Goal: Information Seeking & Learning: Learn about a topic

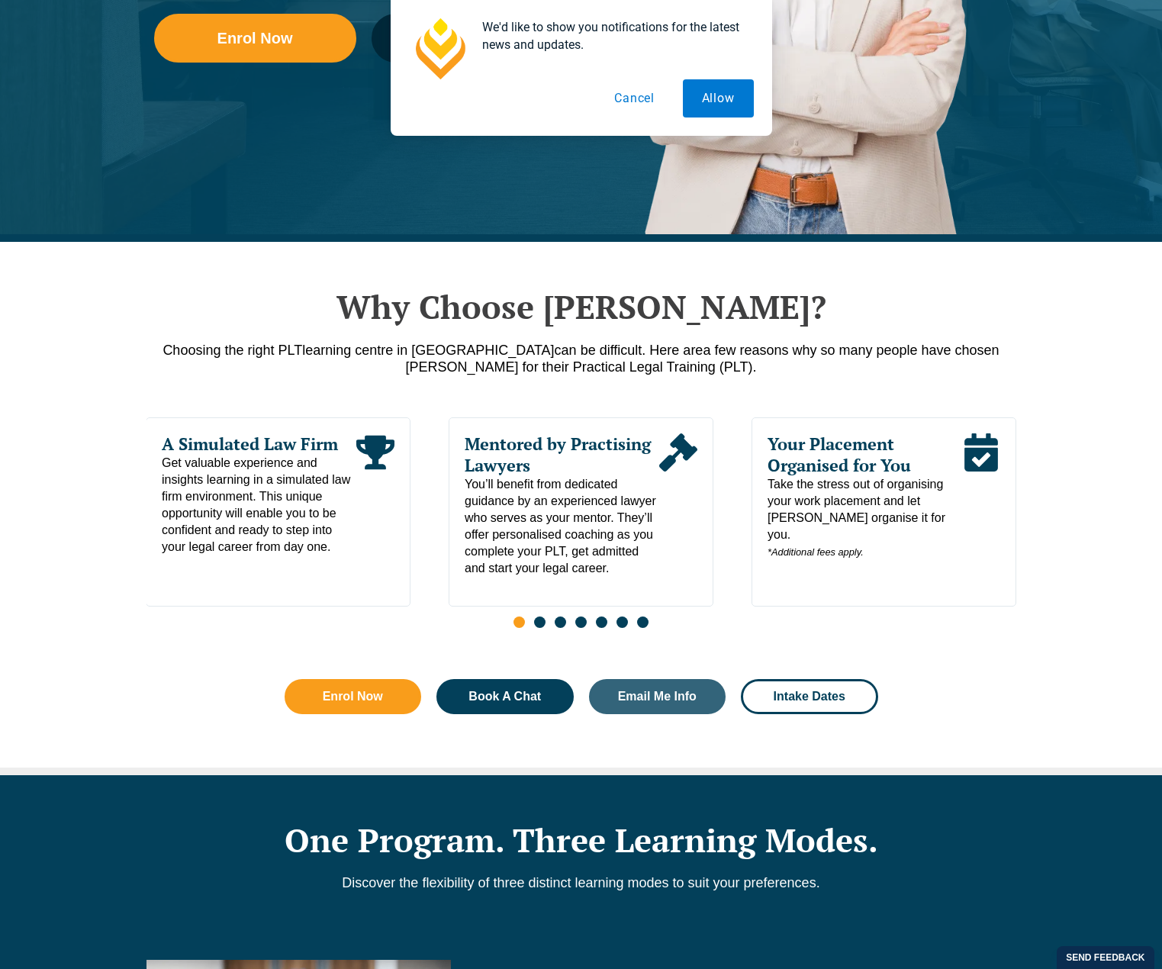
click at [654, 103] on button "Cancel" at bounding box center [634, 98] width 79 height 38
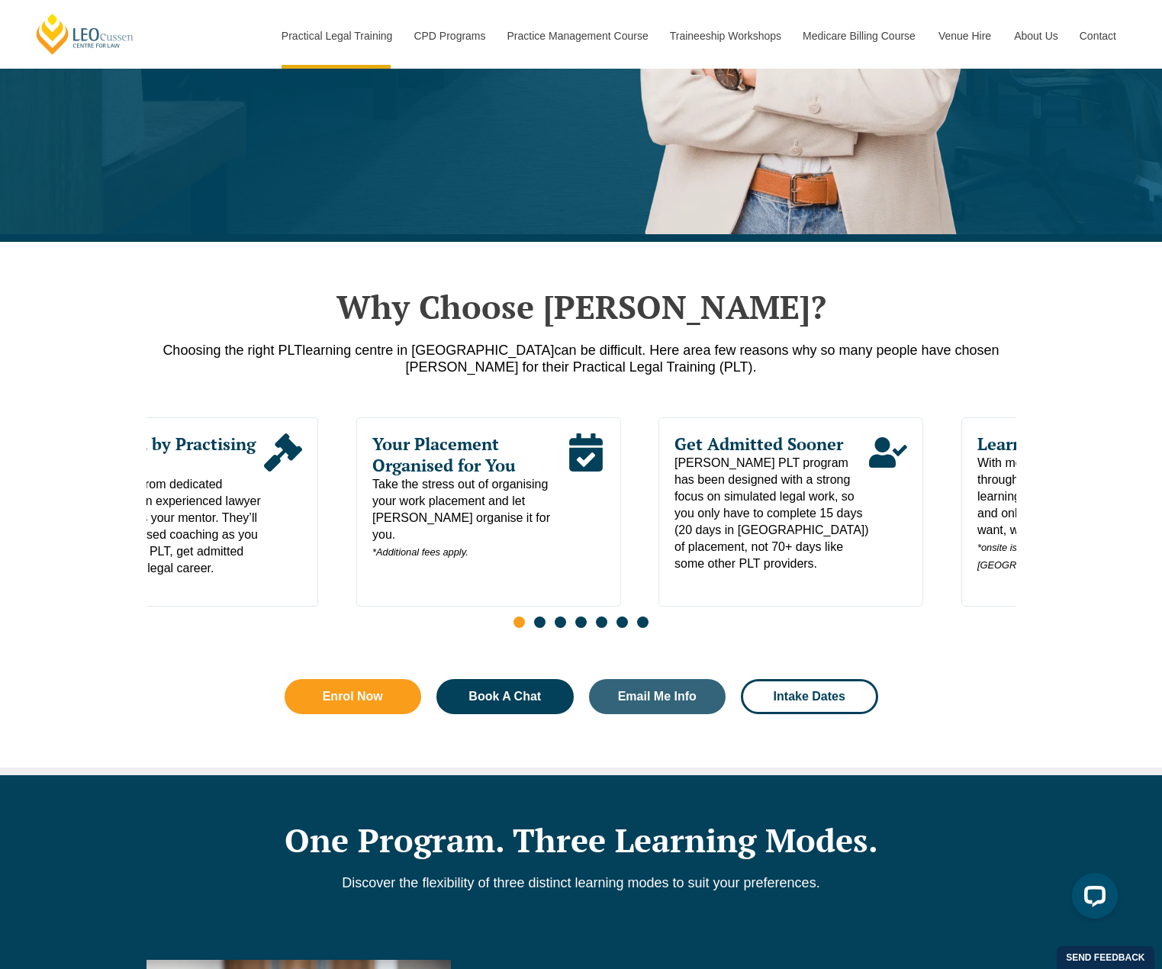
click at [356, 568] on div "Your Placement Organised for You Take the stress out of organising your work pl…" at bounding box center [488, 511] width 265 height 189
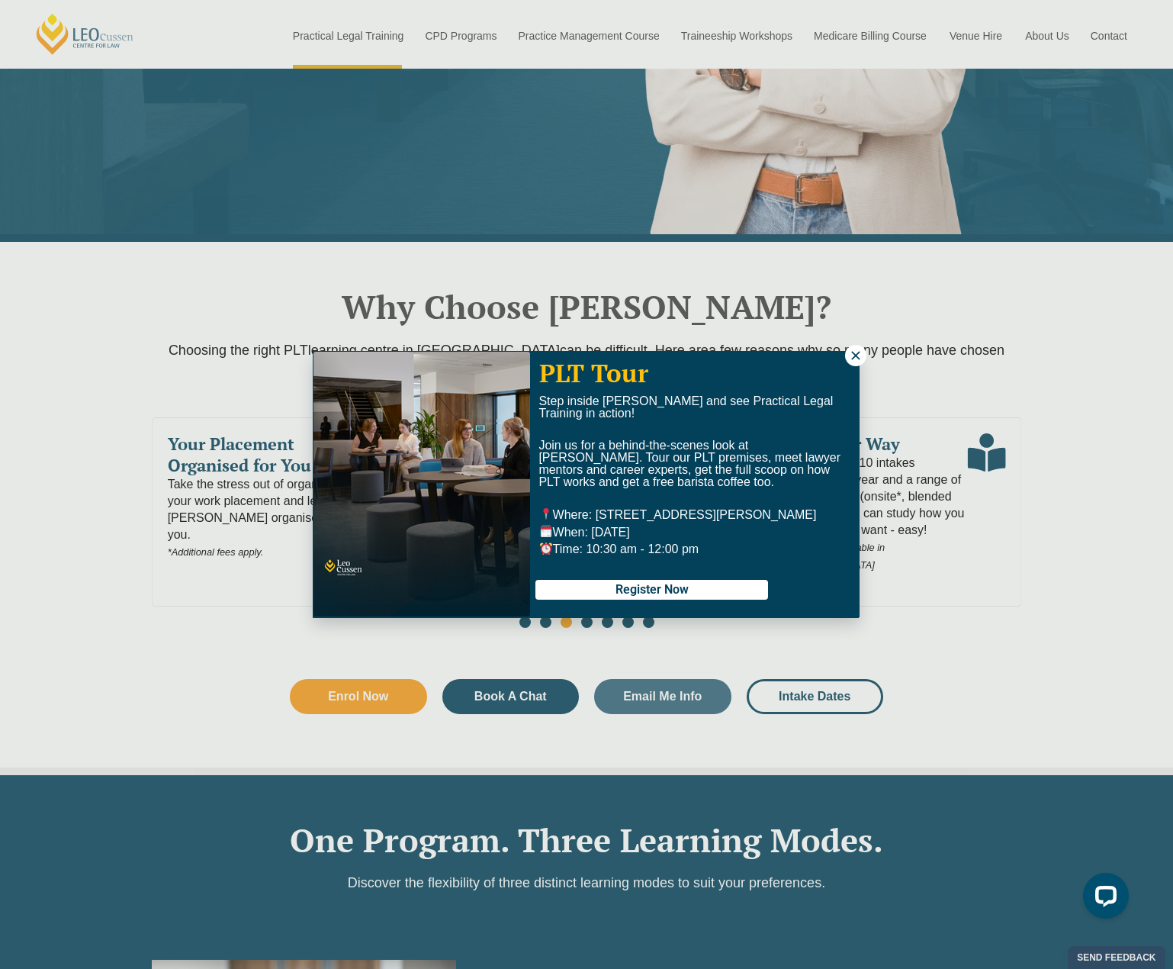
click at [858, 361] on icon at bounding box center [856, 356] width 14 height 14
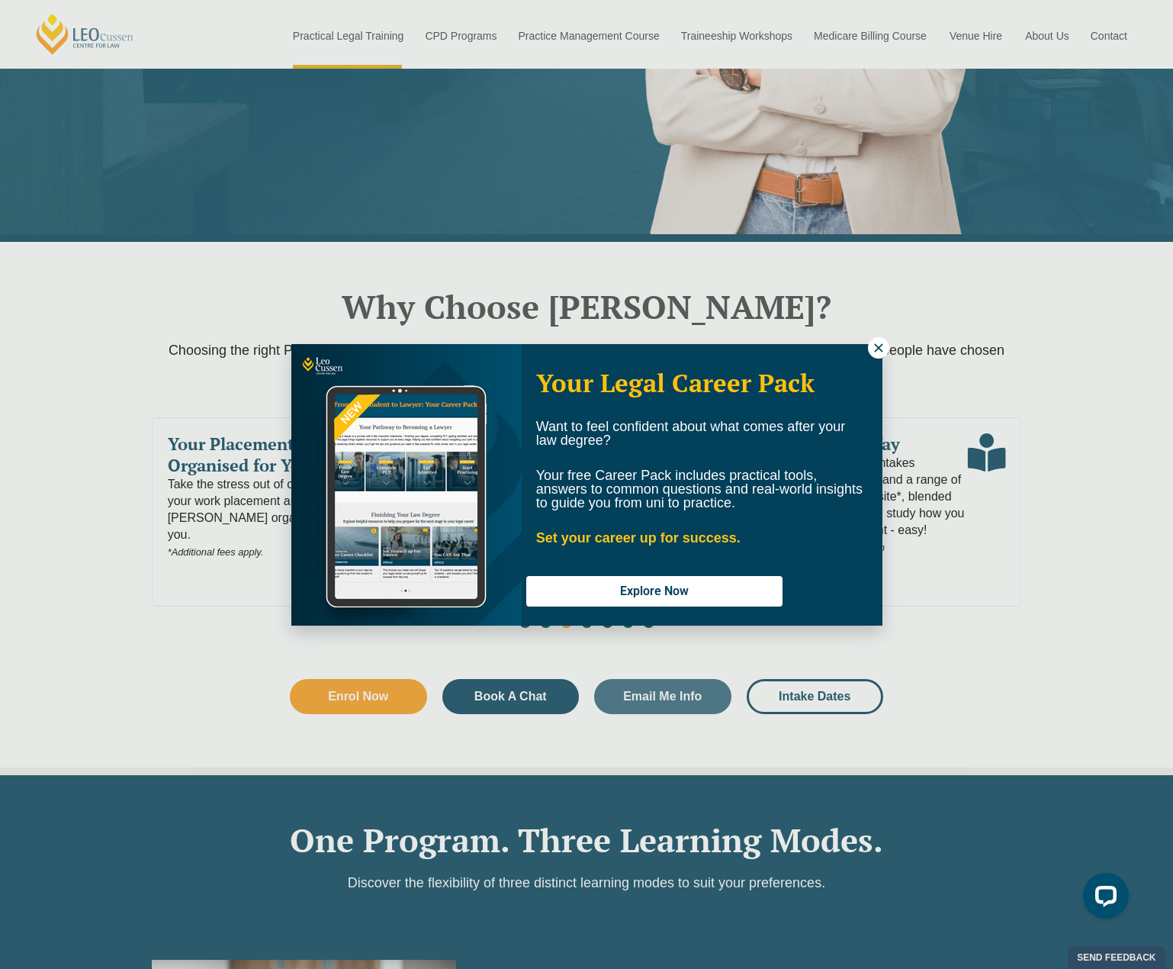
click at [876, 346] on icon at bounding box center [878, 347] width 8 height 8
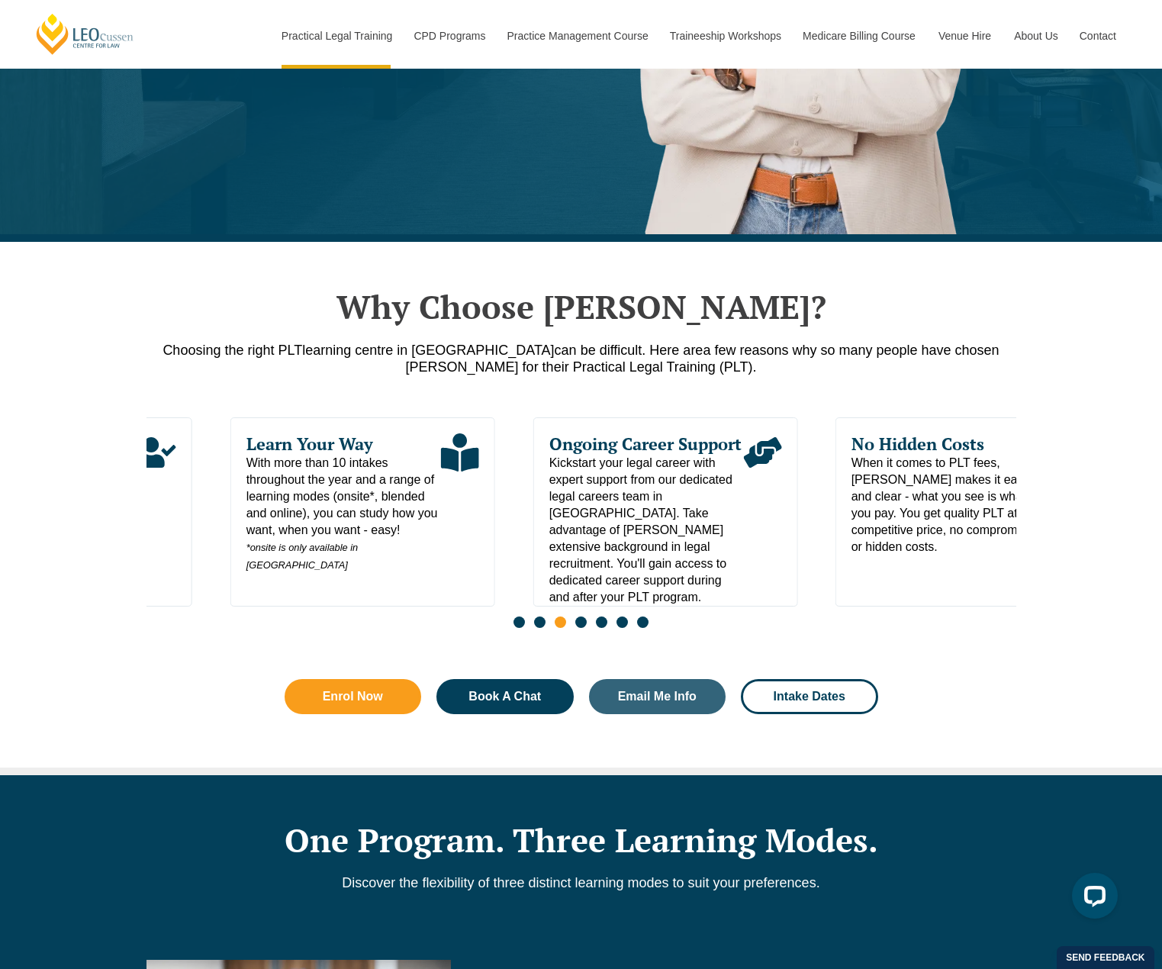
click at [388, 570] on div "Learn Your Way With more than 10 intakes throughout the year and a range of lea…" at bounding box center [362, 511] width 265 height 189
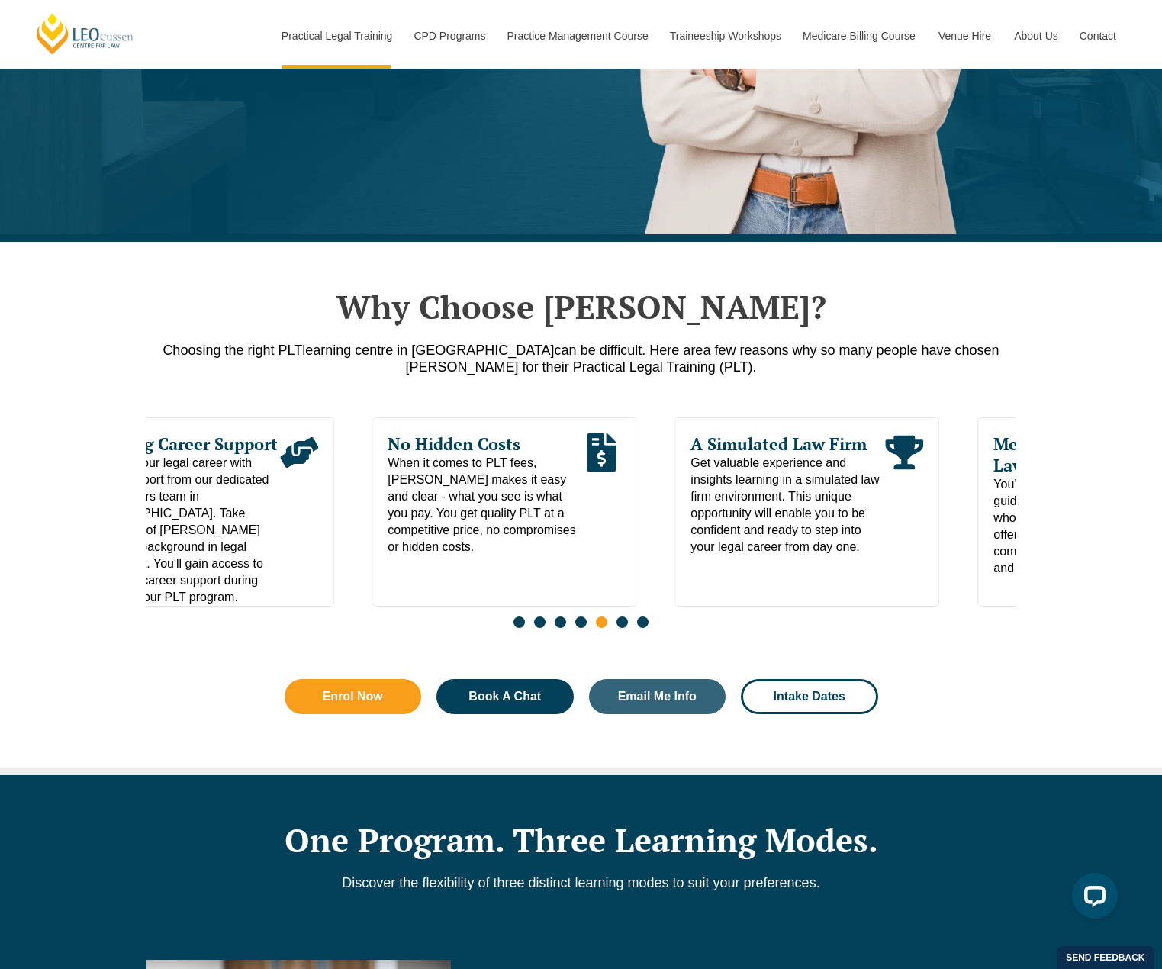
click at [390, 563] on div "No Hidden Costs When it comes to PLT fees, Leo Cussen makes it easy and clear -…" at bounding box center [504, 511] width 265 height 189
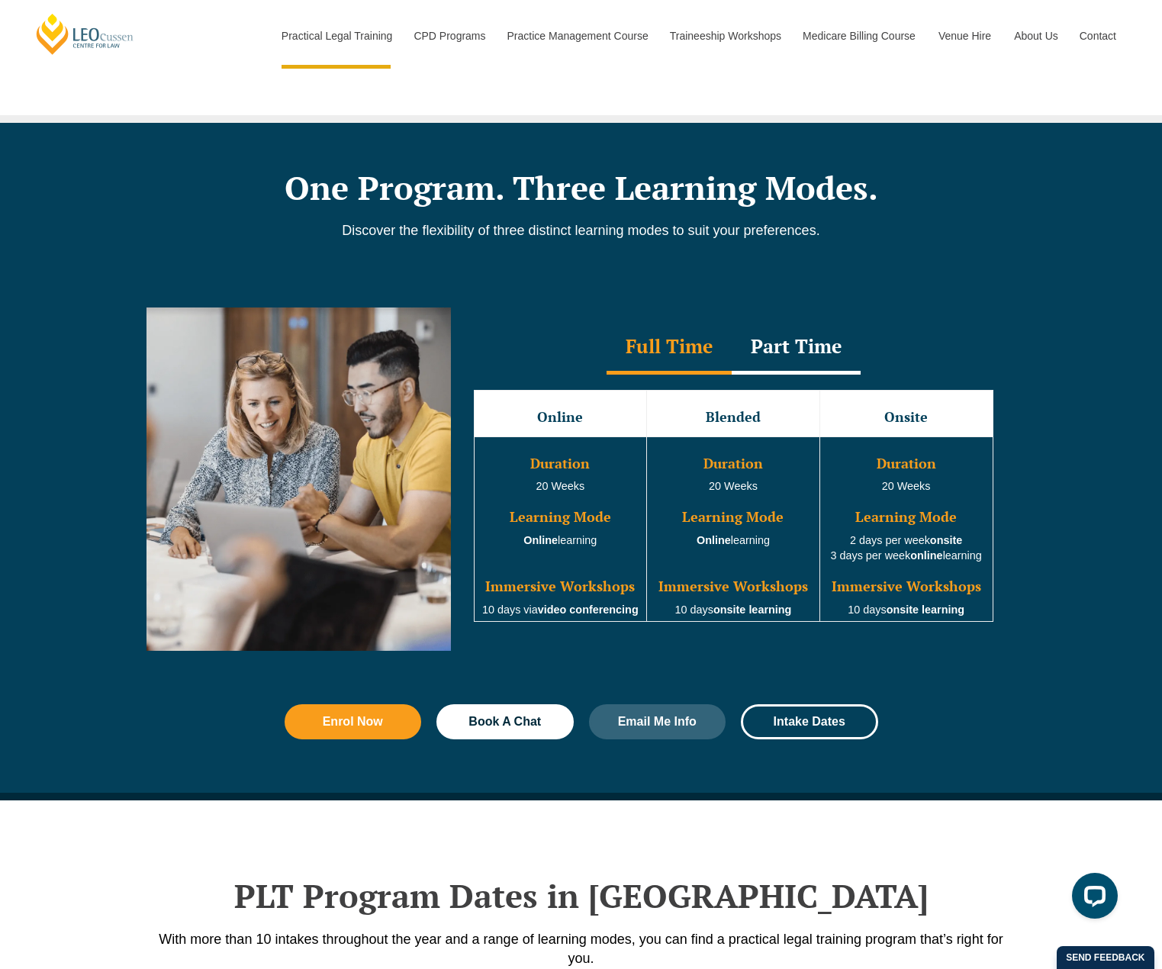
scroll to position [1220, 0]
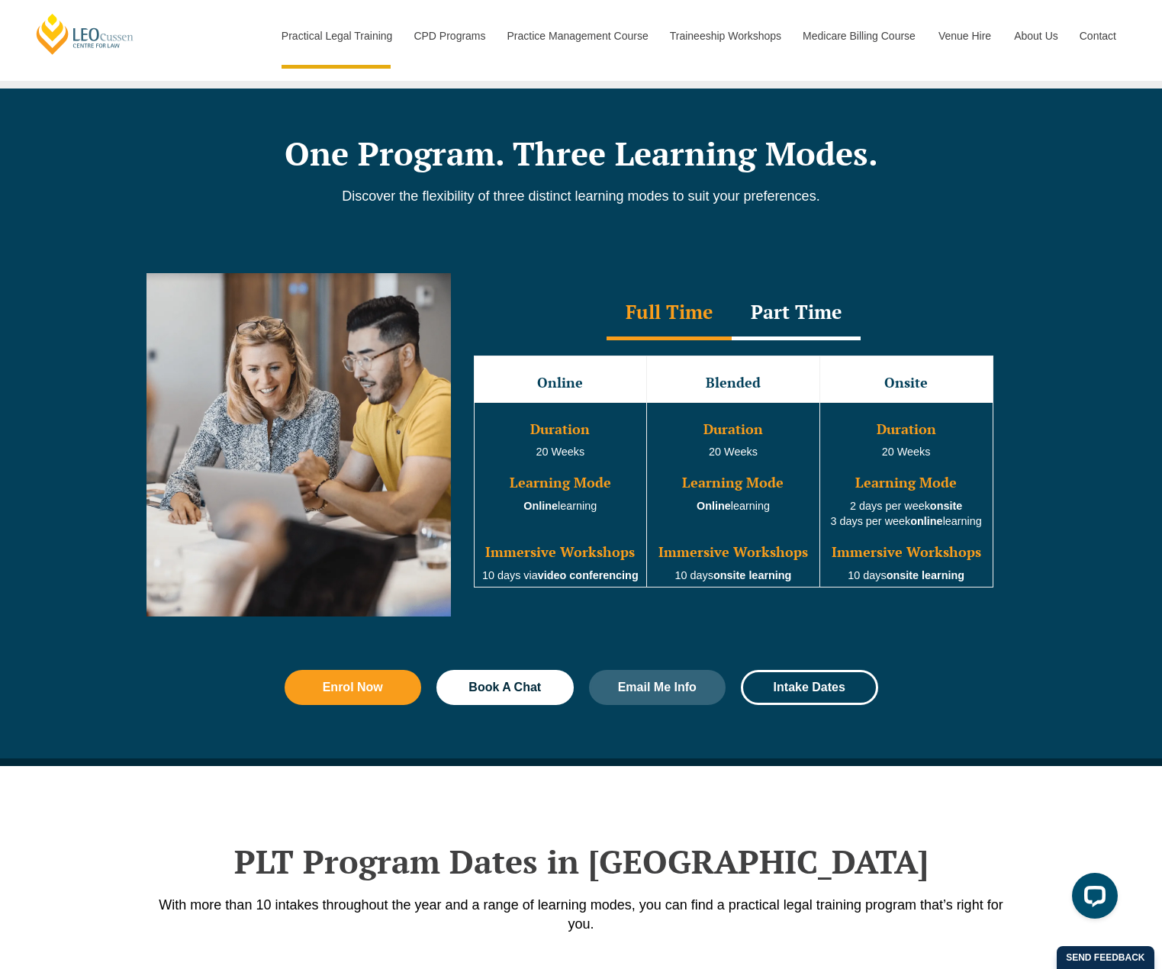
click at [822, 320] on div "Part Time" at bounding box center [796, 313] width 129 height 53
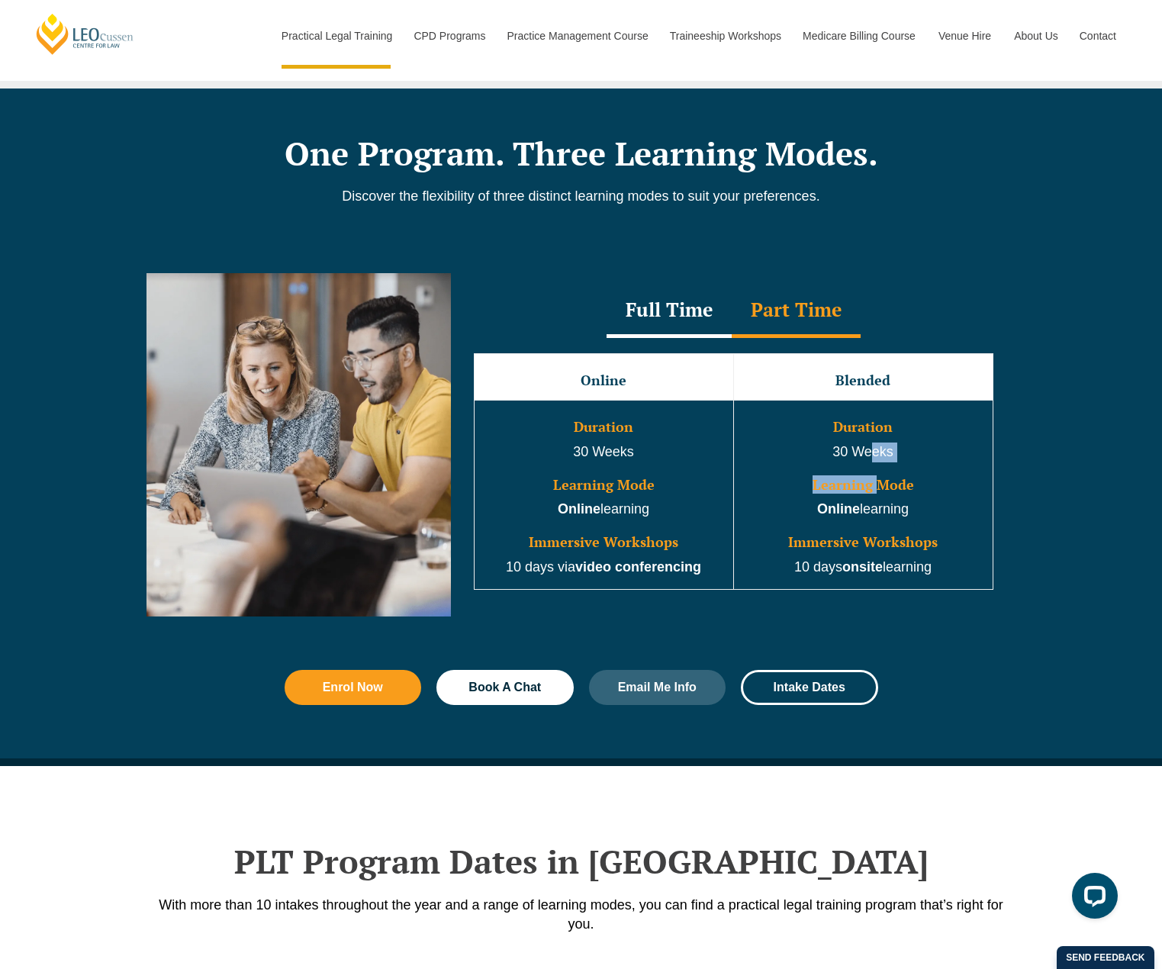
click at [875, 467] on td "Duration 30 Weeks Learning Mode Online learning Immersive Workshops 10 days ons…" at bounding box center [862, 494] width 259 height 189
click at [1024, 481] on div "Full Time Part Time Full Time Online Blended Onsite Duration 20 Weeks Learning …" at bounding box center [581, 456] width 1162 height 412
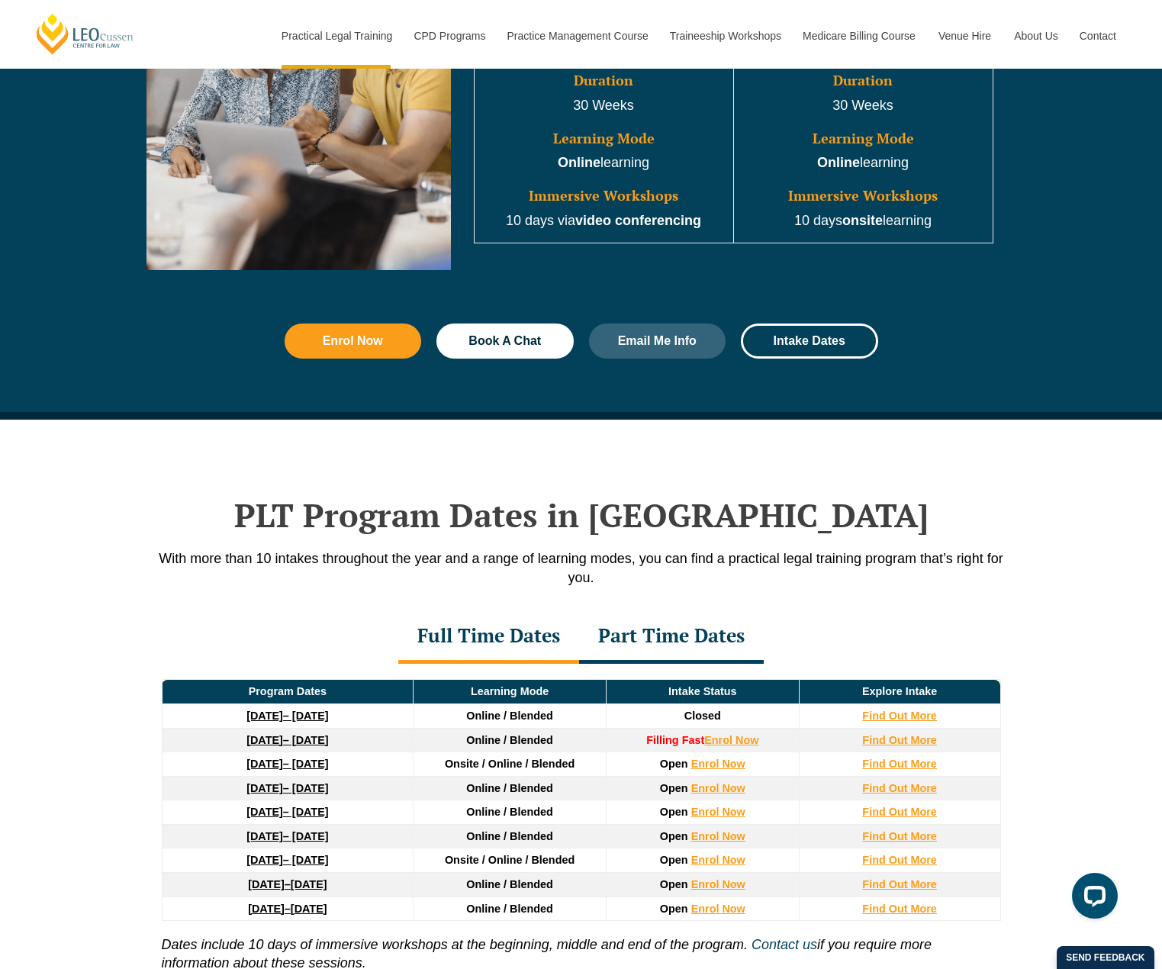
scroll to position [1831, 0]
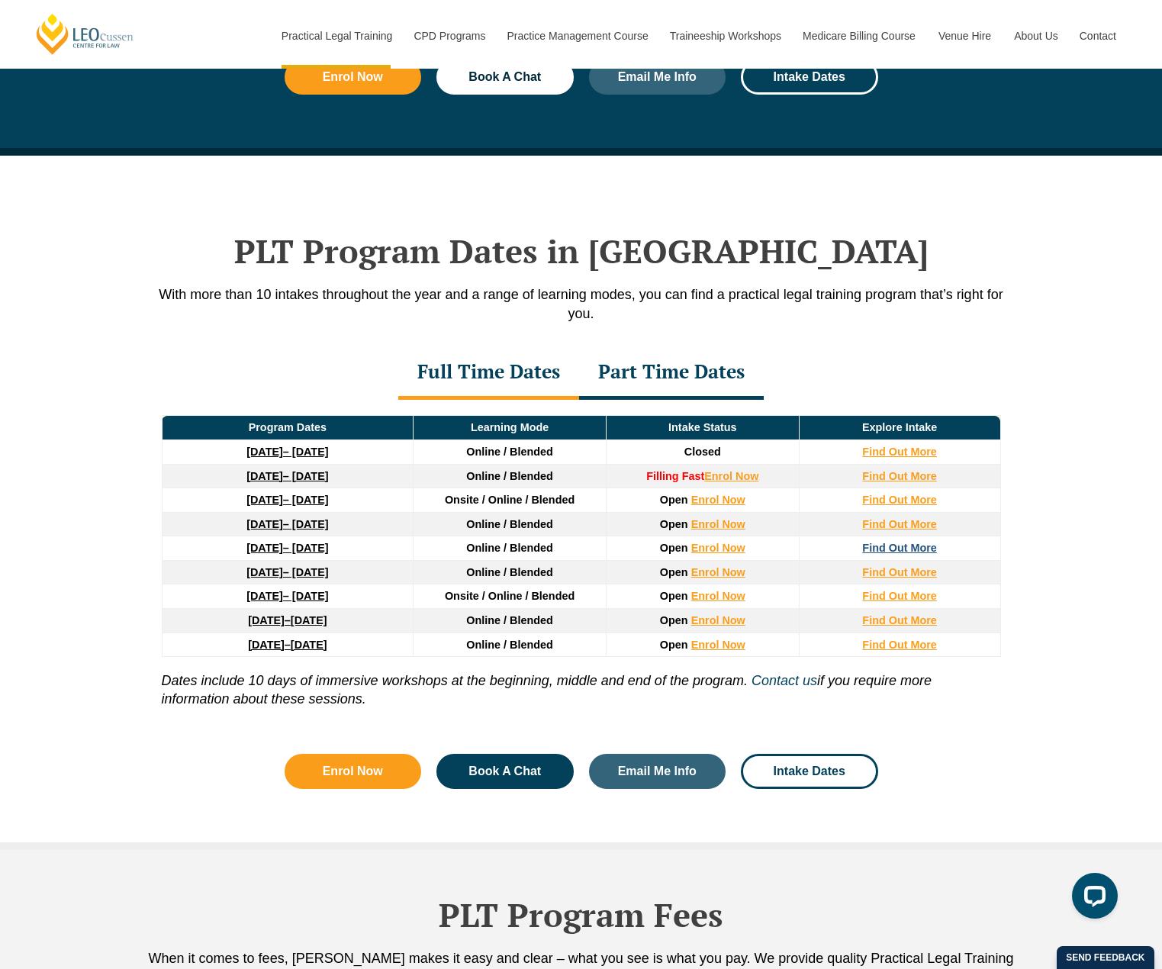
click at [900, 553] on strong "Find Out More" at bounding box center [899, 548] width 75 height 12
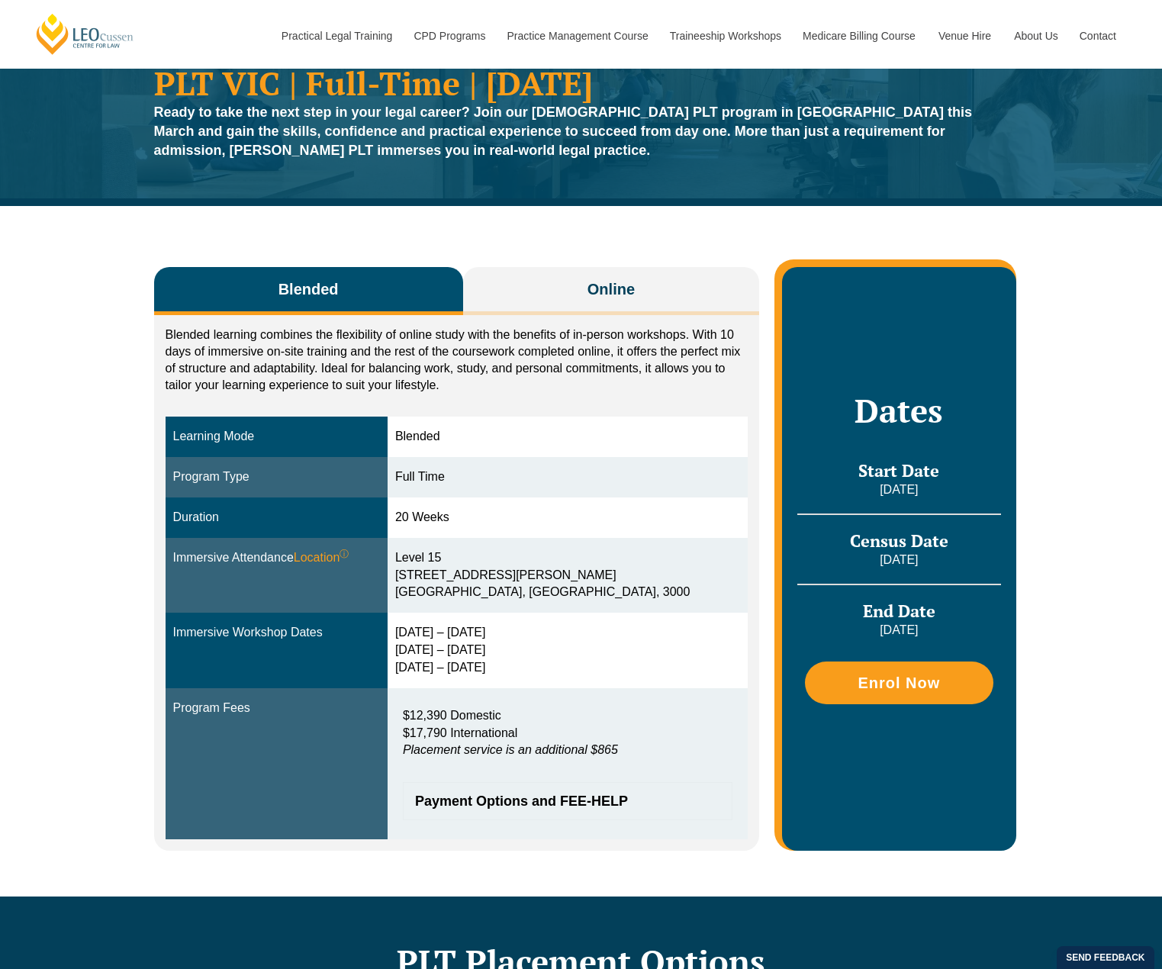
drag, startPoint x: 546, startPoint y: 654, endPoint x: 562, endPoint y: 604, distance: 52.8
click at [562, 605] on tbody "Learning Mode Blended Program Type Full Time Duration 20 Weeks Immersive Attend…" at bounding box center [457, 627] width 583 height 423
click at [562, 606] on td "Level 15 15 William Street Melbourne, Victoria, 3000" at bounding box center [568, 576] width 360 height 76
click at [541, 667] on div "30 Mar – 2 Apr 2026 9 – 11 Jun 2026 28 – 30 Jul 2026" at bounding box center [567, 650] width 345 height 53
drag, startPoint x: 412, startPoint y: 634, endPoint x: 526, endPoint y: 632, distance: 114.4
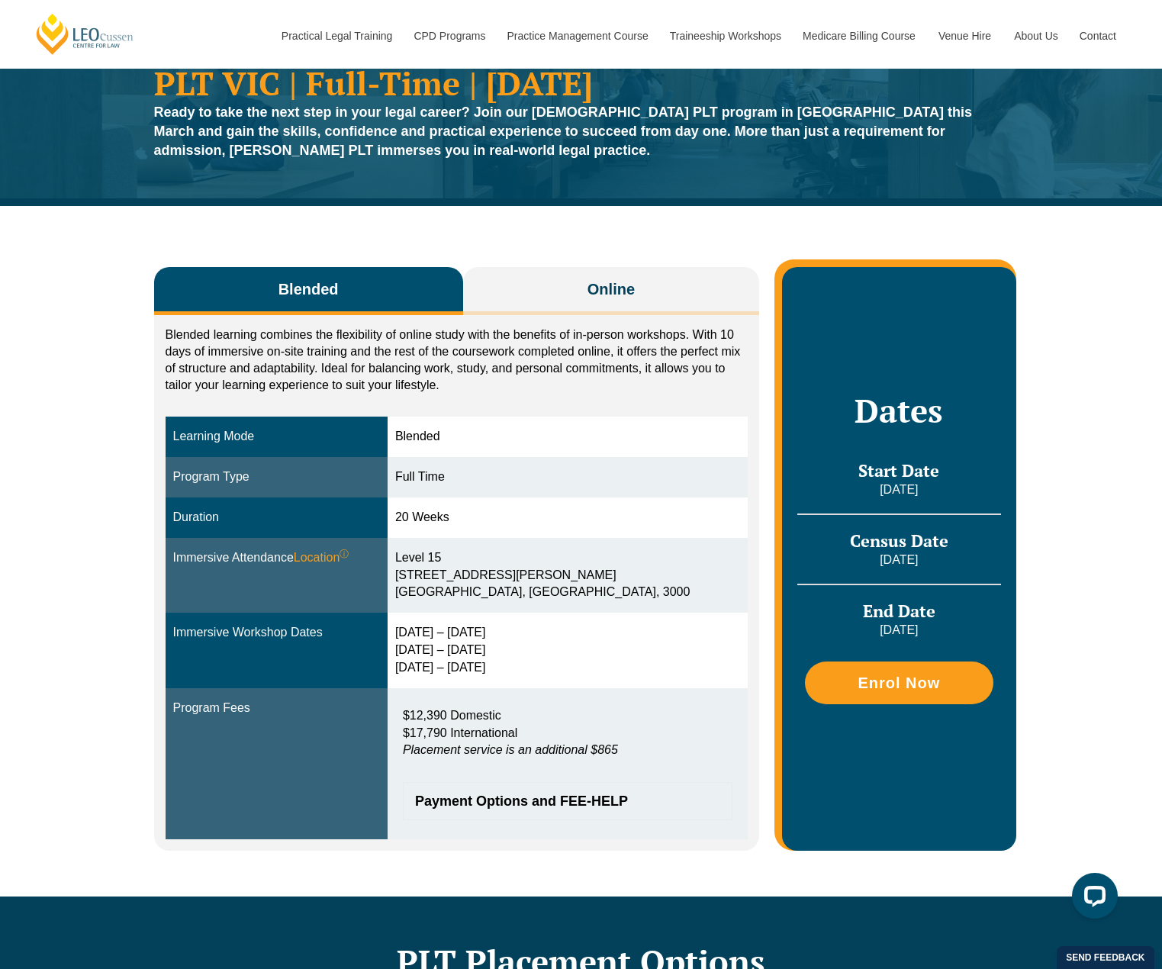
click at [526, 632] on div "30 Mar – 2 Apr 2026 9 – 11 Jun 2026 28 – 30 Jul 2026" at bounding box center [567, 650] width 345 height 53
click at [554, 641] on div "30 Mar – 2 Apr 2026 9 – 11 Jun 2026 28 – 30 Jul 2026" at bounding box center [567, 650] width 345 height 53
drag, startPoint x: 631, startPoint y: 749, endPoint x: 627, endPoint y: 732, distance: 18.0
click at [628, 727] on p "$12,390 Domestic $17,790 International Placement service is an additional $865" at bounding box center [568, 733] width 330 height 53
click at [566, 796] on span "Payment Options and FEE-HELP" at bounding box center [560, 801] width 290 height 14
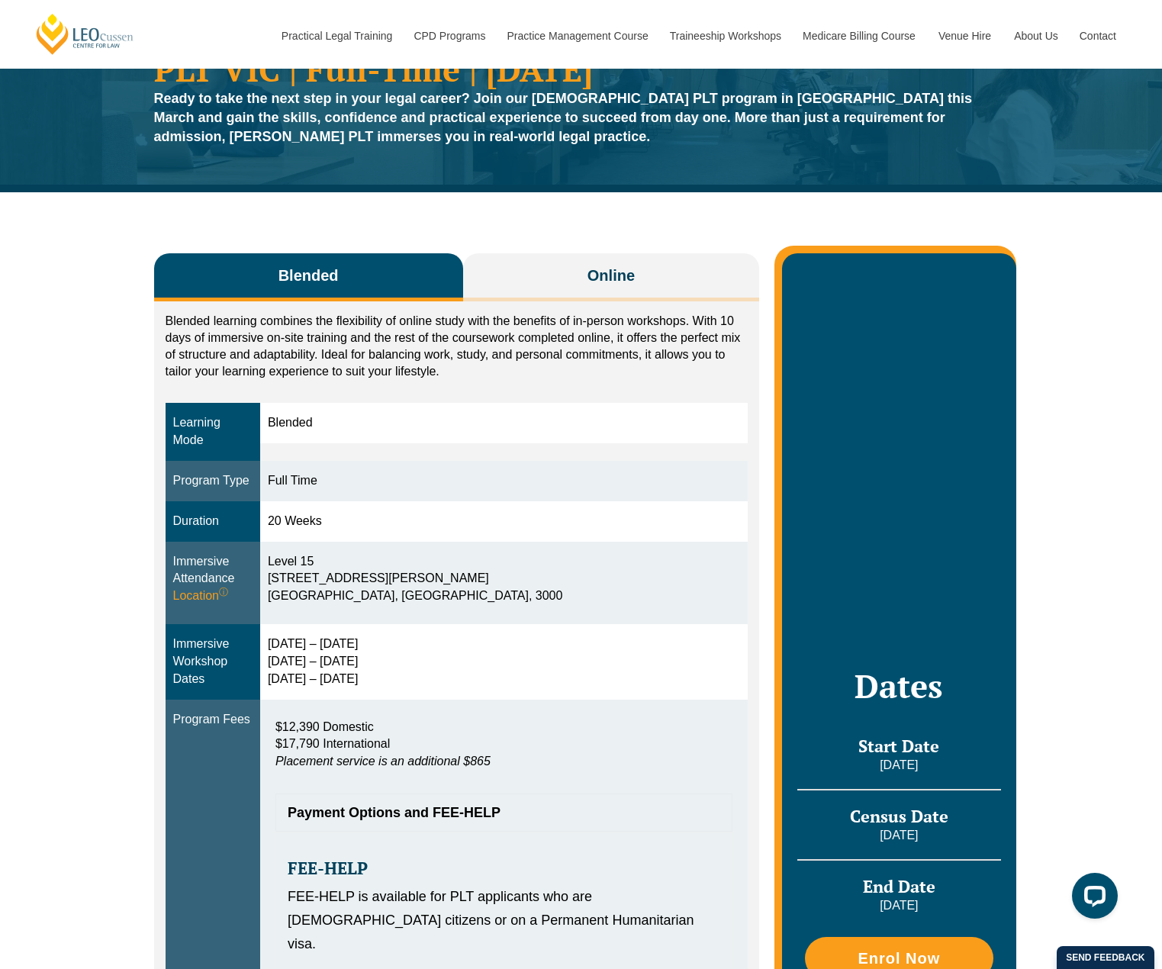
scroll to position [76, 0]
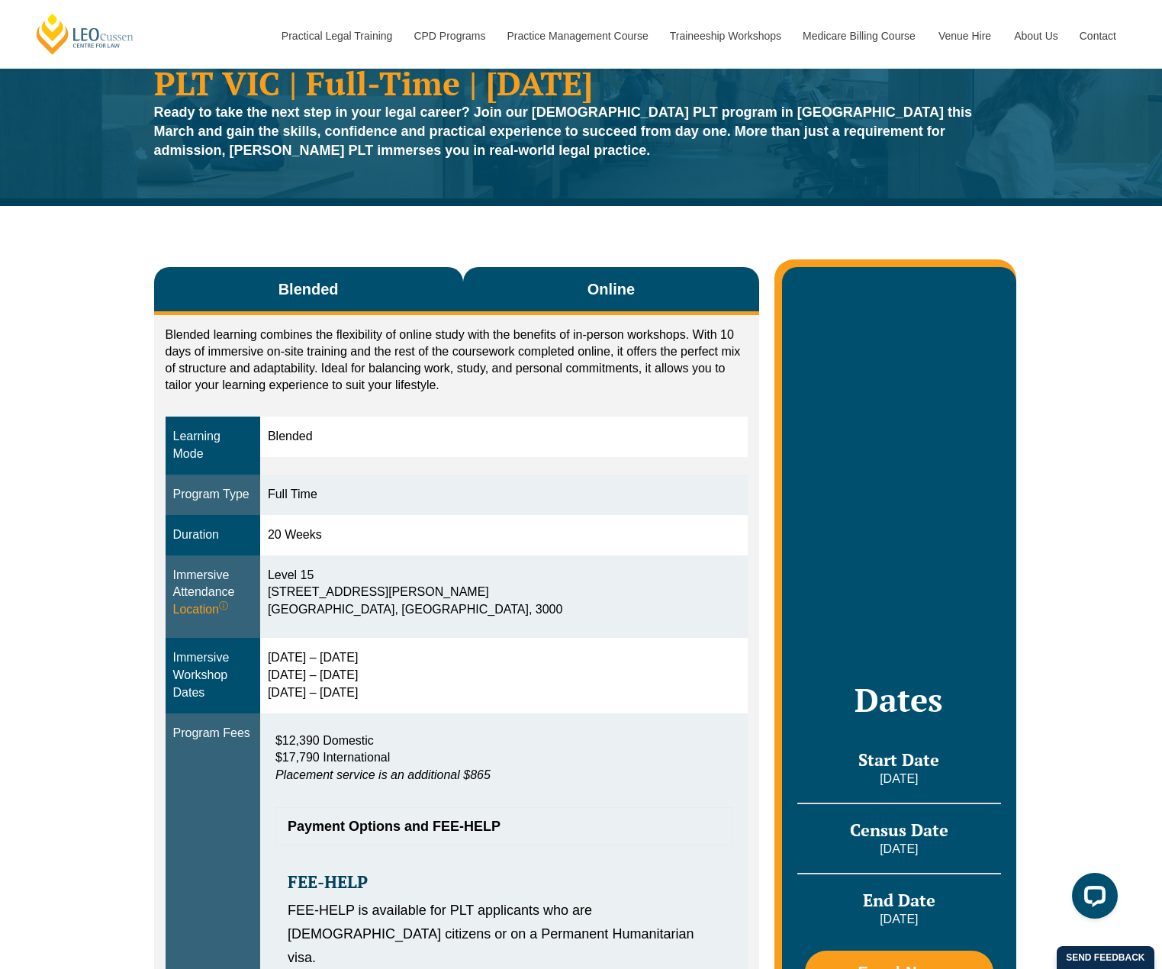
click at [615, 301] on button "Online" at bounding box center [611, 291] width 297 height 48
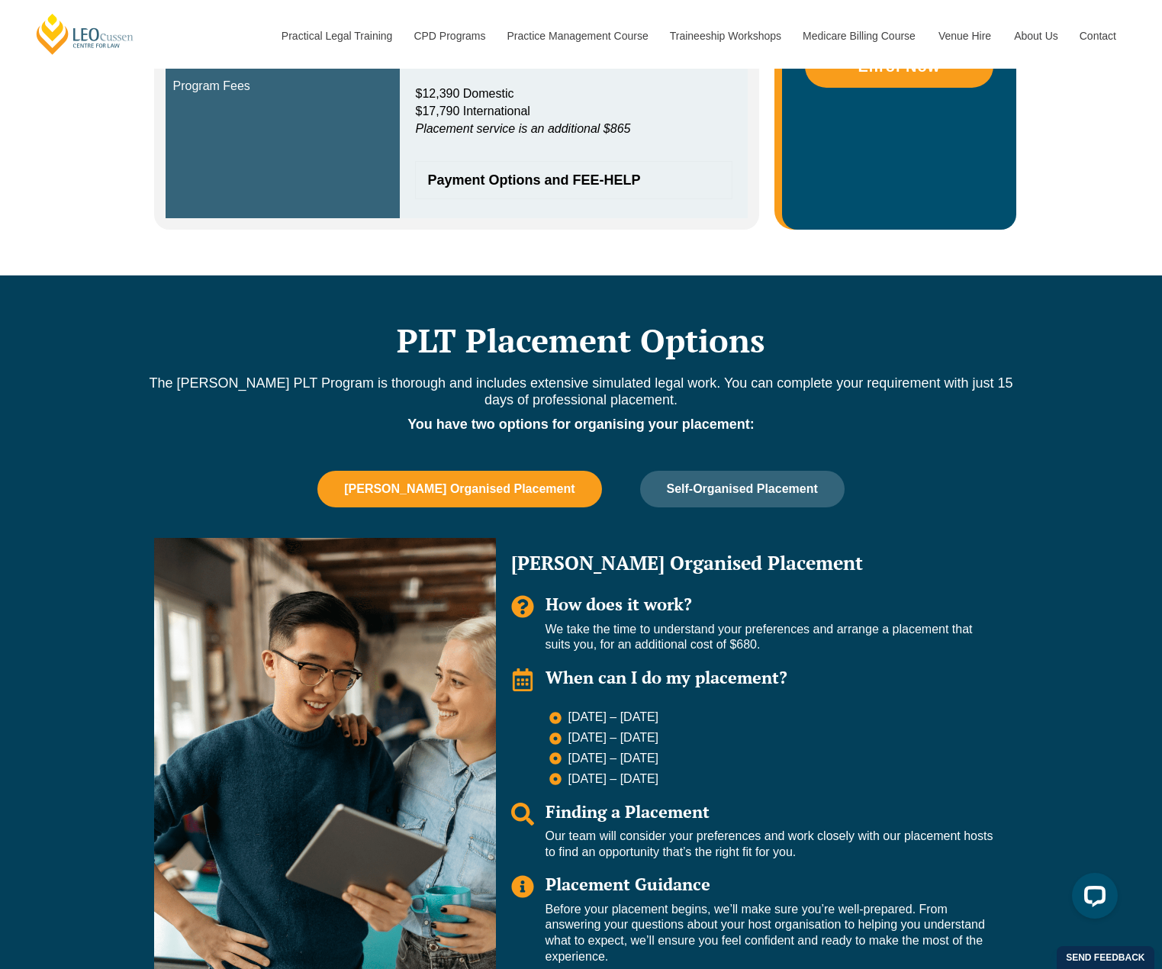
scroll to position [839, 0]
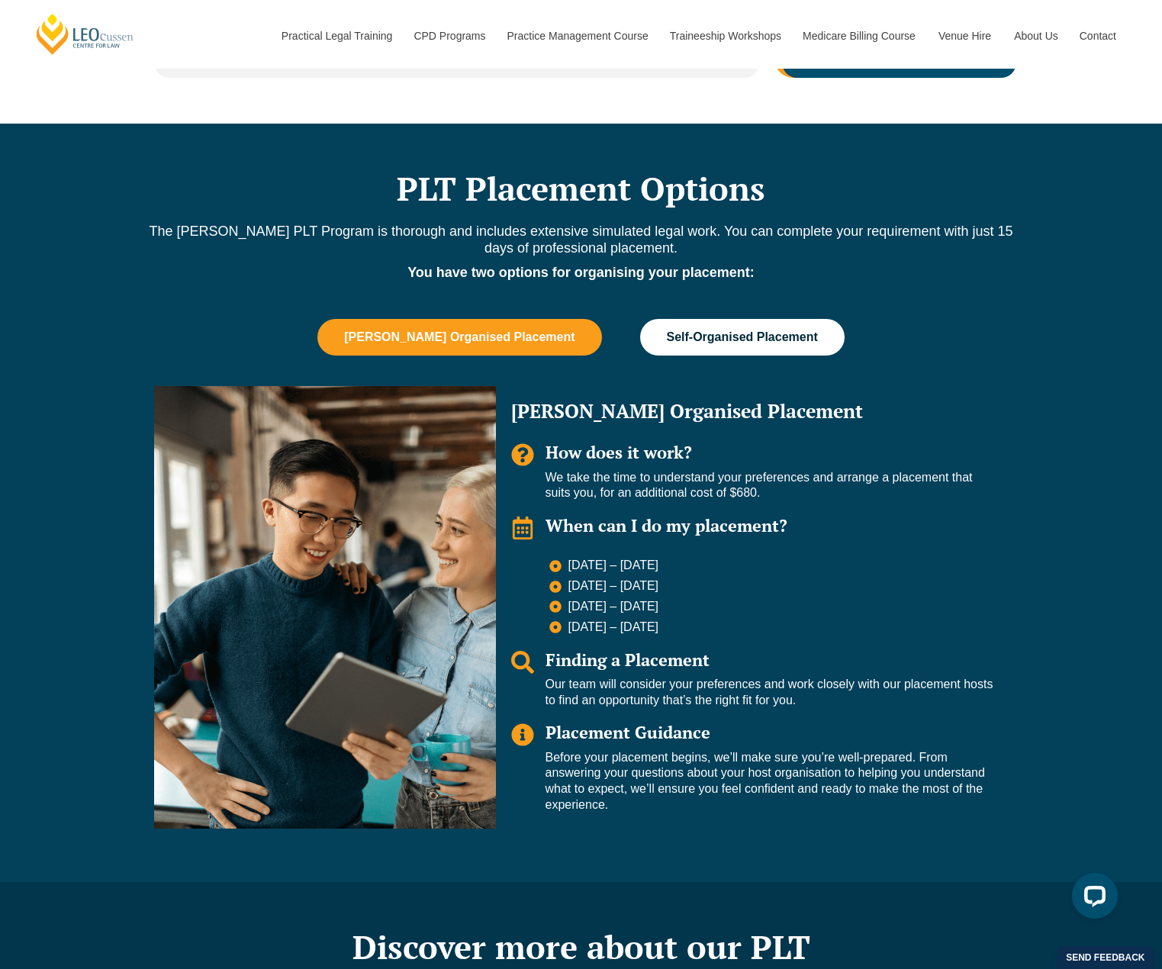
click at [766, 349] on button "Self-Organised Placement" at bounding box center [742, 337] width 204 height 37
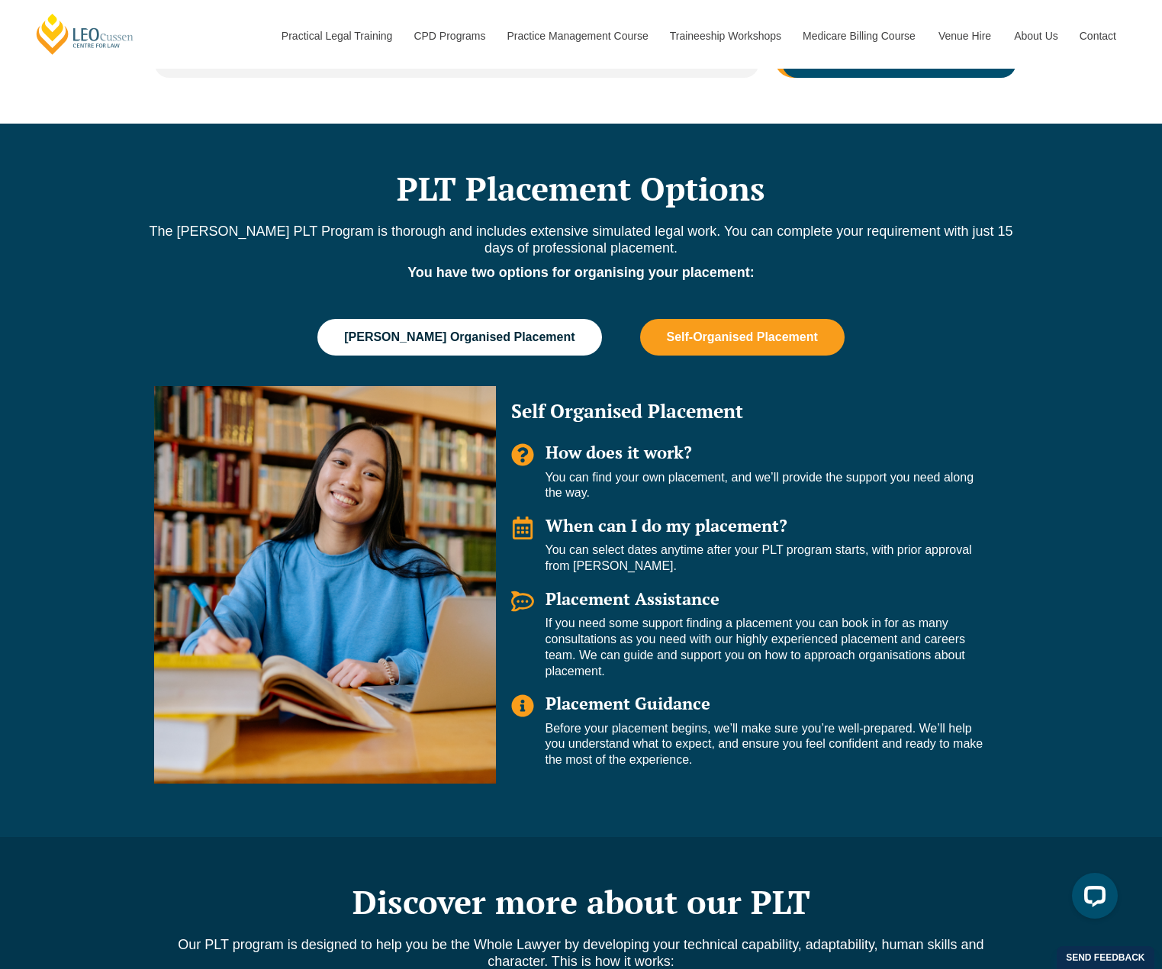
click at [494, 353] on button "[PERSON_NAME] Organised Placement" at bounding box center [459, 337] width 284 height 37
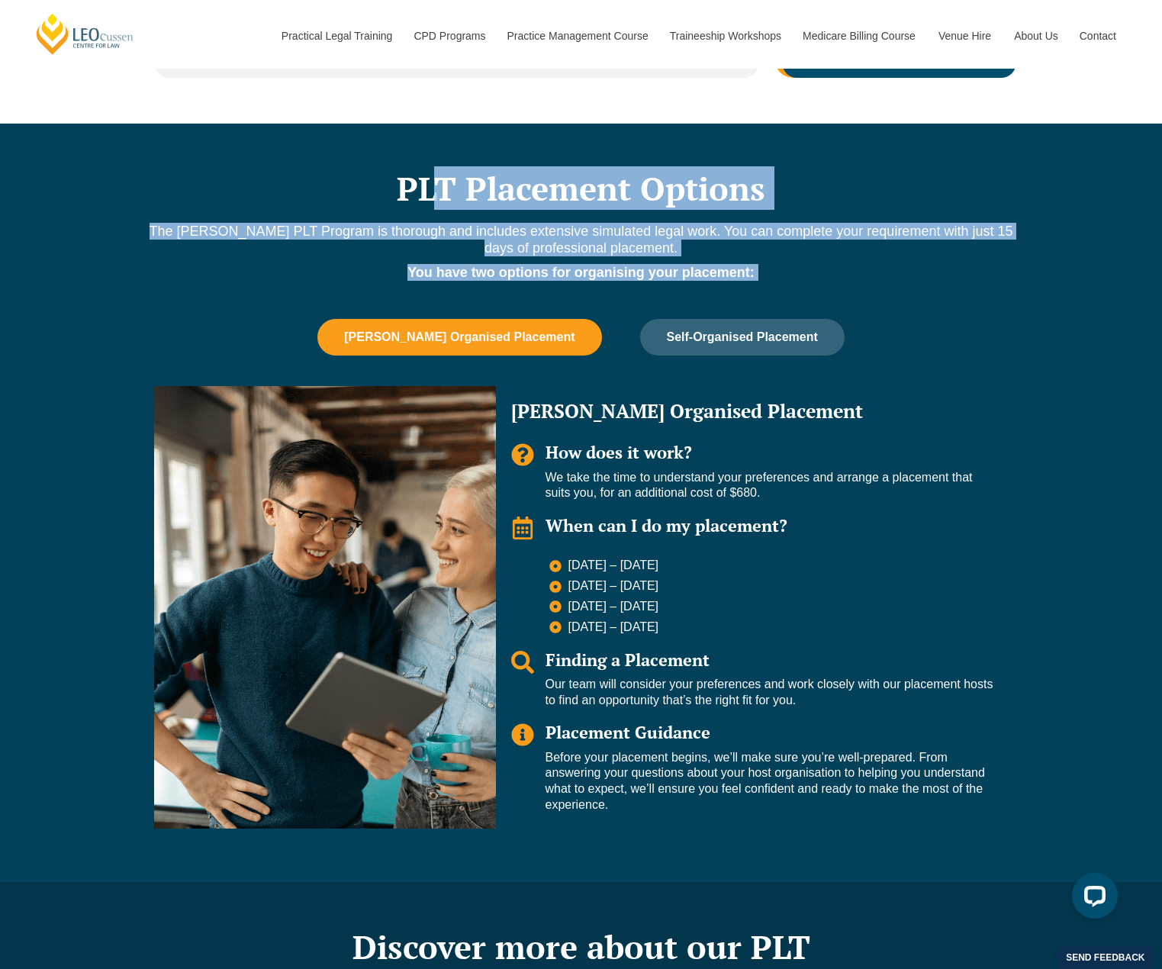
drag, startPoint x: 516, startPoint y: 198, endPoint x: 883, endPoint y: 316, distance: 385.3
click at [883, 316] on div "PLT Placement Options The Leo Cussen PLT Program is thorough and includes exten…" at bounding box center [581, 503] width 870 height 758
click at [882, 318] on div "PLT Placement Options The Leo Cussen PLT Program is thorough and includes exten…" at bounding box center [581, 503] width 870 height 758
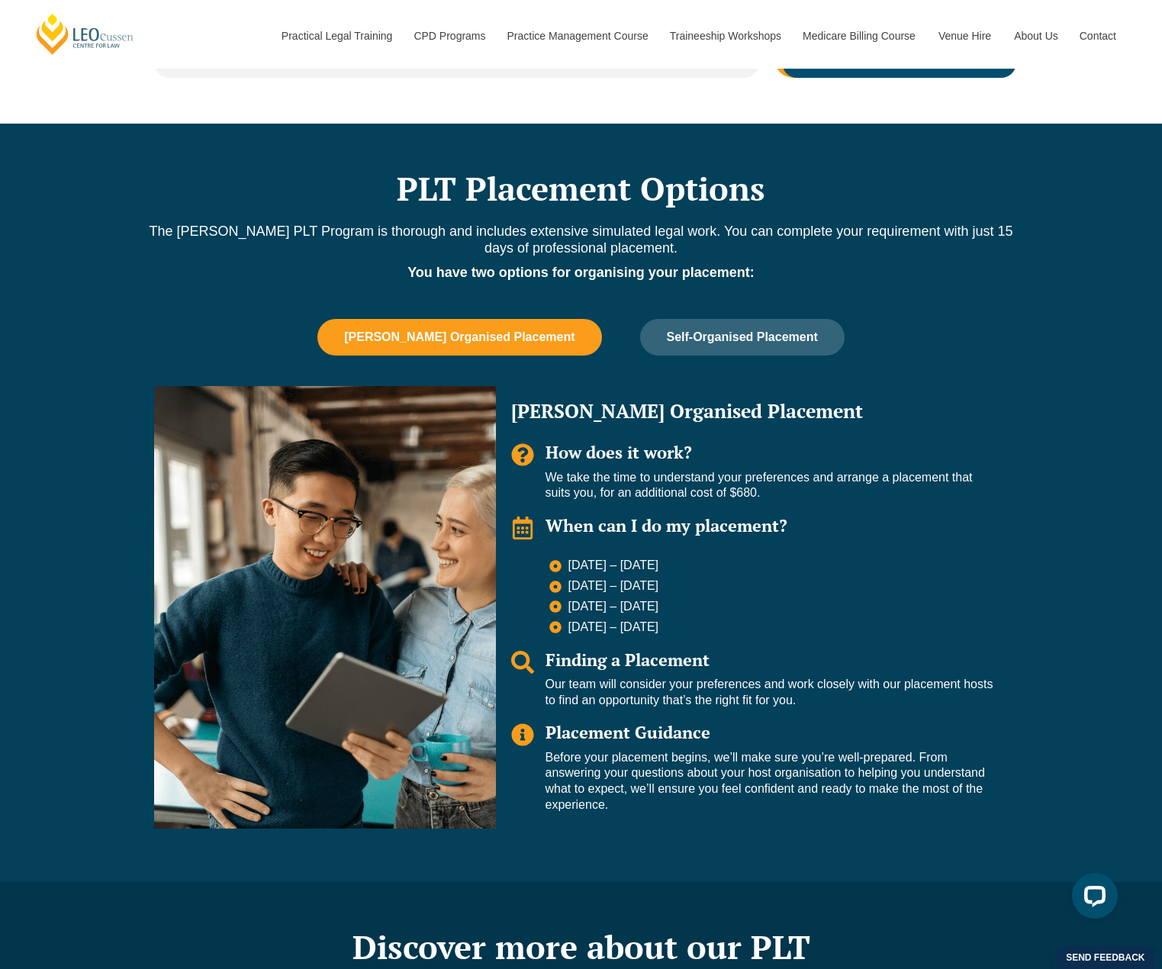
click at [978, 613] on li "1 – 19 Feb 2027" at bounding box center [771, 608] width 444 height 18
drag, startPoint x: 931, startPoint y: 799, endPoint x: 935, endPoint y: 709, distance: 90.1
click at [935, 709] on div "Leo Organised Placement How does it work? We take the time to understand your p…" at bounding box center [752, 607] width 513 height 442
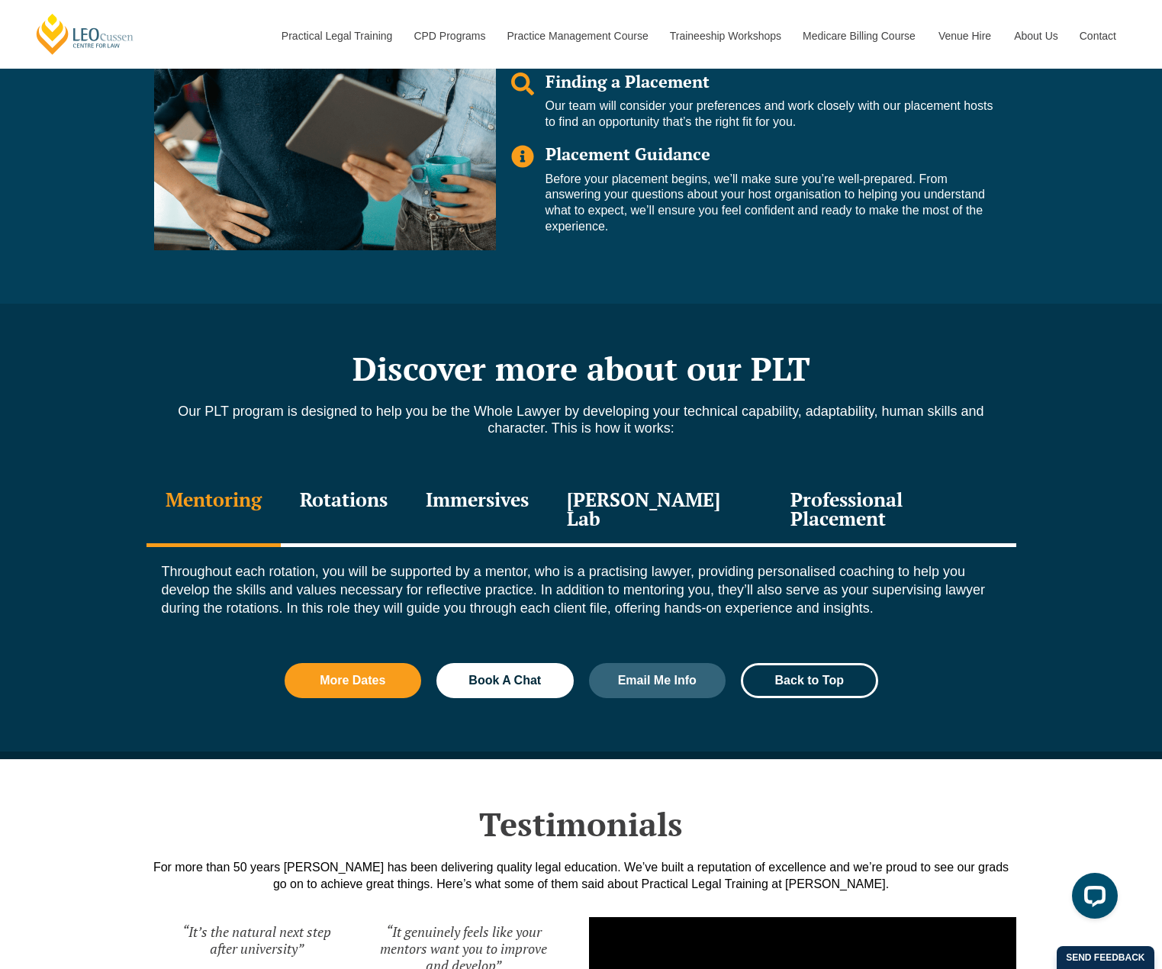
scroll to position [1449, 0]
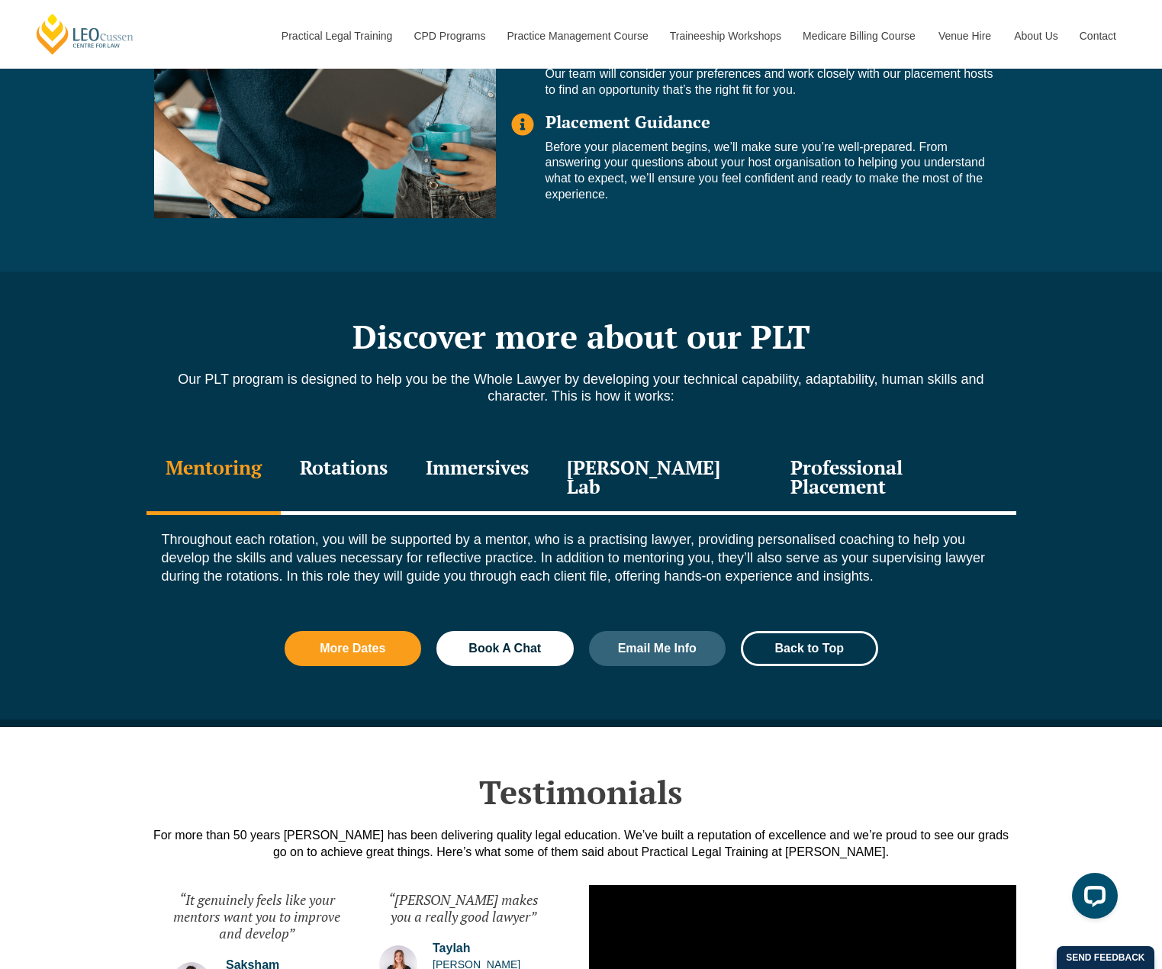
click at [375, 455] on div "Rotations" at bounding box center [344, 478] width 126 height 72
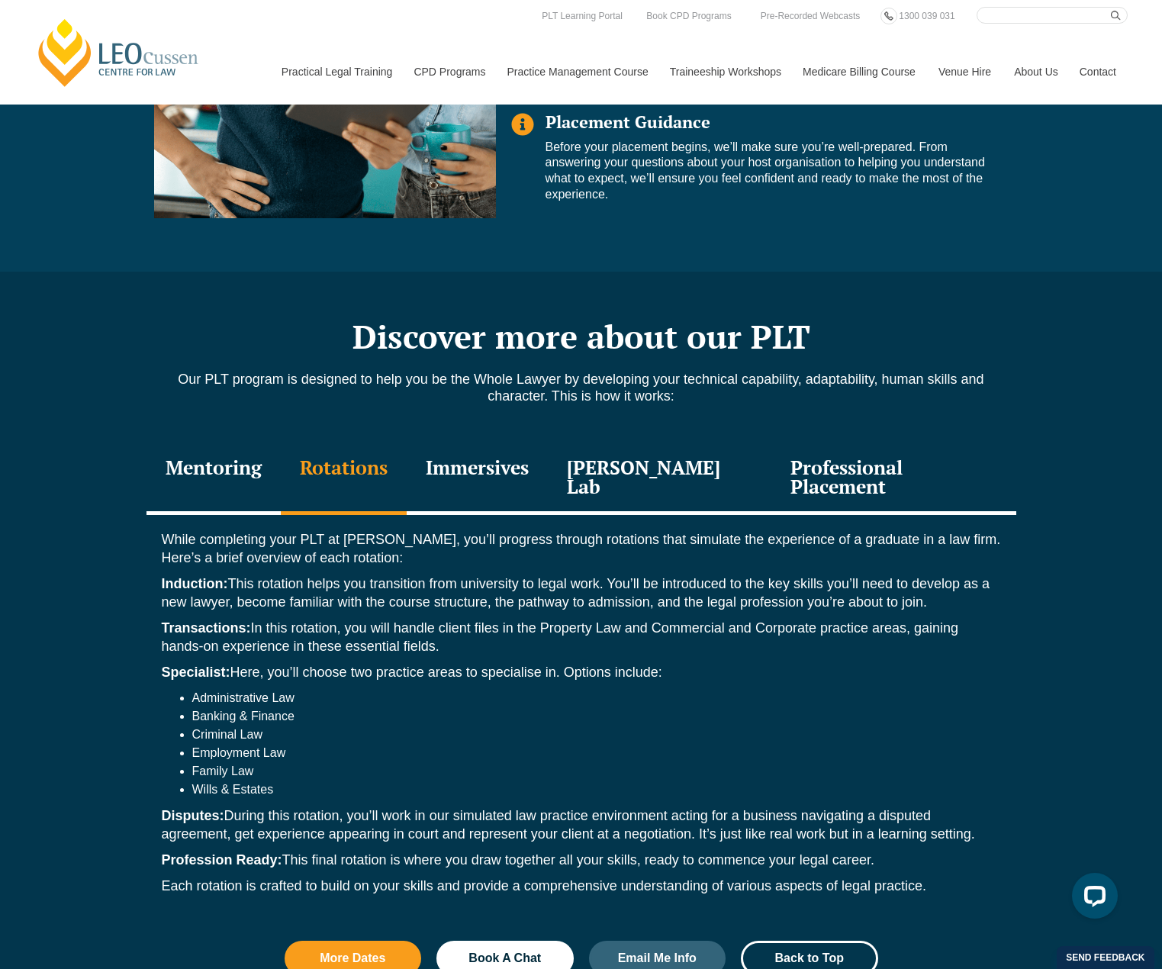
click at [512, 471] on div "Immersives" at bounding box center [477, 478] width 141 height 72
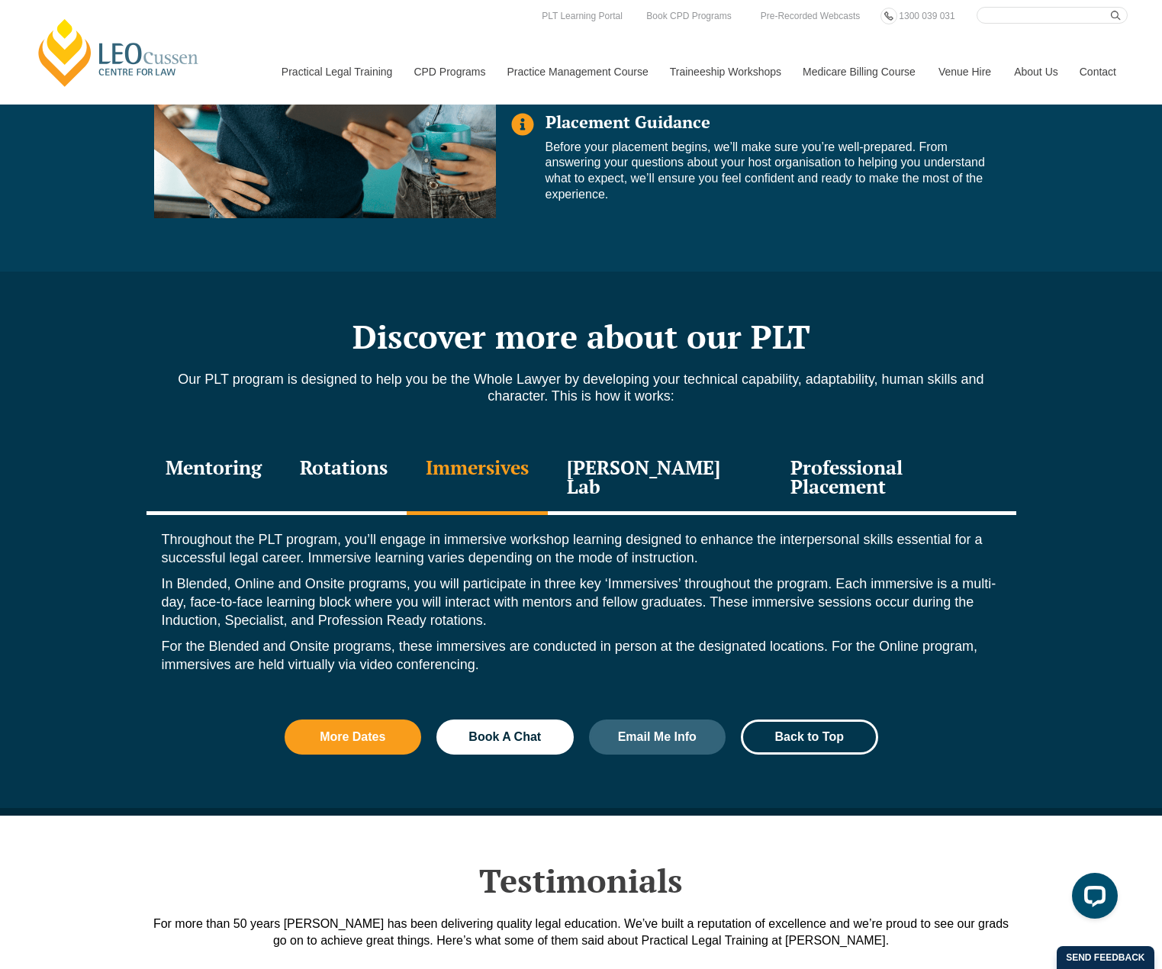
click at [651, 480] on div "Leo Justice Lab" at bounding box center [660, 478] width 224 height 72
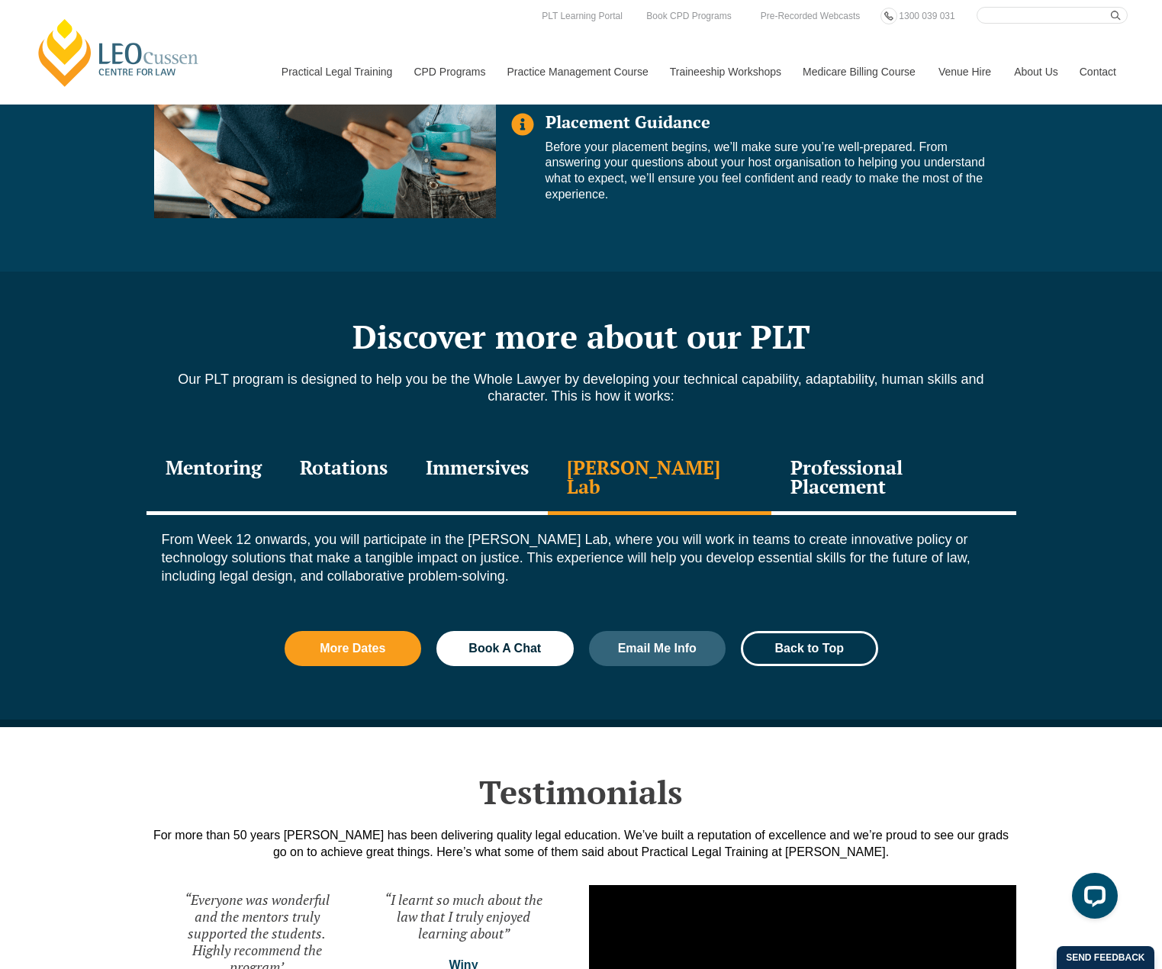
click at [771, 481] on div "Professional Placement" at bounding box center [893, 478] width 244 height 72
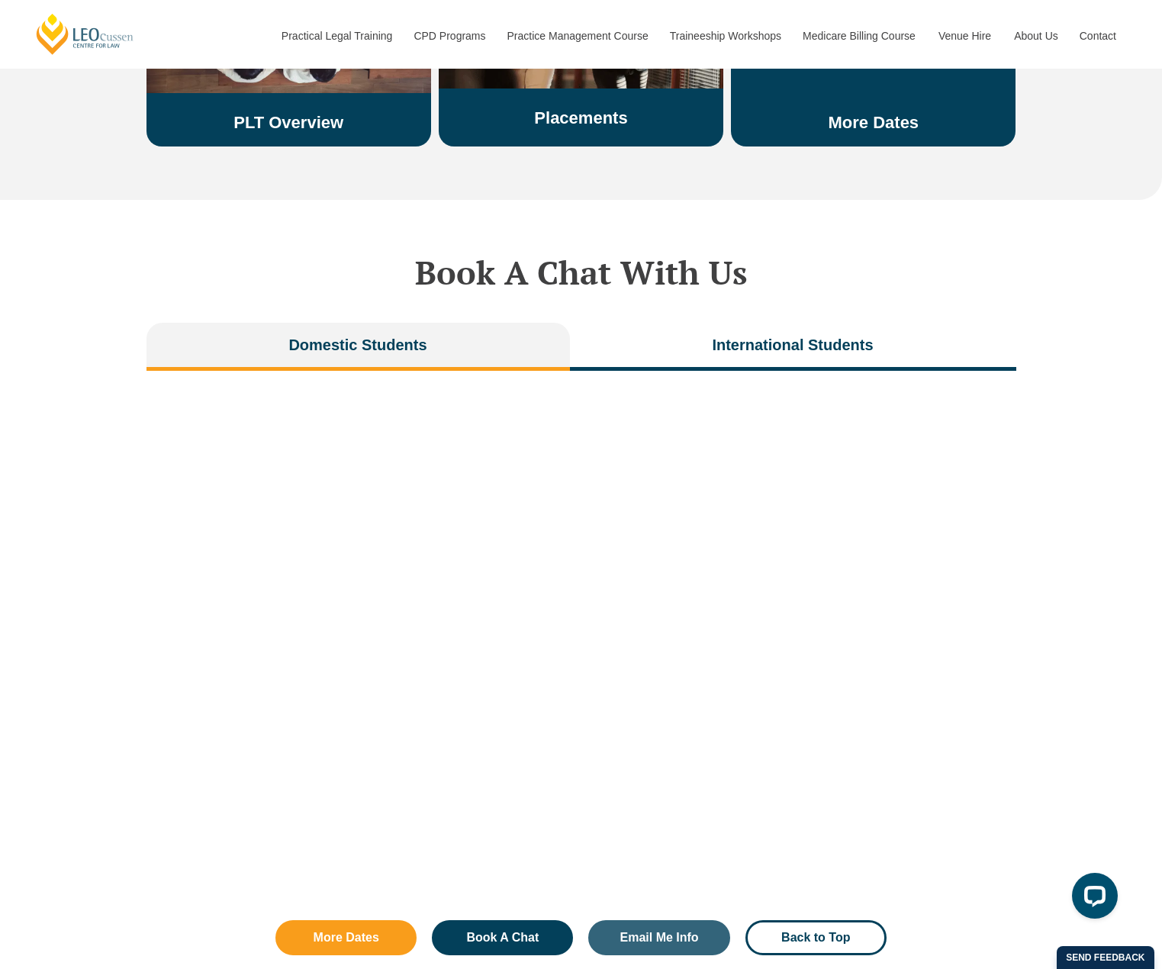
scroll to position [3051, 0]
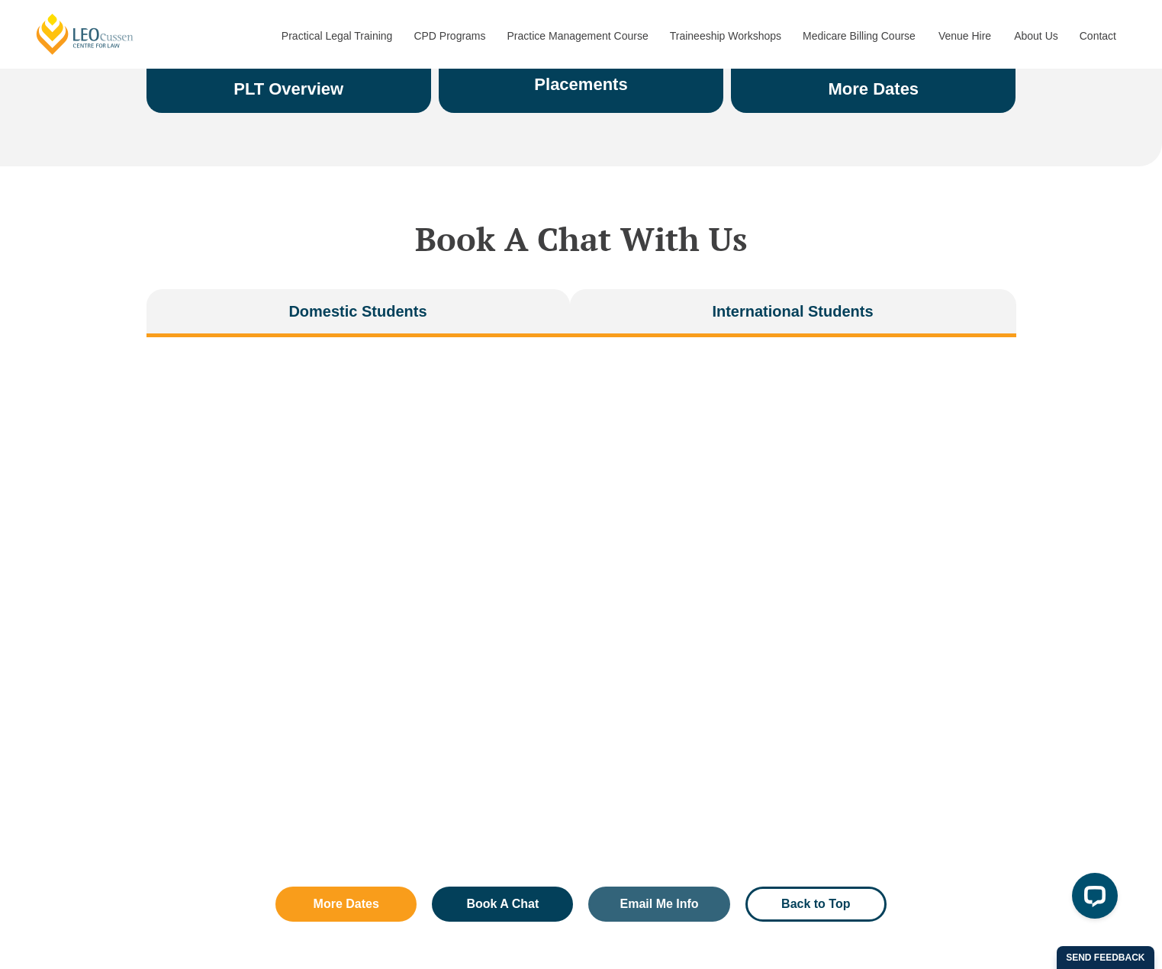
click at [776, 301] on span "International Students" at bounding box center [792, 311] width 161 height 21
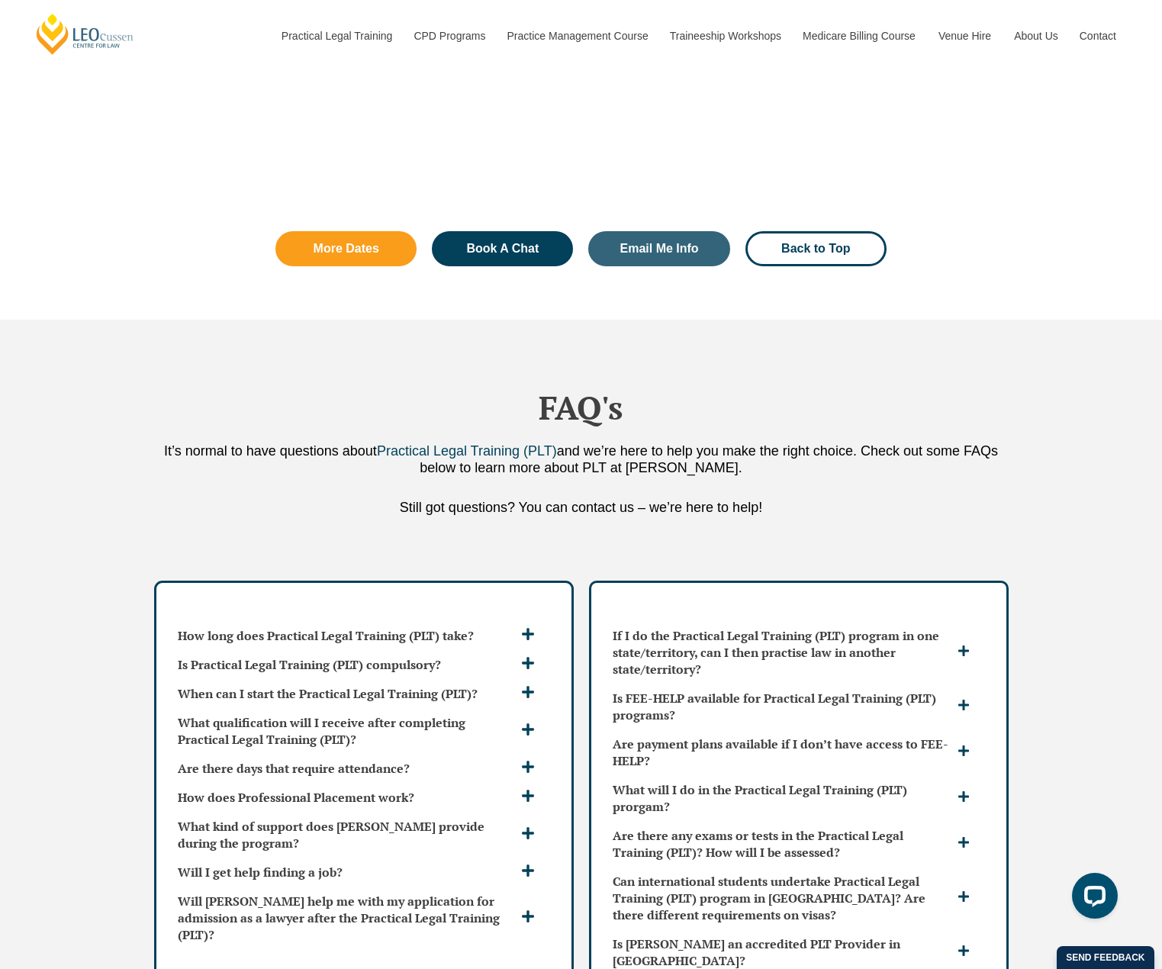
scroll to position [3738, 0]
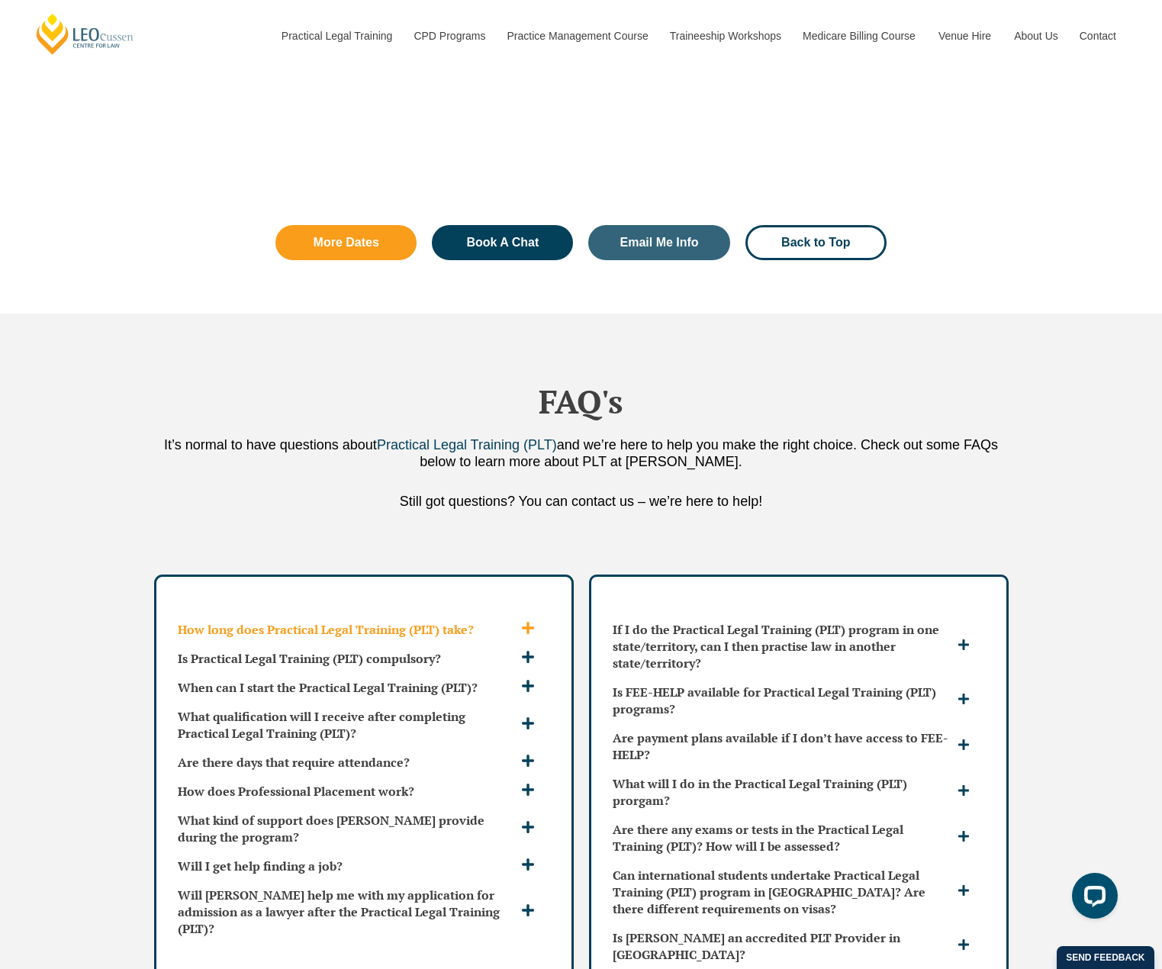
click at [480, 621] on h3 "How long does Practical Legal Training (PLT) take?" at bounding box center [347, 629] width 339 height 17
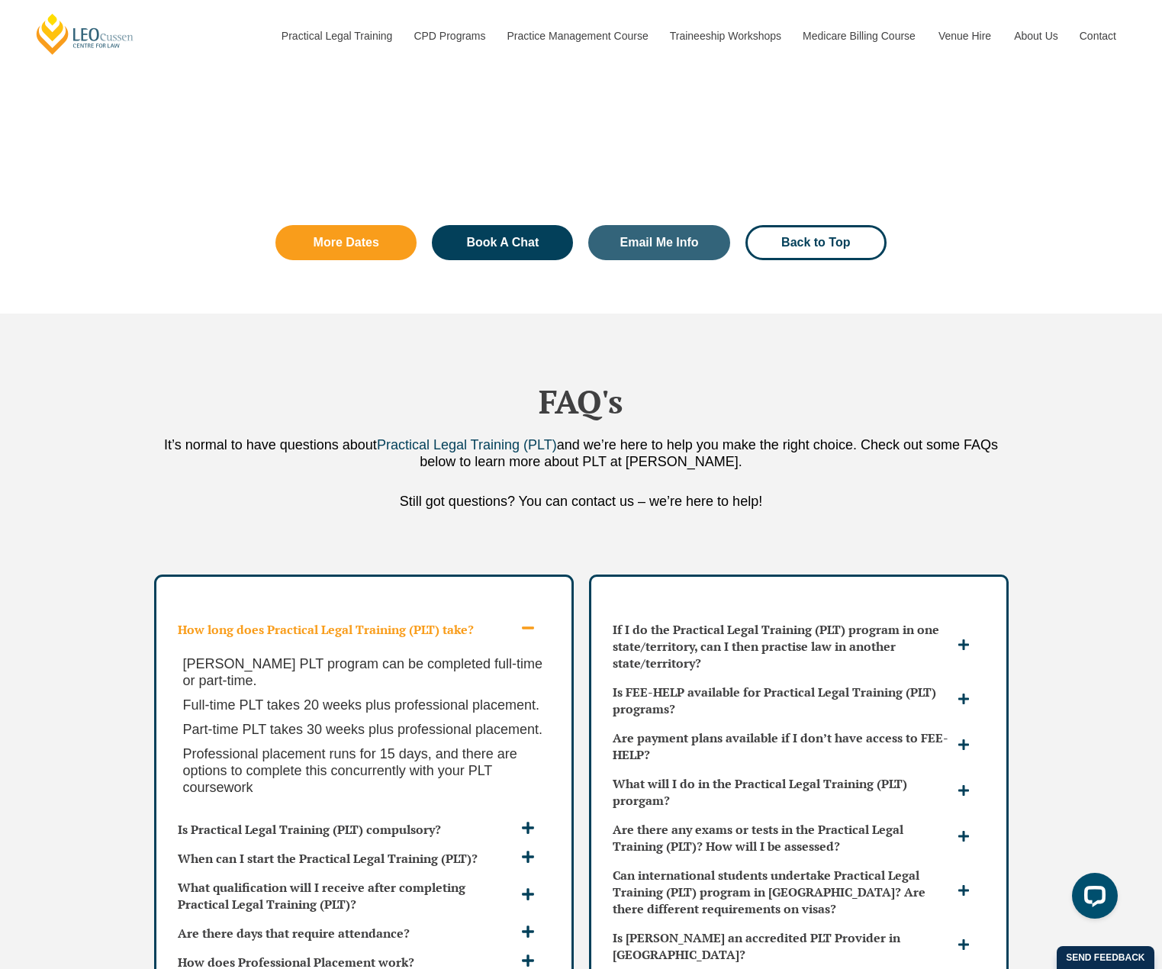
click at [480, 621] on h3 "How long does Practical Legal Training (PLT) take?" at bounding box center [347, 629] width 339 height 17
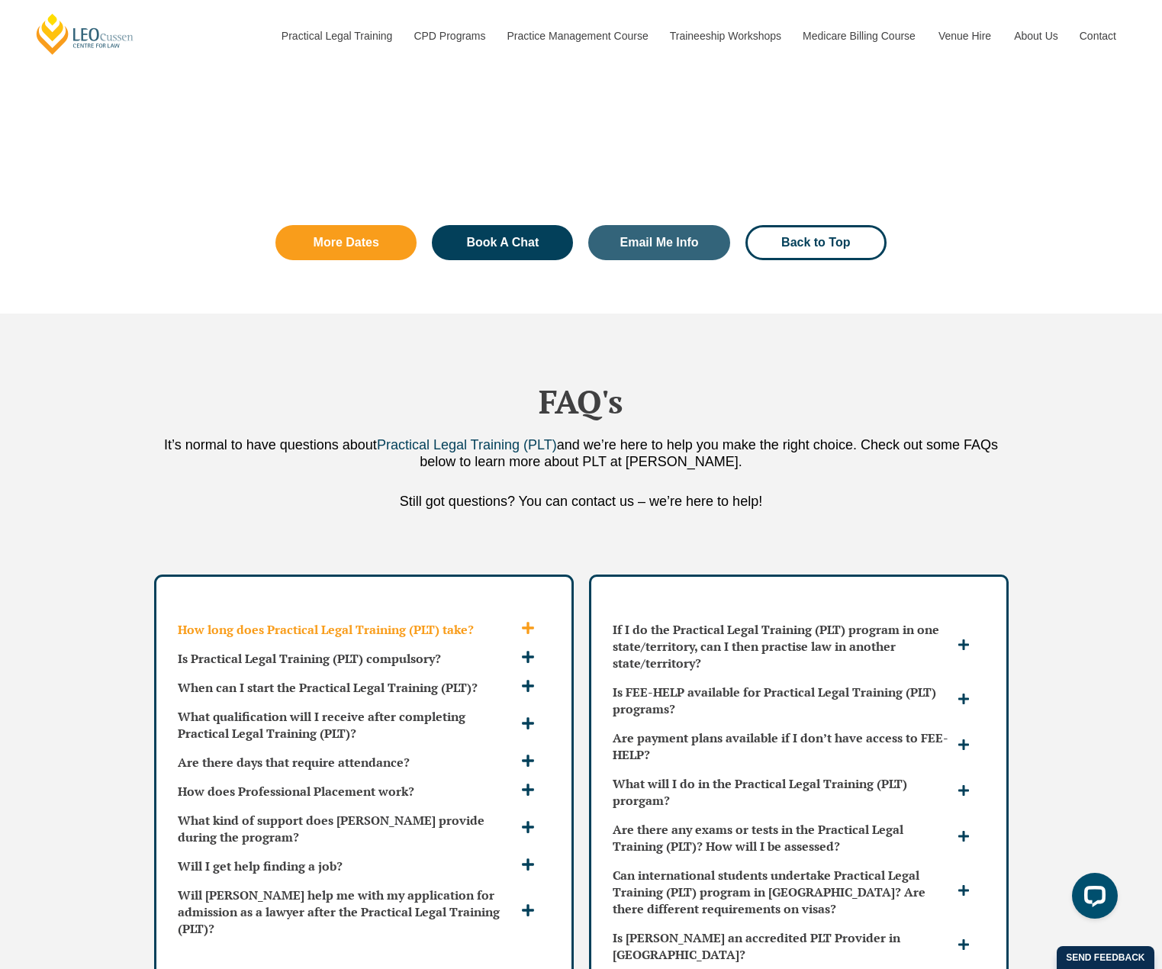
click at [542, 621] on span at bounding box center [529, 629] width 25 height 16
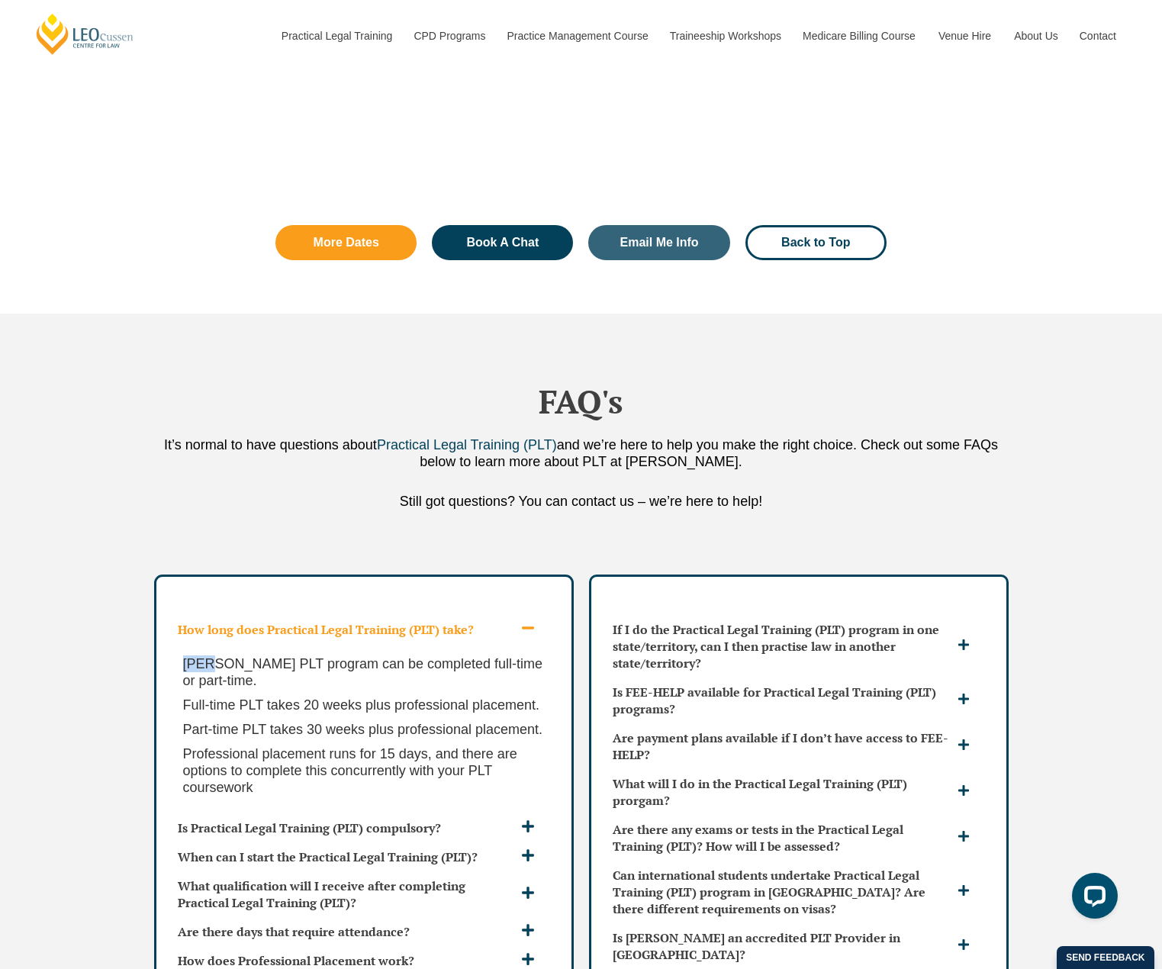
click at [541, 621] on span at bounding box center [529, 629] width 25 height 16
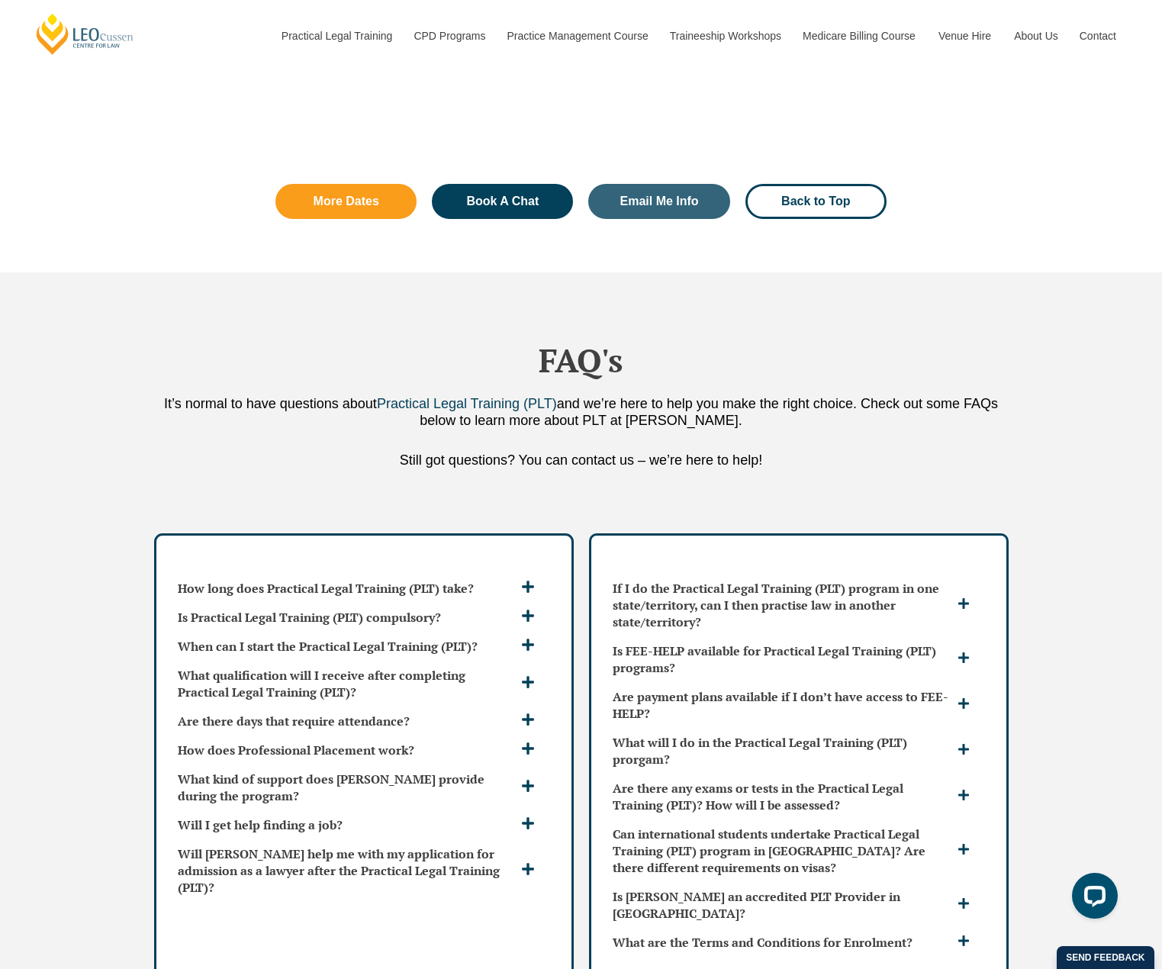
scroll to position [3890, 0]
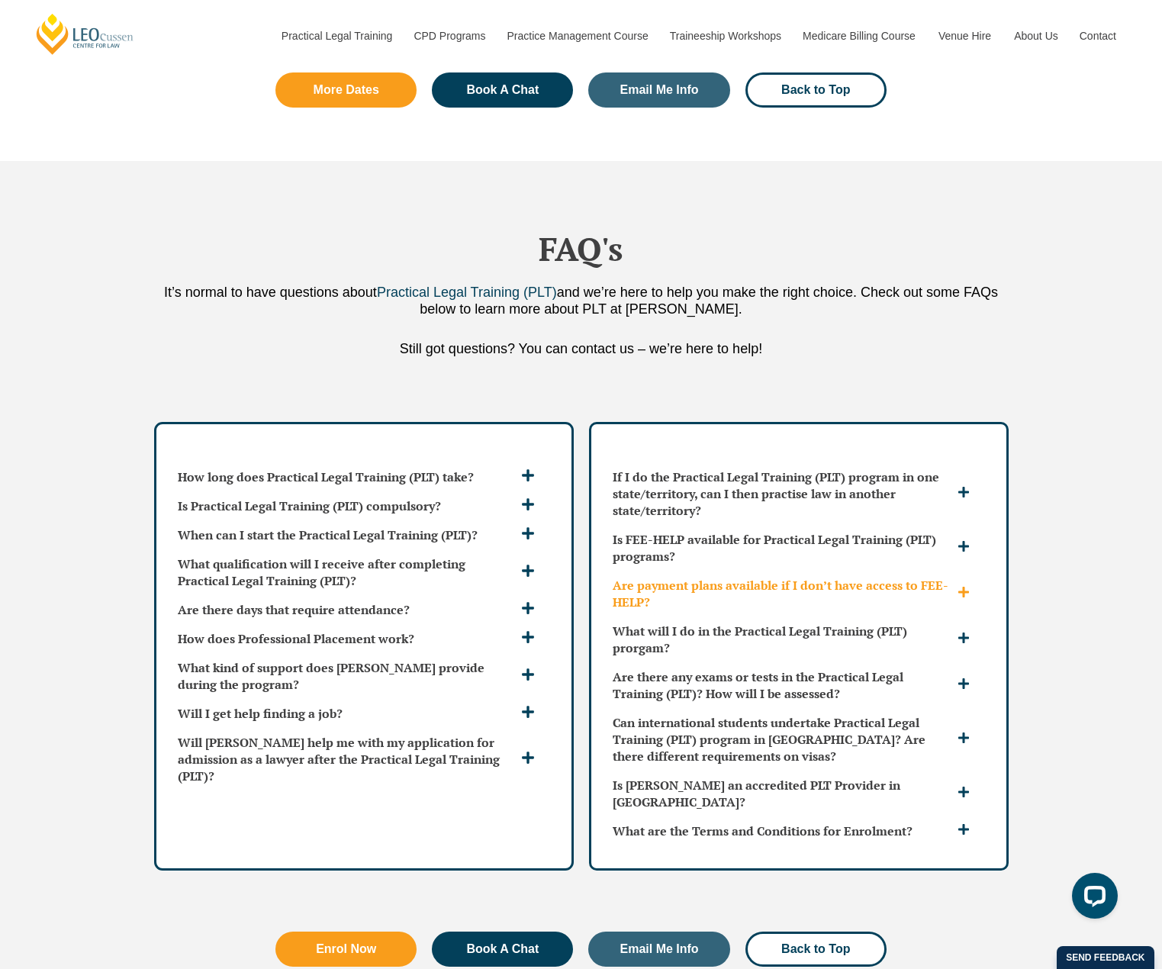
click at [690, 577] on h3 "Are payment plans available if I don’t have access to FEE-HELP?" at bounding box center [783, 594] width 341 height 34
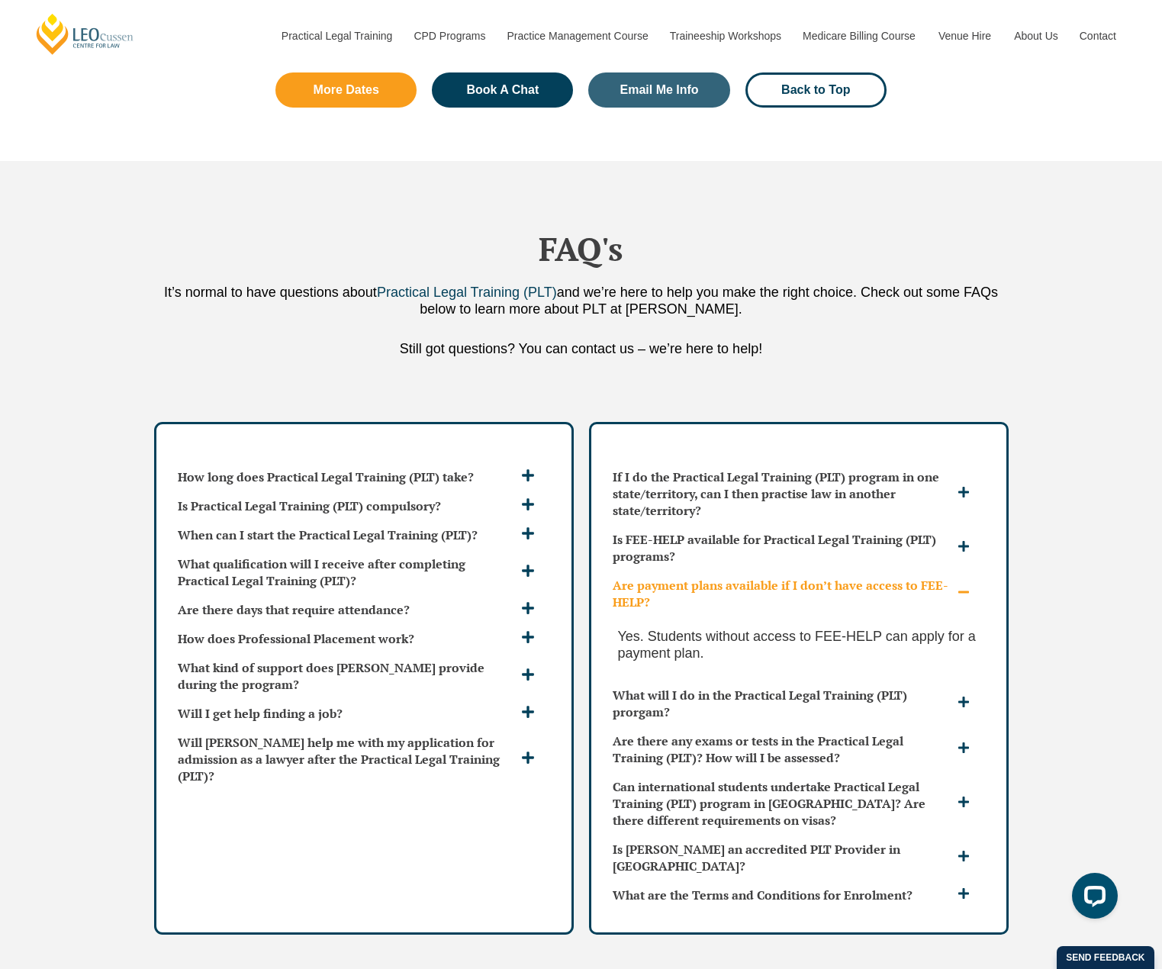
click at [690, 577] on h3 "Are payment plans available if I don’t have access to FEE-HELP?" at bounding box center [783, 594] width 341 height 34
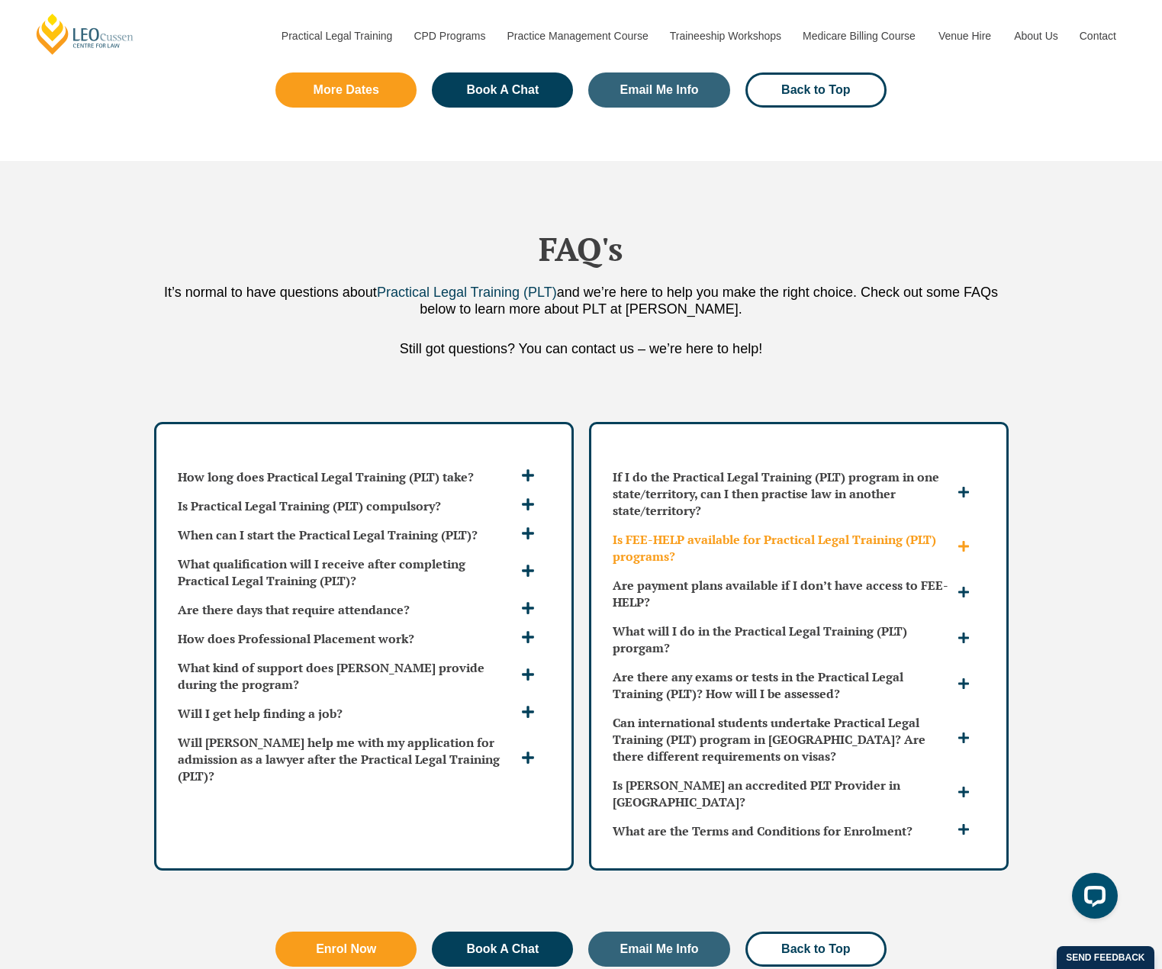
click at [700, 531] on h3 "Is FEE-HELP available for Practical Legal Training (PLT) programs?" at bounding box center [783, 548] width 341 height 34
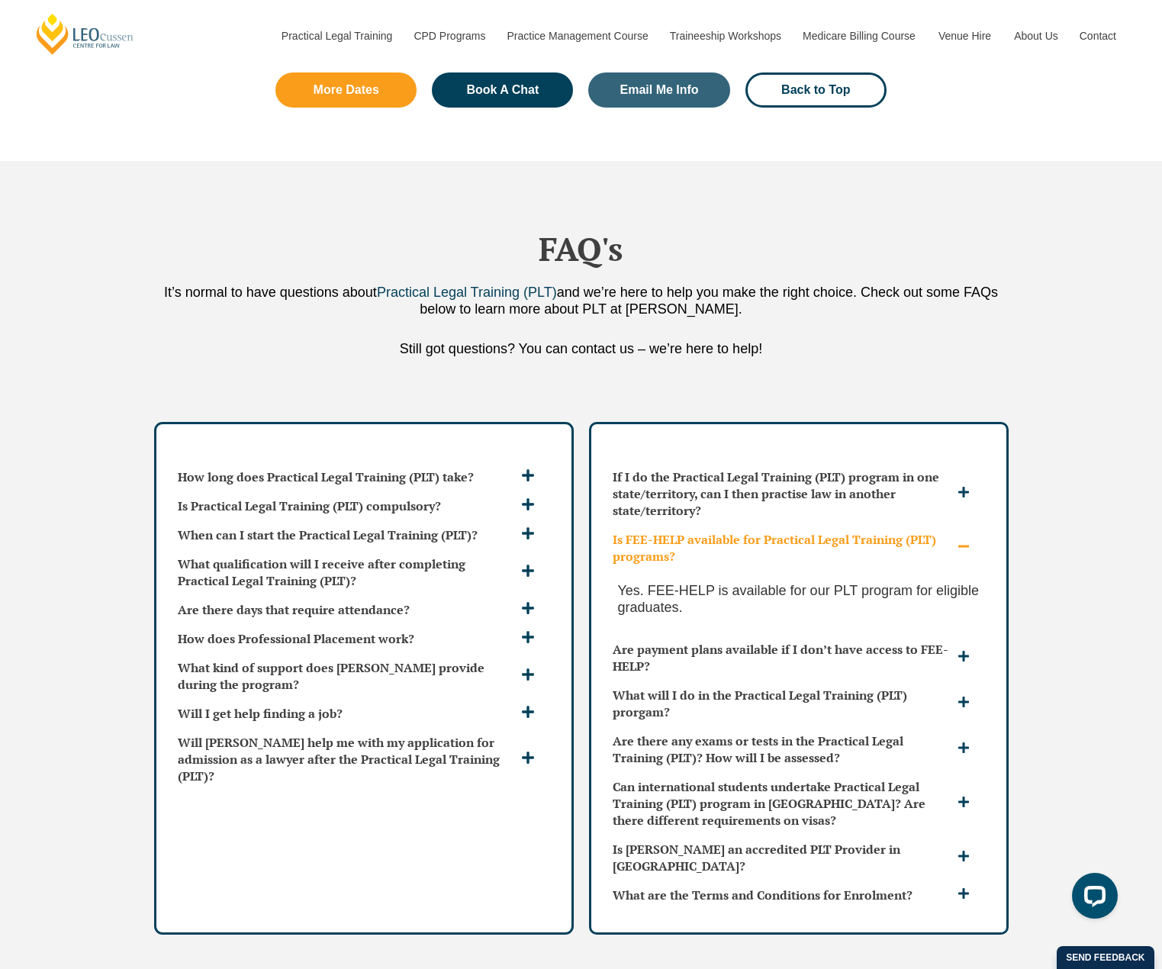
click at [700, 531] on h3 "Is FEE-HELP available for Practical Legal Training (PLT) programs?" at bounding box center [783, 548] width 341 height 34
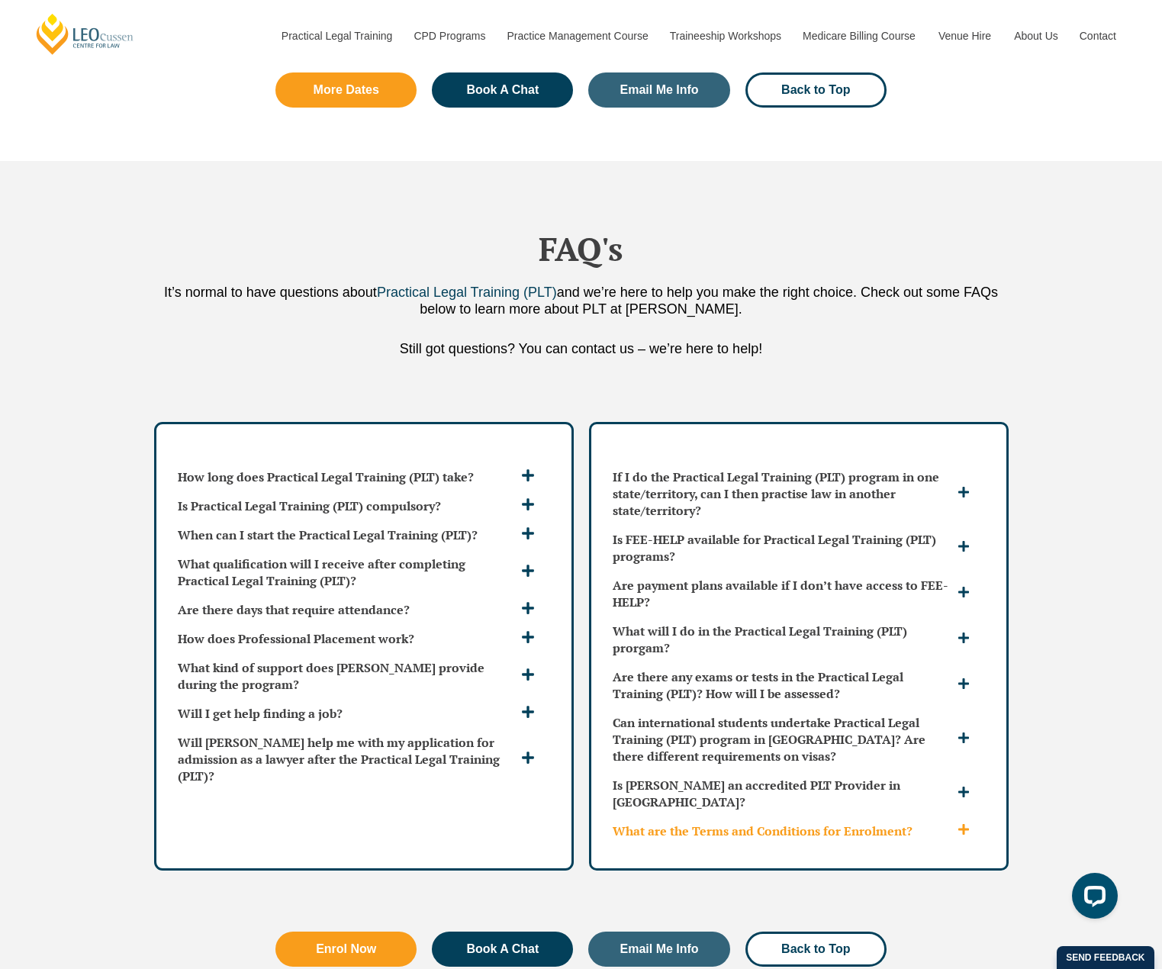
click at [738, 822] on h3 "What are the Terms and Conditions for Enrolment?" at bounding box center [783, 830] width 341 height 17
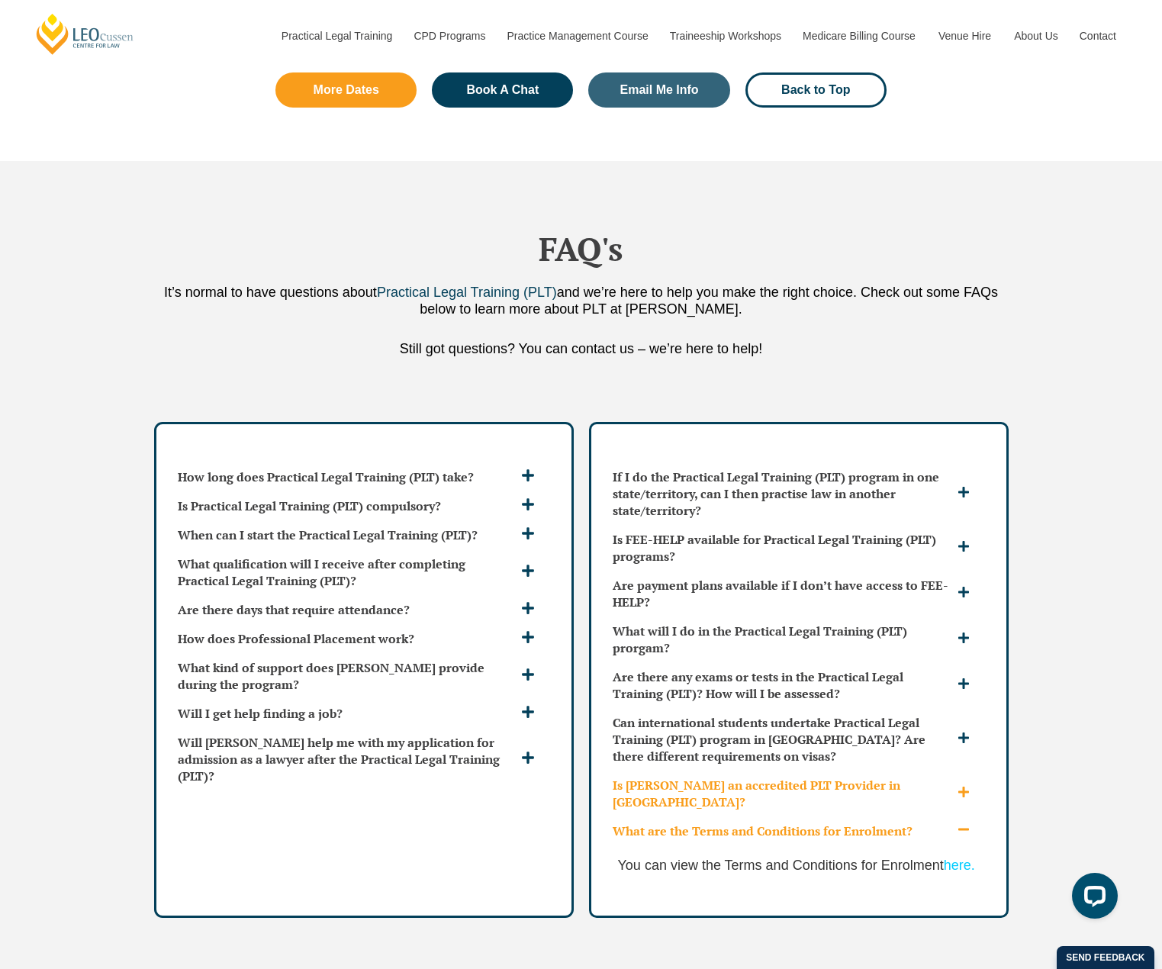
click at [749, 777] on h3 "Is Leo Cussen an accredited PLT Provider in VIC?" at bounding box center [783, 794] width 341 height 34
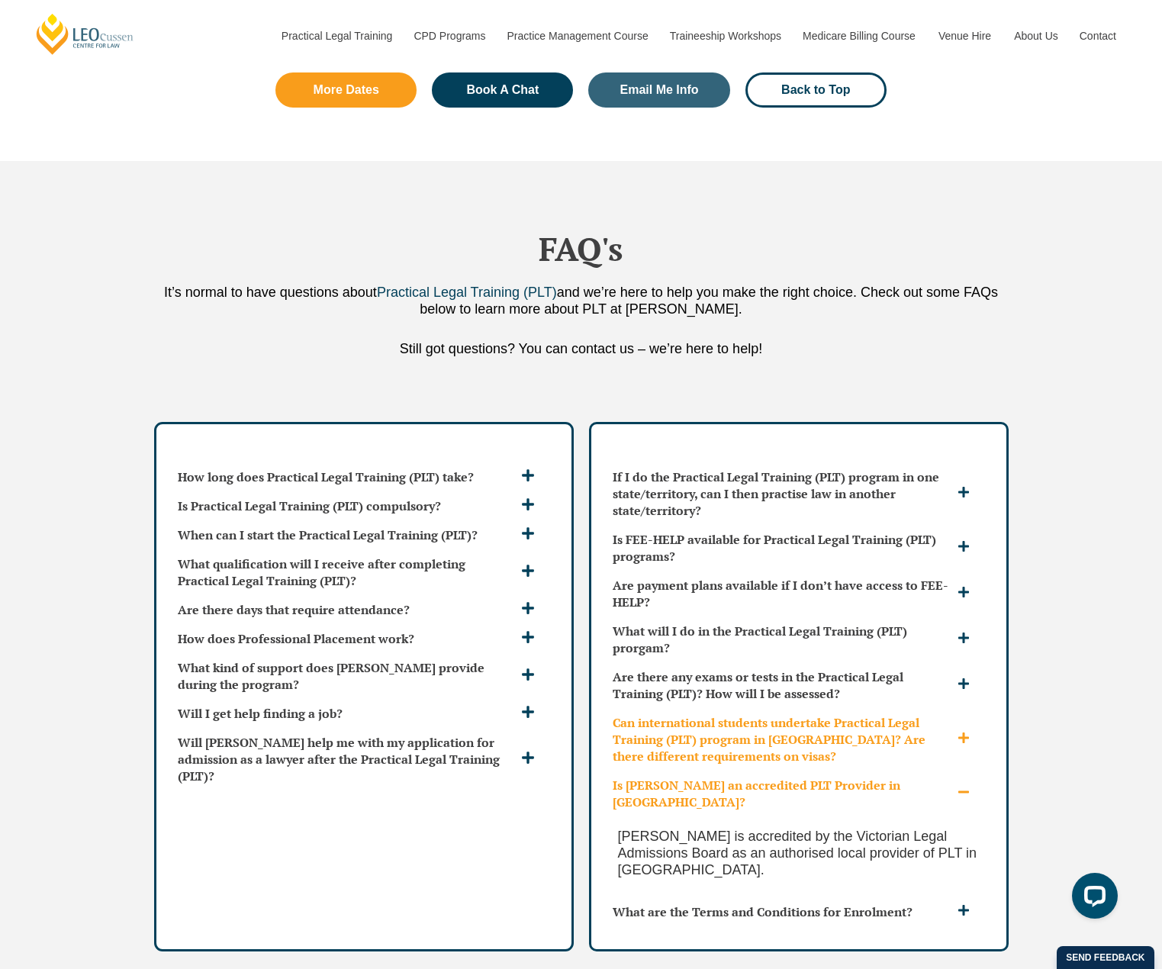
click at [759, 714] on h3 "Can international students undertake Practical Legal Training (PLT) program in …" at bounding box center [783, 739] width 341 height 50
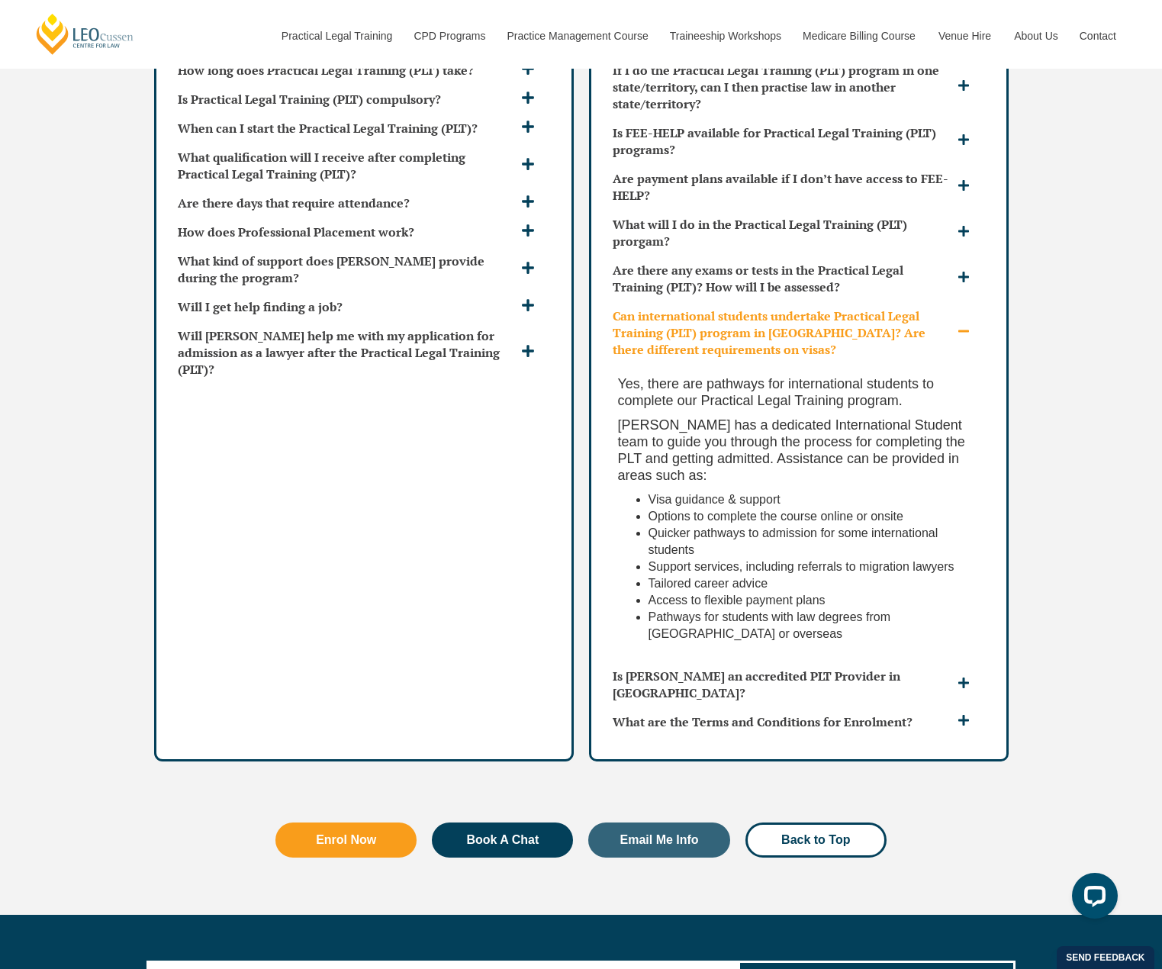
scroll to position [0, 0]
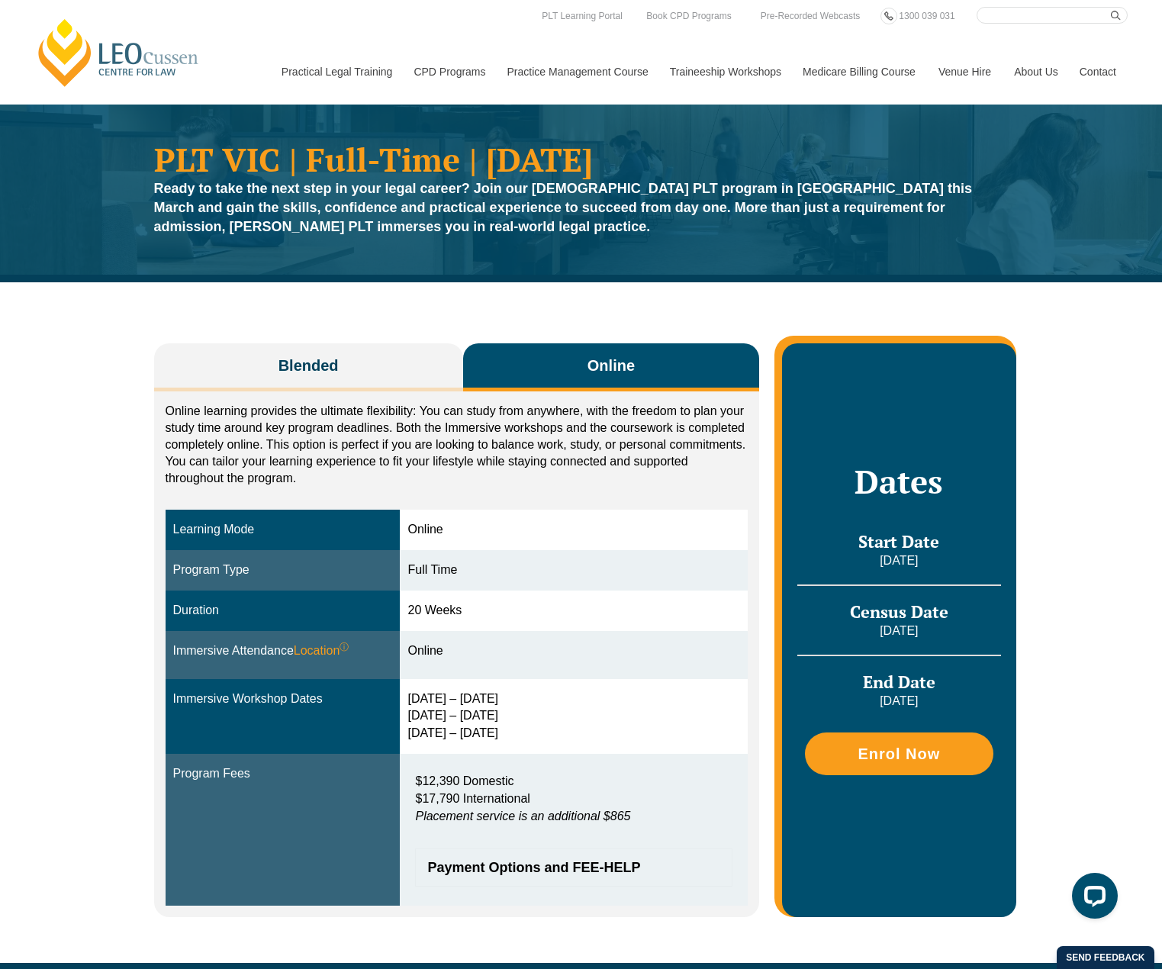
drag, startPoint x: 588, startPoint y: 886, endPoint x: 688, endPoint y: 188, distance: 705.8
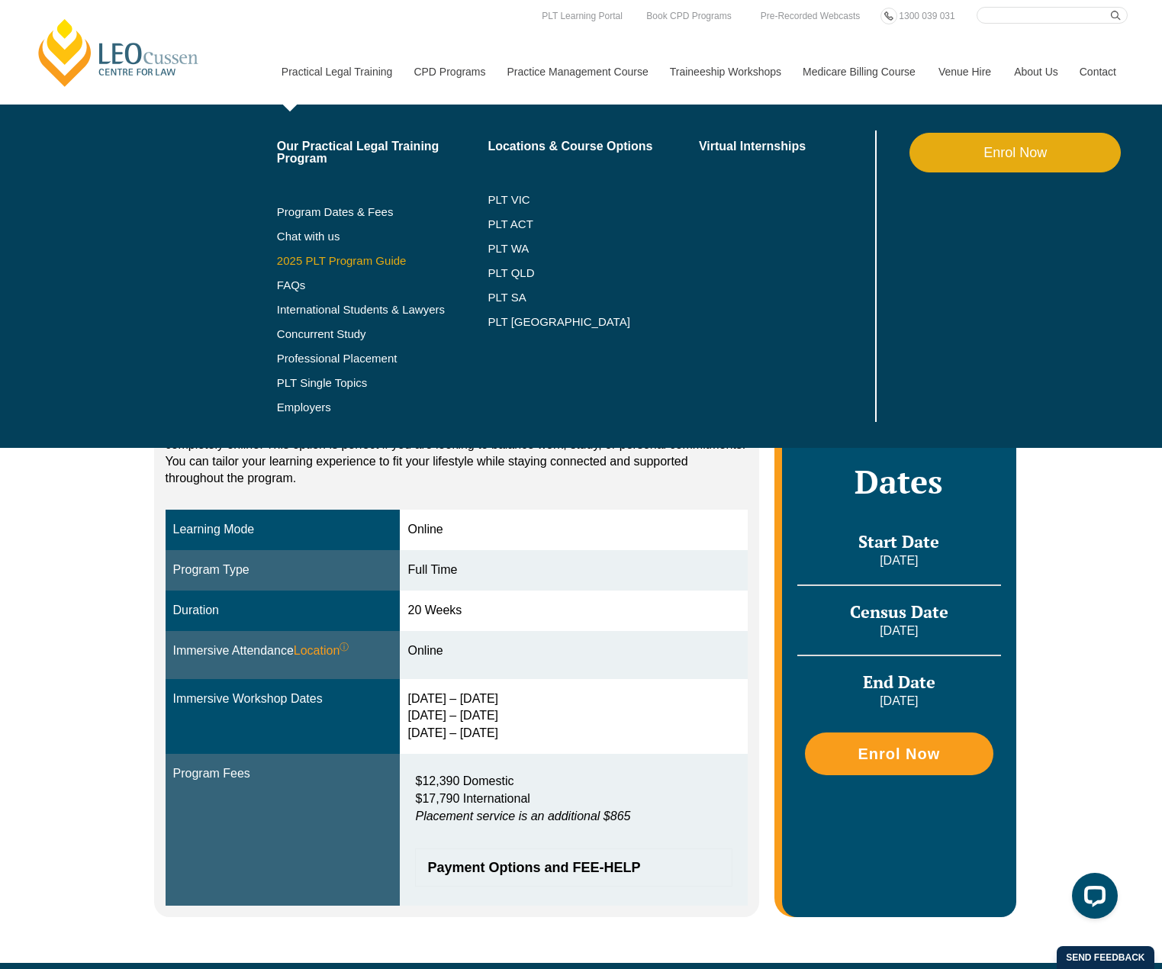
click at [327, 265] on link "2025 PLT Program Guide" at bounding box center [363, 261] width 173 height 12
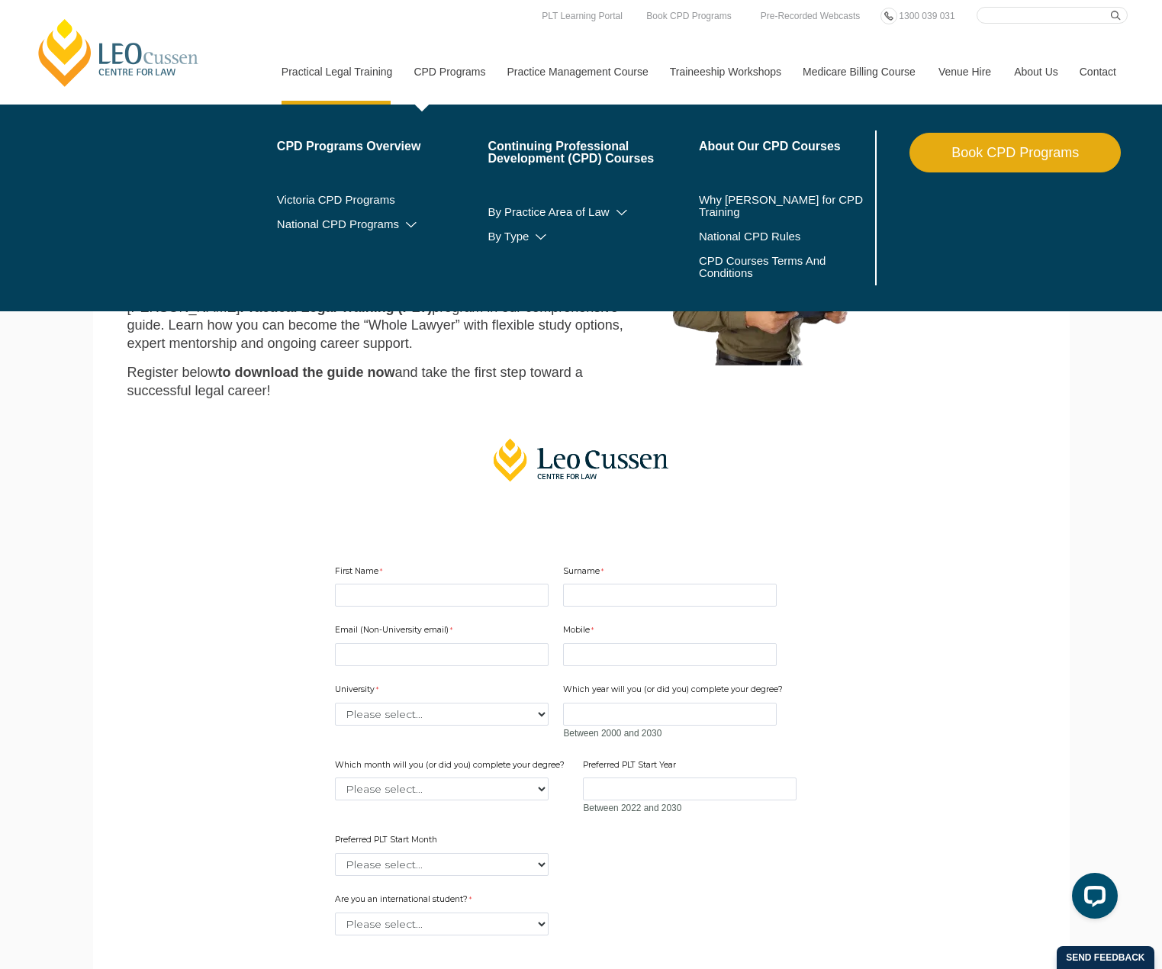
drag, startPoint x: 535, startPoint y: 532, endPoint x: 452, endPoint y: 59, distance: 480.2
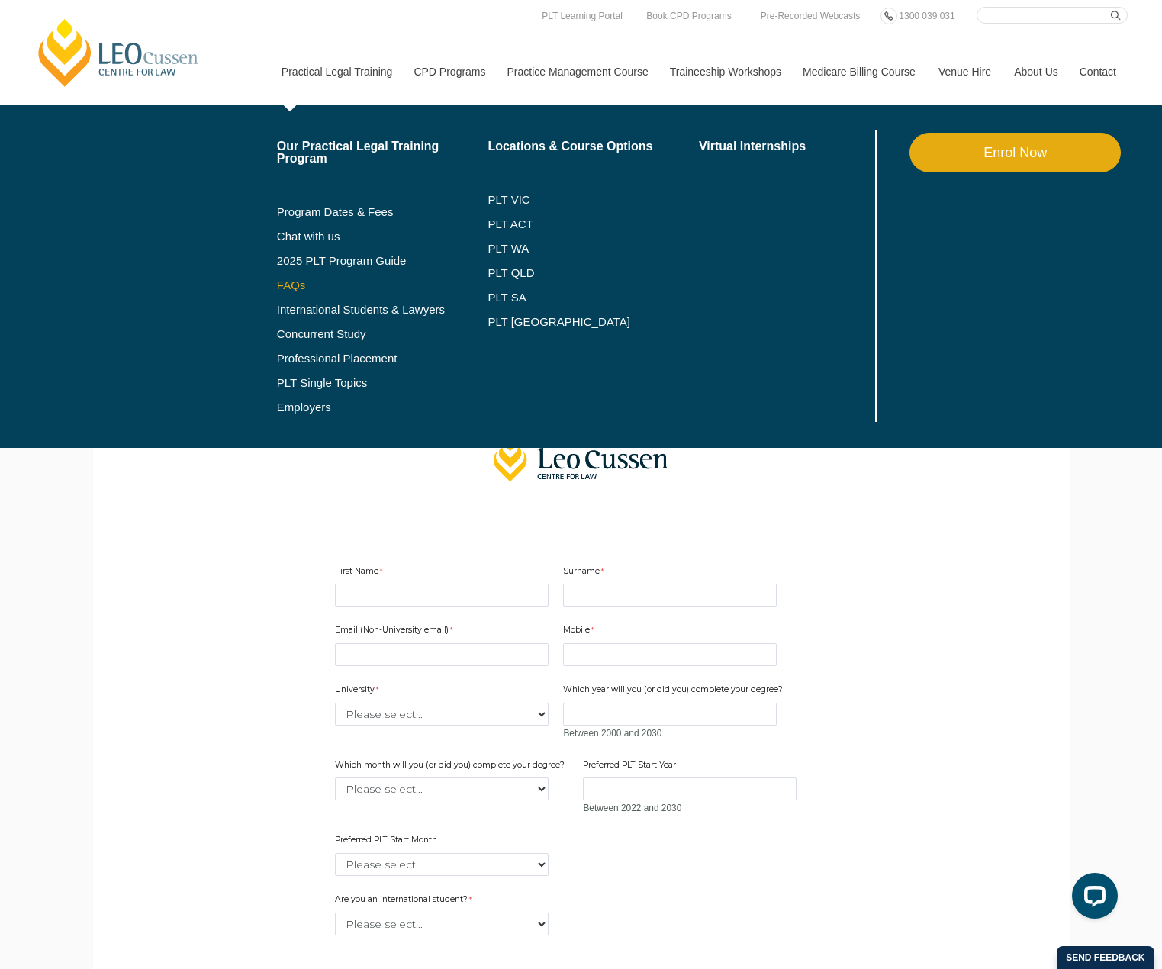
click at [290, 285] on link "FAQs" at bounding box center [382, 285] width 211 height 12
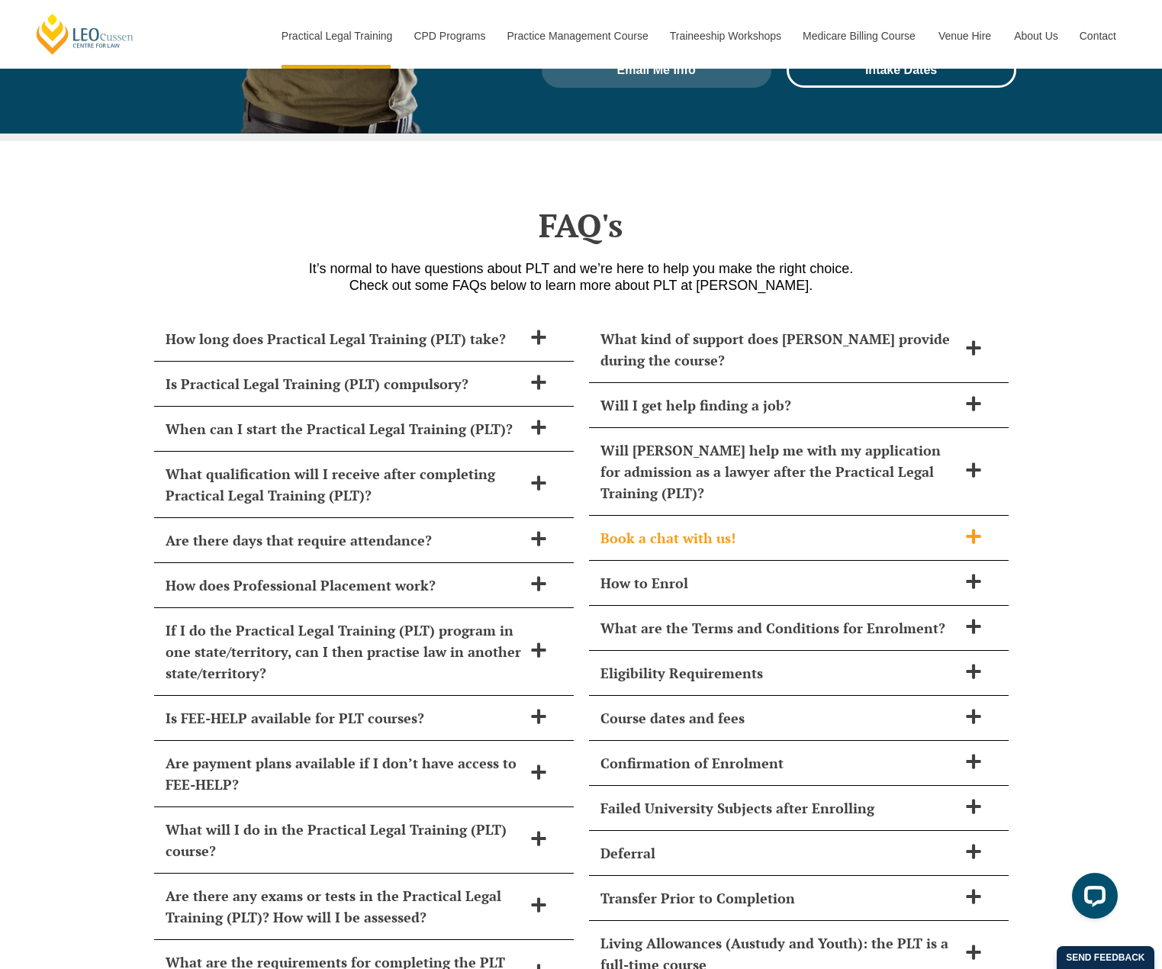
drag, startPoint x: 637, startPoint y: 513, endPoint x: 626, endPoint y: 439, distance: 74.1
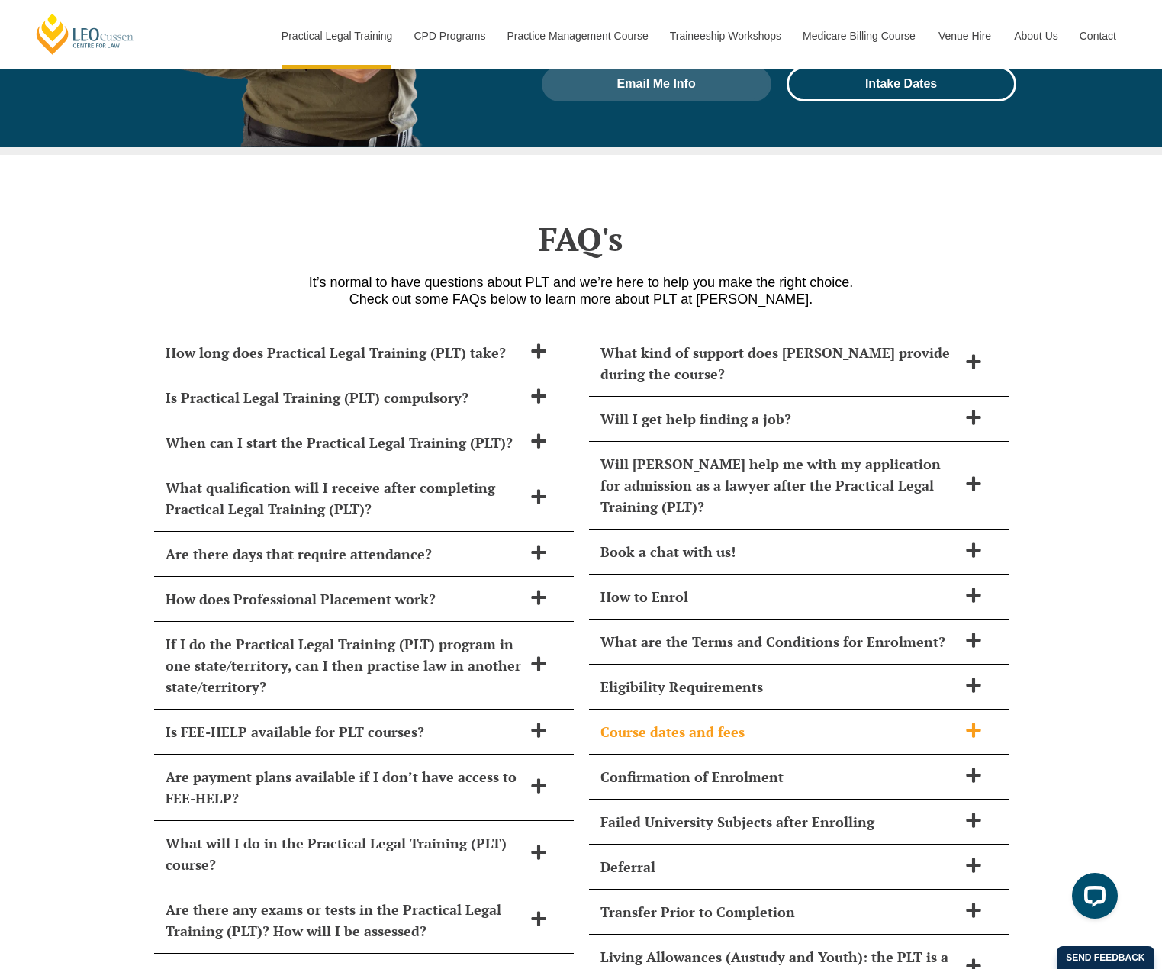
scroll to position [6273, 0]
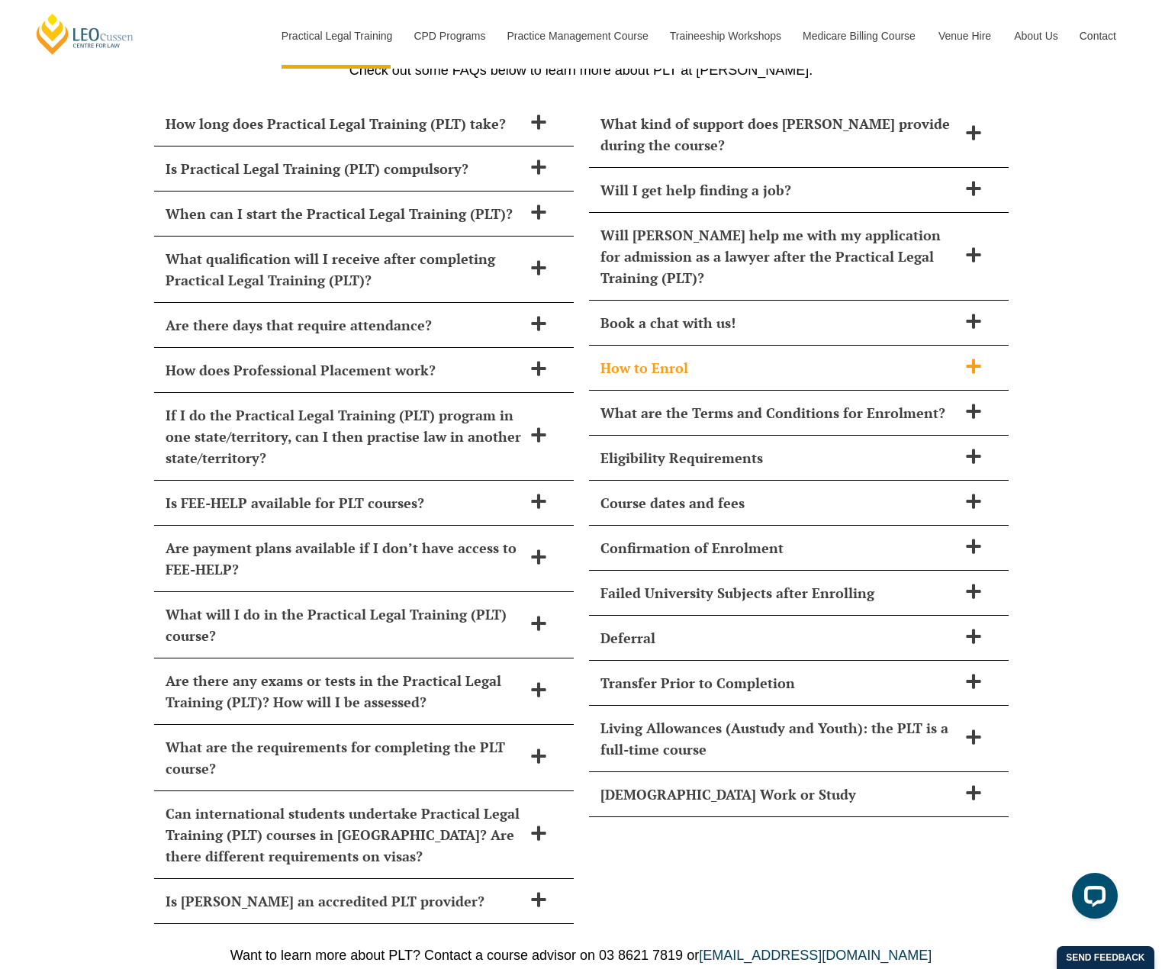
click at [662, 357] on h2 "How to Enrol" at bounding box center [778, 367] width 357 height 21
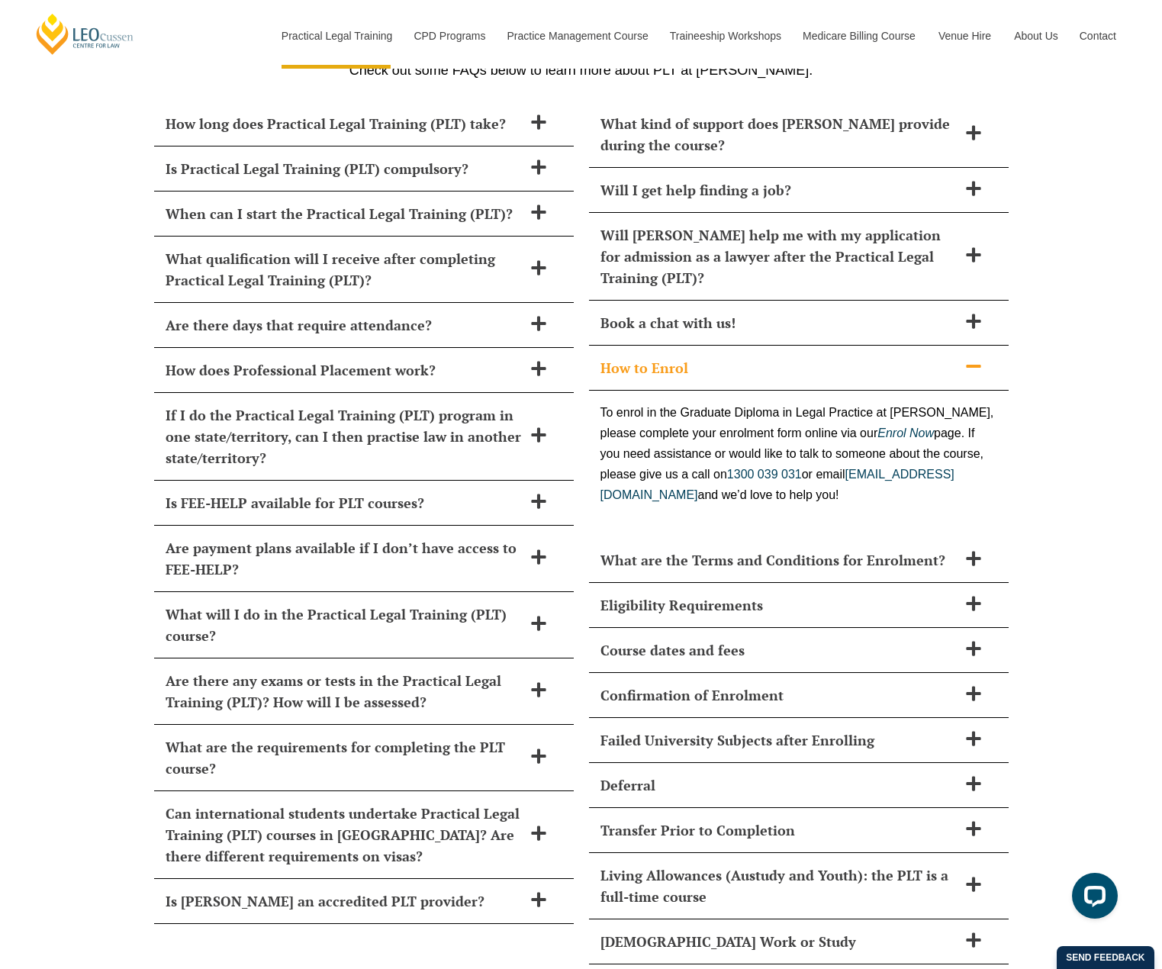
click at [664, 357] on h2 "How to Enrol" at bounding box center [778, 367] width 357 height 21
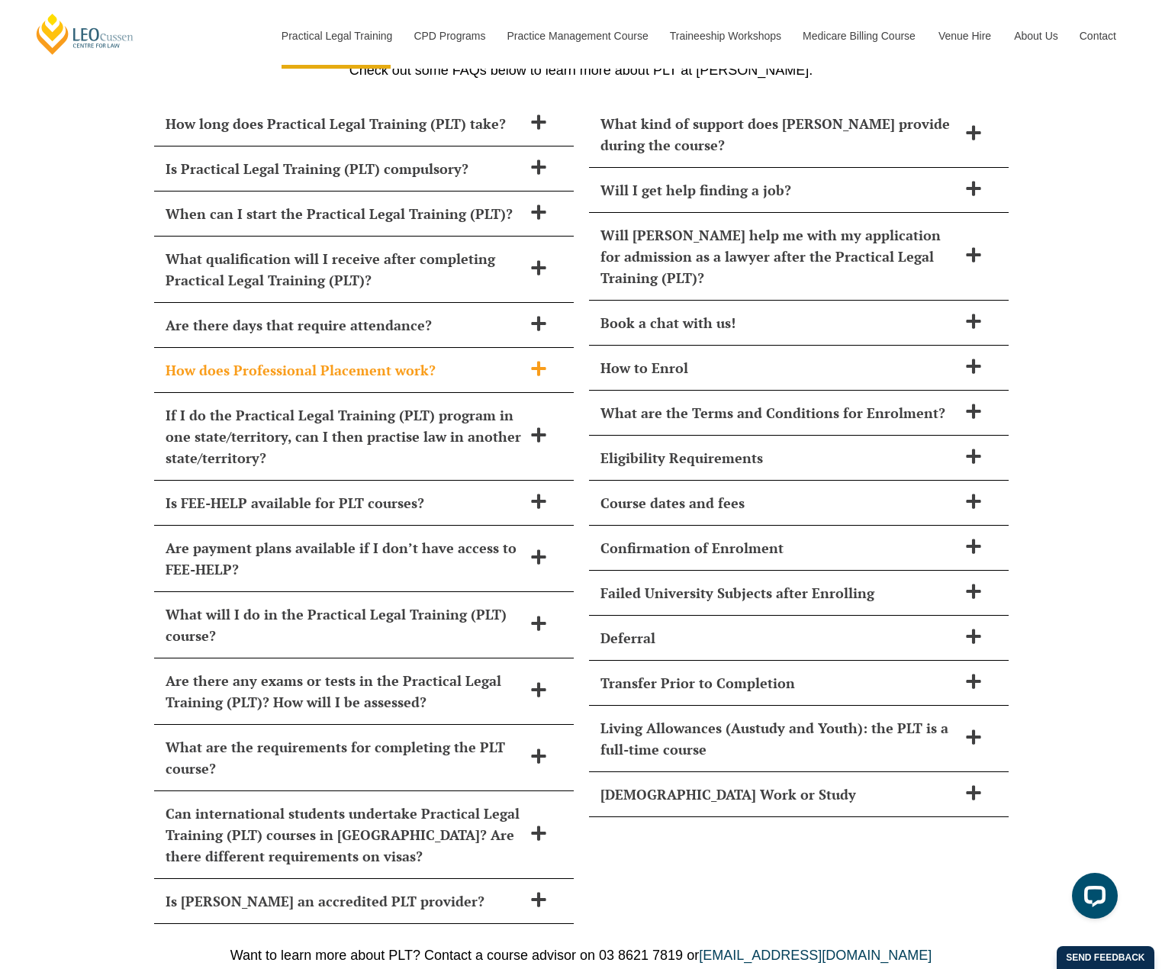
click at [410, 359] on h2 "How does Professional Placement work?" at bounding box center [344, 369] width 357 height 21
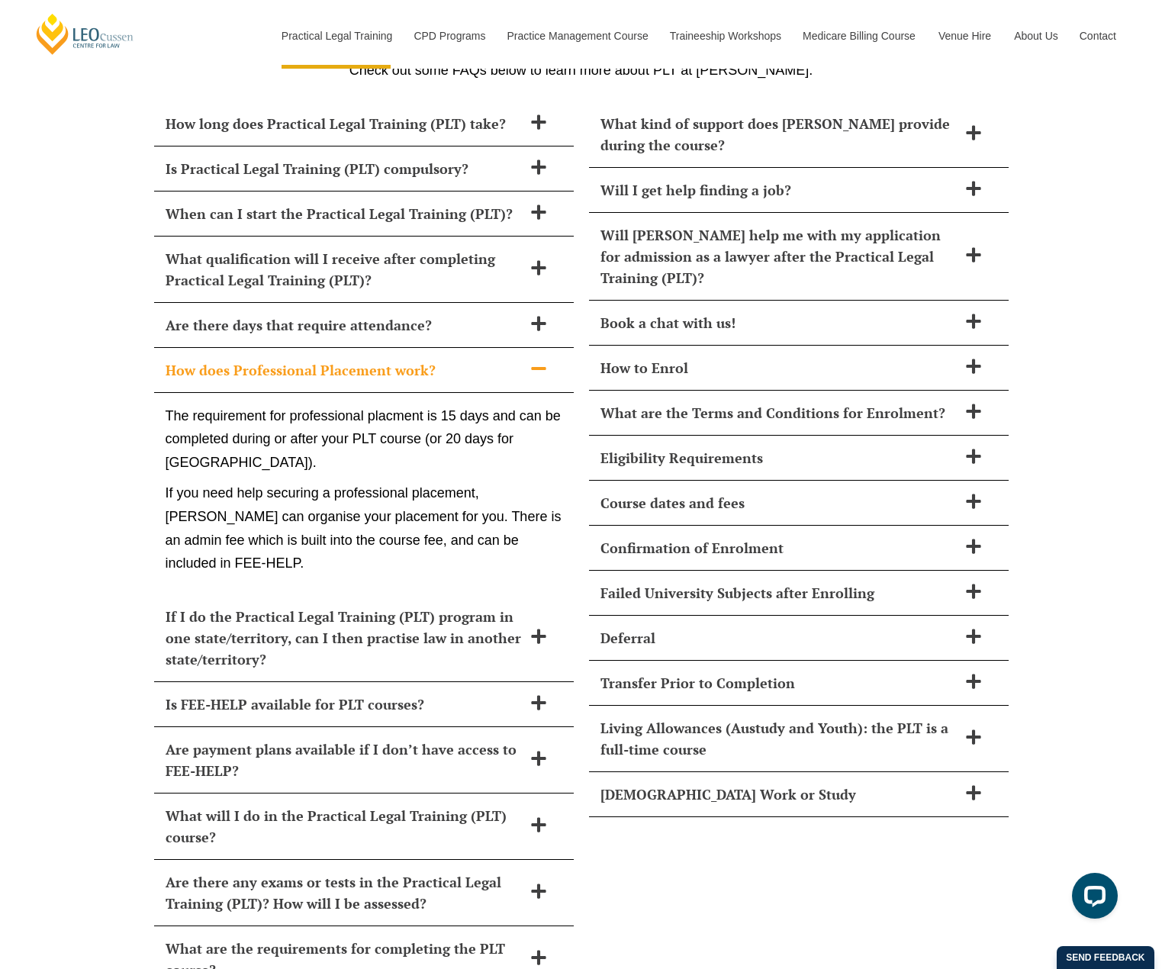
click at [413, 359] on h2 "How does Professional Placement work?" at bounding box center [344, 369] width 357 height 21
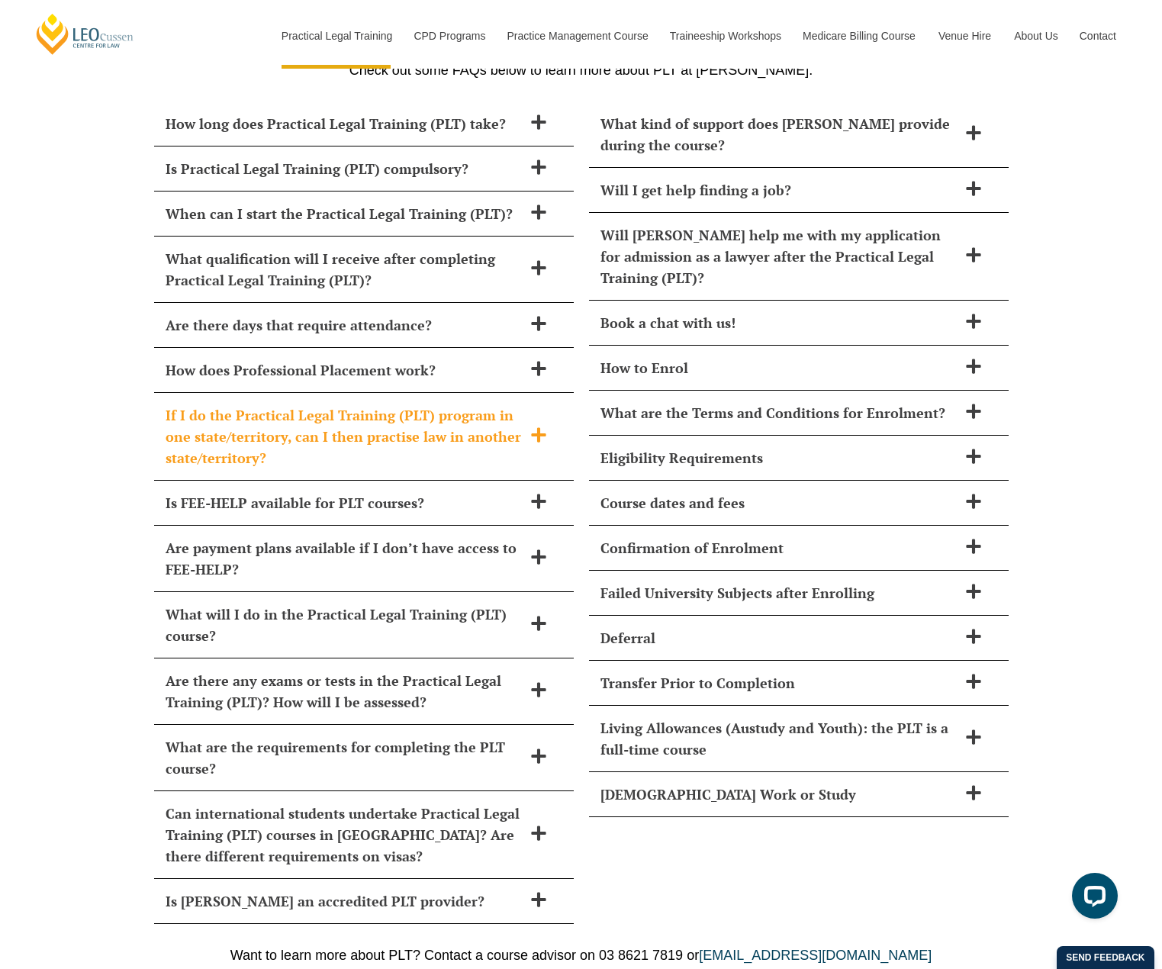
click at [421, 408] on h2 "If I do the Practical Legal Training (PLT) program in one state/territory, can …" at bounding box center [344, 436] width 357 height 64
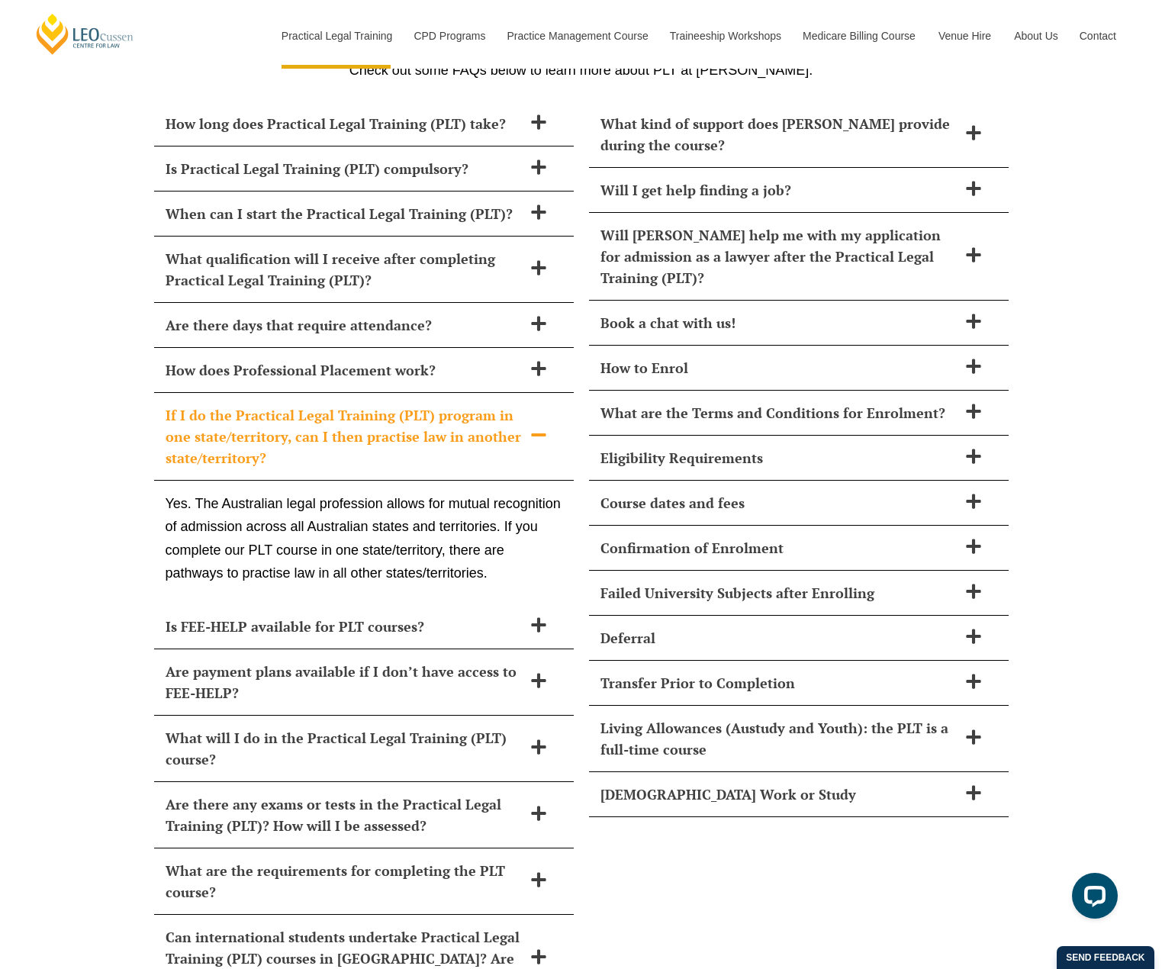
click at [423, 404] on h2 "If I do the Practical Legal Training (PLT) program in one state/territory, can …" at bounding box center [344, 436] width 357 height 64
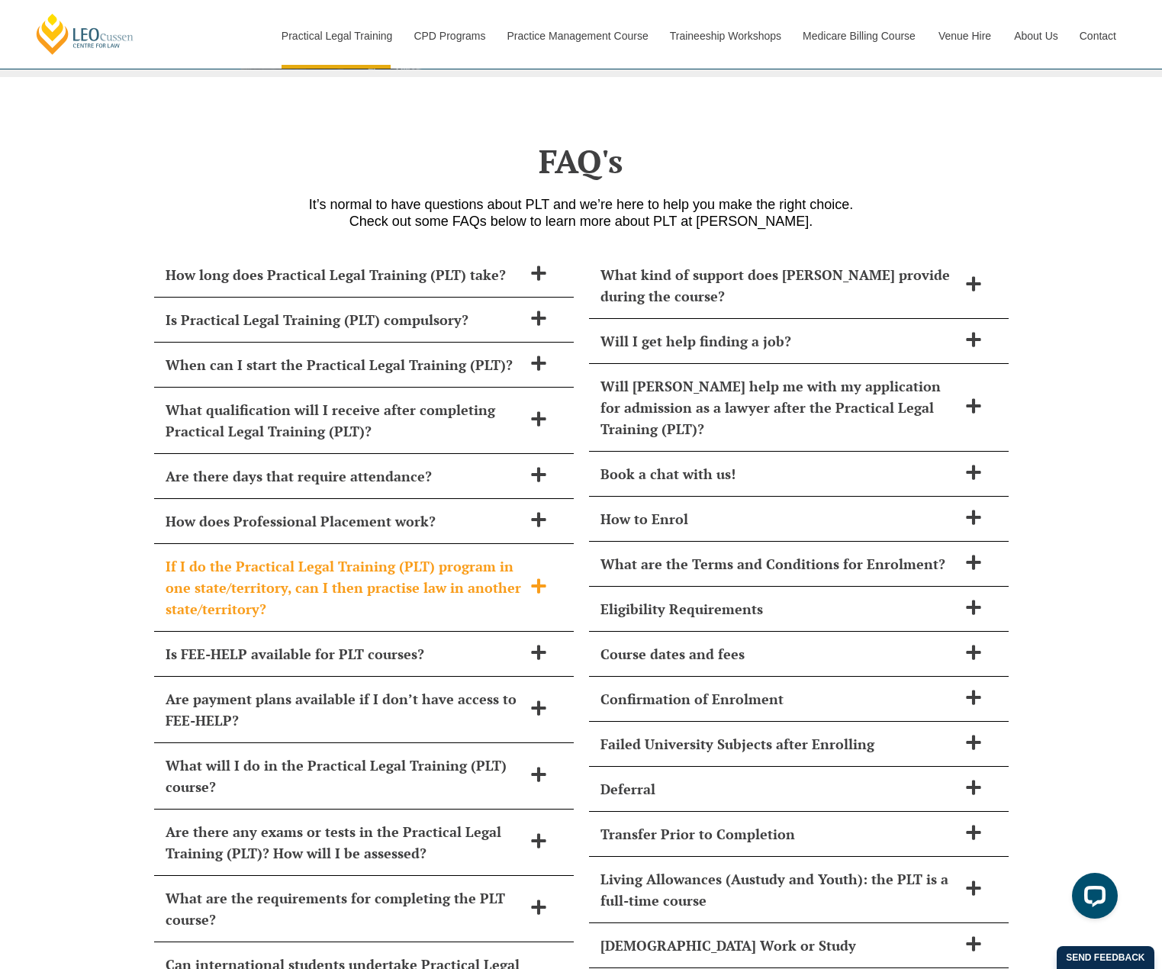
scroll to position [6120, 0]
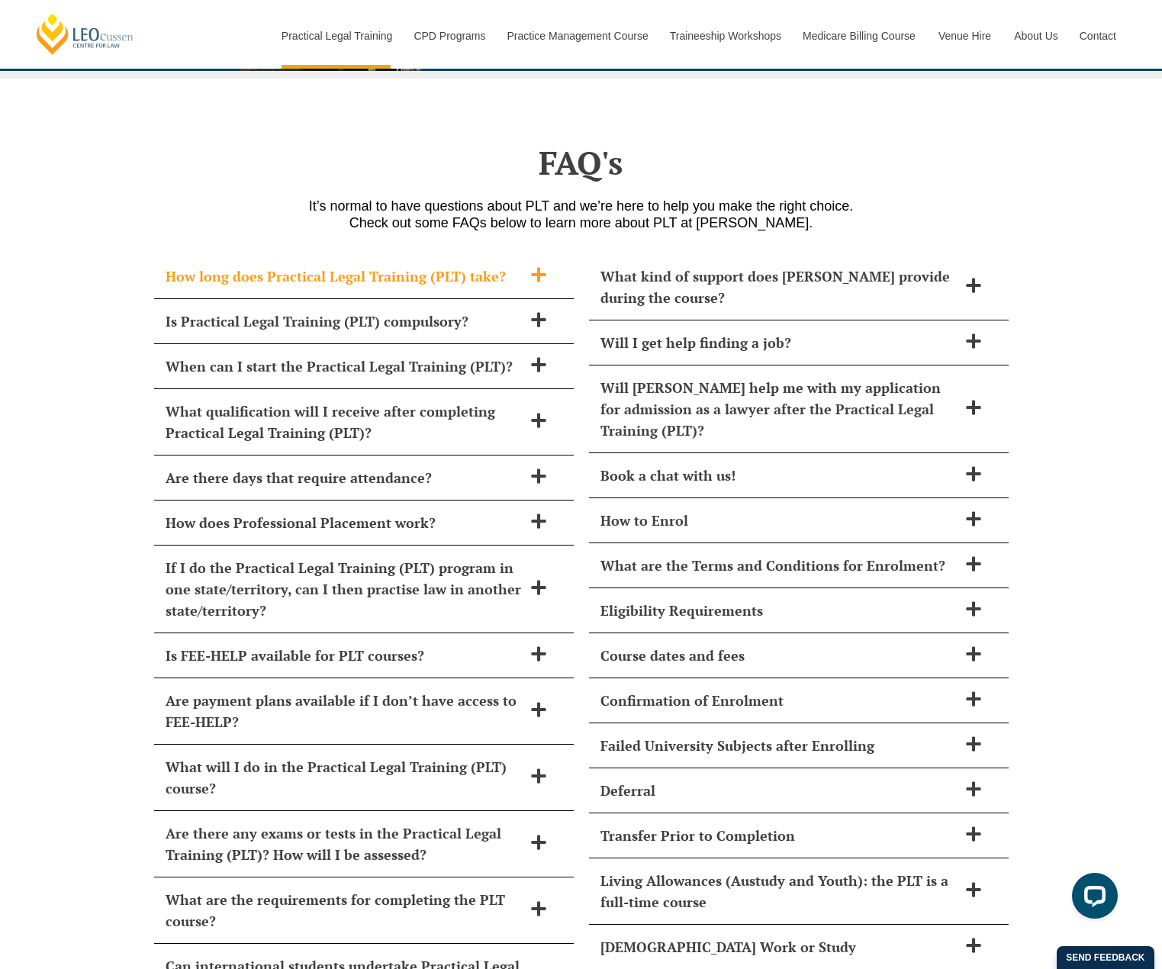
click at [398, 265] on h2 "How long does Practical Legal Training (PLT) take?" at bounding box center [344, 275] width 357 height 21
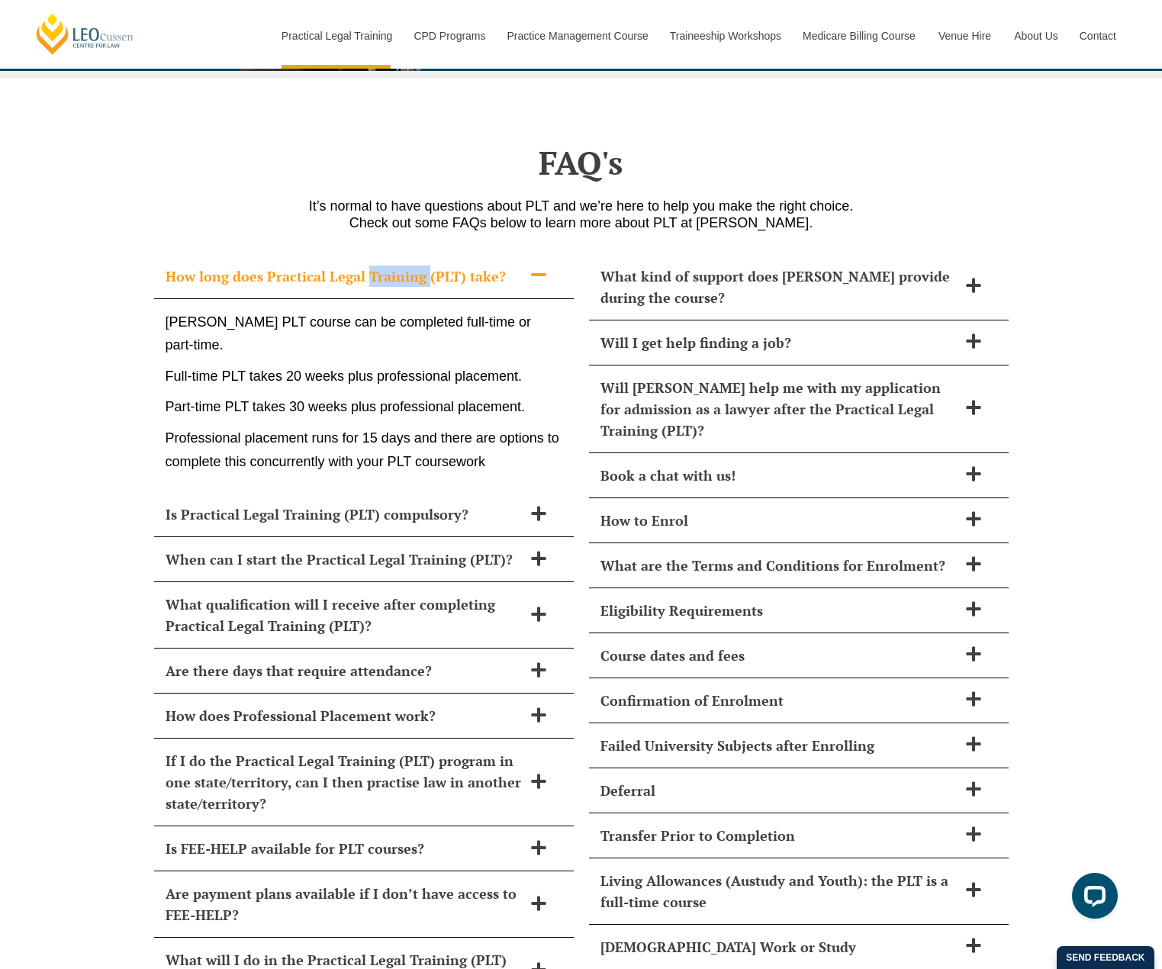
click at [397, 265] on h2 "How long does Practical Legal Training (PLT) take?" at bounding box center [344, 275] width 357 height 21
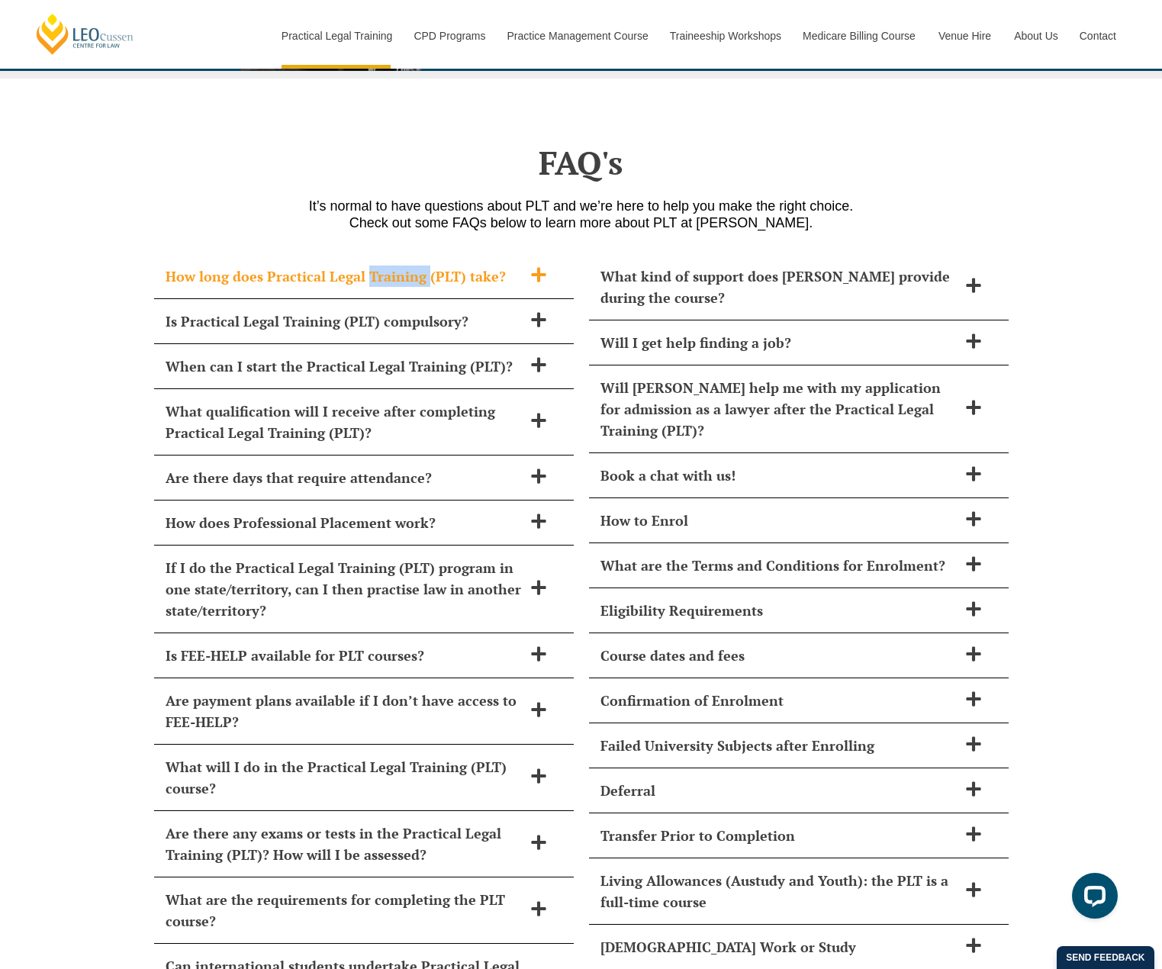
click at [395, 265] on h2 "How long does Practical Legal Training (PLT) take?" at bounding box center [344, 275] width 357 height 21
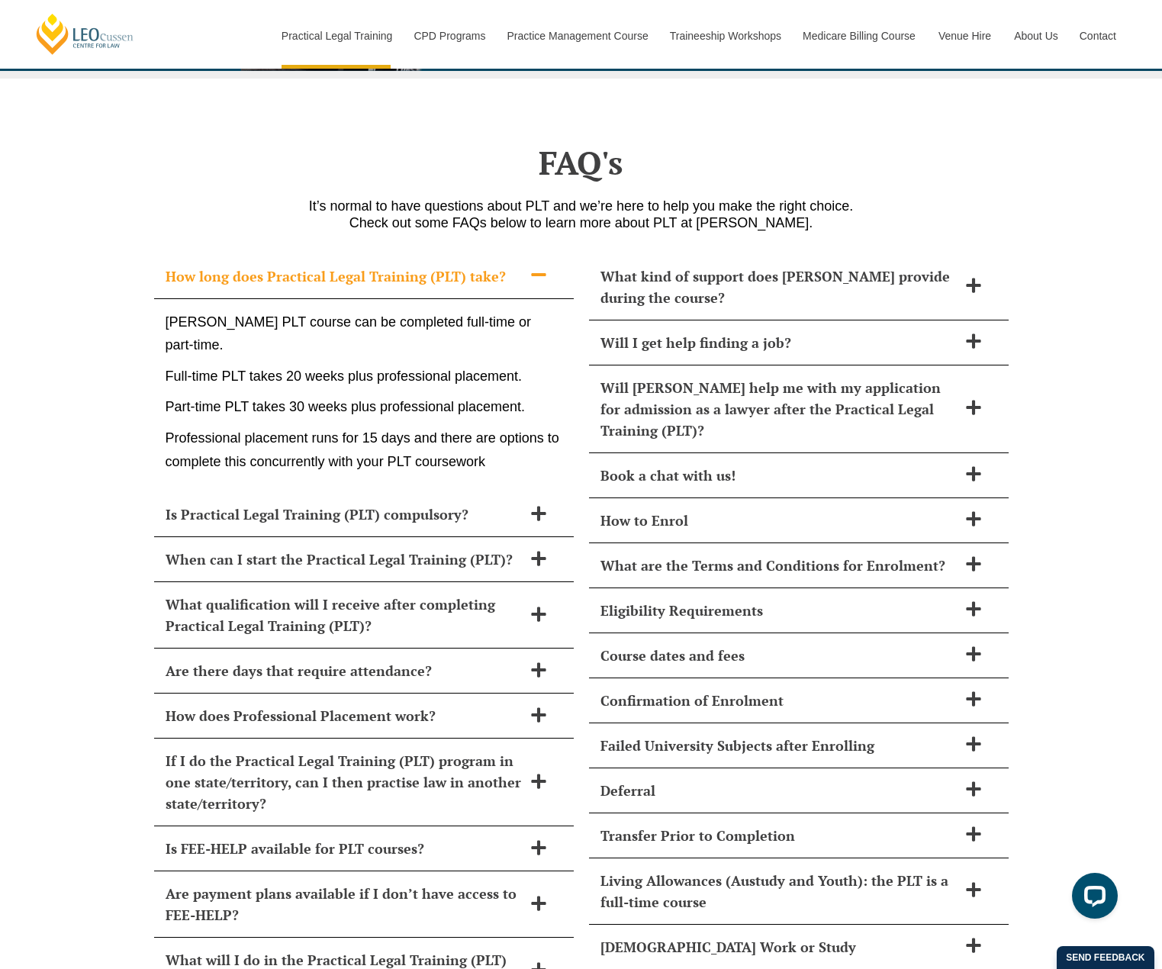
click at [399, 265] on h2 "How long does Practical Legal Training (PLT) take?" at bounding box center [344, 275] width 357 height 21
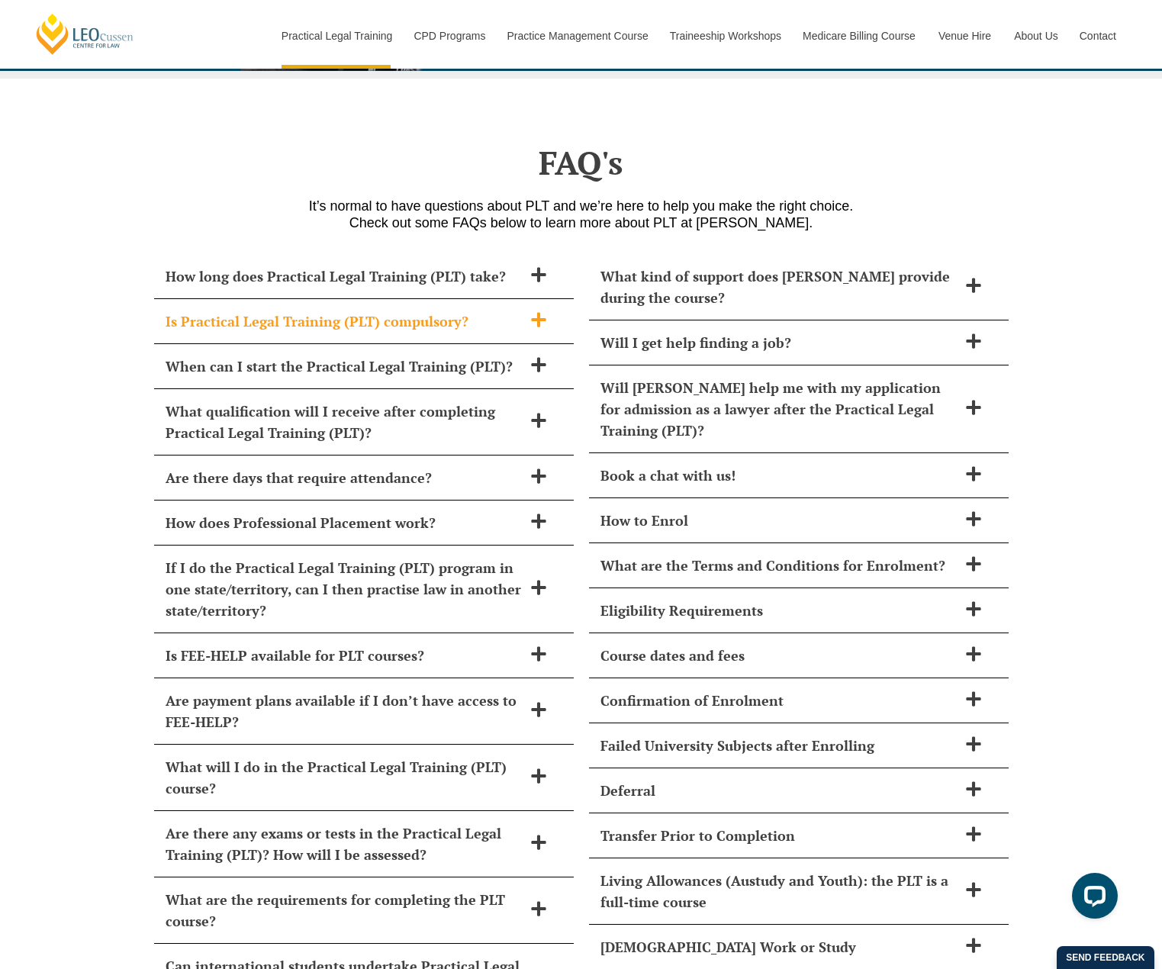
click at [393, 310] on h2 "Is Practical Legal Training (PLT) compulsory?" at bounding box center [344, 320] width 357 height 21
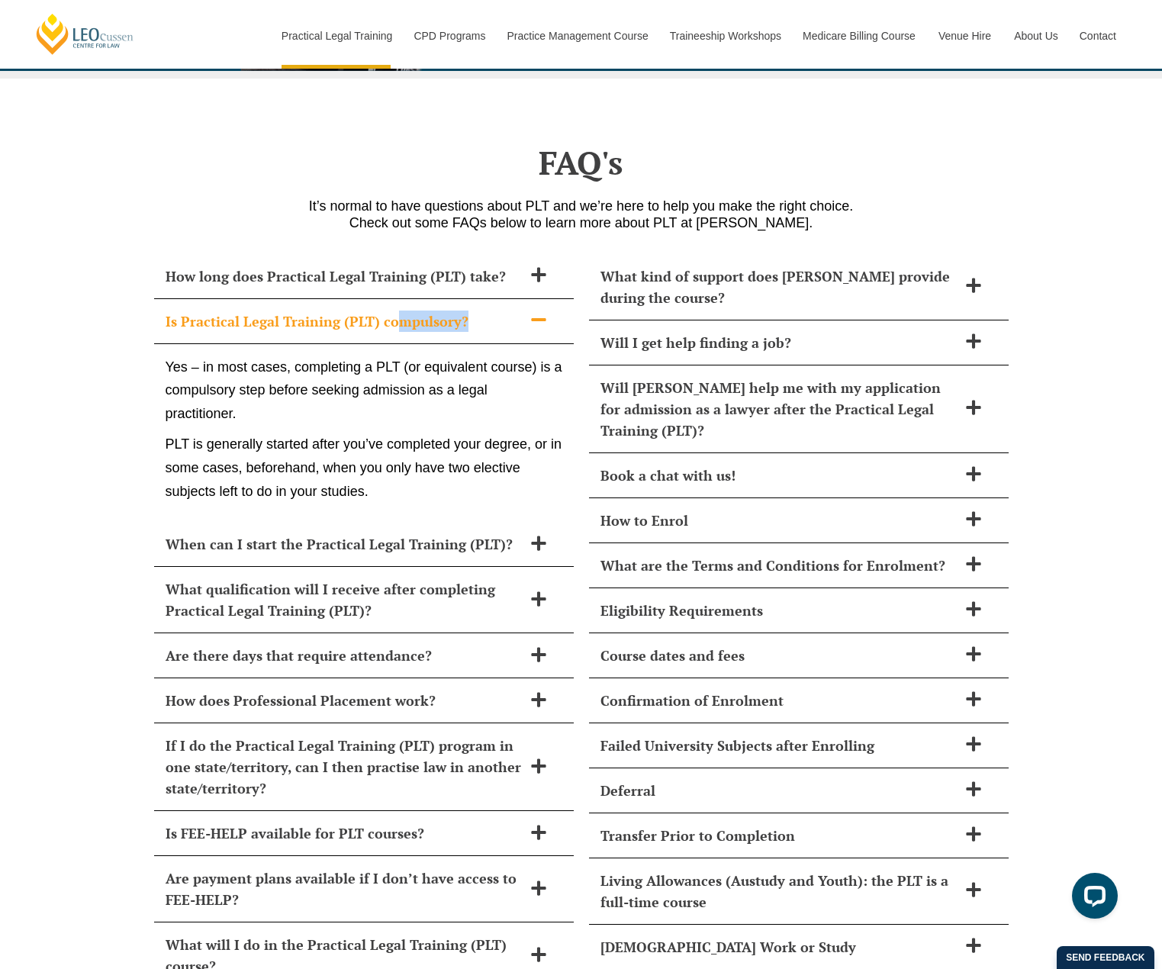
drag, startPoint x: 393, startPoint y: 277, endPoint x: 474, endPoint y: 287, distance: 81.5
click at [474, 299] on div "Is Practical Legal Training (PLT) compulsory?" at bounding box center [364, 321] width 420 height 45
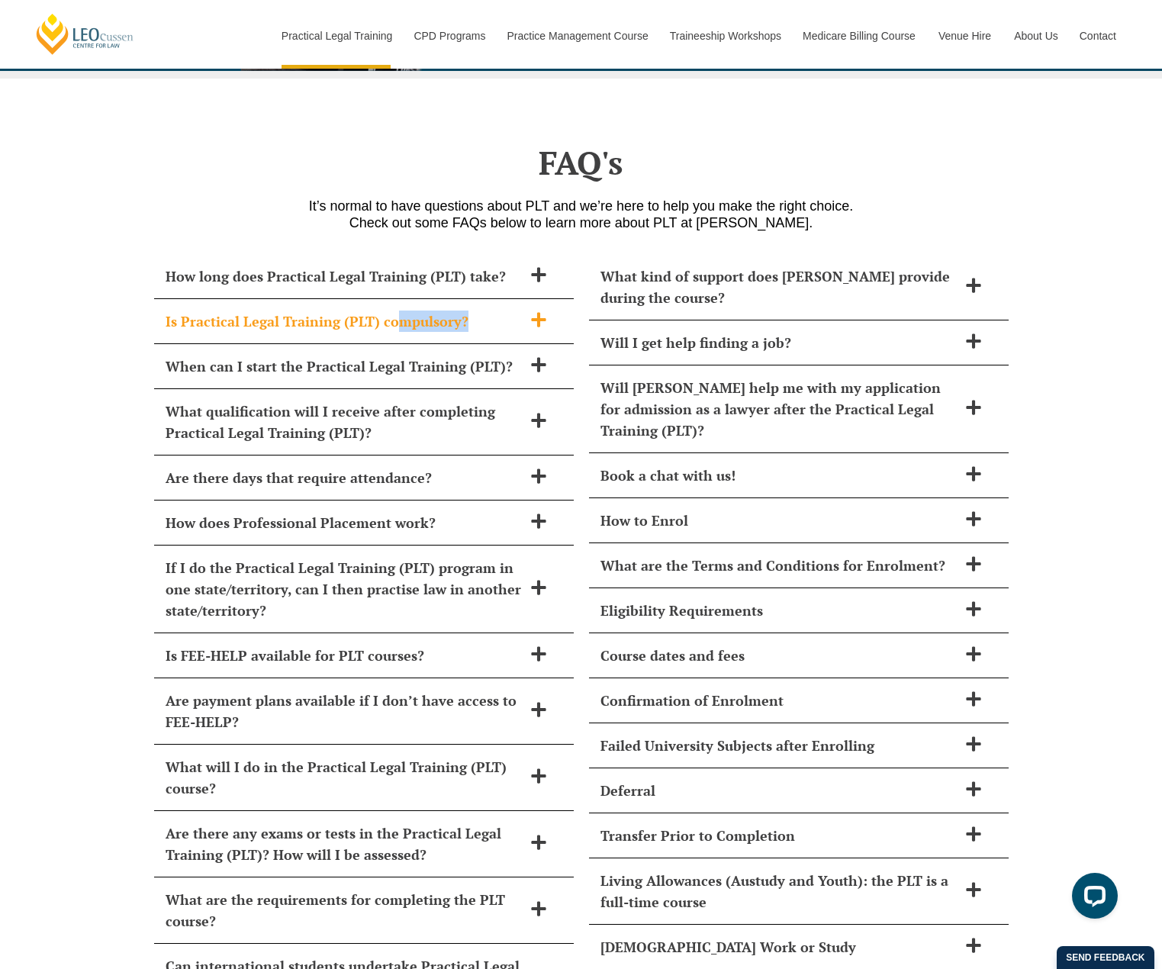
click at [493, 310] on h2 "Is Practical Legal Training (PLT) compulsory?" at bounding box center [344, 320] width 357 height 21
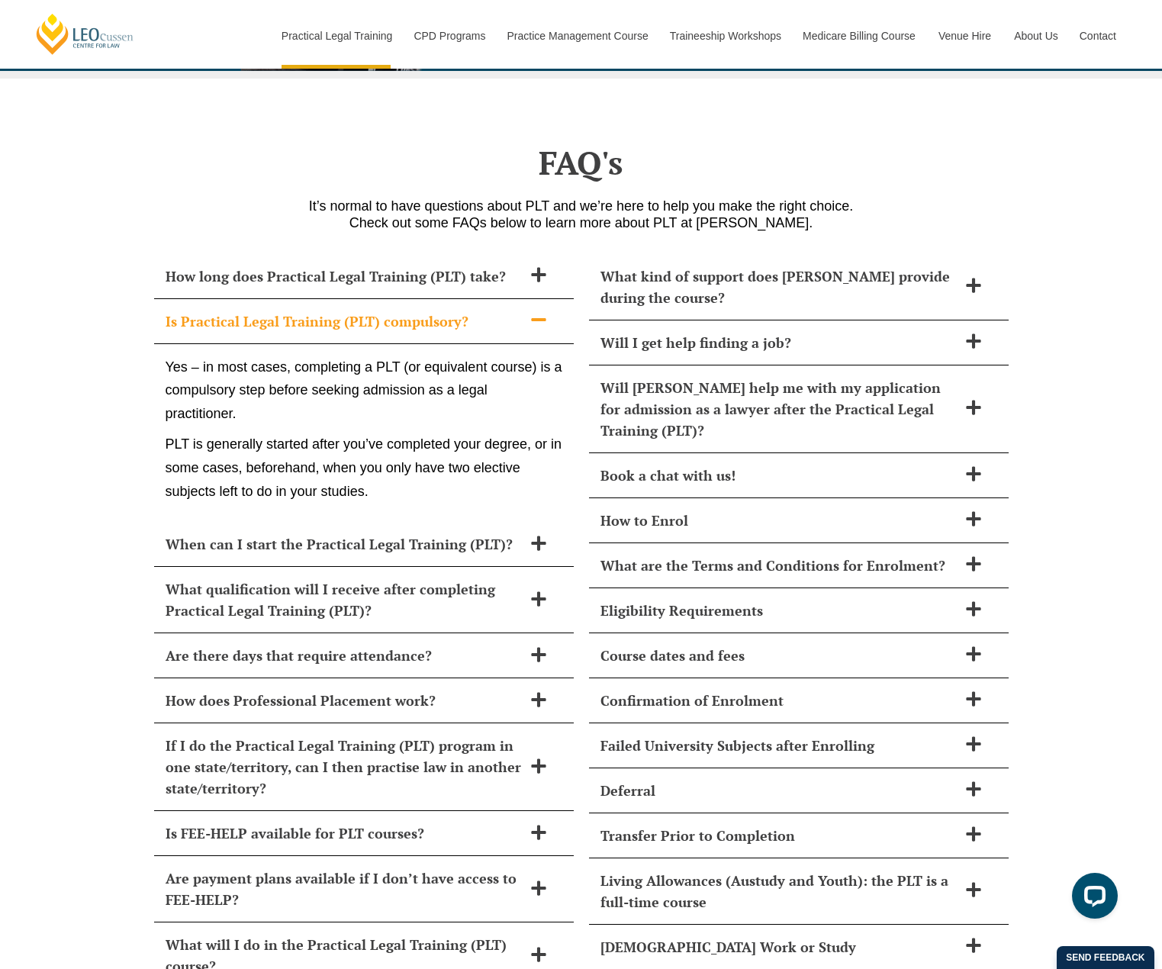
click at [46, 375] on div "How long does Practical Legal Training (PLT) take? Leo Cussen’s PLT course can …" at bounding box center [581, 754] width 1162 height 1031
click at [349, 299] on div "Is Practical Legal Training (PLT) compulsory?" at bounding box center [364, 321] width 420 height 45
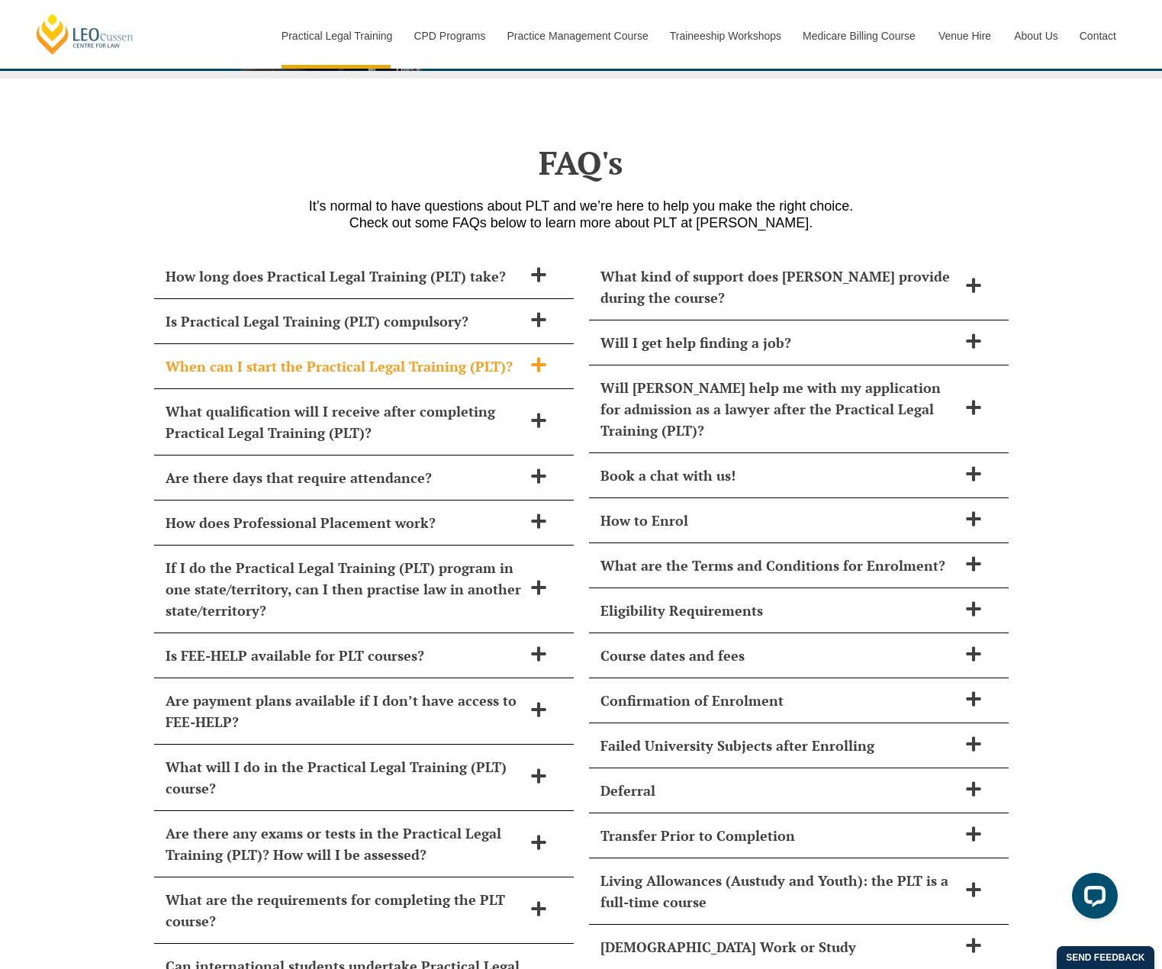
click at [353, 355] on h2 "When can I start the Practical Legal Training (PLT)?" at bounding box center [344, 365] width 357 height 21
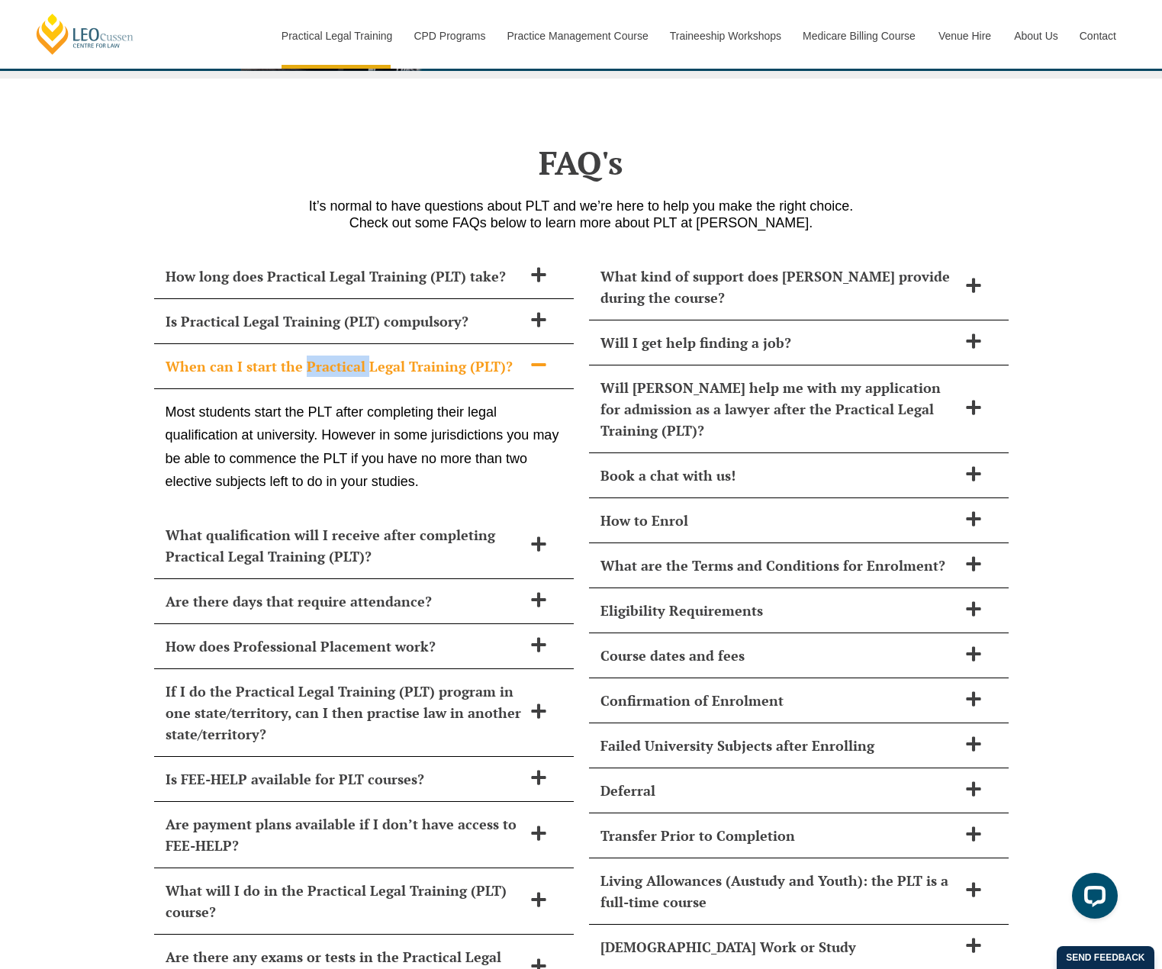
click at [353, 355] on h2 "When can I start the Practical Legal Training (PLT)?" at bounding box center [344, 365] width 357 height 21
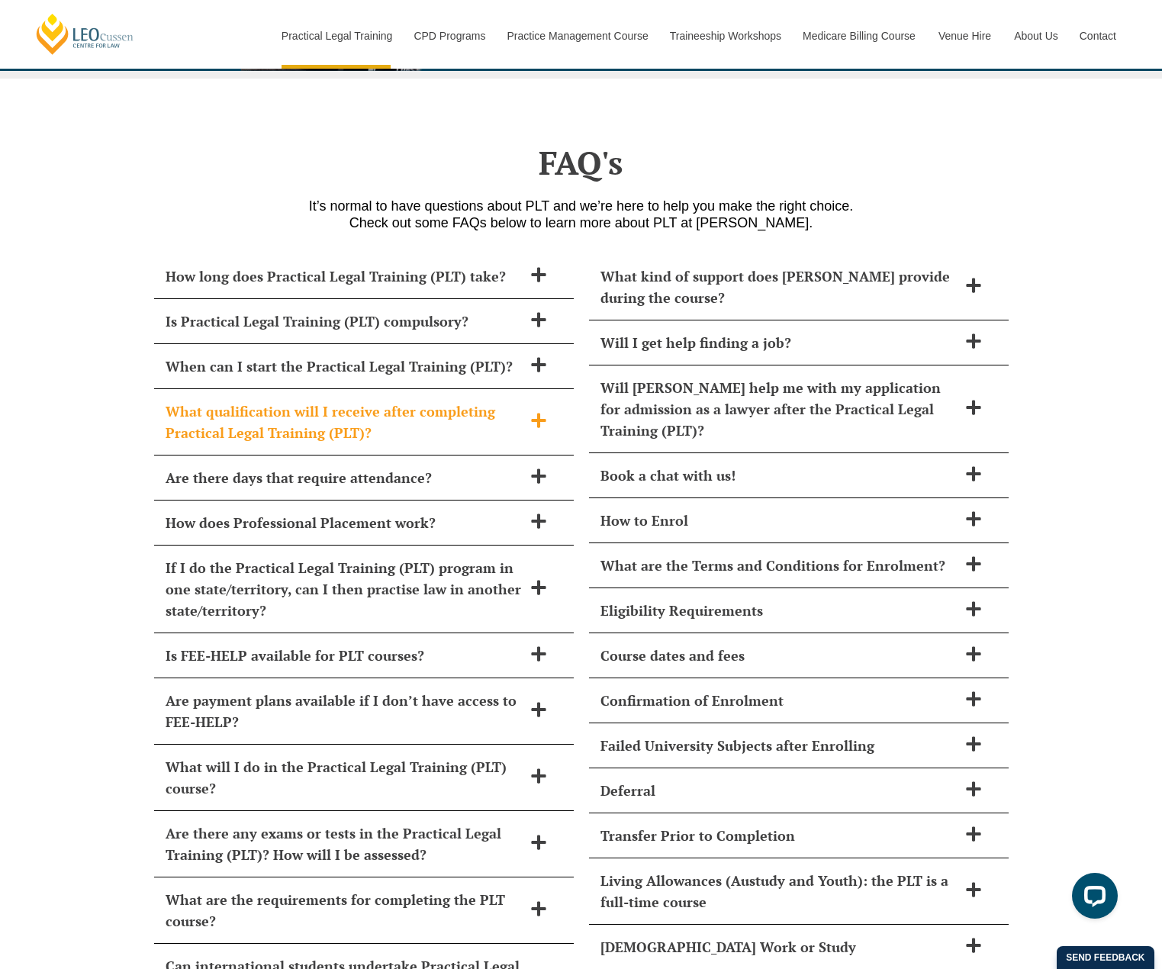
click at [341, 400] on h2 "What qualification will I receive after completing Practical Legal Training (PL…" at bounding box center [344, 421] width 357 height 43
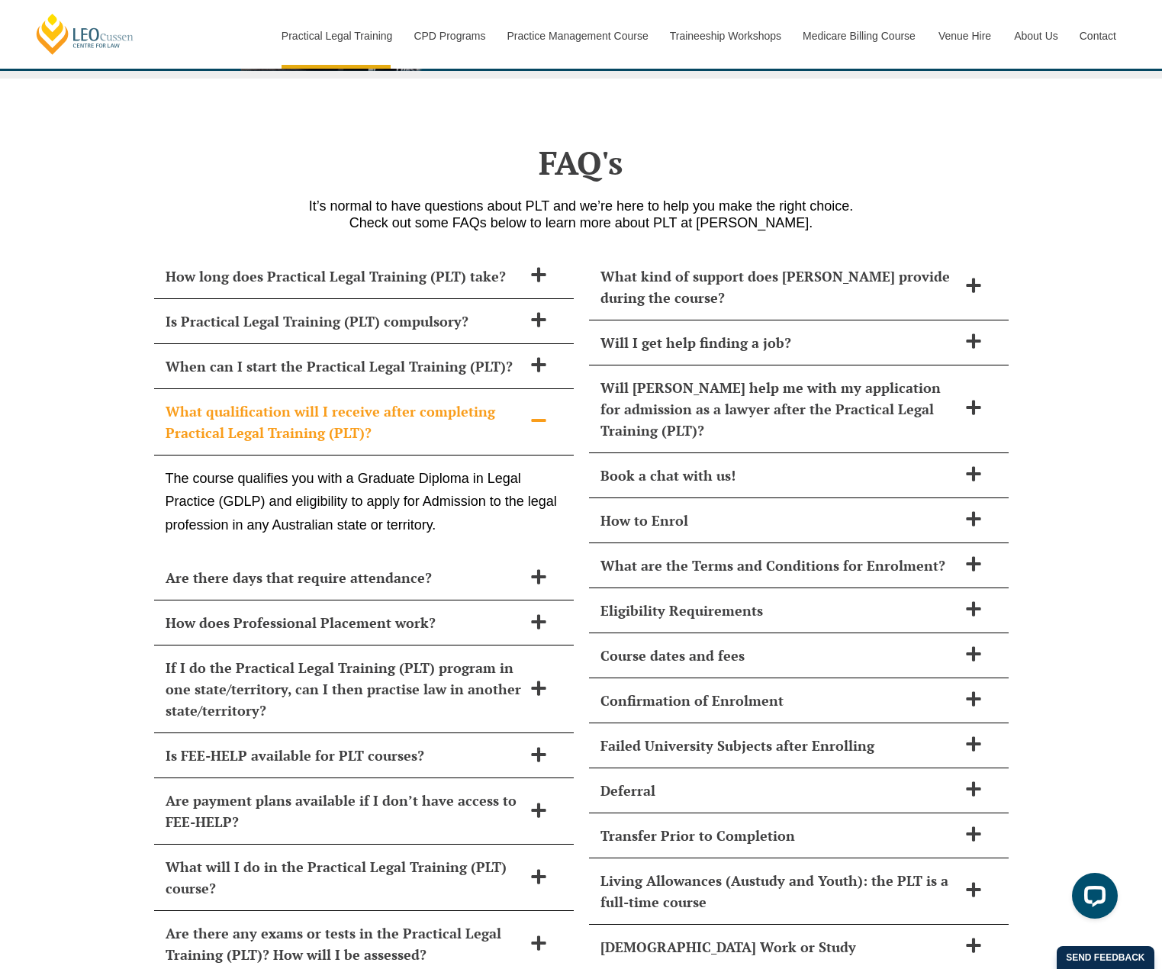
click at [388, 400] on h2 "What qualification will I receive after completing Practical Legal Training (PL…" at bounding box center [344, 421] width 357 height 43
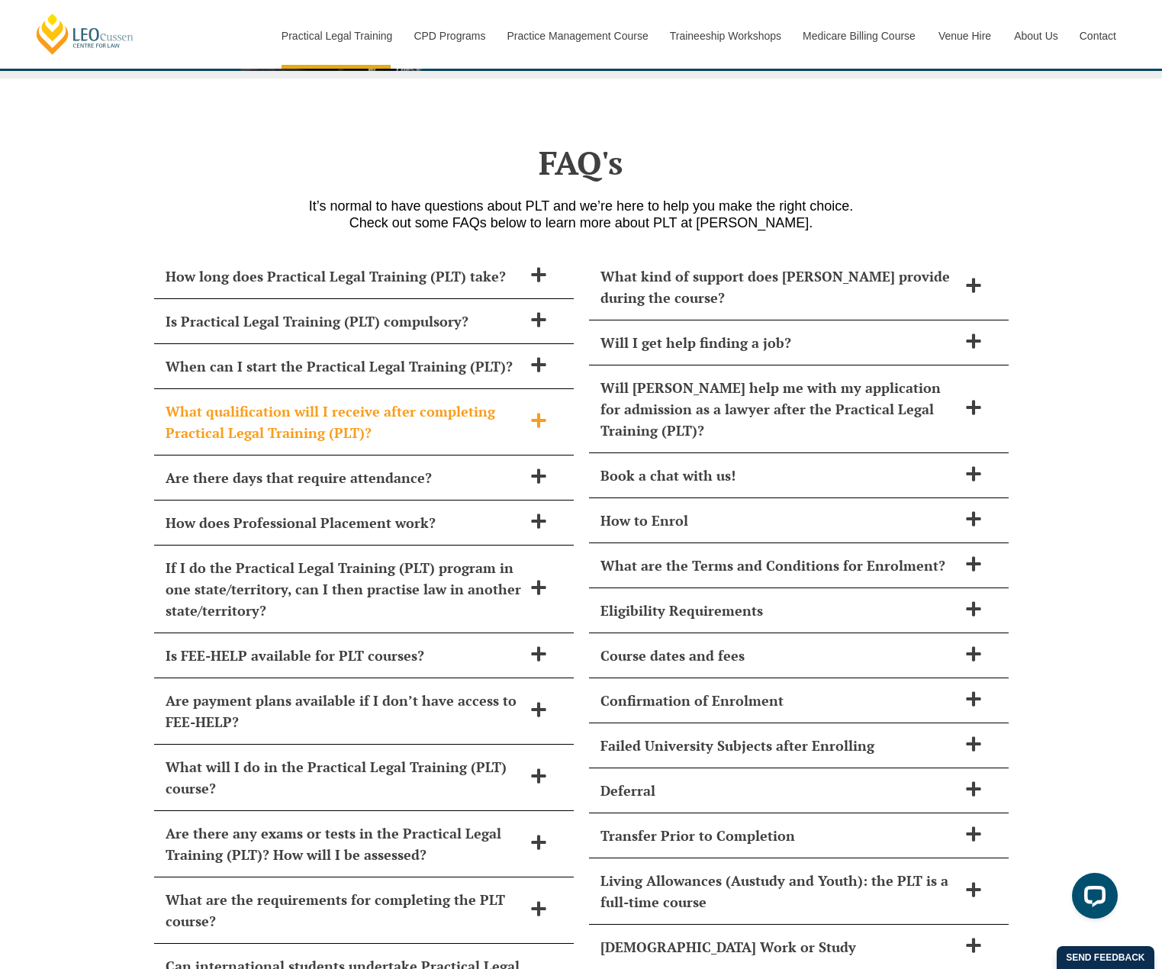
click at [386, 400] on h2 "What qualification will I receive after completing Practical Legal Training (PL…" at bounding box center [344, 421] width 357 height 43
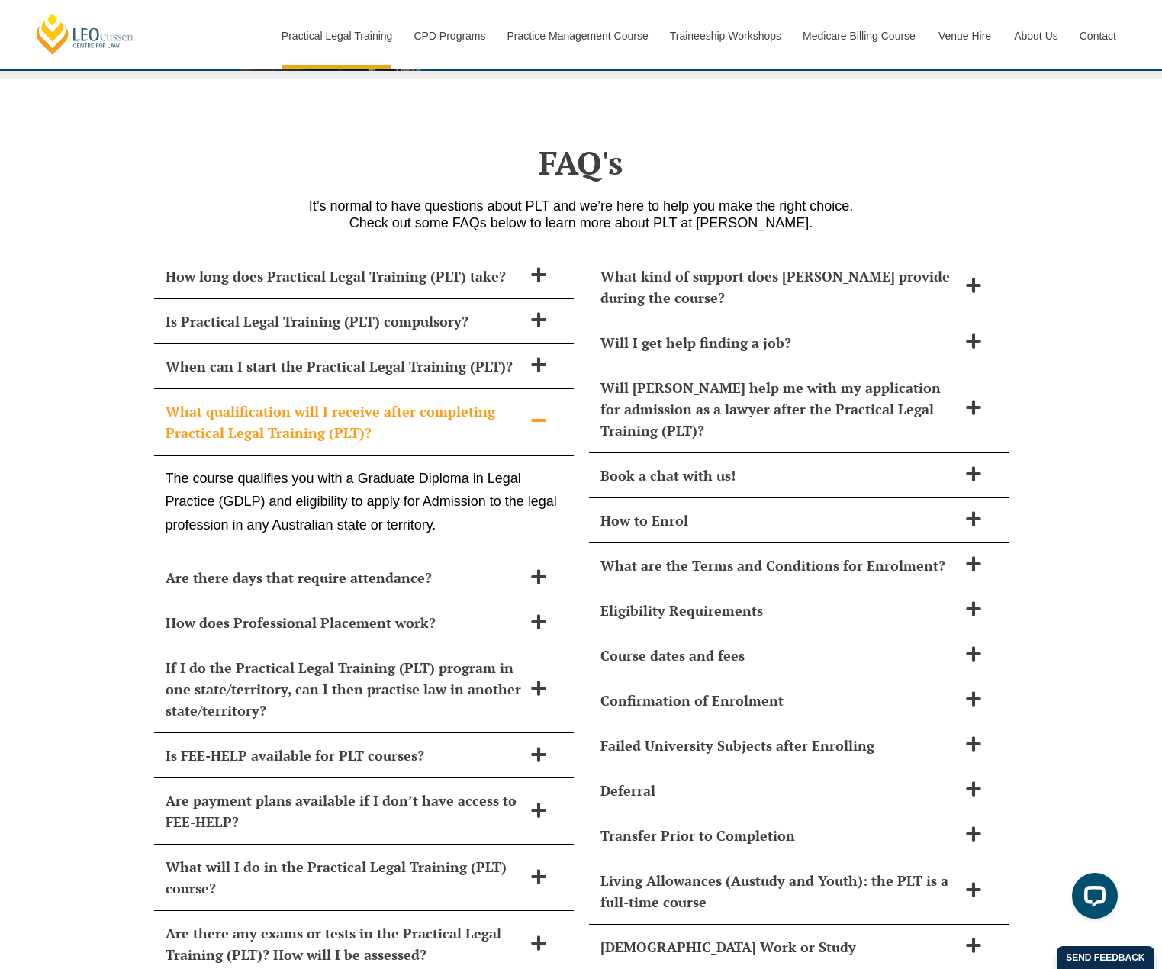
click at [380, 400] on h2 "What qualification will I receive after completing Practical Legal Training (PL…" at bounding box center [344, 421] width 357 height 43
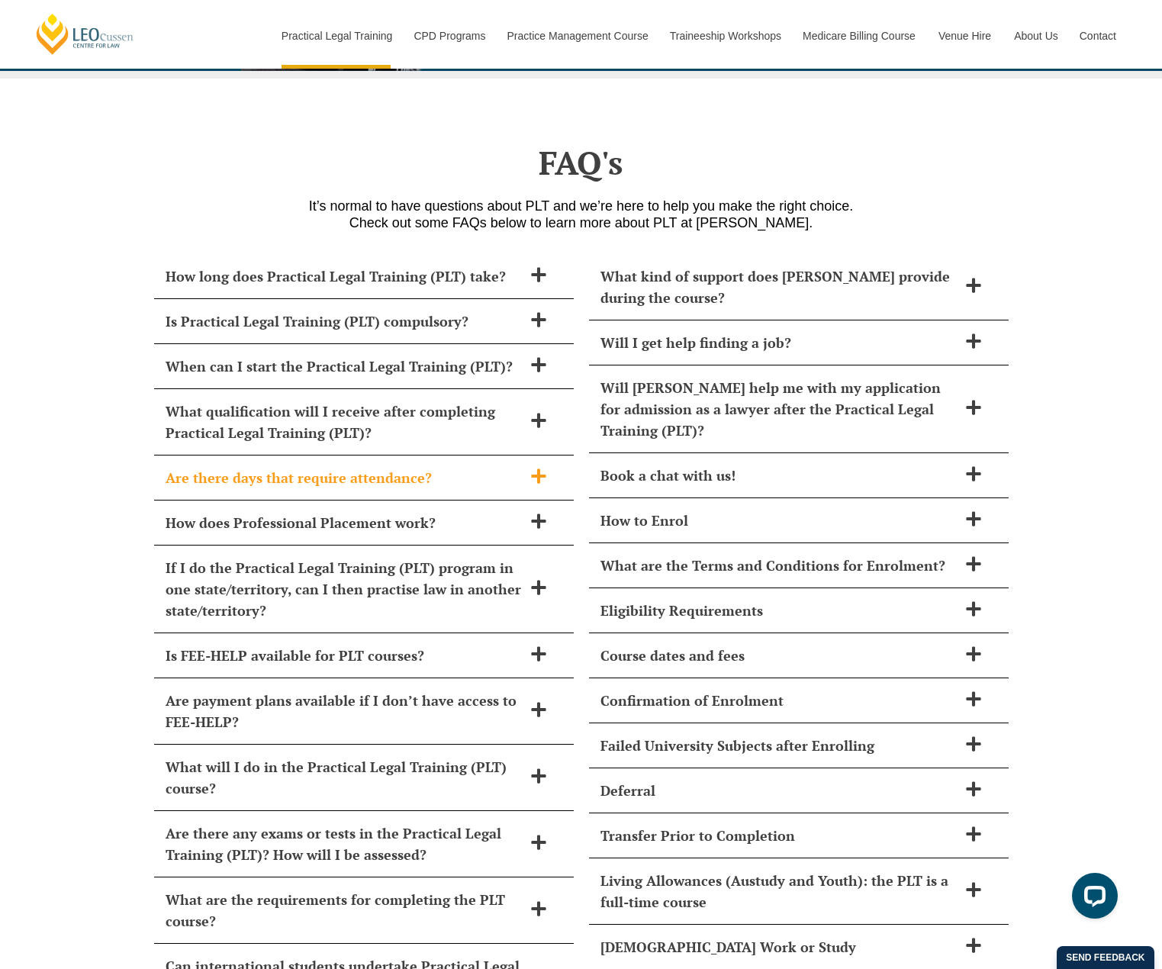
click at [379, 467] on h2 "Are there days that require attendance?" at bounding box center [344, 477] width 357 height 21
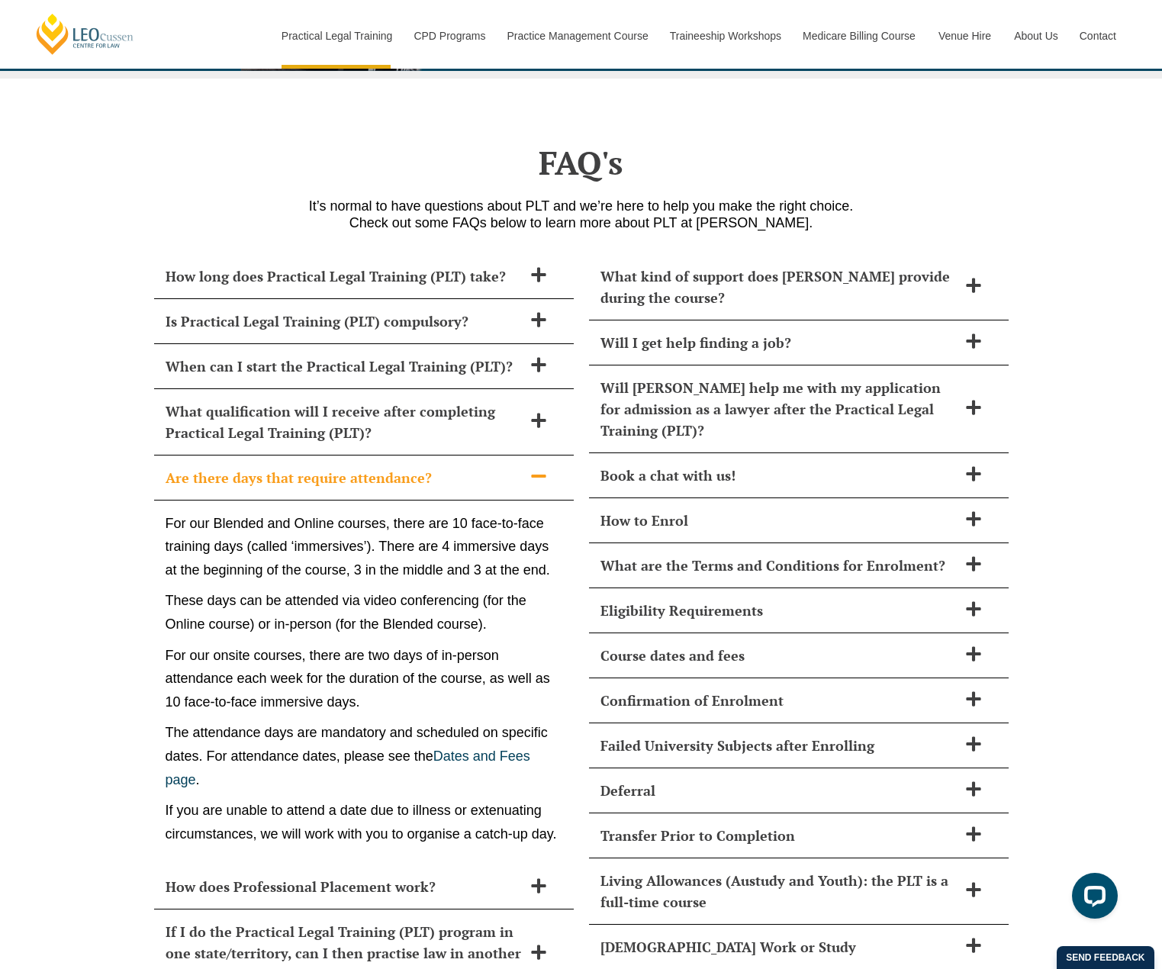
click at [378, 467] on h2 "Are there days that require attendance?" at bounding box center [344, 477] width 357 height 21
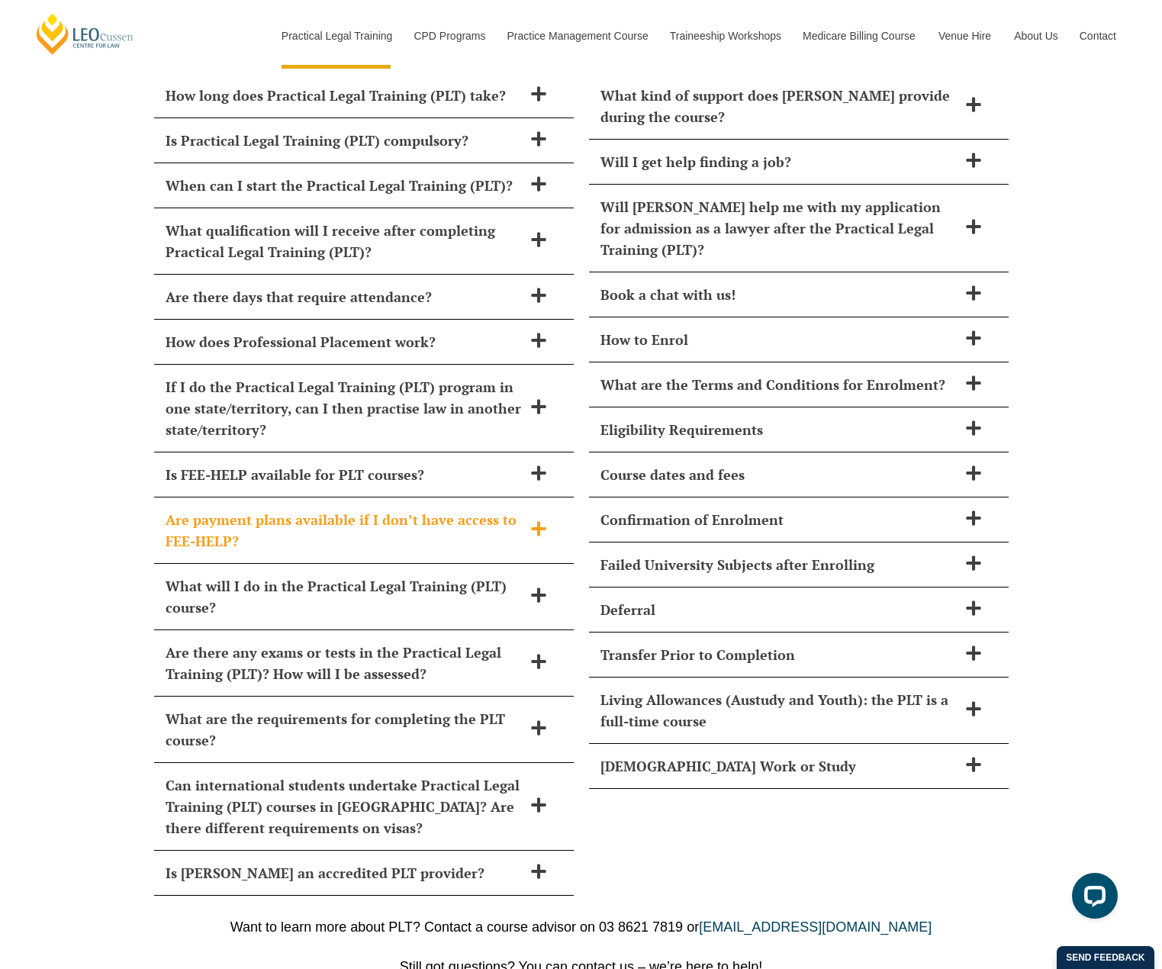
scroll to position [6349, 0]
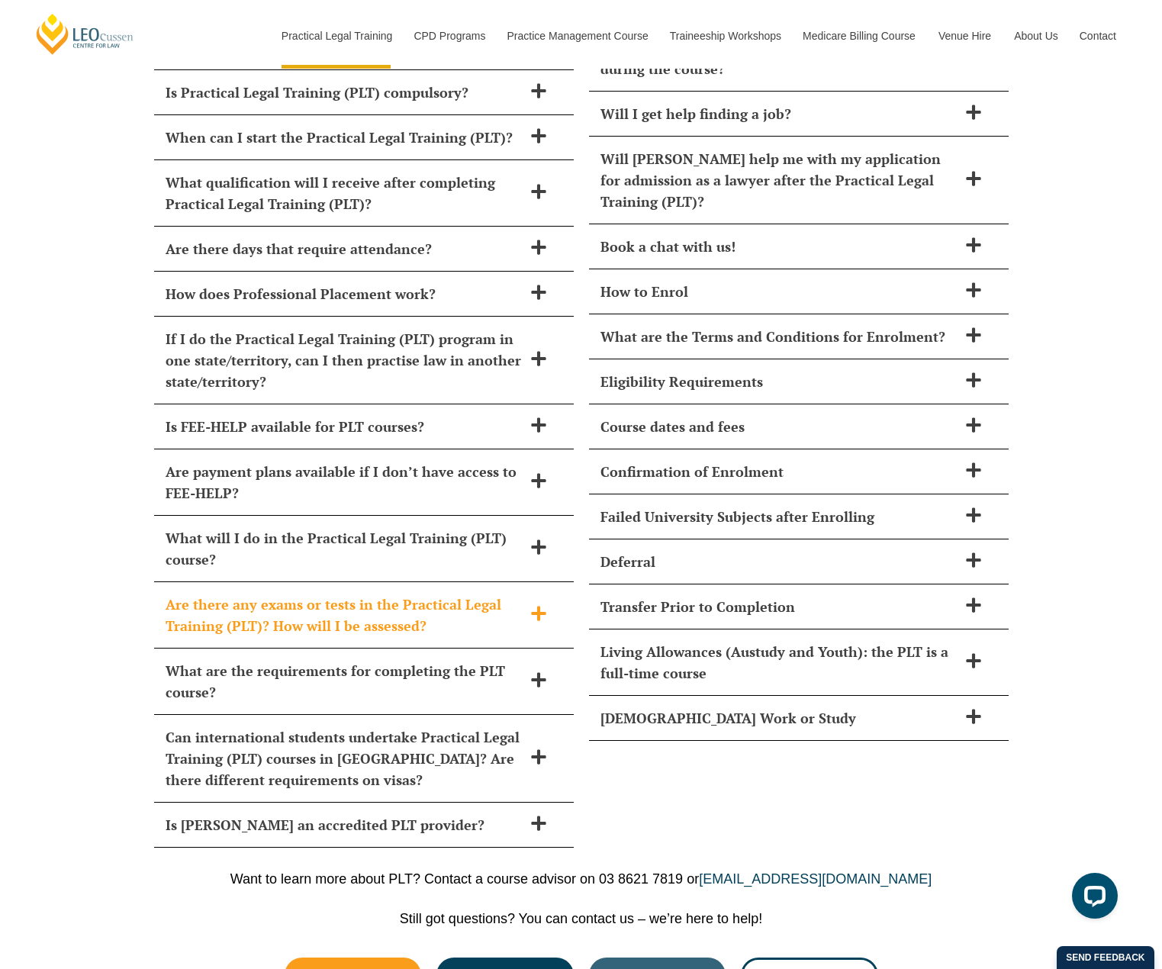
click at [321, 593] on h2 "Are there any exams or tests in the Practical Legal Training (PLT)? How will I …" at bounding box center [344, 614] width 357 height 43
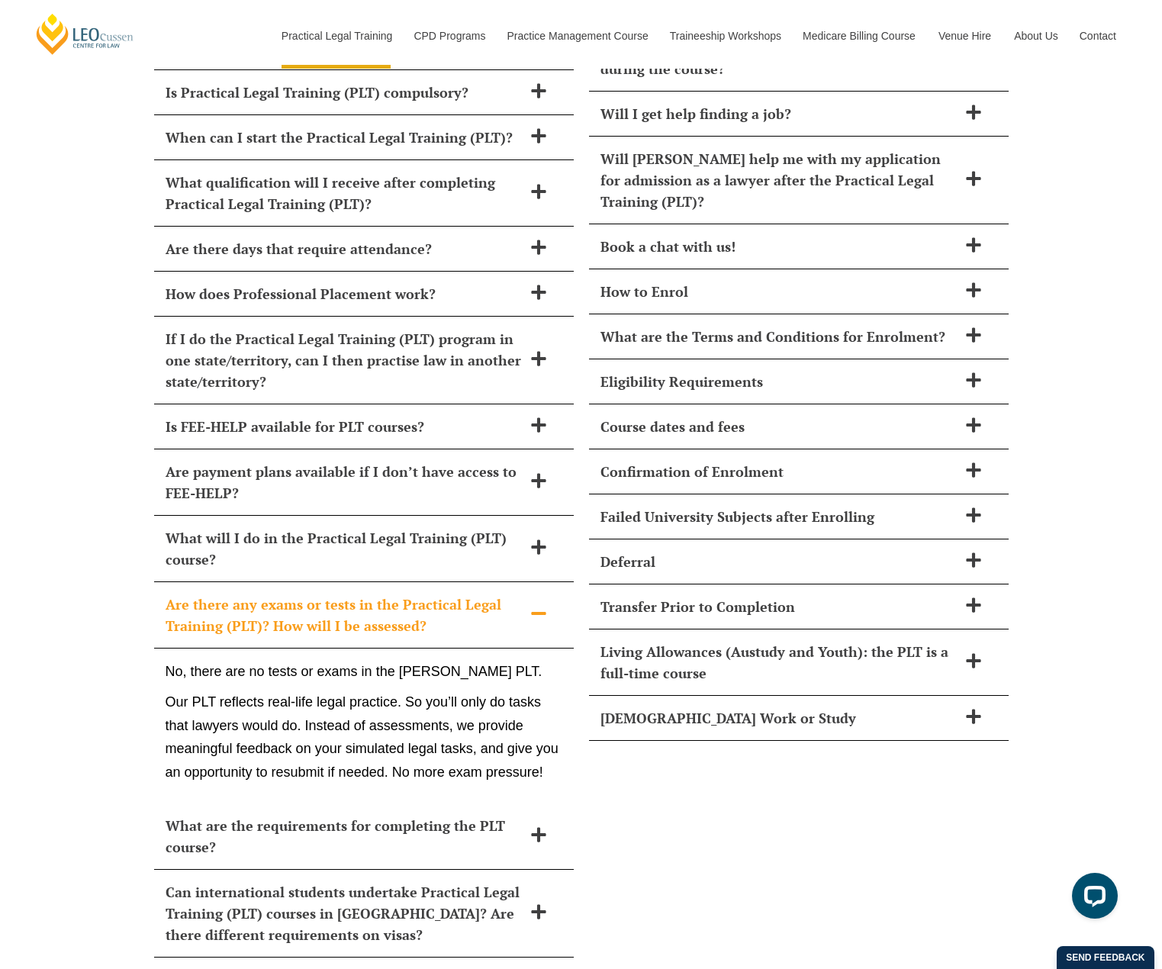
click at [430, 601] on div "Are there any exams or tests in the Practical Legal Training (PLT)? How will I …" at bounding box center [364, 615] width 420 height 66
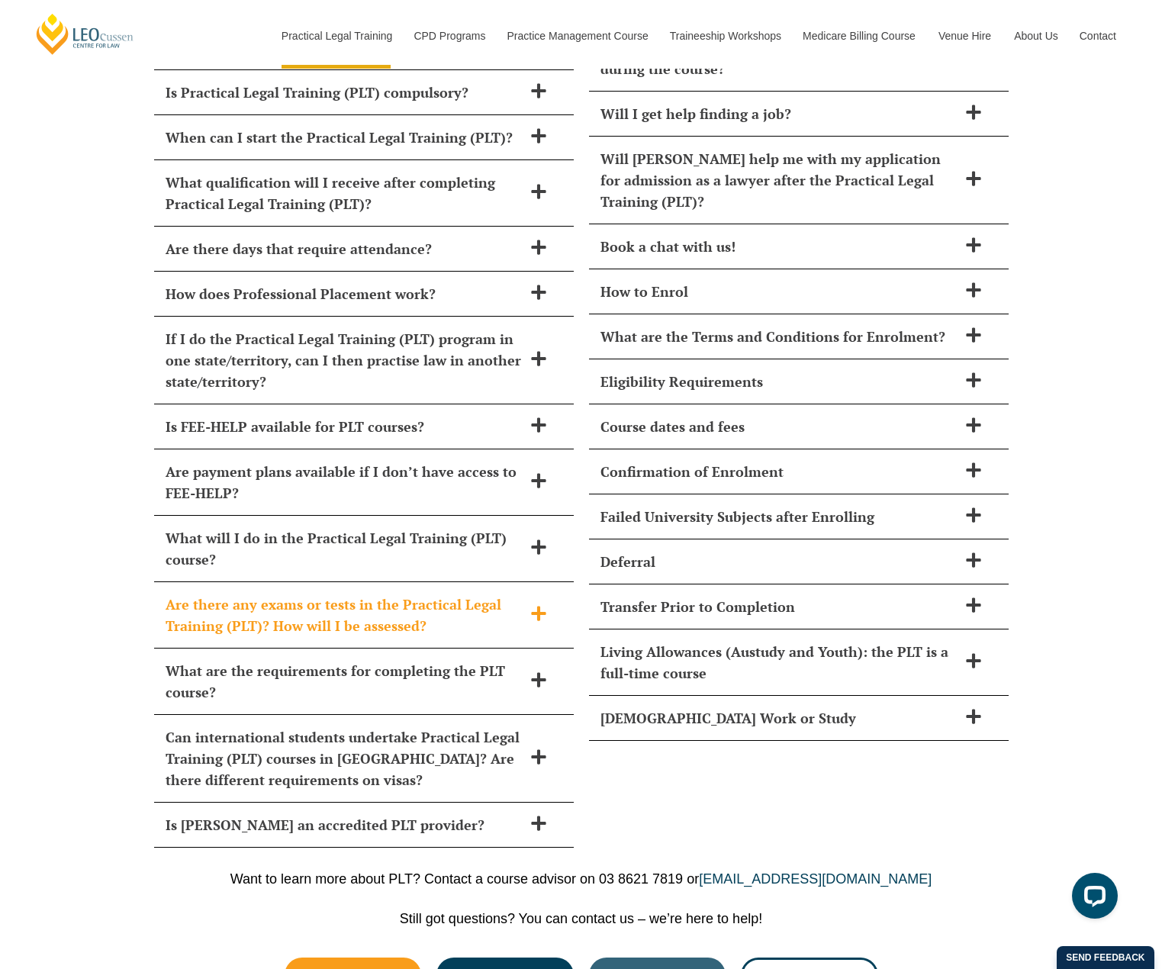
click at [410, 593] on h2 "Are there any exams or tests in the Practical Legal Training (PLT)? How will I …" at bounding box center [344, 614] width 357 height 43
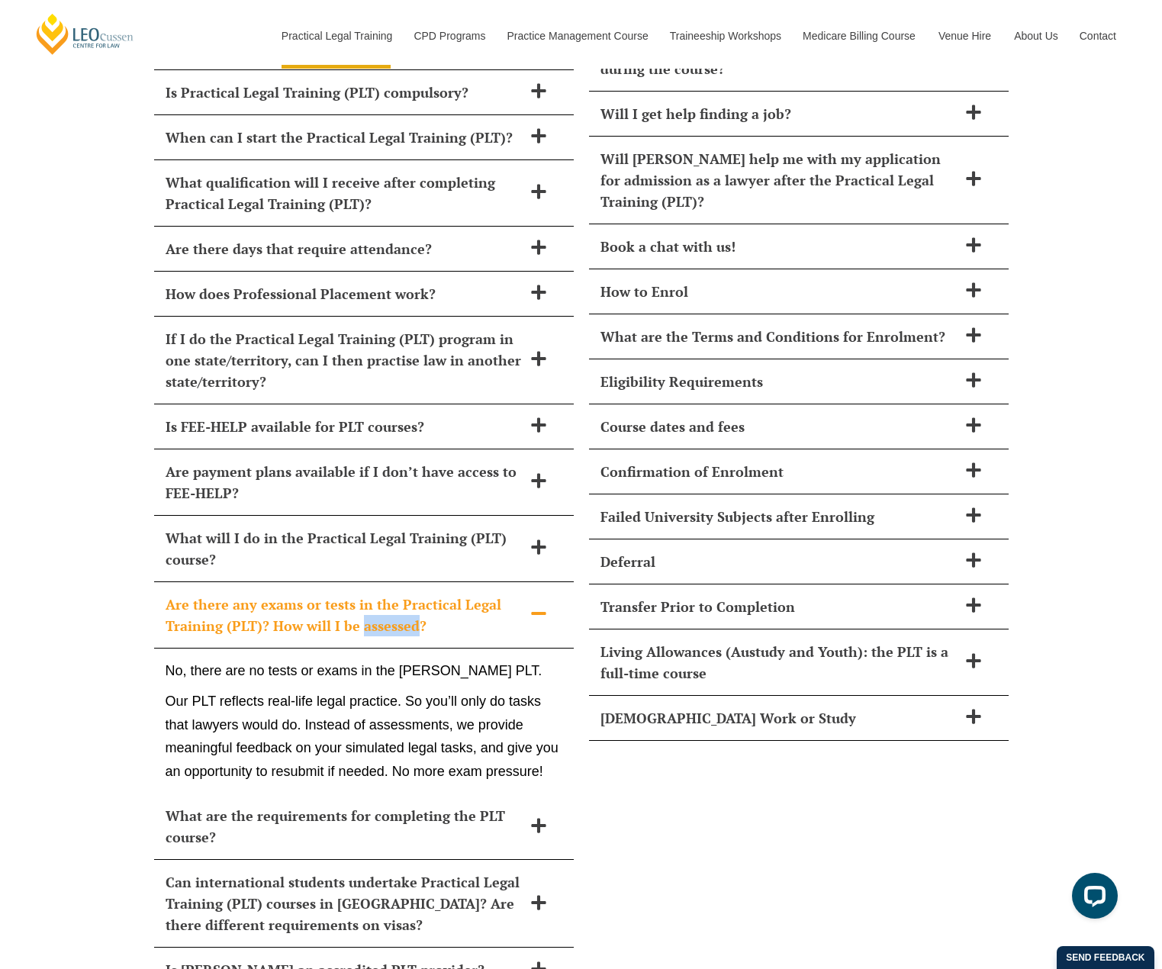
click at [410, 593] on h2 "Are there any exams or tests in the Practical Legal Training (PLT)? How will I …" at bounding box center [344, 614] width 357 height 43
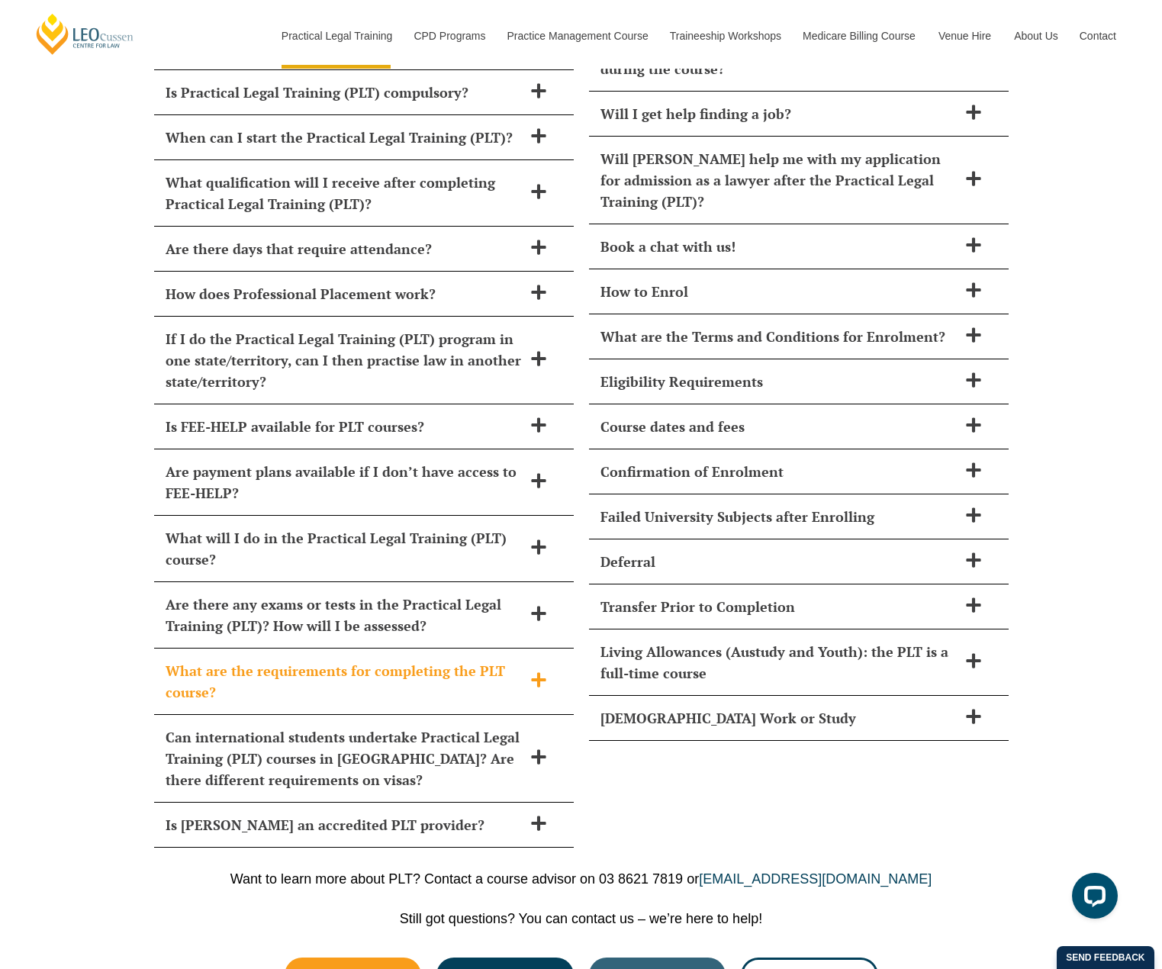
click at [418, 660] on h2 "What are the requirements for completing the PLT course?" at bounding box center [344, 681] width 357 height 43
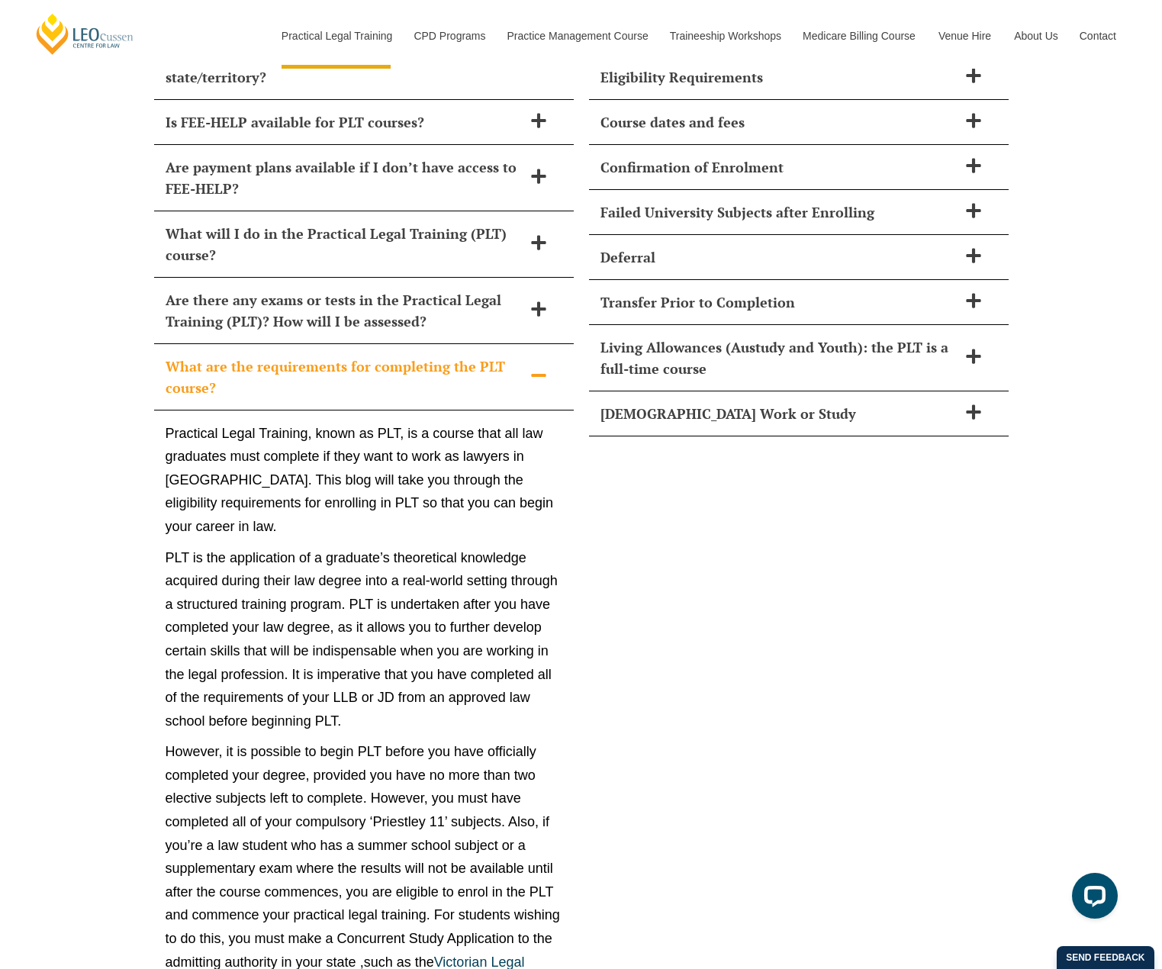
scroll to position [6654, 0]
drag, startPoint x: 367, startPoint y: 326, endPoint x: 365, endPoint y: 393, distance: 66.4
click at [397, 452] on p "Practical Legal Training, known as PLT, is a course that all law graduates must…" at bounding box center [364, 479] width 397 height 117
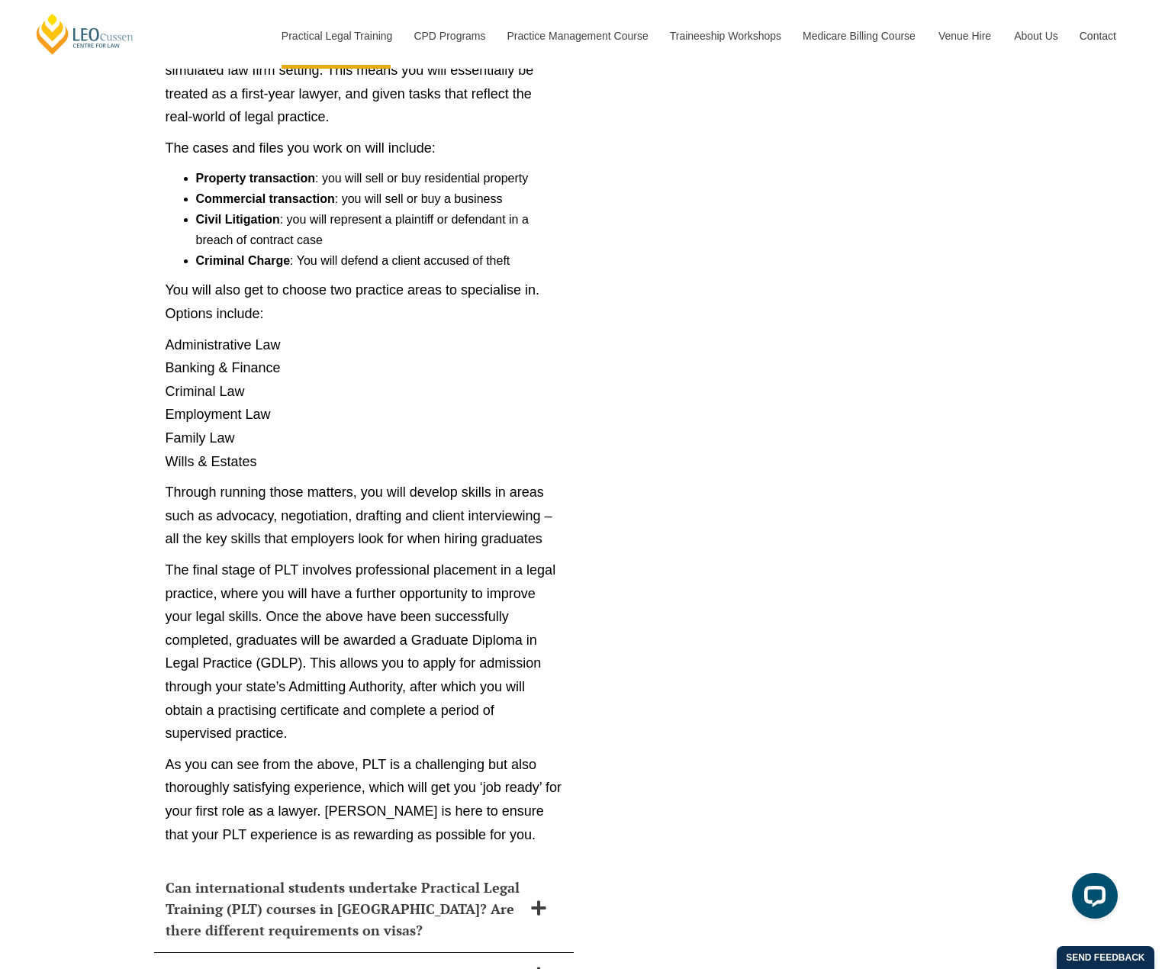
scroll to position [8180, 0]
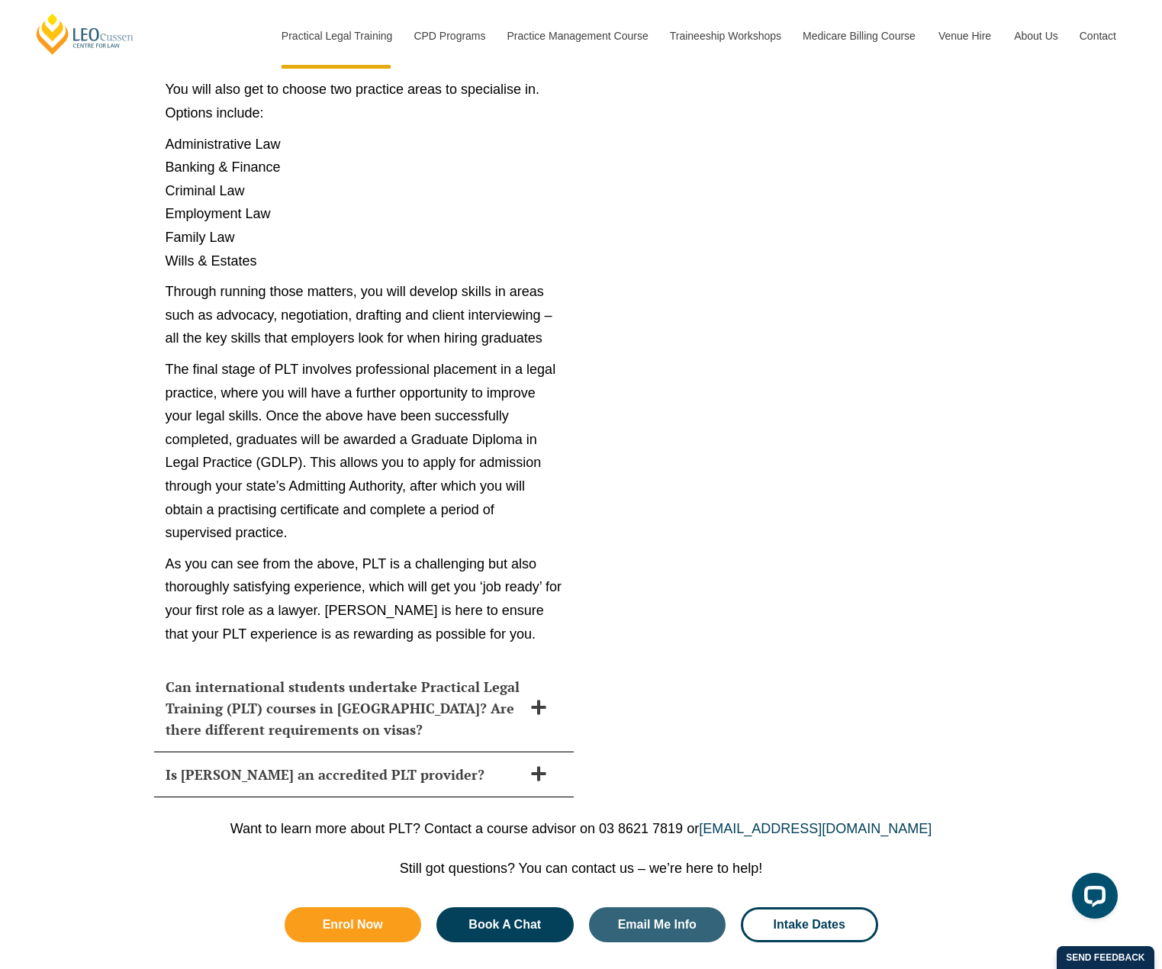
drag, startPoint x: 757, startPoint y: 580, endPoint x: 702, endPoint y: 551, distance: 62.5
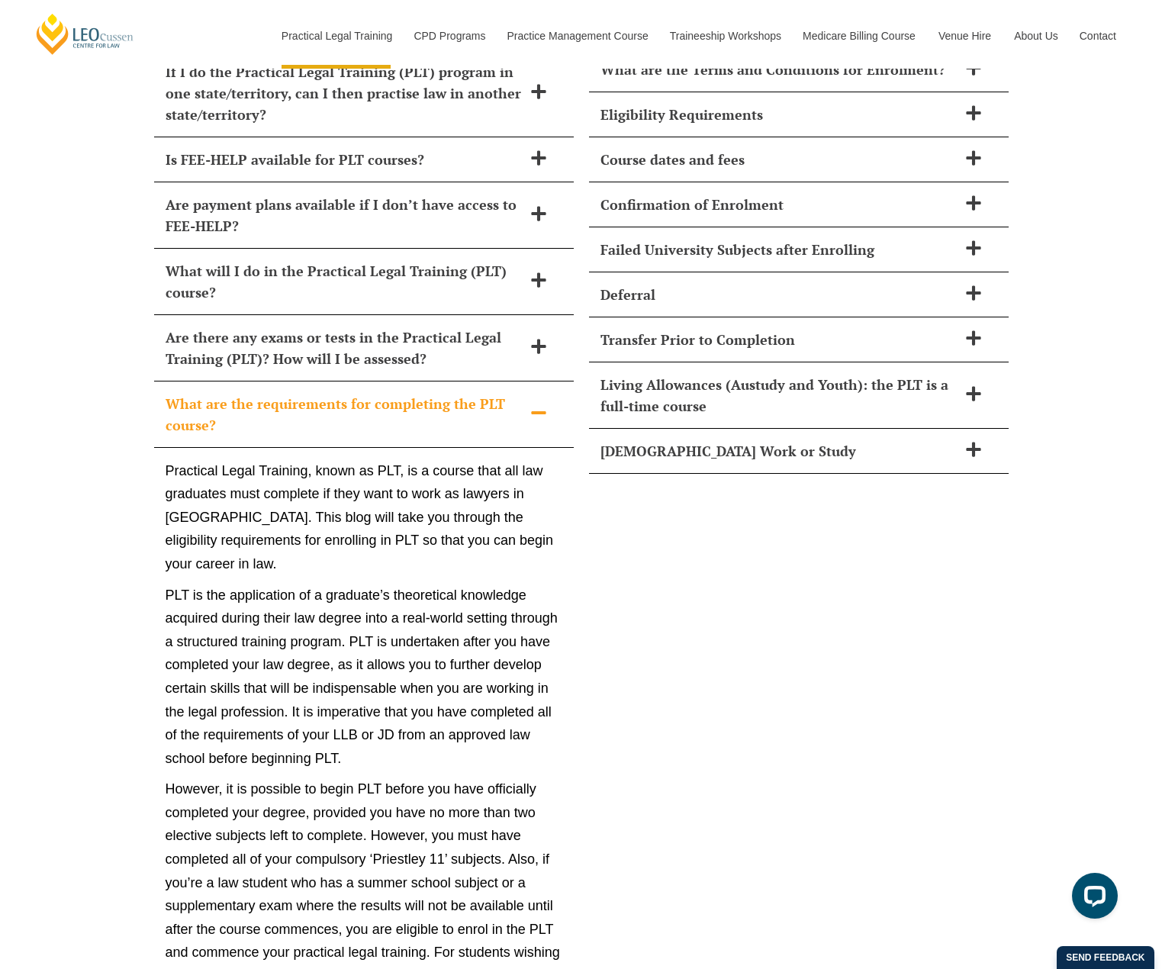
scroll to position [5929, 0]
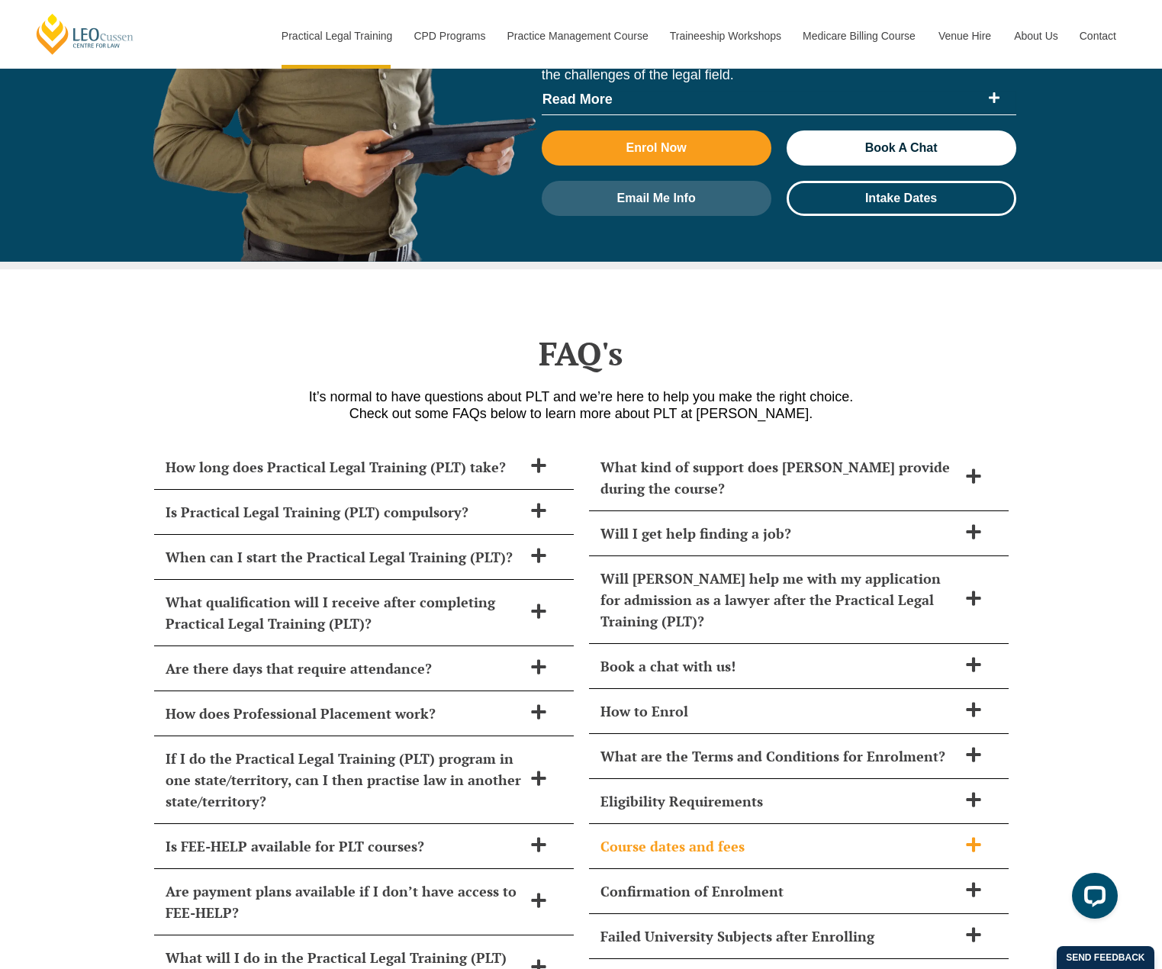
click at [727, 835] on h2 "Course dates and fees" at bounding box center [778, 845] width 357 height 21
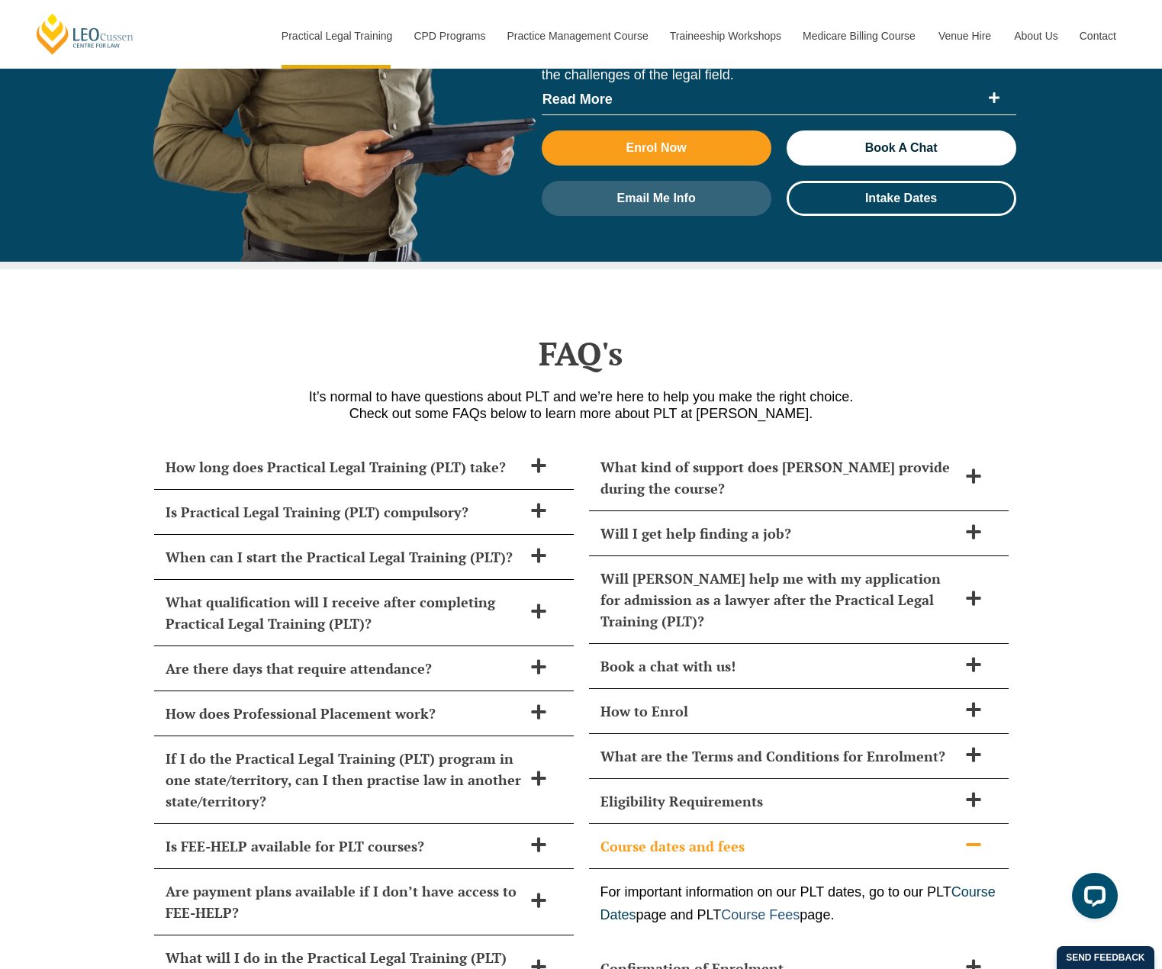
click at [799, 907] on link "Course Fees" at bounding box center [760, 914] width 79 height 15
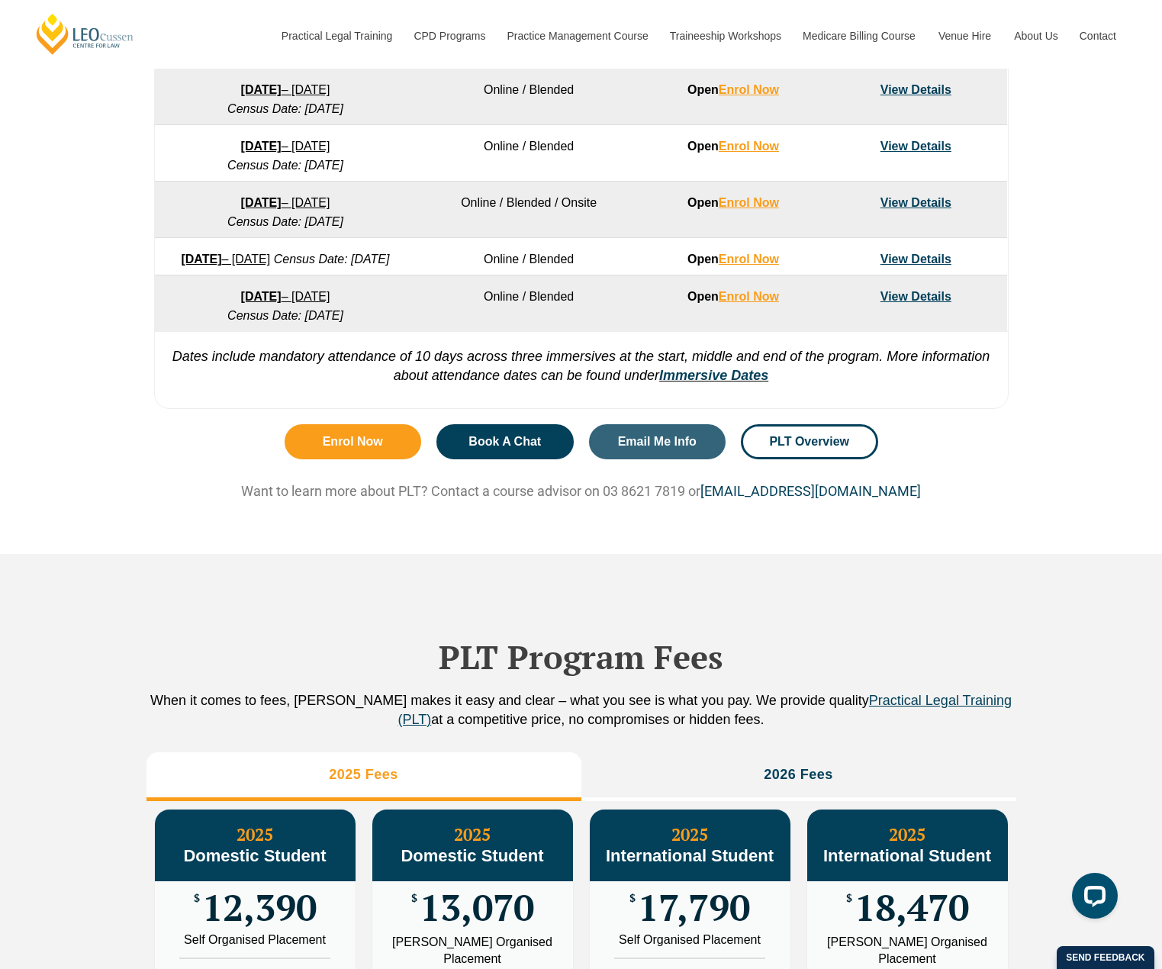
scroll to position [1373, 0]
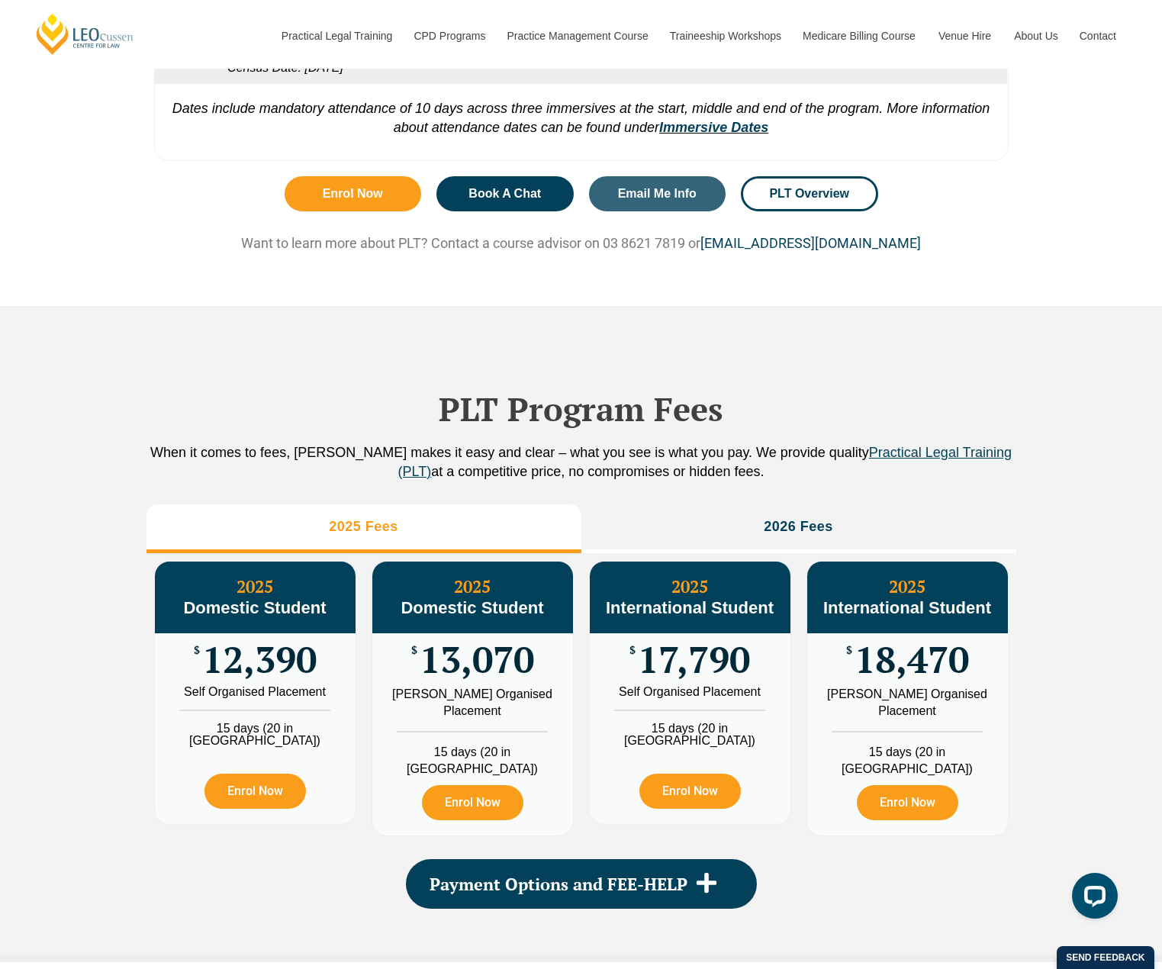
drag, startPoint x: 738, startPoint y: 441, endPoint x: 1029, endPoint y: 492, distance: 295.8
click at [1029, 492] on div "PLT Program Fees When it comes to fees, Leo Cussen makes it easy and clear – wh…" at bounding box center [581, 634] width 1162 height 656
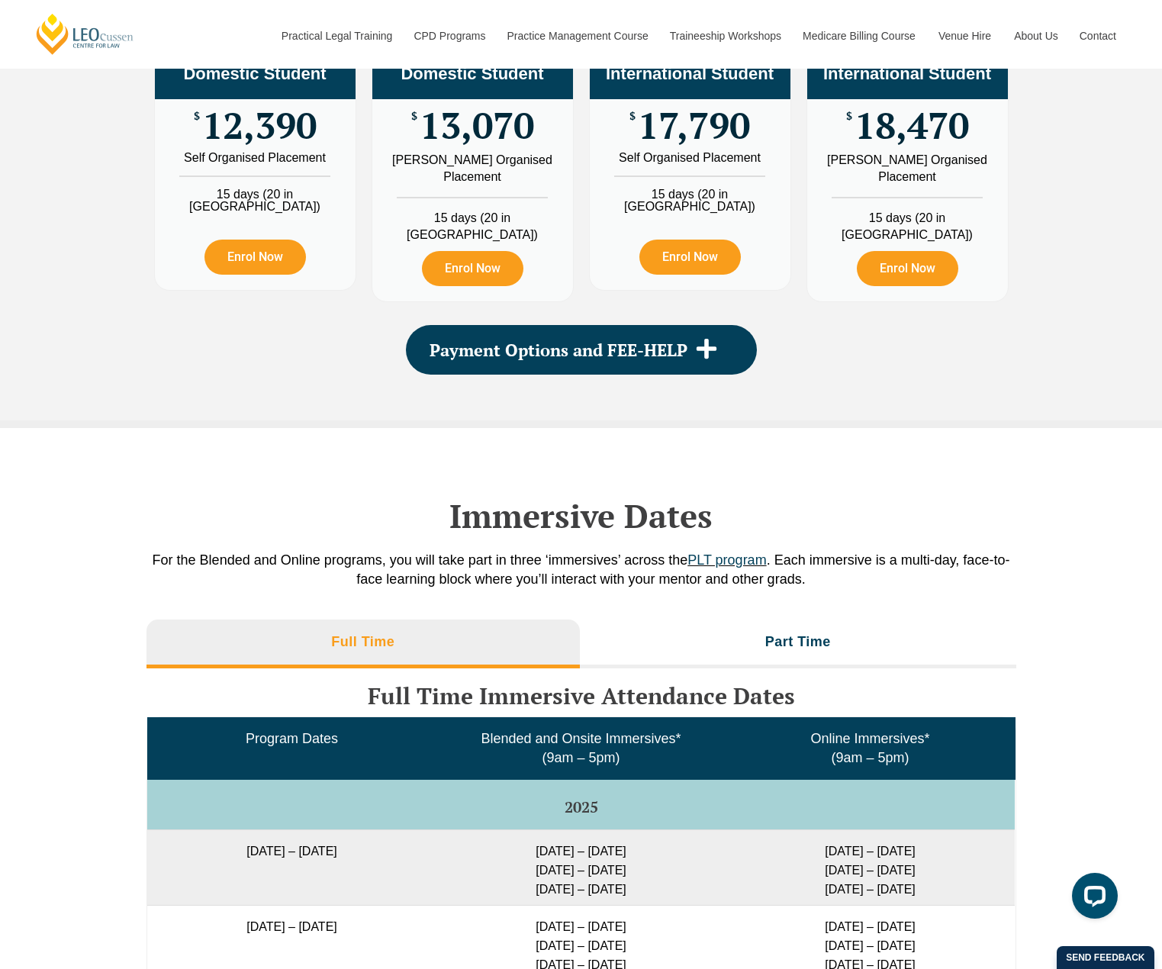
scroll to position [1449, 0]
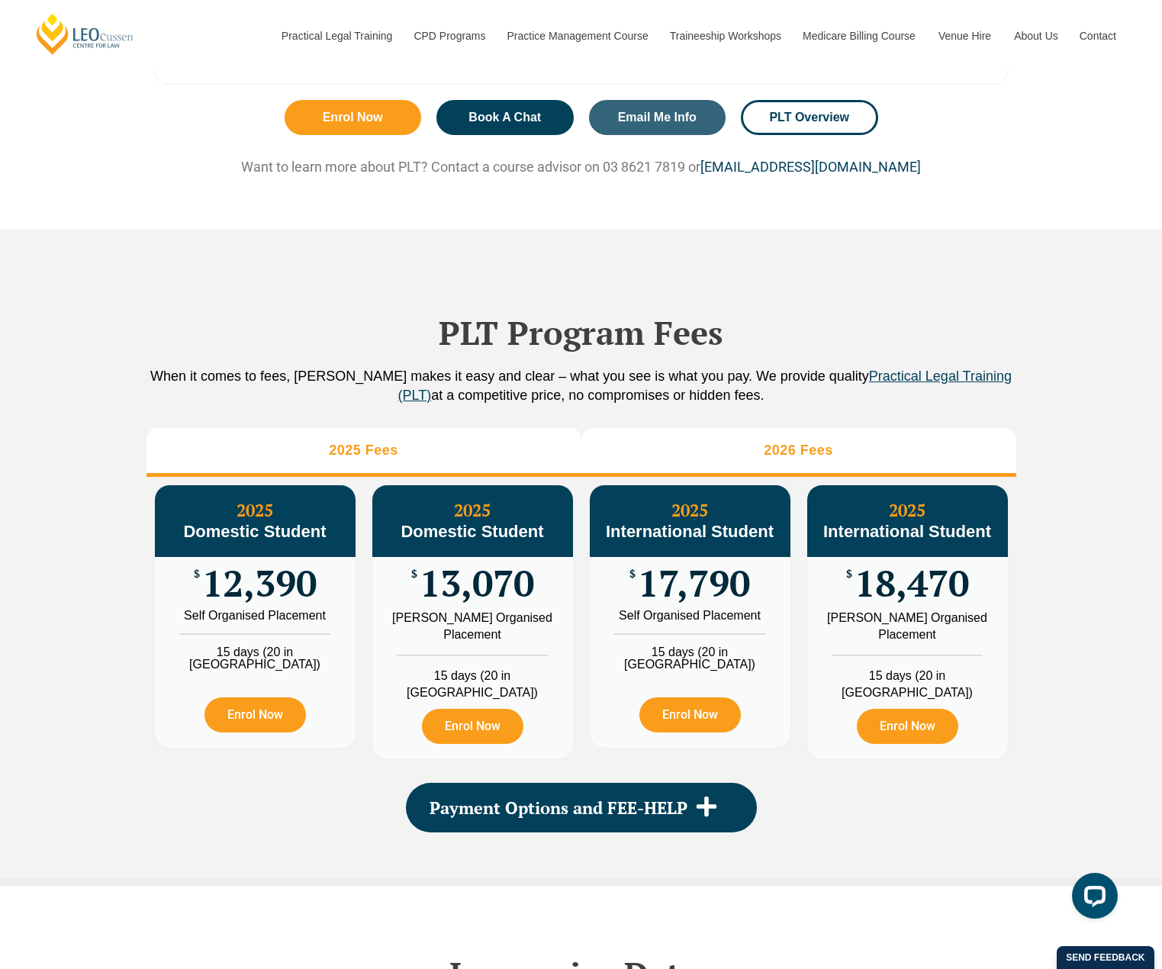
click at [809, 459] on h3 "2026 Fees" at bounding box center [798, 451] width 69 height 18
click at [426, 471] on li "2025 Fees" at bounding box center [363, 452] width 435 height 49
click at [783, 459] on h3 "2026 Fees" at bounding box center [798, 451] width 69 height 18
click at [390, 459] on h3 "2025 Fees" at bounding box center [363, 451] width 69 height 18
click at [785, 455] on li "2026 Fees" at bounding box center [798, 452] width 435 height 49
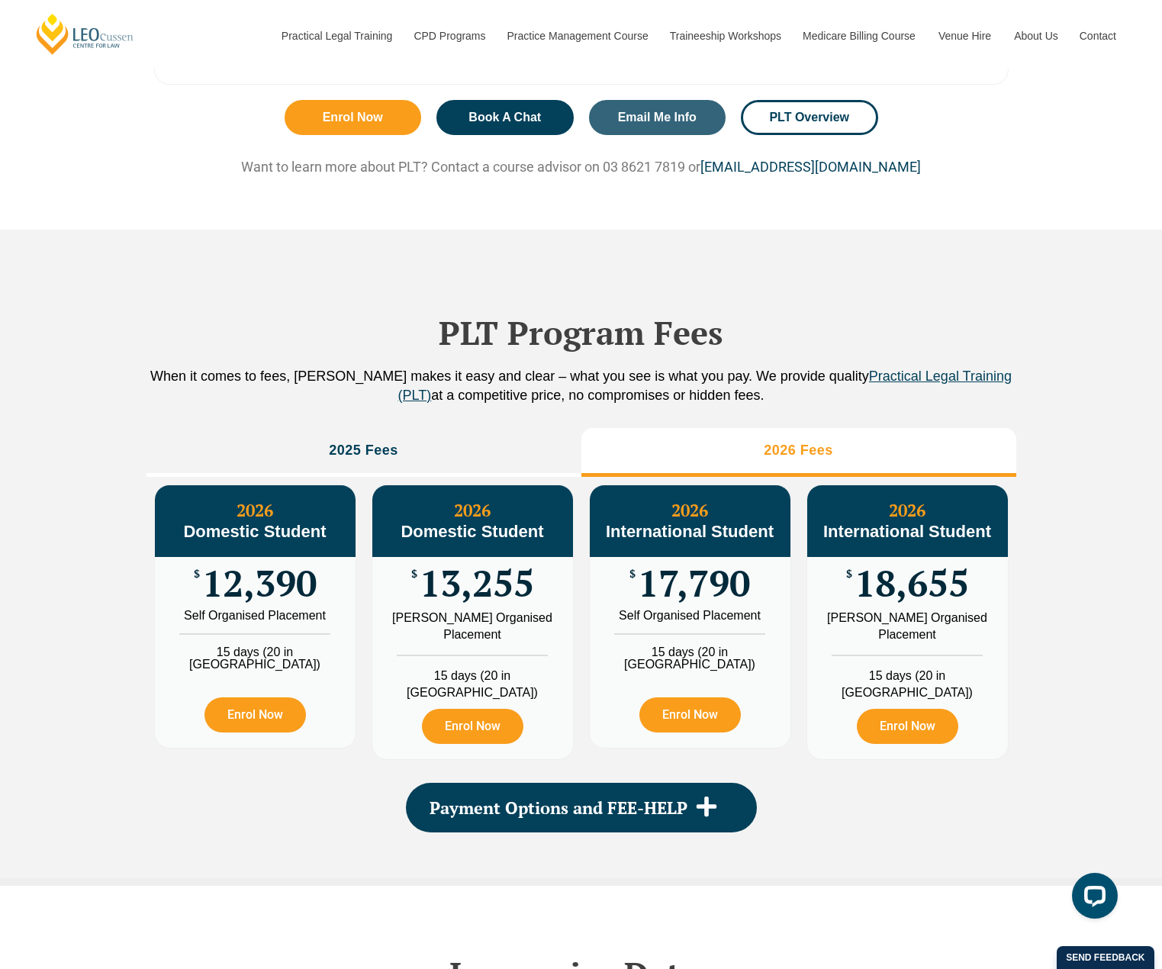
click at [449, 443] on div "PLT Program Fees When it comes to fees, Leo Cussen makes it easy and clear – wh…" at bounding box center [581, 554] width 870 height 648
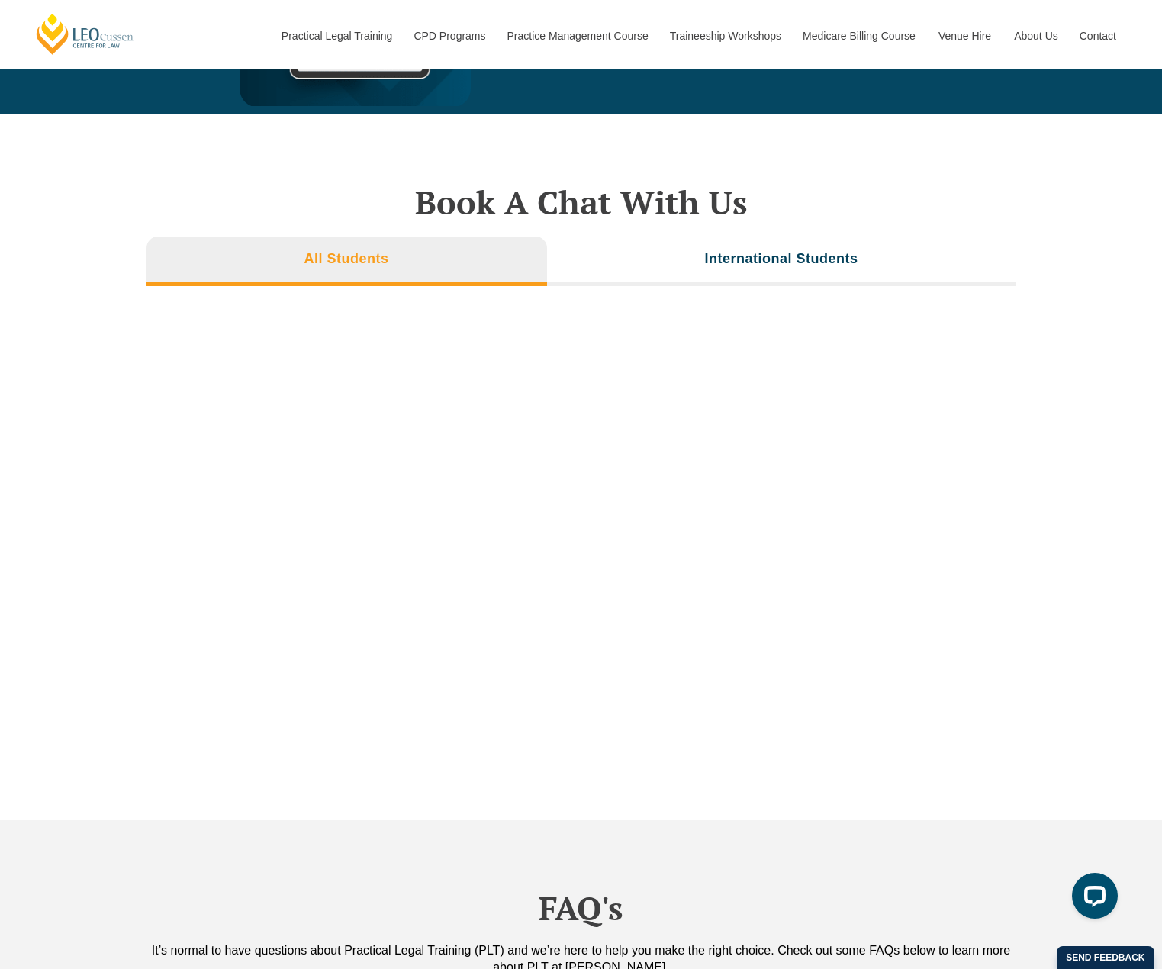
scroll to position [3356, 0]
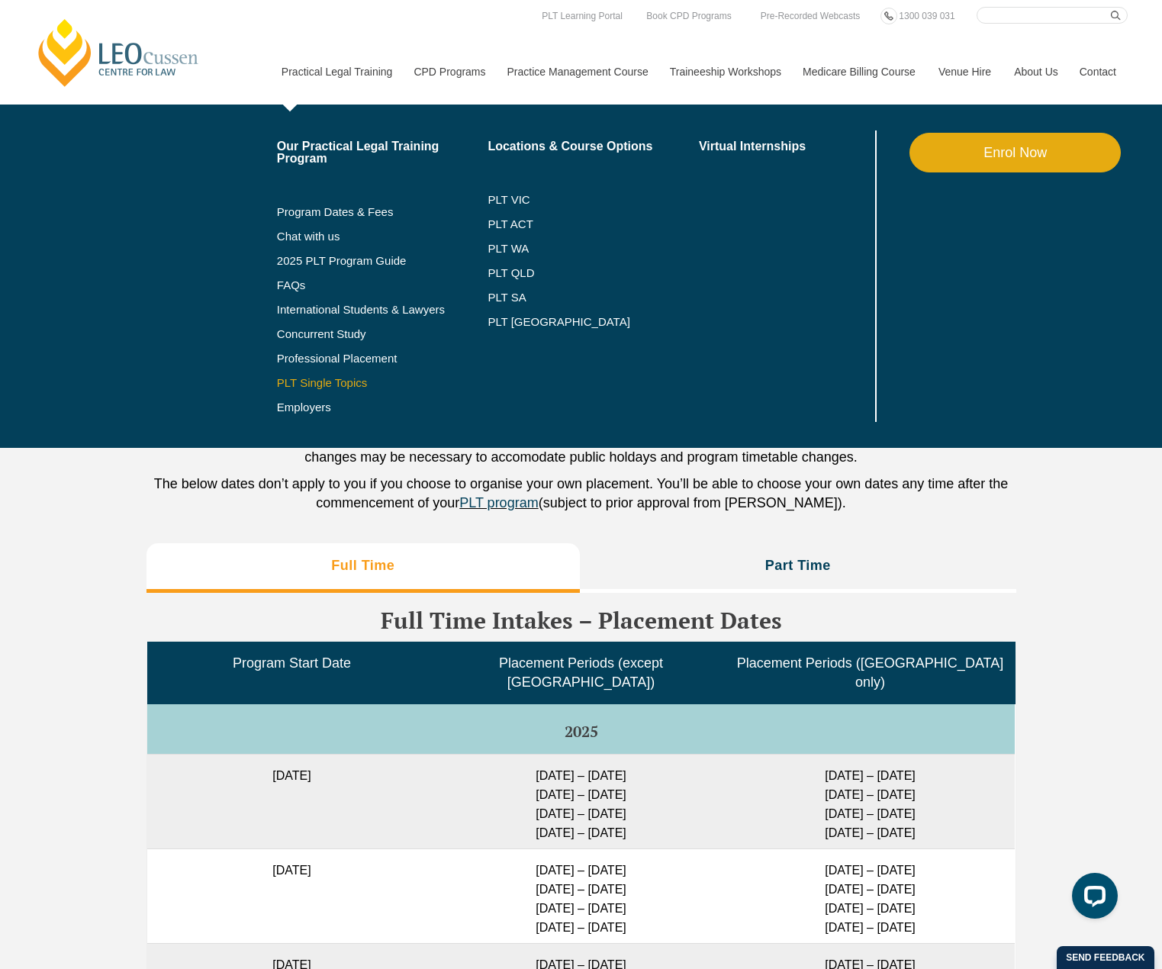
click at [317, 388] on link "PLT Single Topics" at bounding box center [382, 383] width 211 height 12
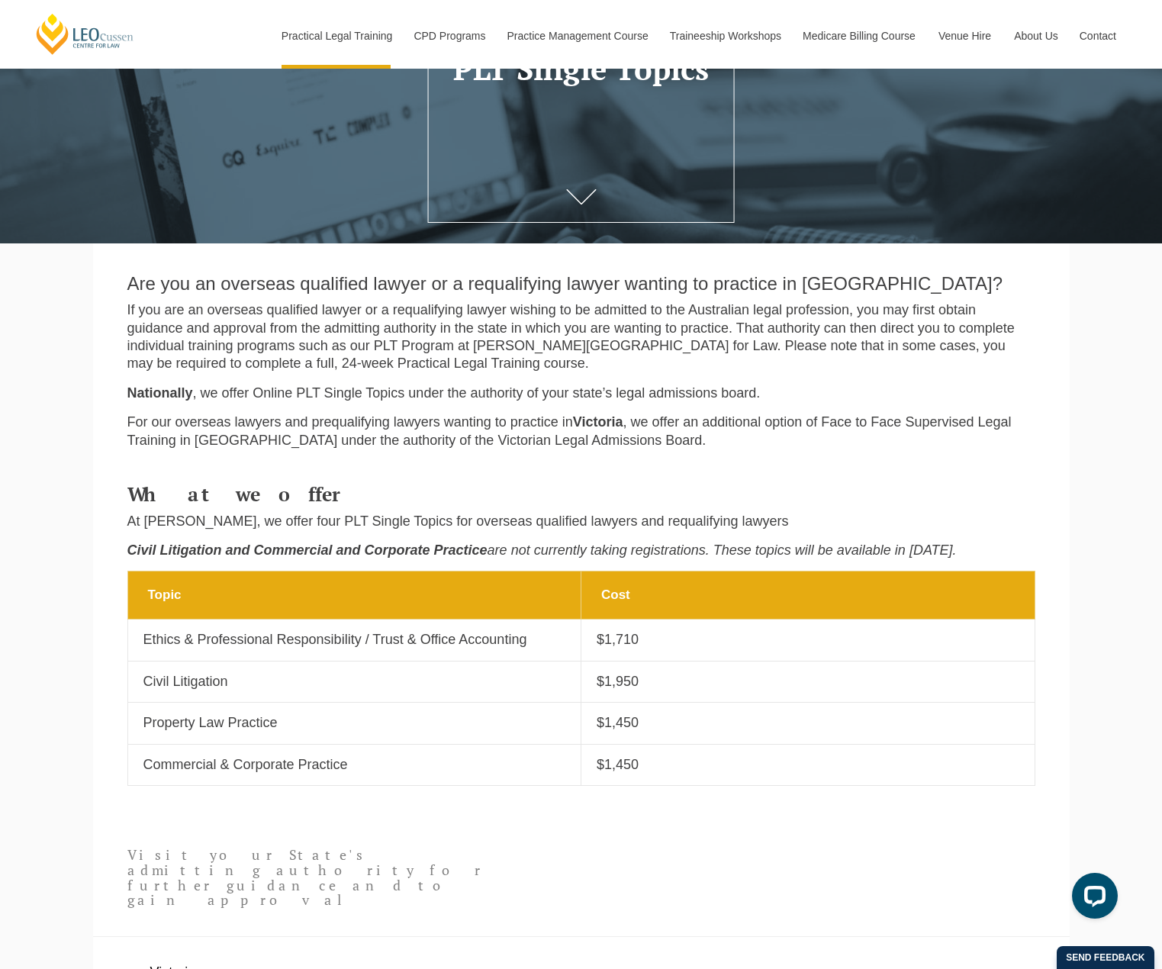
scroll to position [305, 0]
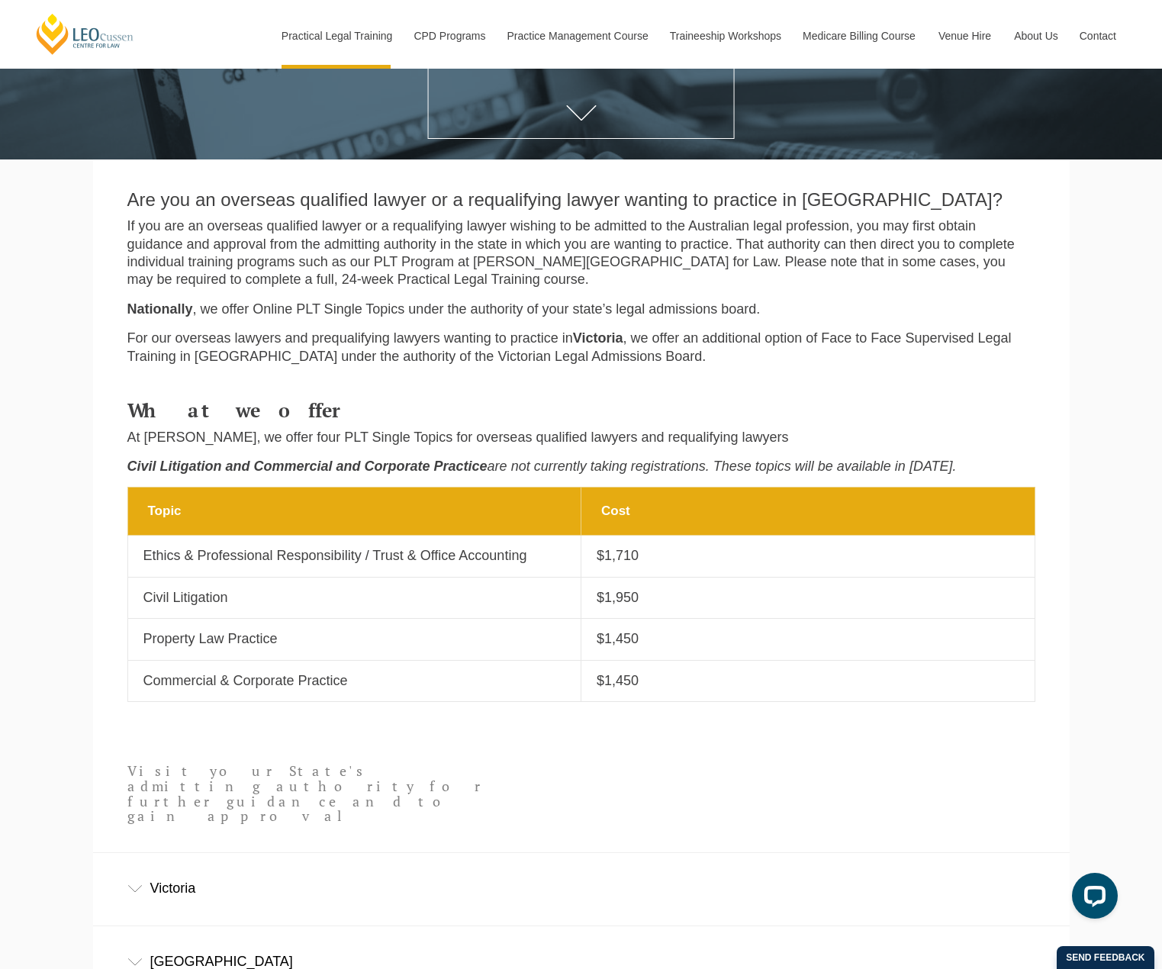
drag, startPoint x: 810, startPoint y: 620, endPoint x: 779, endPoint y: 501, distance: 123.0
click at [780, 502] on tbody "Topic Cost Topic Ethics & Professional Responsibility / Trust & Office Accounti…" at bounding box center [580, 594] width 907 height 214
click at [778, 500] on th "Cost" at bounding box center [808, 511] width 454 height 48
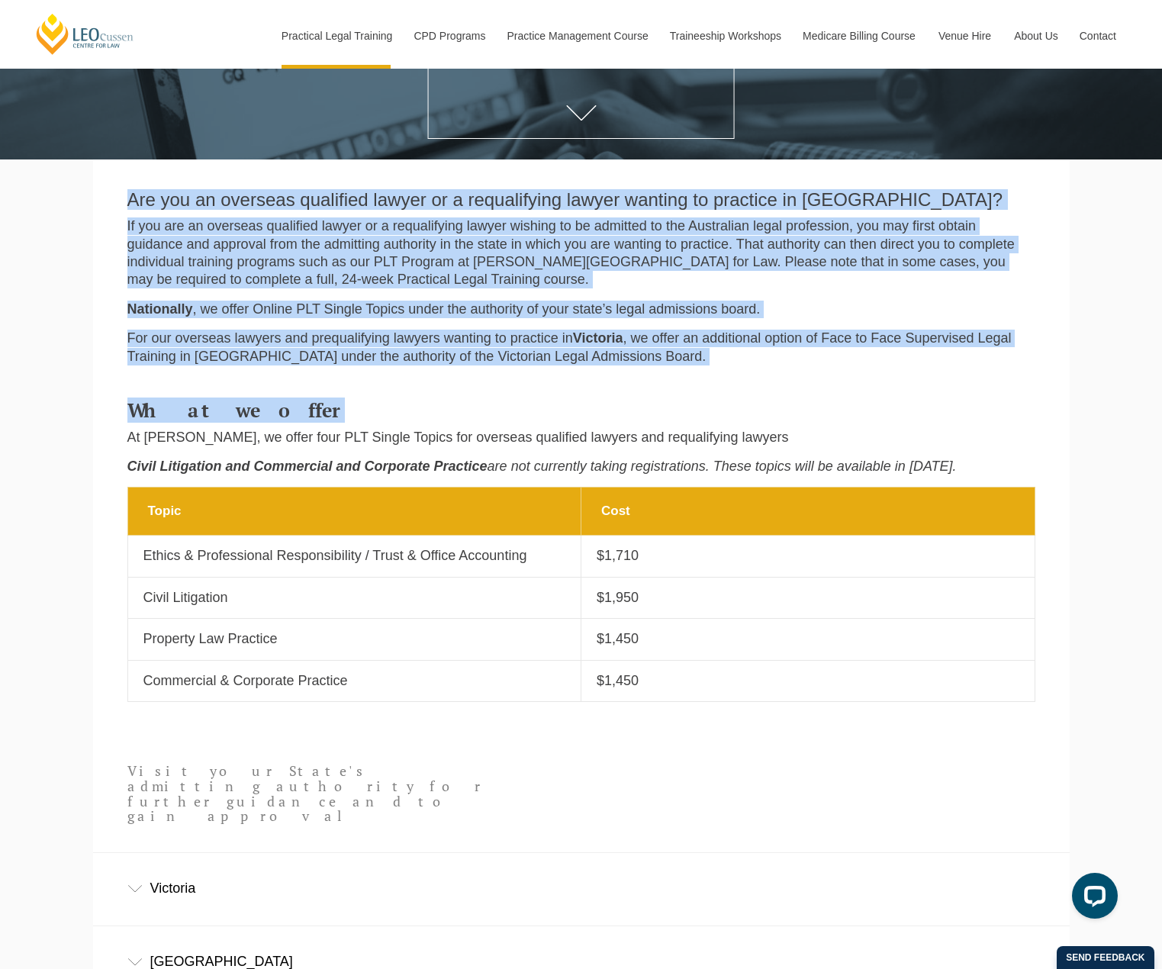
drag, startPoint x: 105, startPoint y: 190, endPoint x: 799, endPoint y: 384, distance: 720.2
click at [799, 384] on main "Are you an overseas qualified lawyer or a requalifying lawyer wanting to practi…" at bounding box center [582, 686] width 954 height 1054
click at [798, 381] on div "What we offer At Leo Cussen, we offer four PLT Single Topics for overseas quali…" at bounding box center [581, 432] width 908 height 110
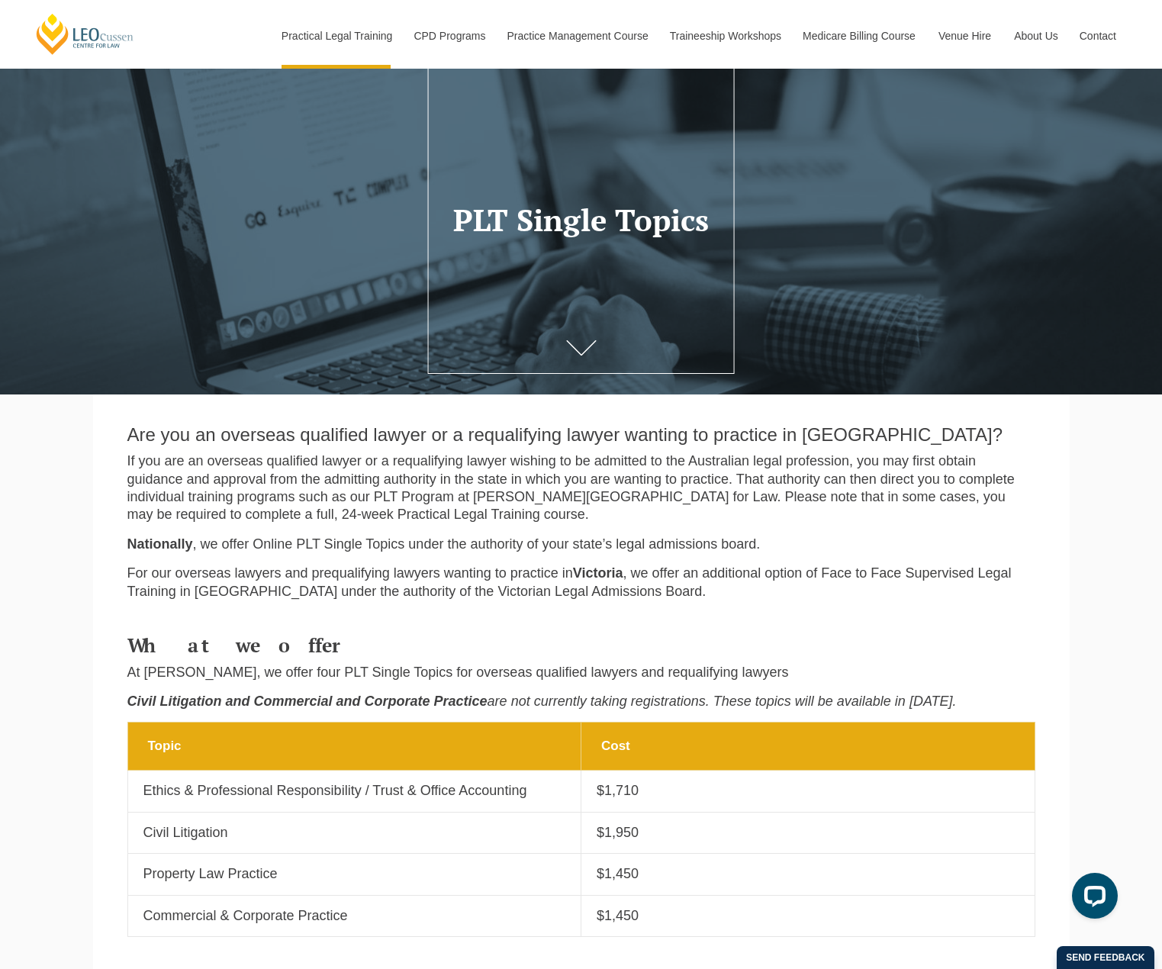
scroll to position [0, 0]
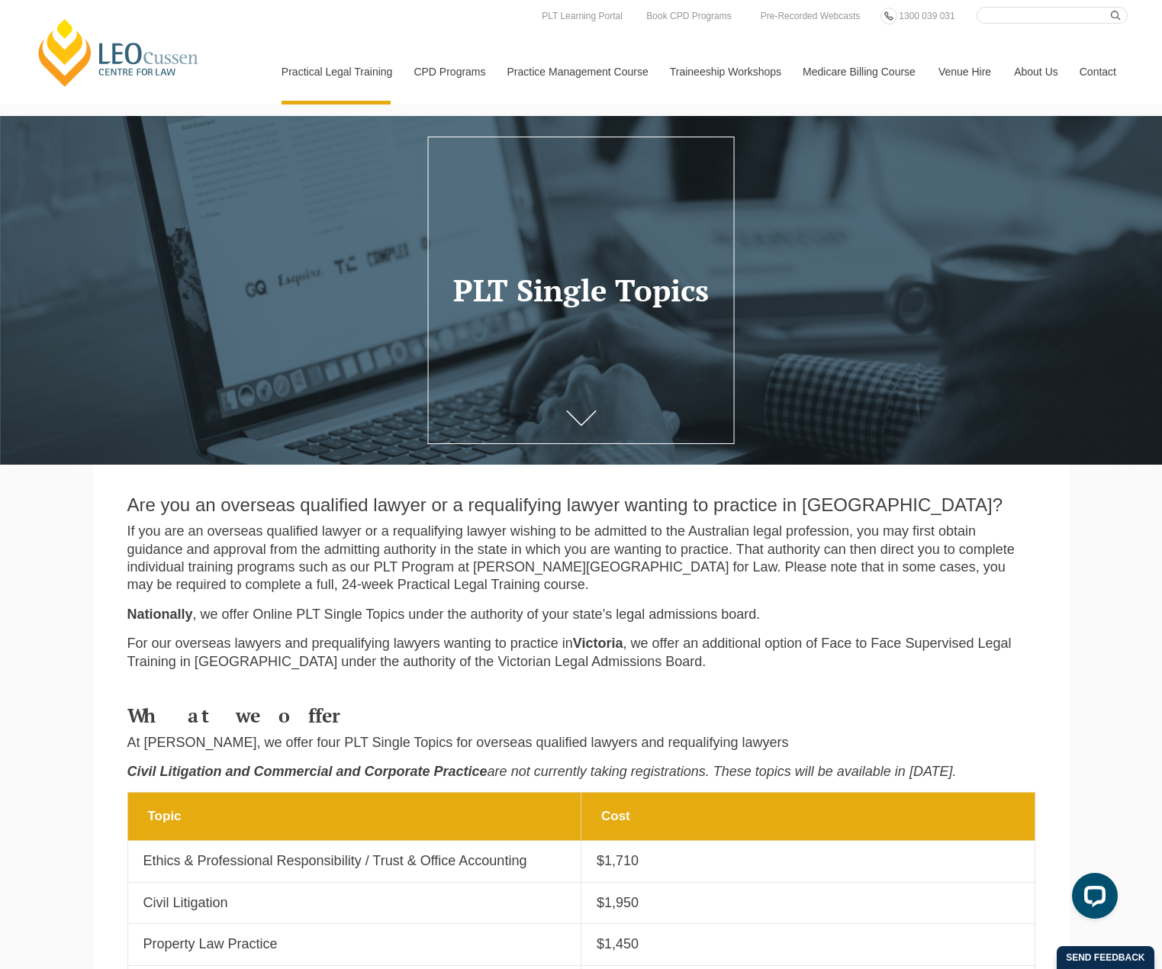
drag, startPoint x: 947, startPoint y: 777, endPoint x: 957, endPoint y: 781, distance: 10.9
drag, startPoint x: 957, startPoint y: 781, endPoint x: 803, endPoint y: 748, distance: 157.5
click at [803, 749] on p "At Leo Cussen, we offer four PLT Single Topics for overseas qualified lawyers a…" at bounding box center [581, 743] width 908 height 18
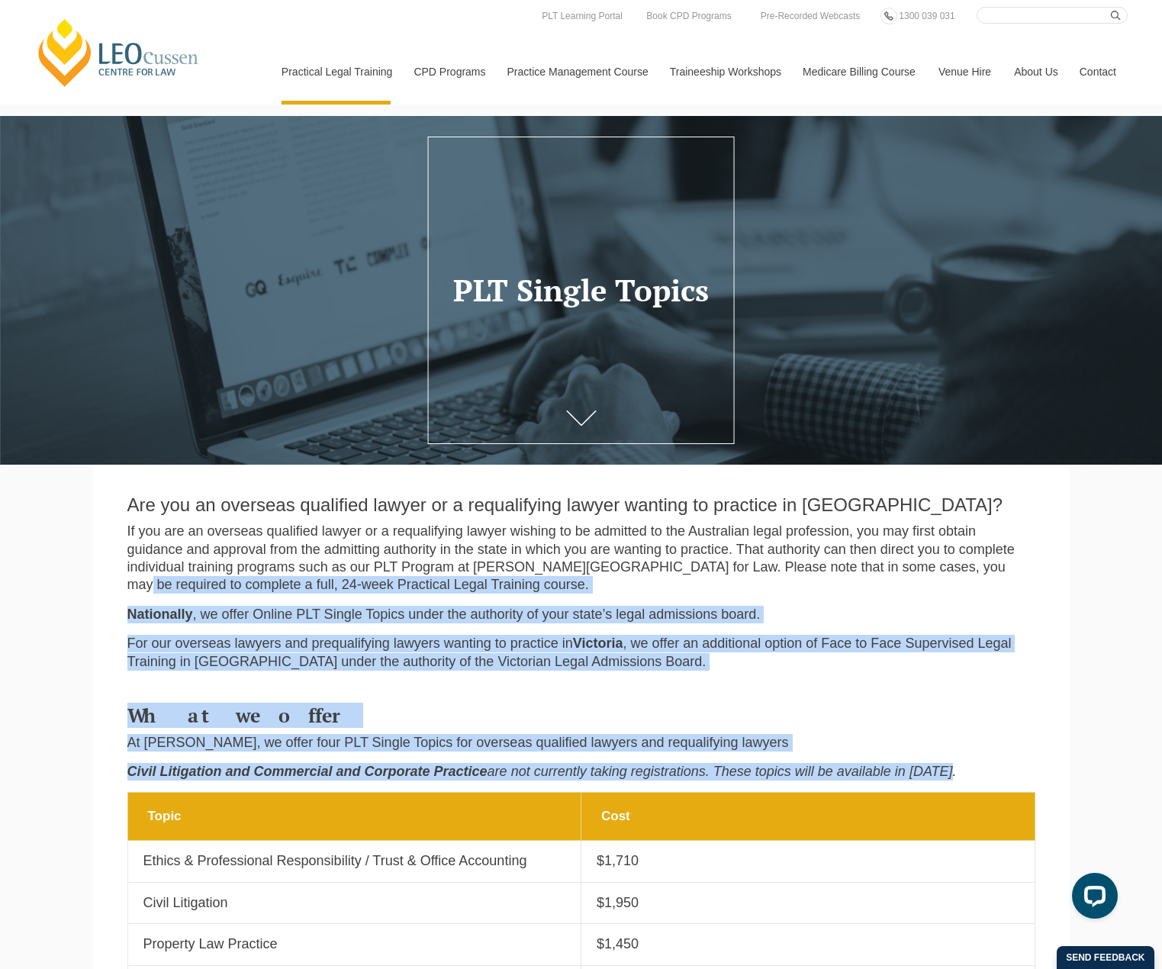
drag, startPoint x: 986, startPoint y: 786, endPoint x: 973, endPoint y: 567, distance: 220.1
click at [973, 565] on p "If you are an overseas qualified lawyer or a requalifying lawyer wishing to be …" at bounding box center [581, 559] width 908 height 72
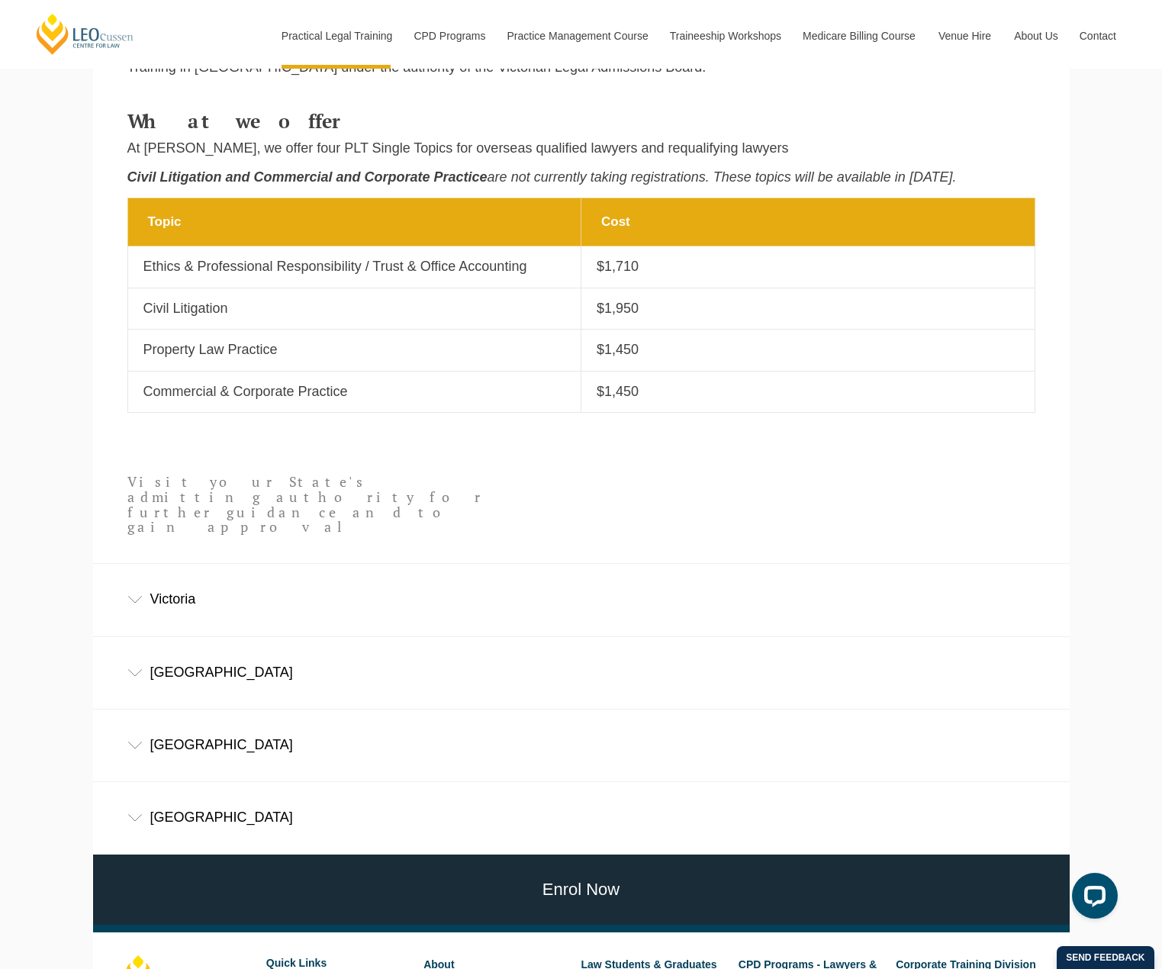
scroll to position [610, 0]
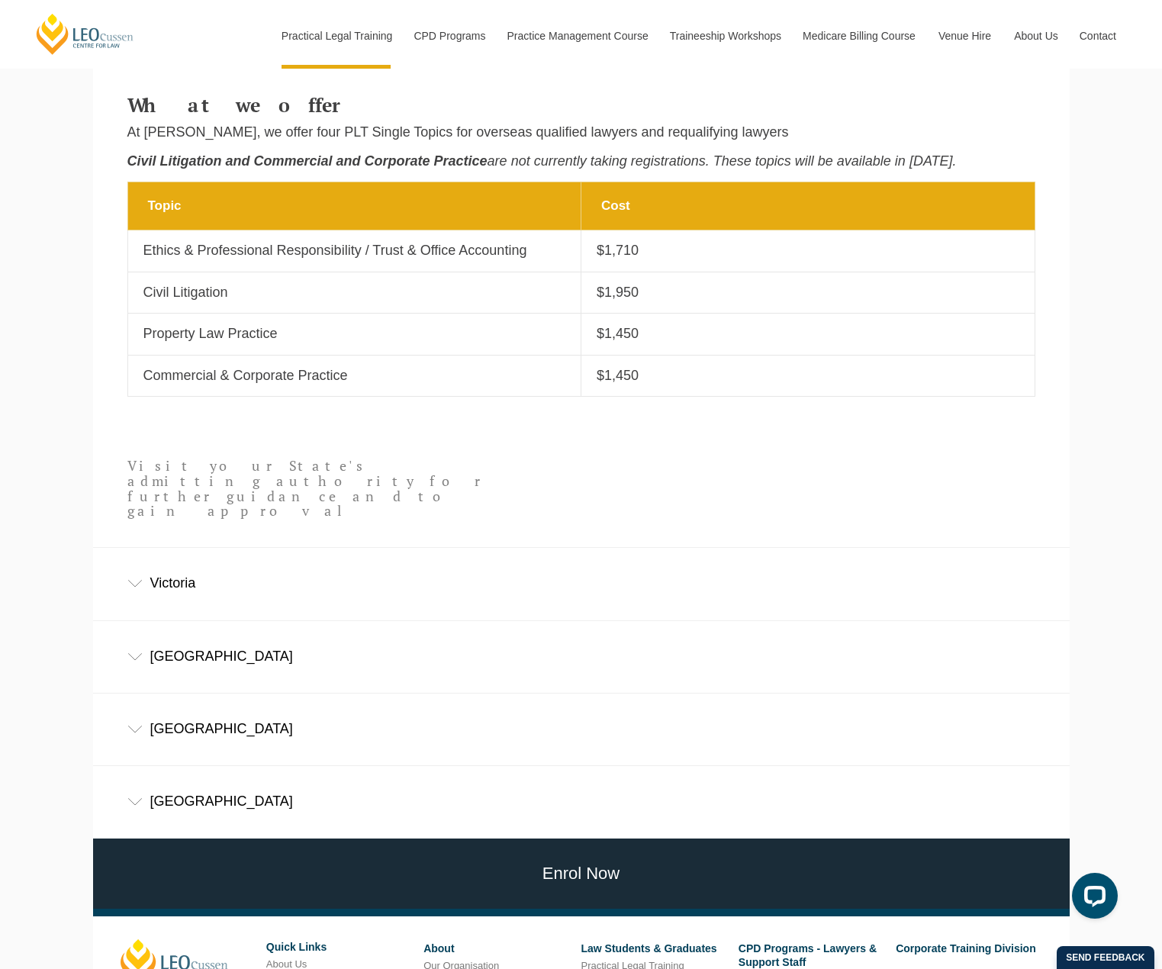
click at [173, 549] on div "Victoria" at bounding box center [581, 583] width 976 height 71
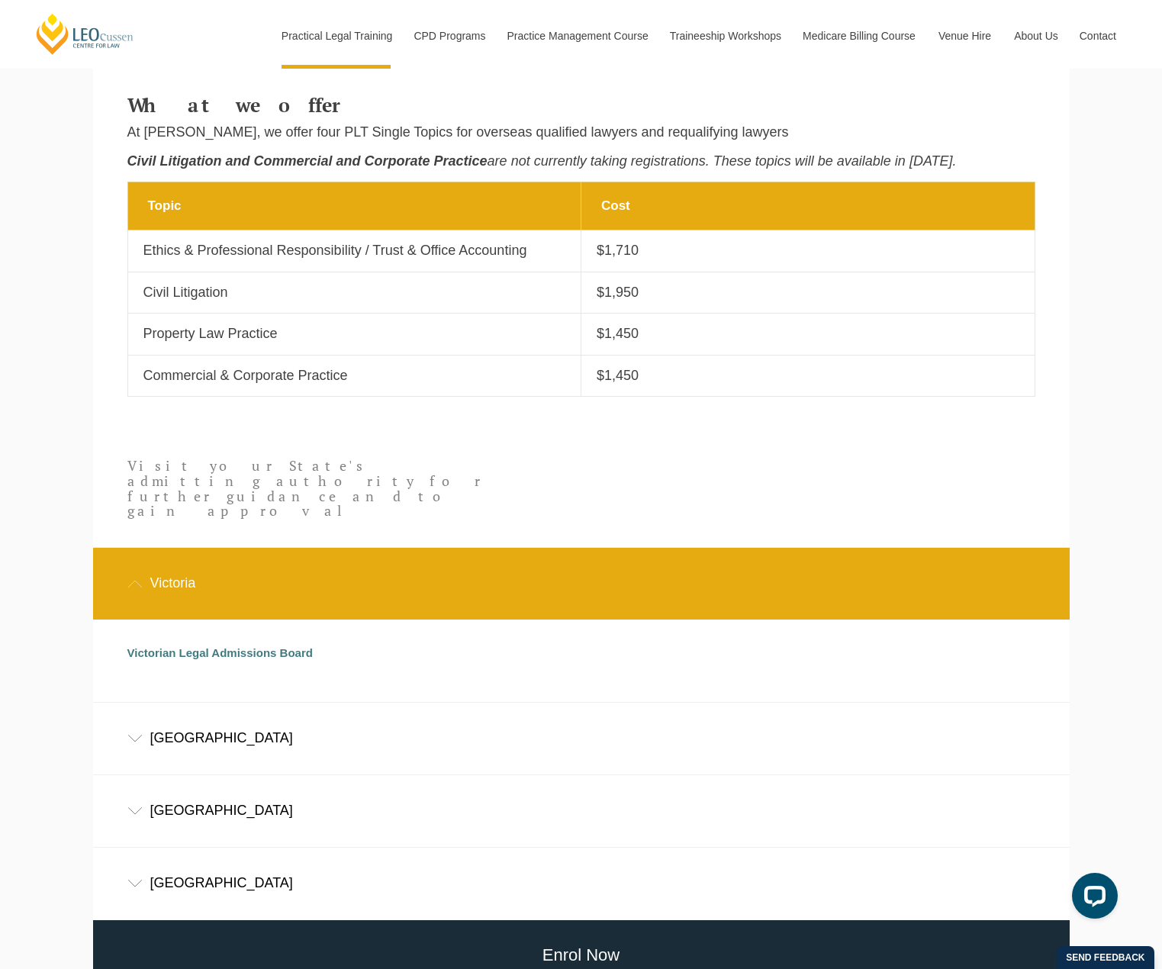
click at [178, 548] on div "Victoria" at bounding box center [581, 583] width 976 height 71
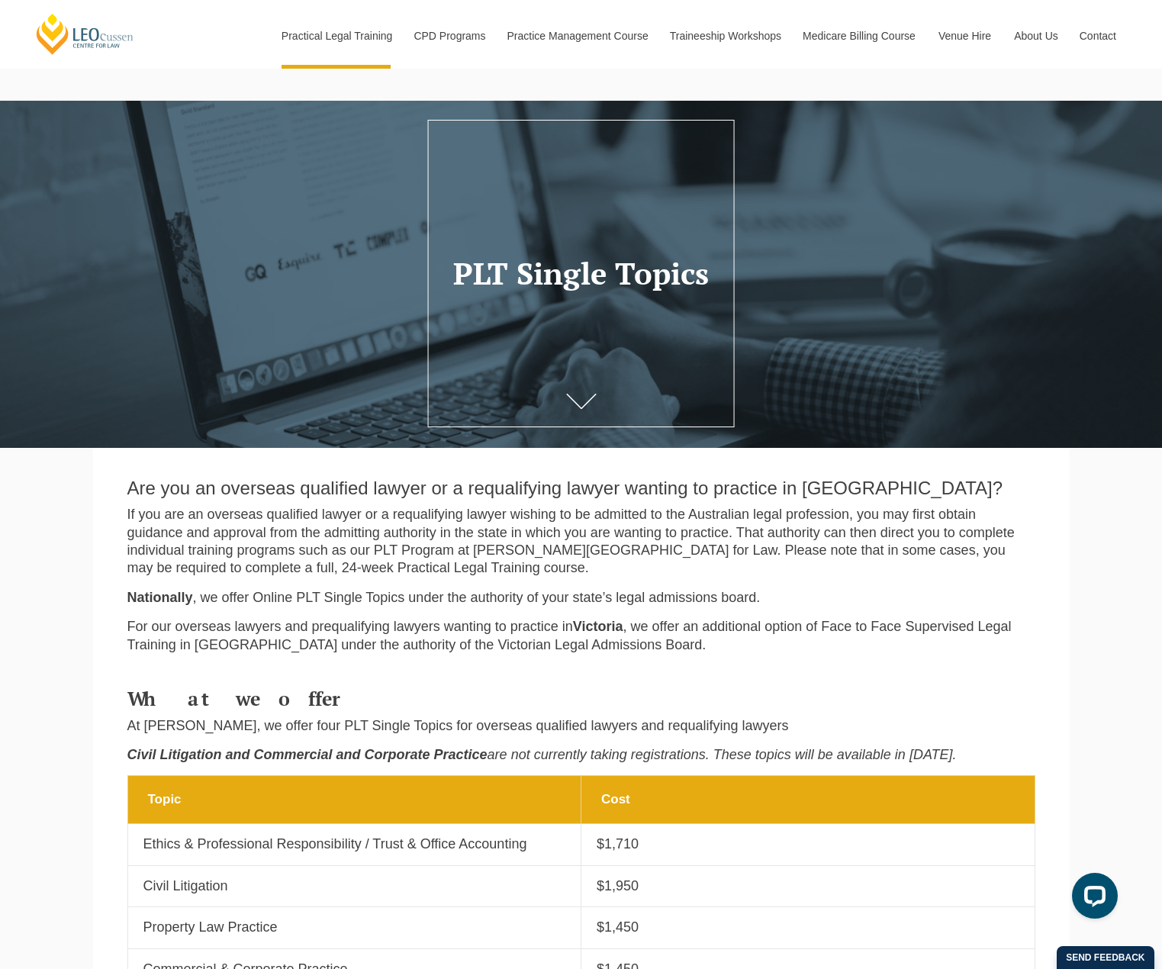
scroll to position [0, 0]
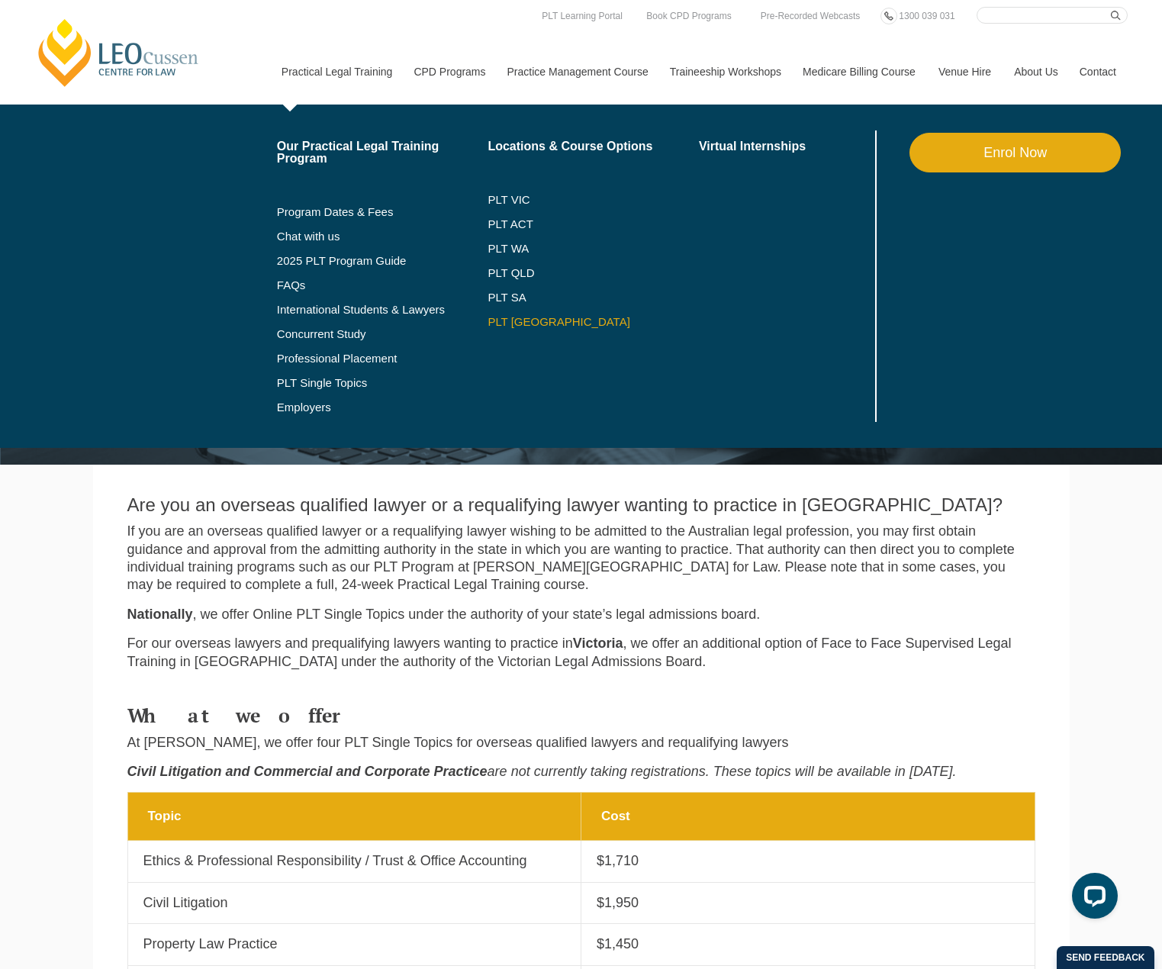
click at [501, 319] on link "PLT [GEOGRAPHIC_DATA]" at bounding box center [592, 322] width 211 height 12
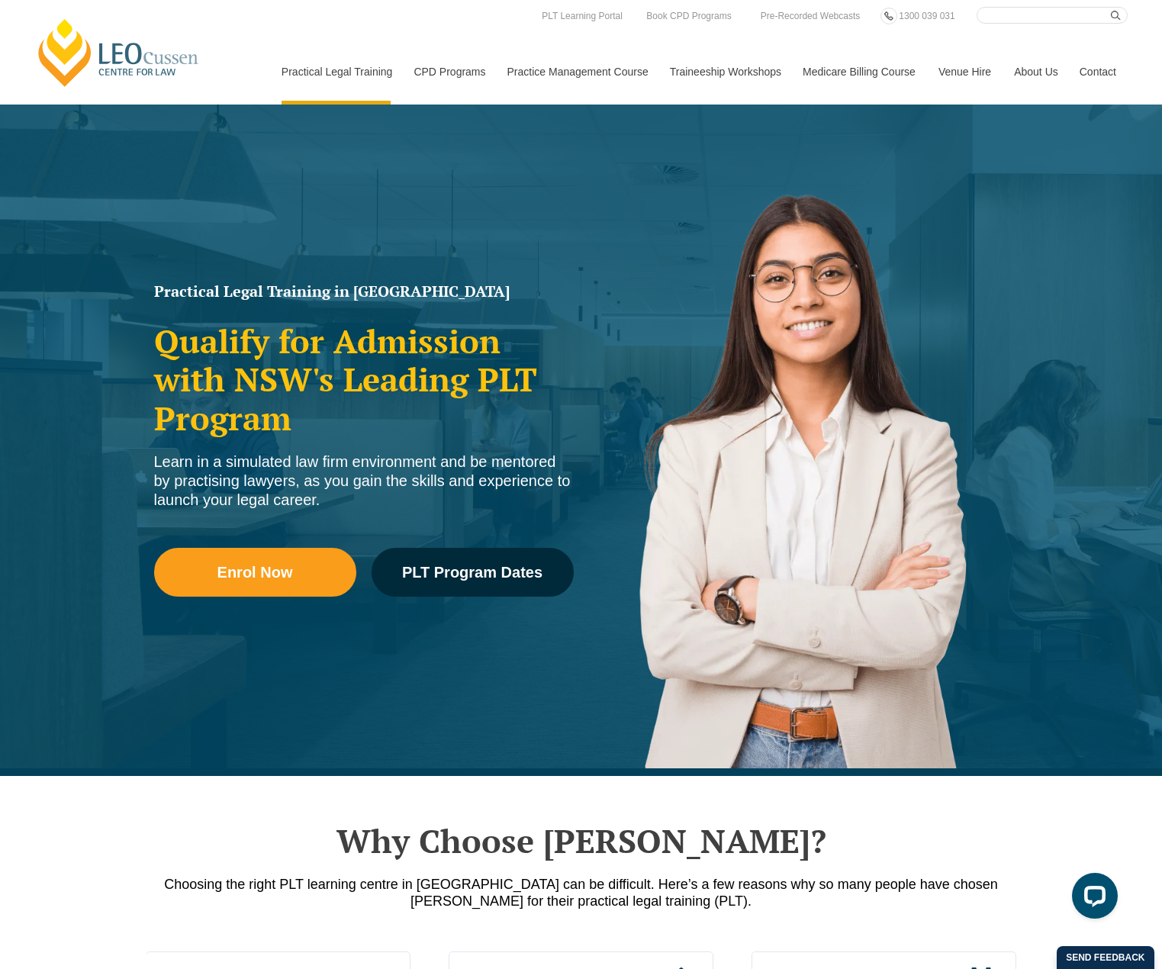
drag, startPoint x: 1078, startPoint y: 677, endPoint x: 1004, endPoint y: 3, distance: 678.4
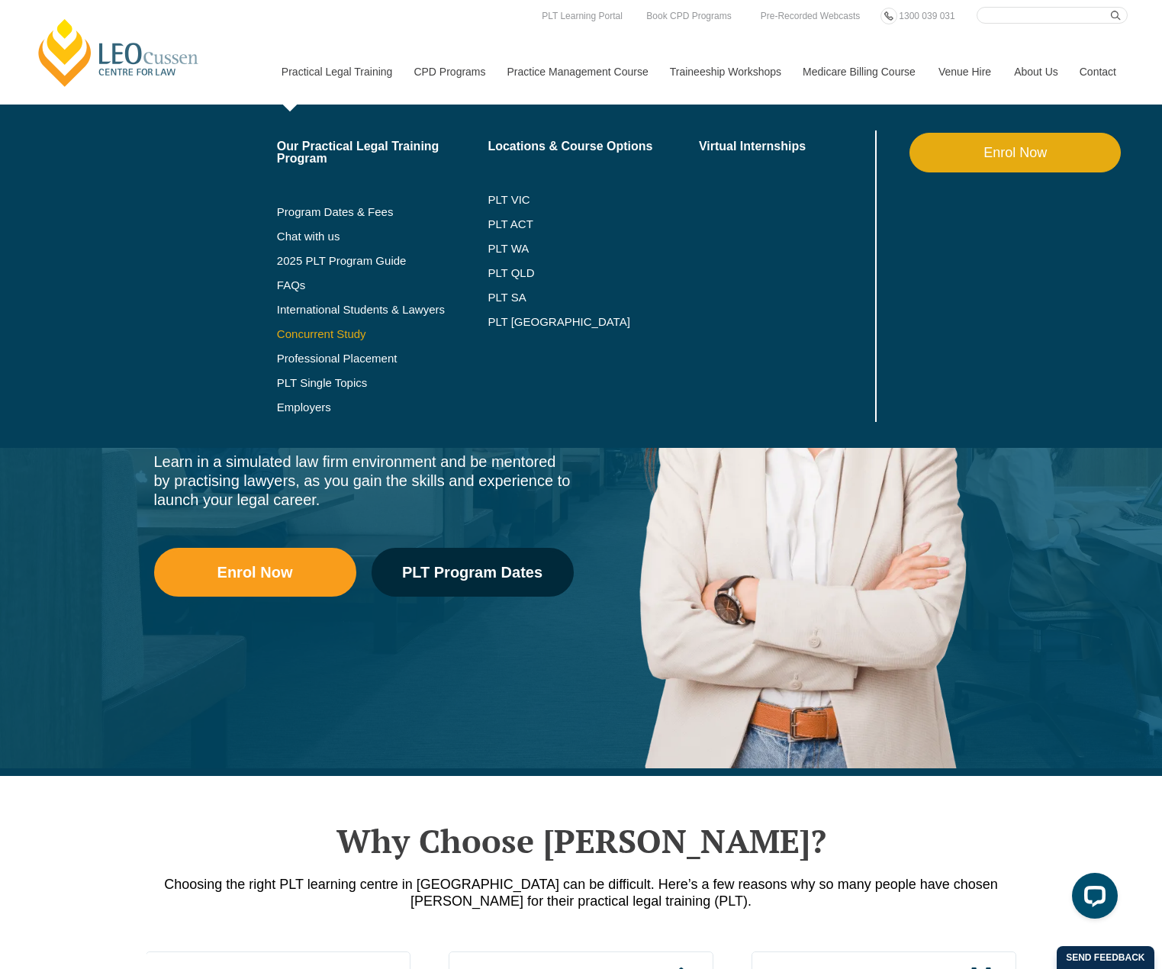
click at [320, 333] on link "Concurrent Study" at bounding box center [382, 334] width 211 height 12
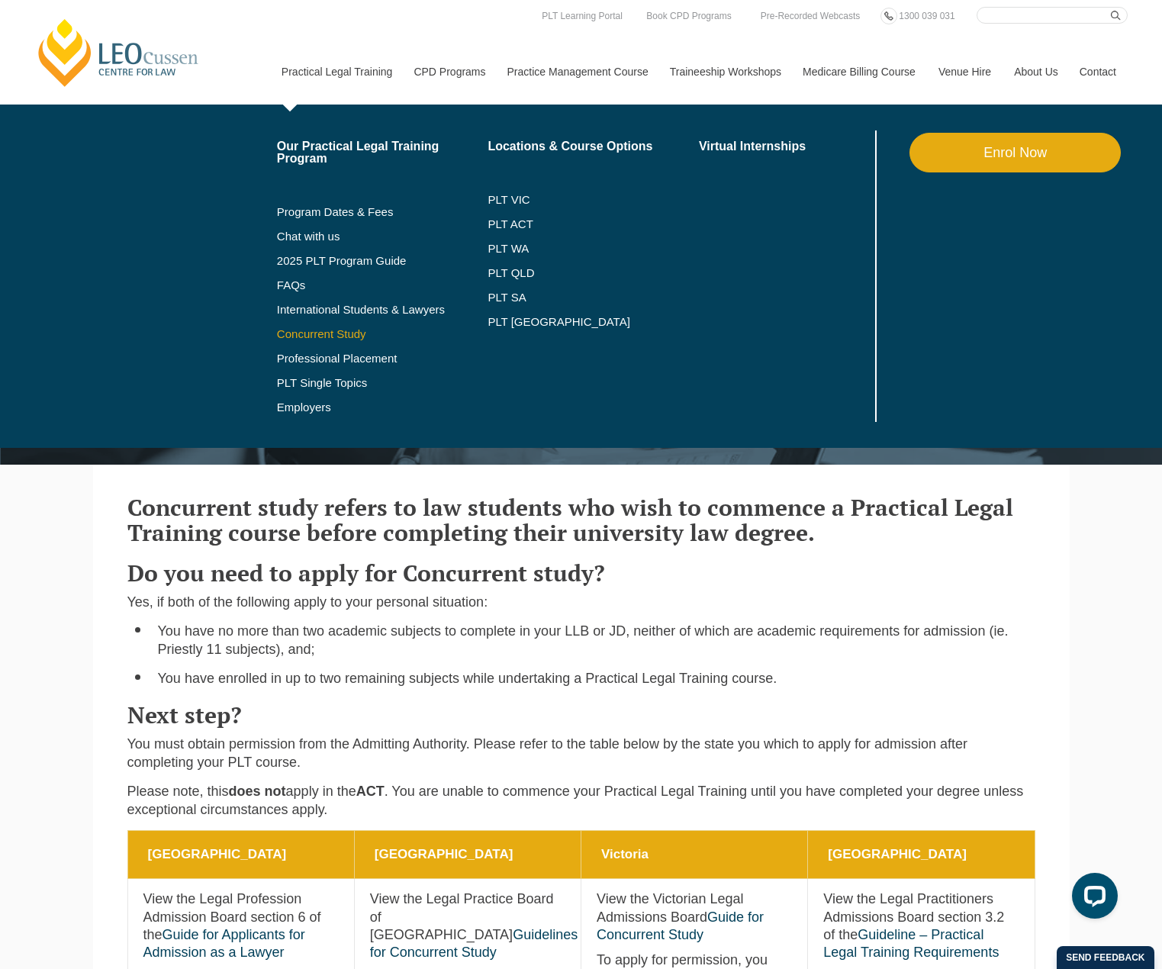
click at [329, 339] on link "Concurrent Study" at bounding box center [382, 334] width 211 height 12
click at [316, 364] on link "Professional Placement" at bounding box center [382, 358] width 211 height 12
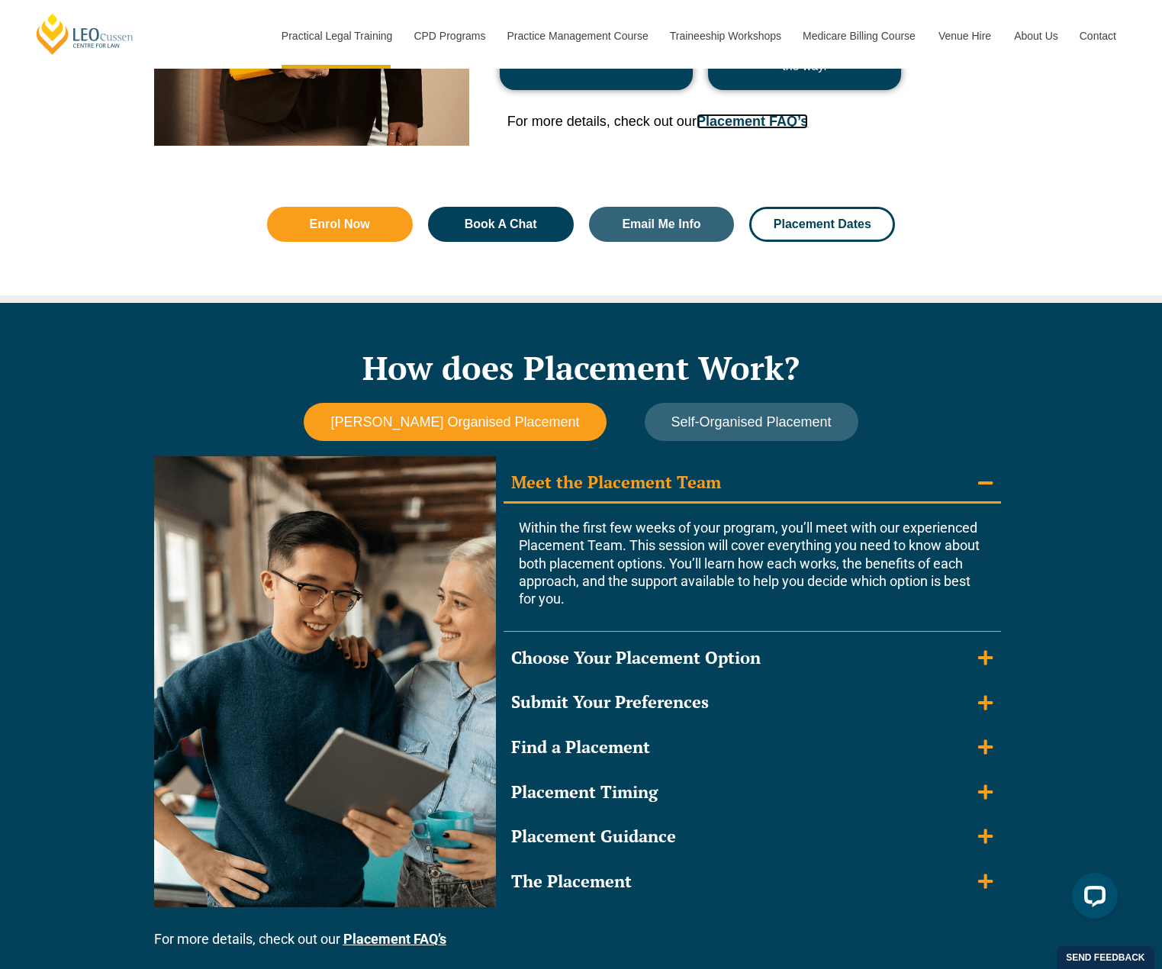
scroll to position [1220, 0]
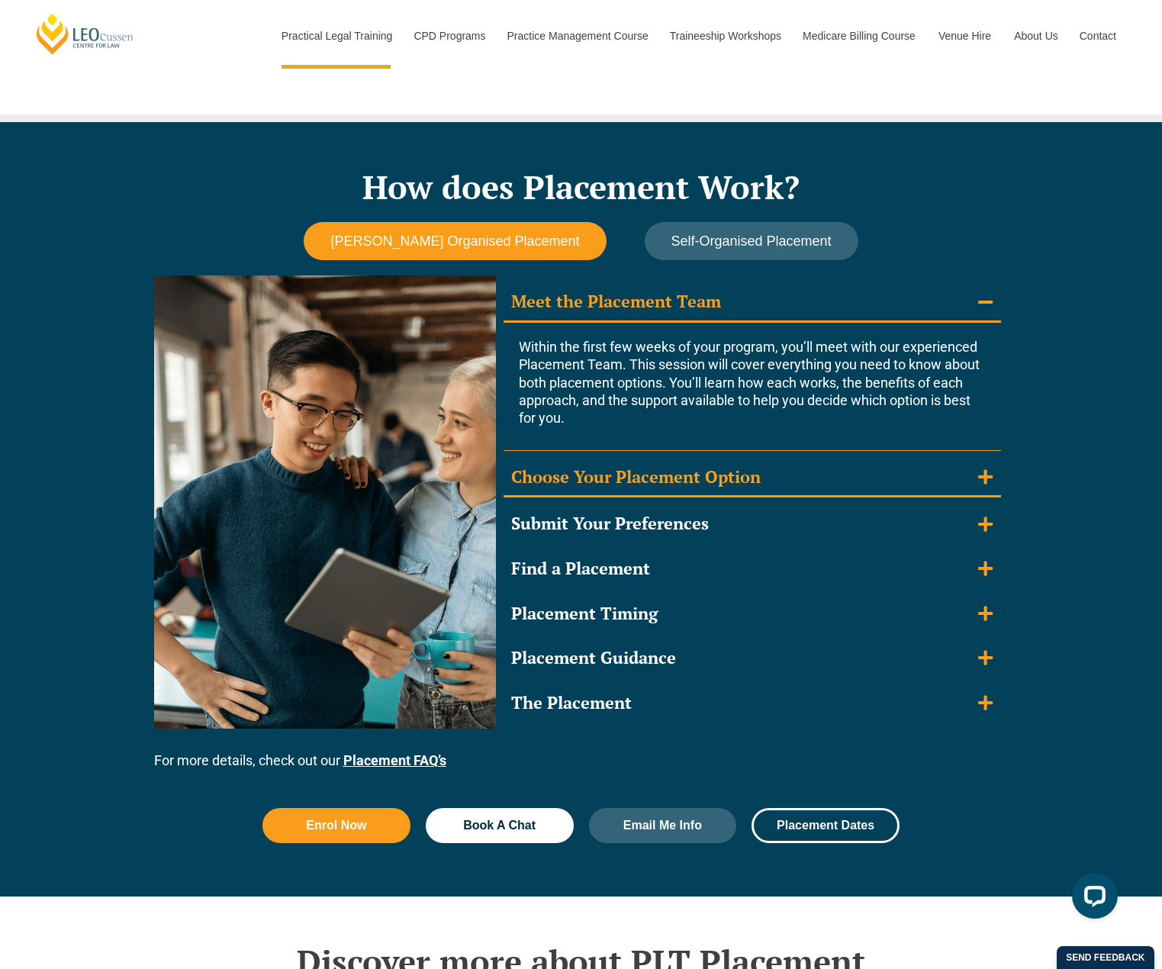
click at [968, 477] on summary "Choose Your Placement Option" at bounding box center [751, 478] width 497 height 40
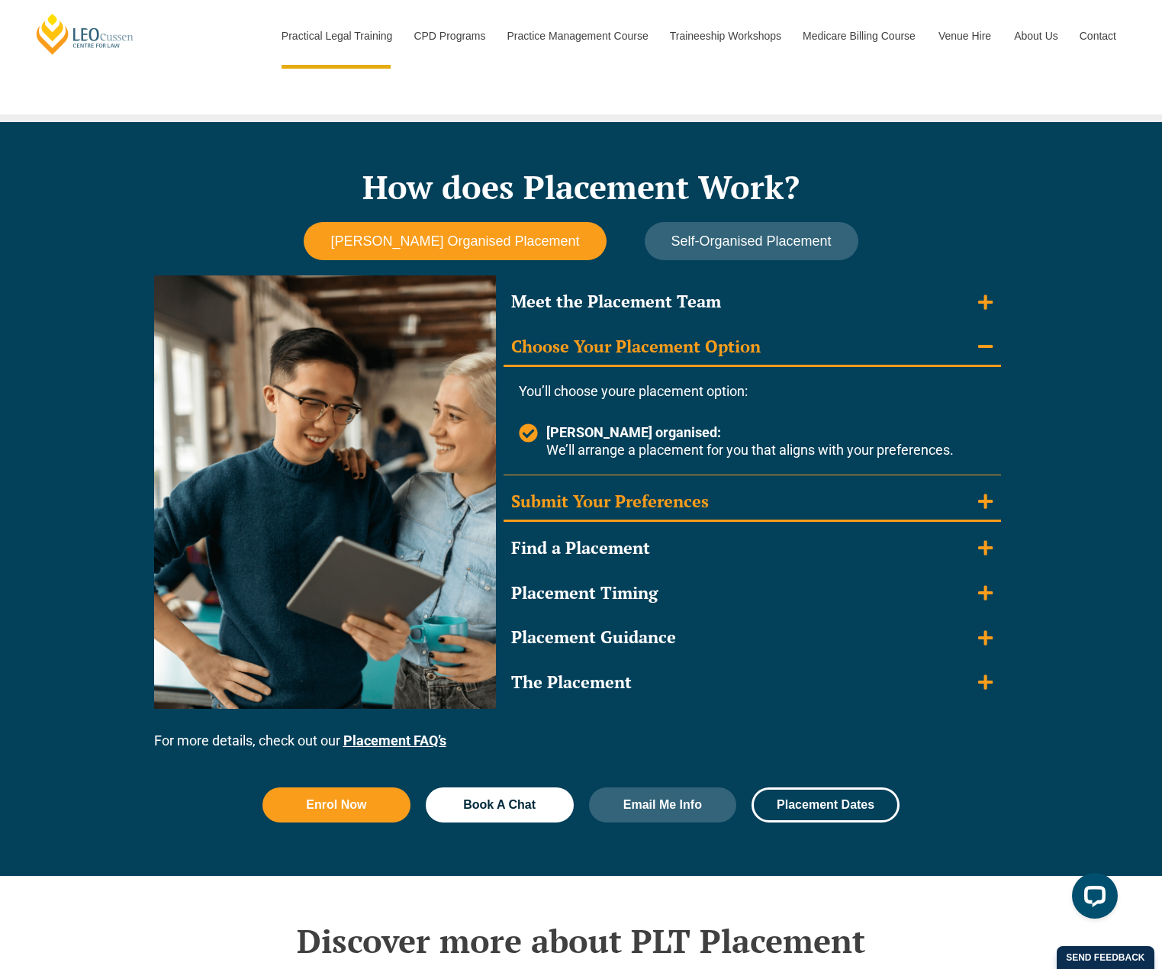
click at [963, 493] on summary "Submit Your Preferences" at bounding box center [751, 503] width 497 height 40
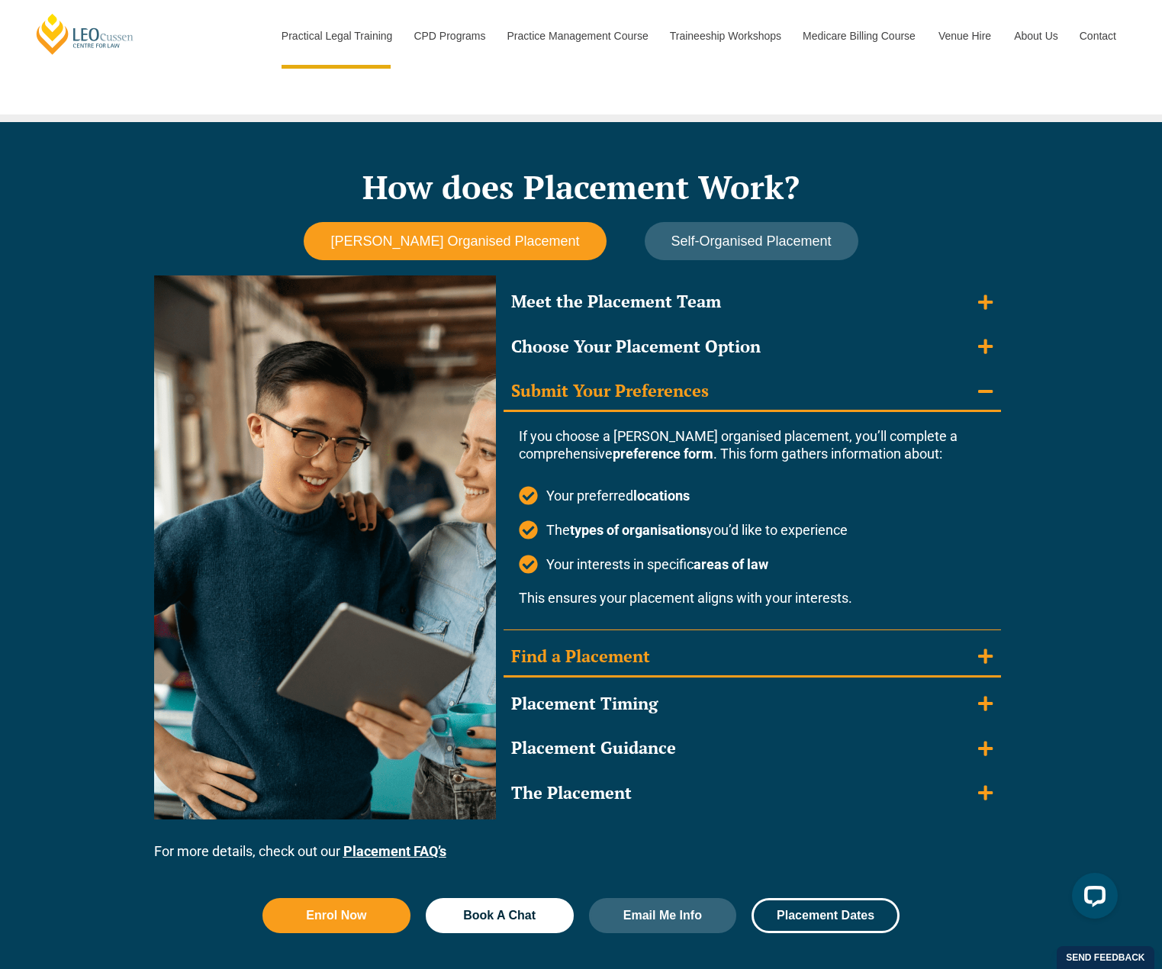
click at [909, 656] on summary "Find a Placement" at bounding box center [751, 658] width 497 height 40
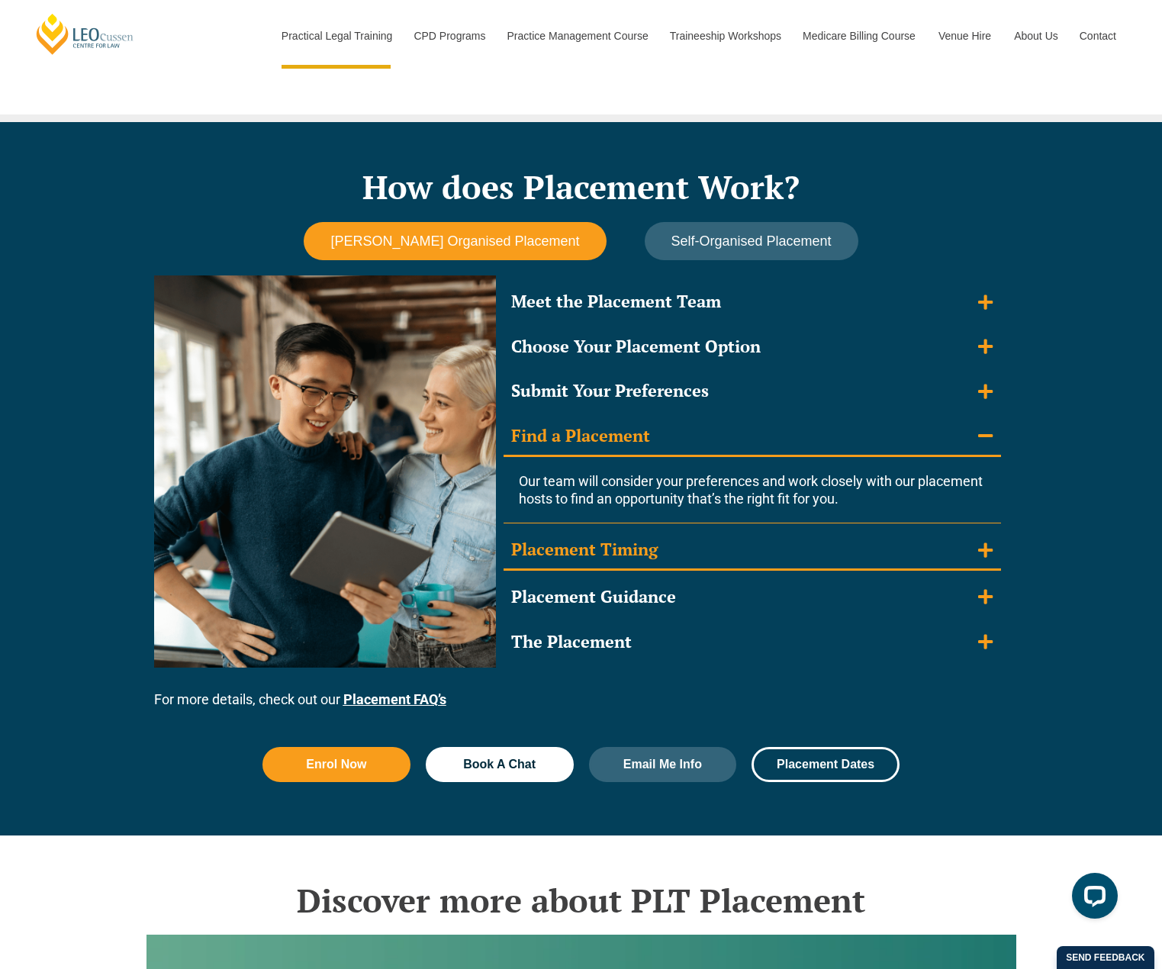
click at [918, 557] on summary "Placement Timing" at bounding box center [751, 551] width 497 height 40
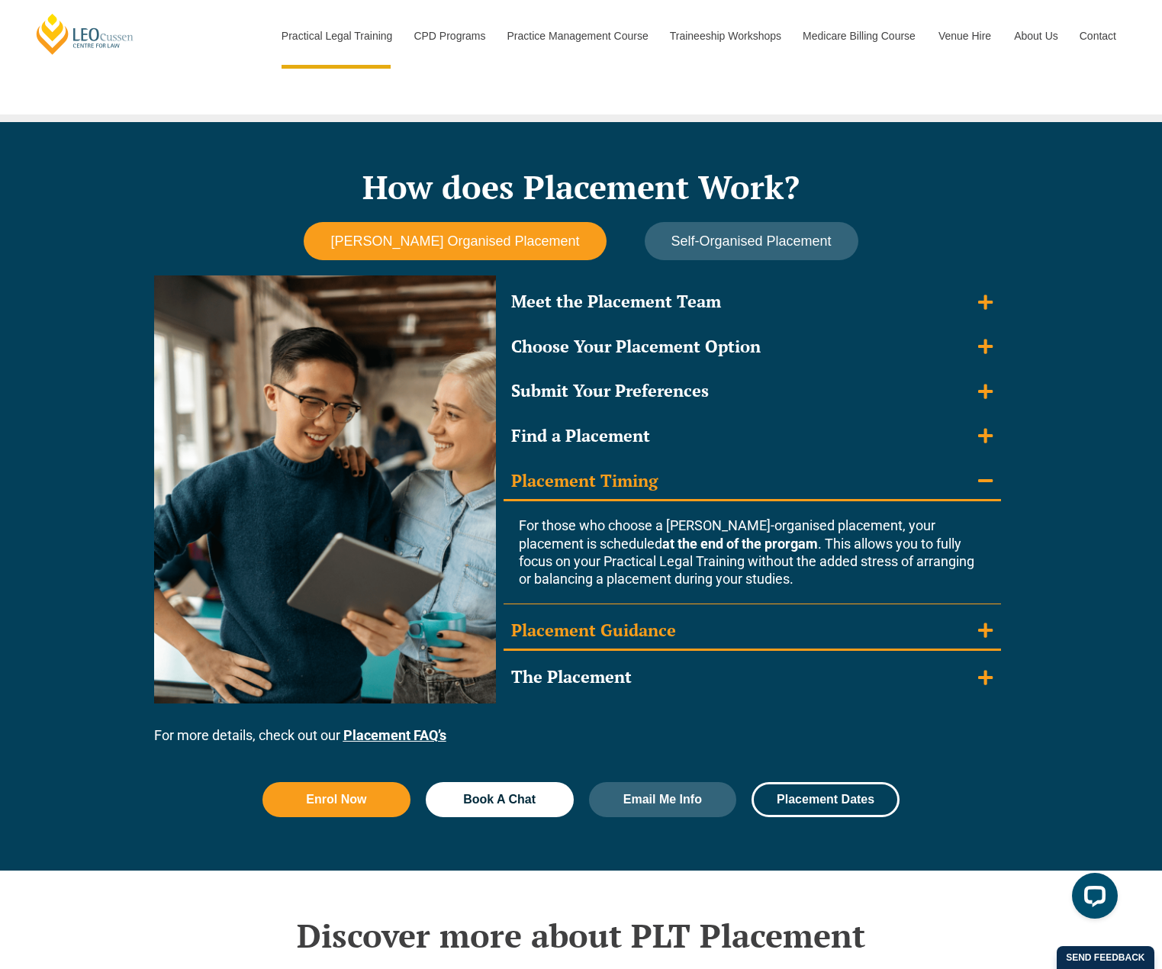
click at [891, 622] on summary "Placement Guidance" at bounding box center [751, 632] width 497 height 40
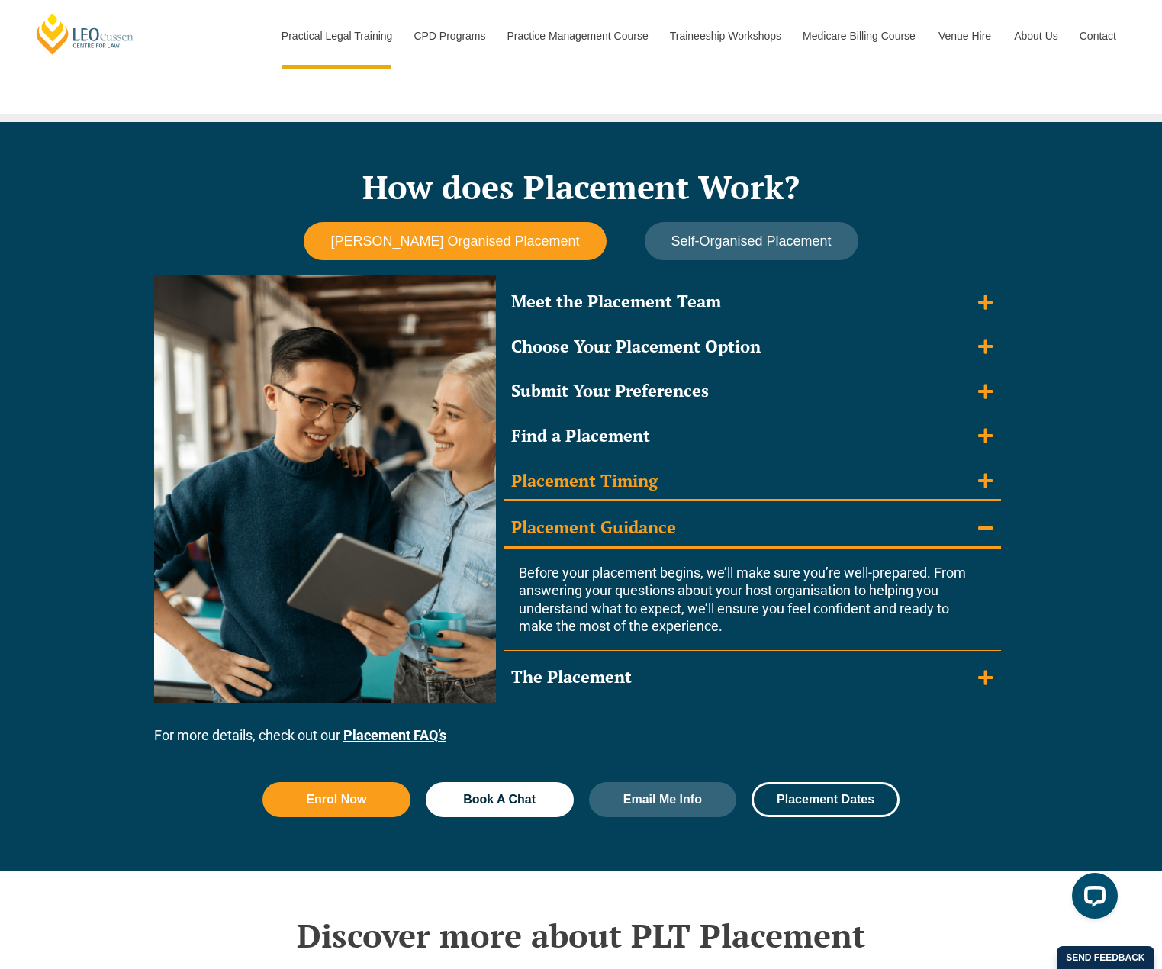
click at [829, 489] on summary "Placement Timing" at bounding box center [751, 482] width 497 height 40
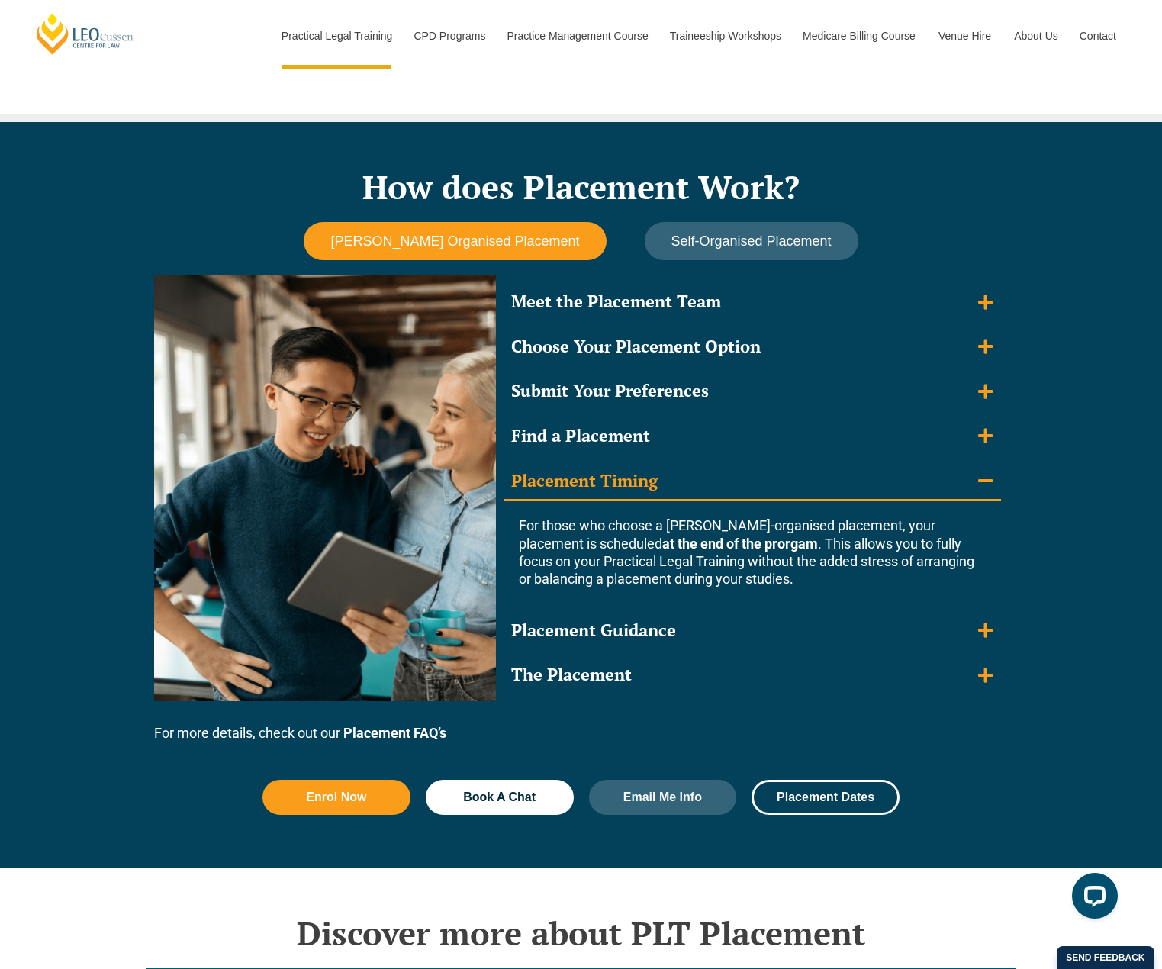
click at [780, 605] on div "Meet the Placement Team Within the first few weeks of your program, you’ll meet…" at bounding box center [751, 488] width 497 height 410
drag, startPoint x: 777, startPoint y: 629, endPoint x: 774, endPoint y: 639, distance: 10.4
click at [777, 631] on summary "Placement Guidance" at bounding box center [751, 630] width 497 height 37
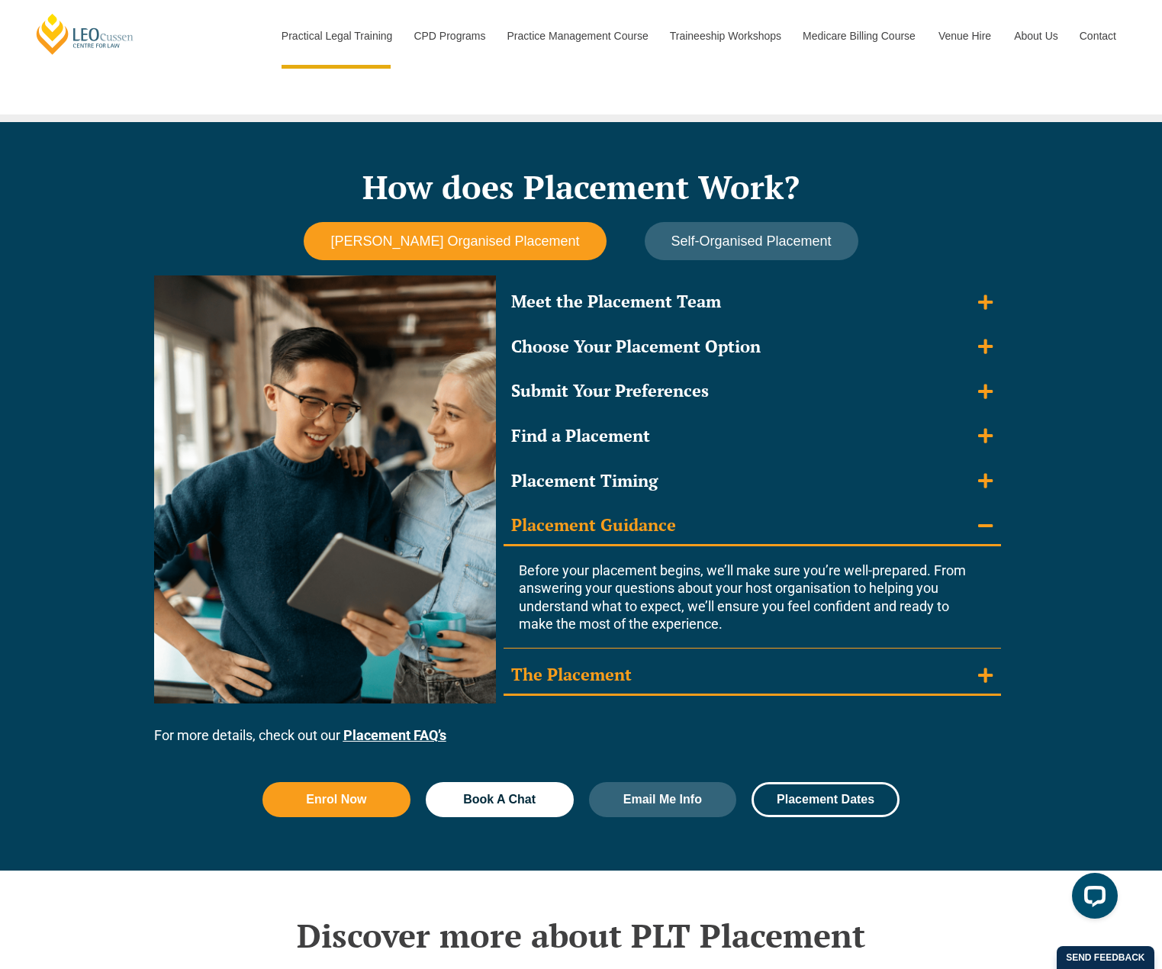
click at [760, 663] on summary "The Placement" at bounding box center [751, 676] width 497 height 40
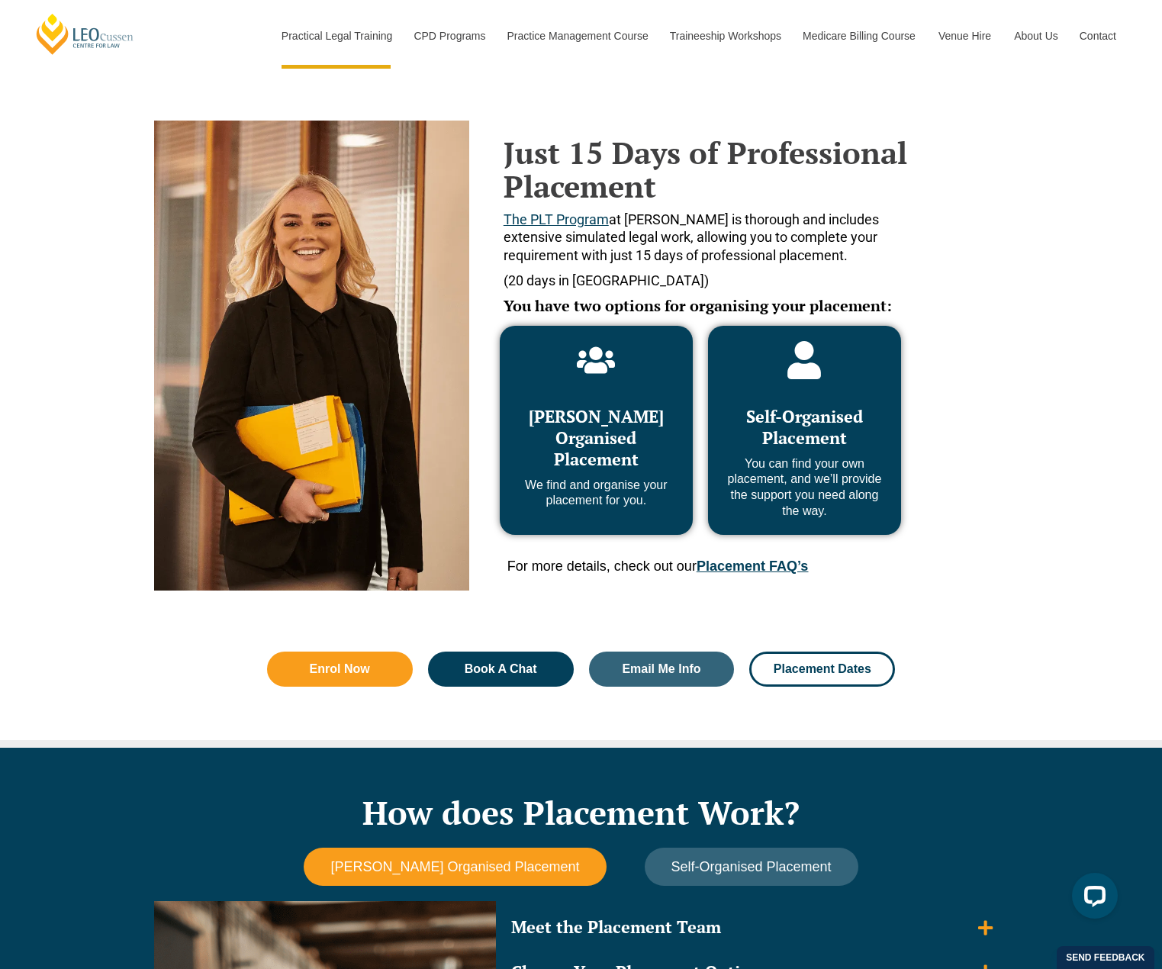
scroll to position [381, 0]
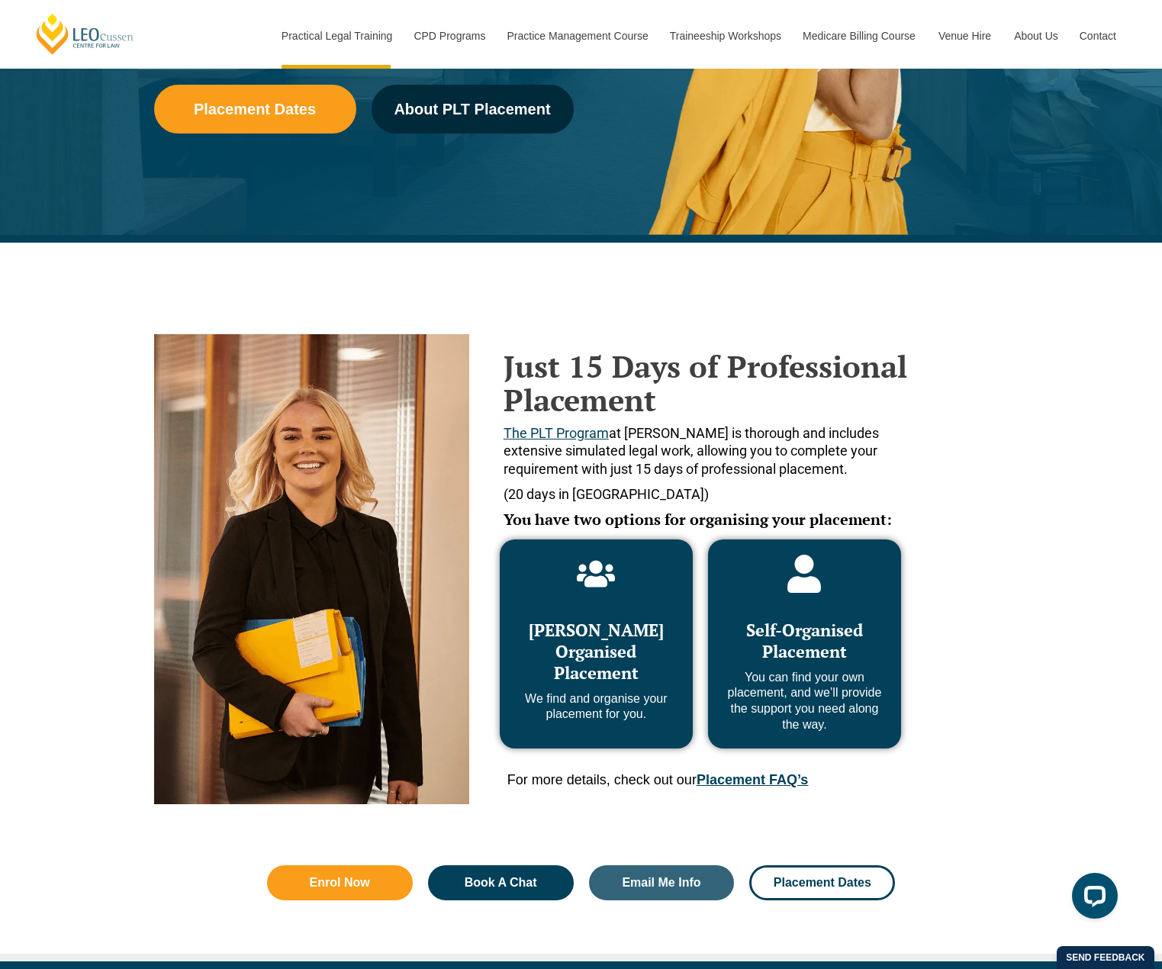
click at [762, 793] on div "For more details, check out our Placement FAQ’s" at bounding box center [707, 783] width 401 height 25
click at [763, 781] on link "Placement FAQ’s" at bounding box center [751, 779] width 111 height 15
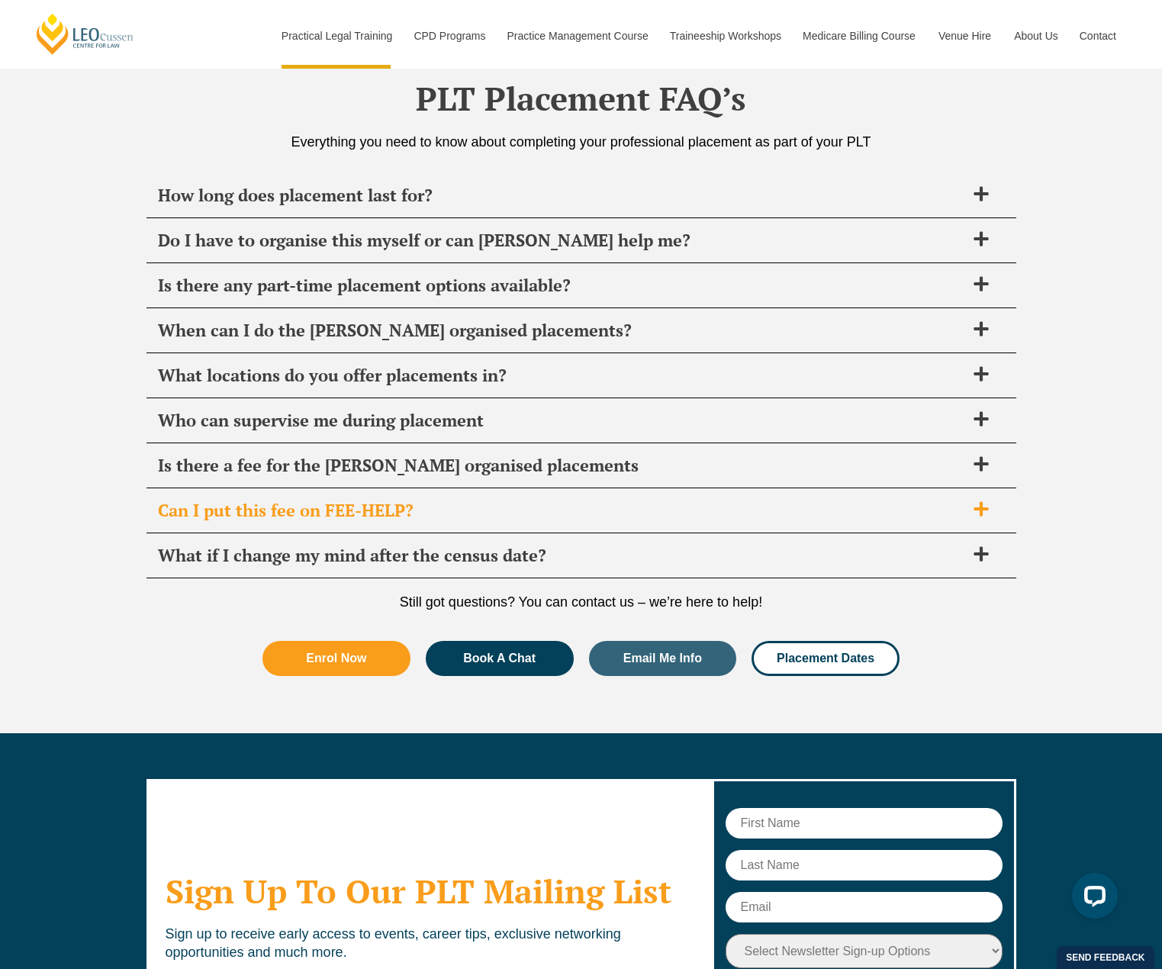
scroll to position [5559, 0]
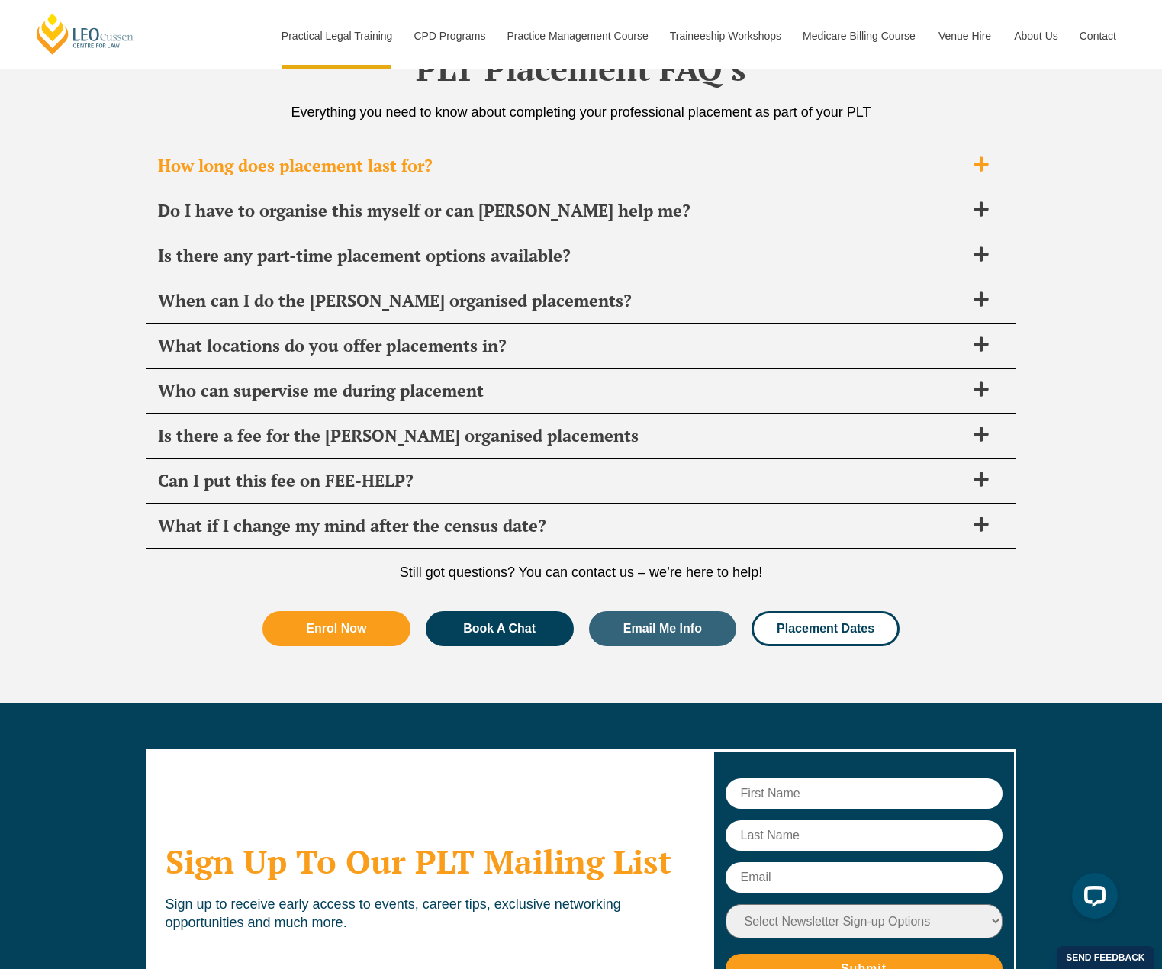
click at [398, 176] on div "How long does placement last for?" at bounding box center [581, 165] width 870 height 45
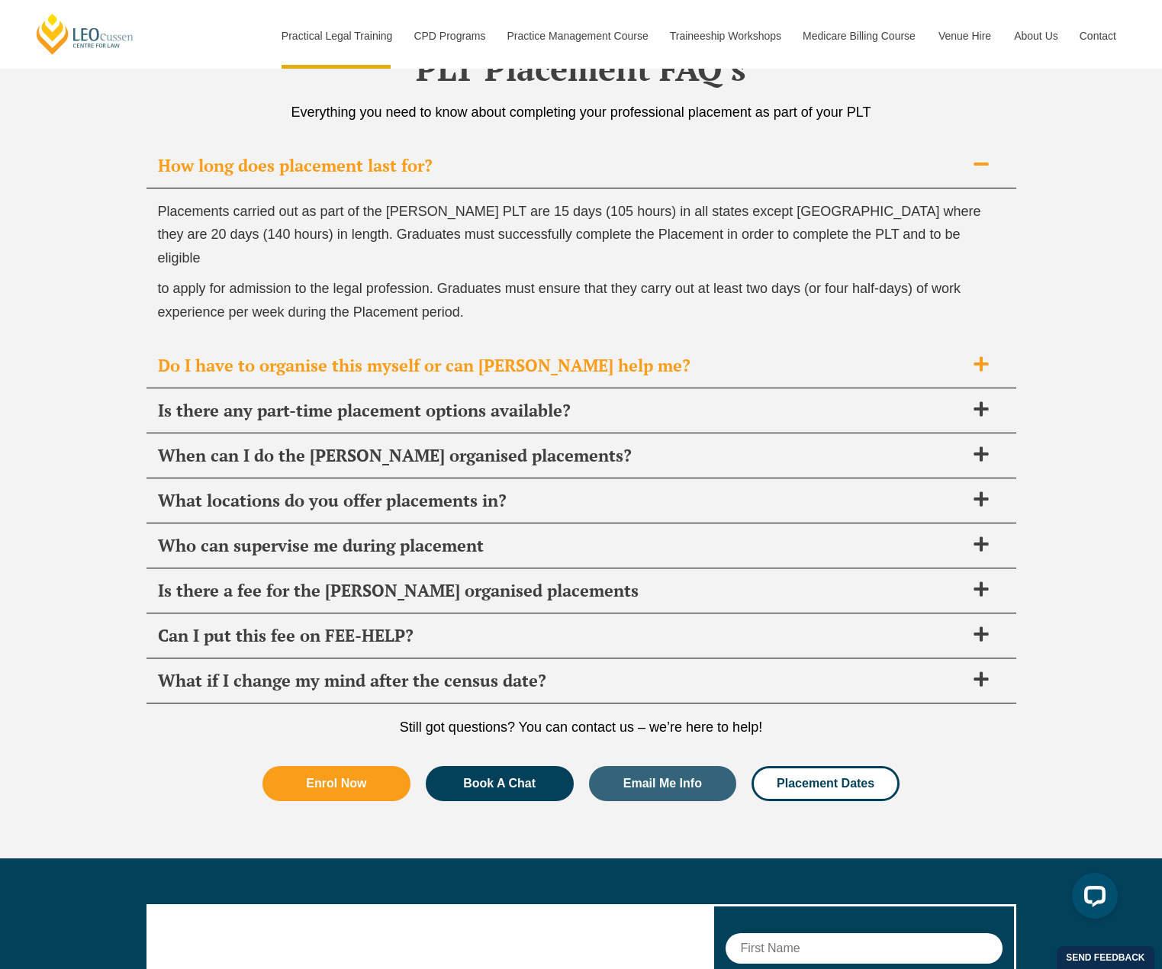
click at [447, 343] on div "Do I have to organise this myself or can Leo Cussen help me?" at bounding box center [581, 365] width 870 height 45
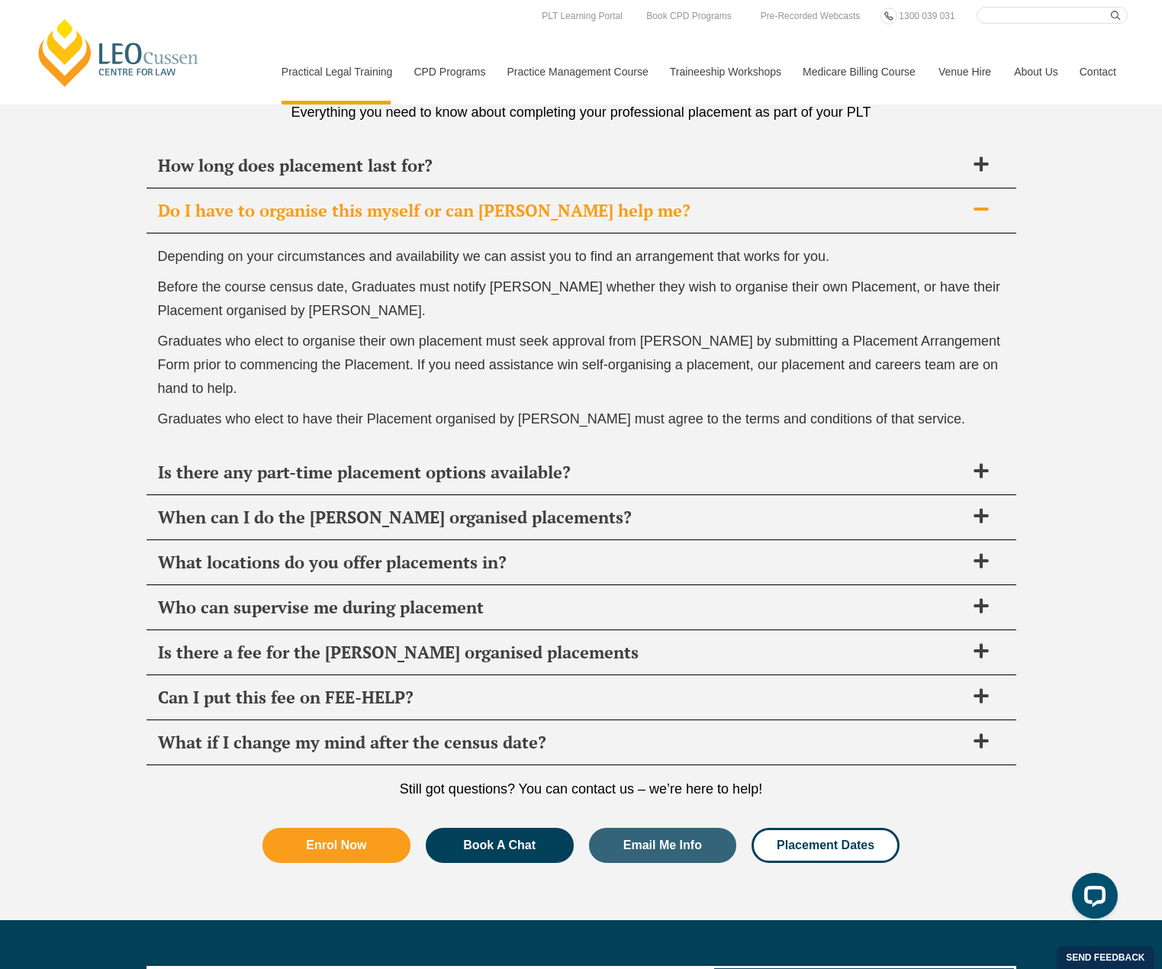
click at [553, 446] on div "Depending on your circumstances and availability we can assist you to find an a…" at bounding box center [581, 341] width 870 height 217
click at [554, 463] on span "Is there any part-time placement options available?" at bounding box center [561, 472] width 807 height 21
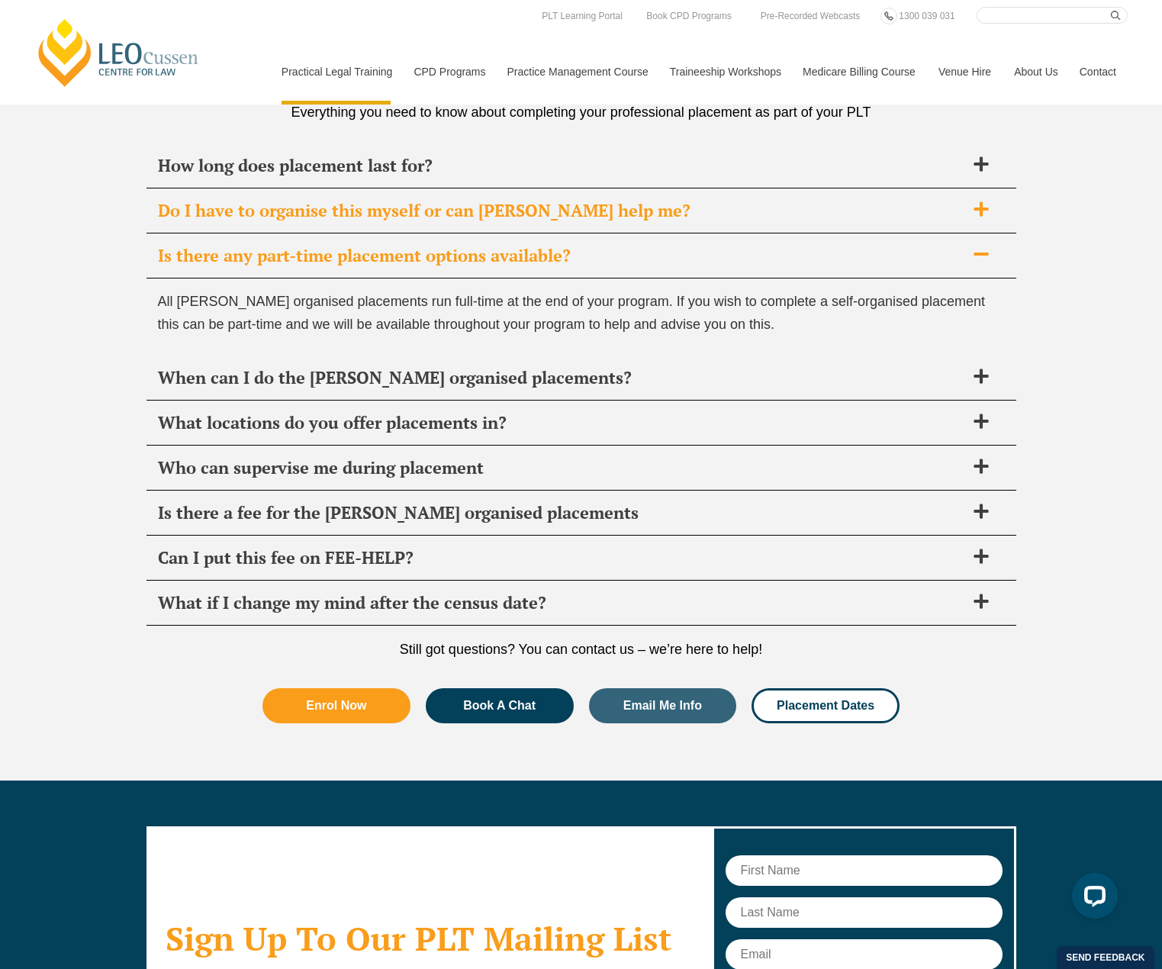
click at [616, 218] on span "Do I have to organise this myself or can Leo Cussen help me?" at bounding box center [561, 210] width 807 height 21
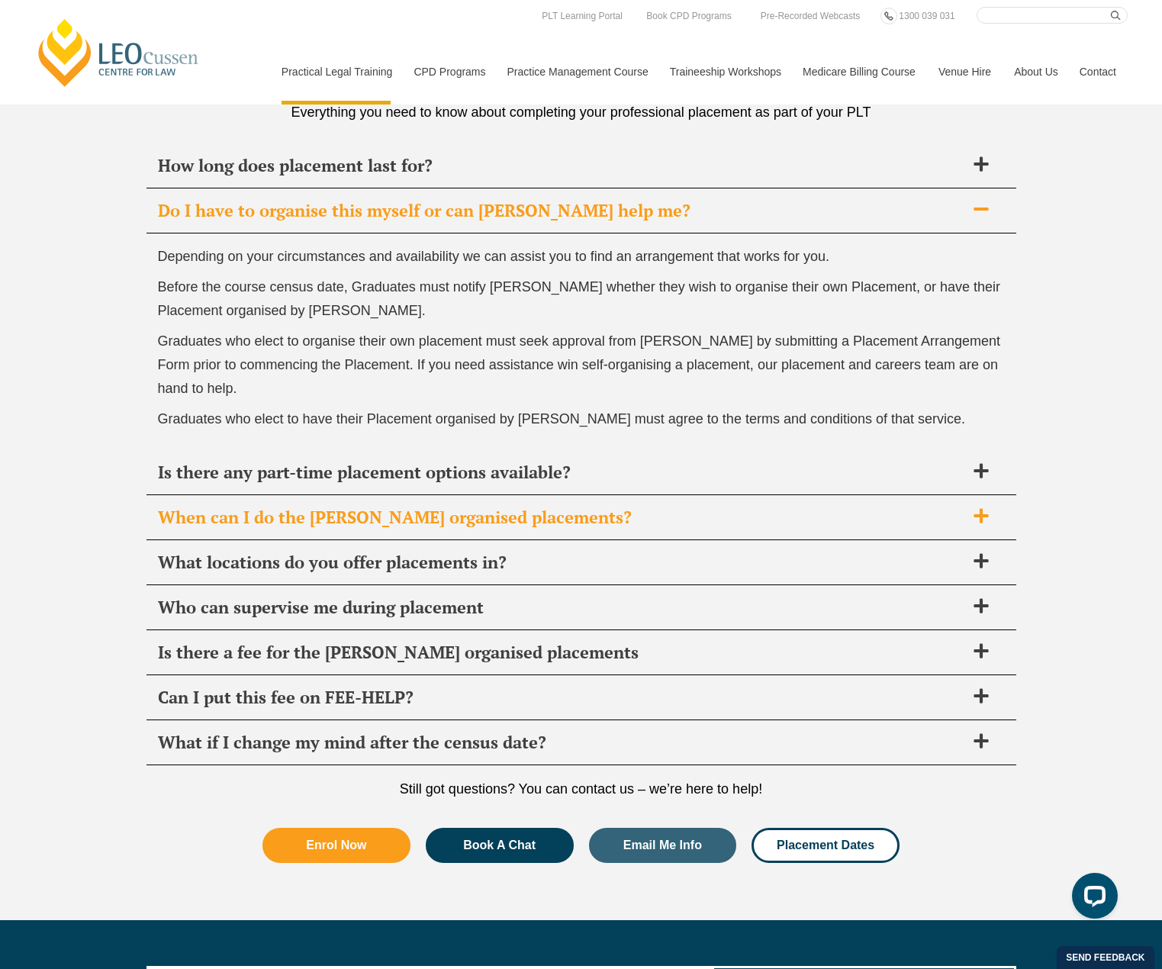
click at [634, 522] on span "When can I do the Leo Cussen organised placements?" at bounding box center [561, 517] width 807 height 21
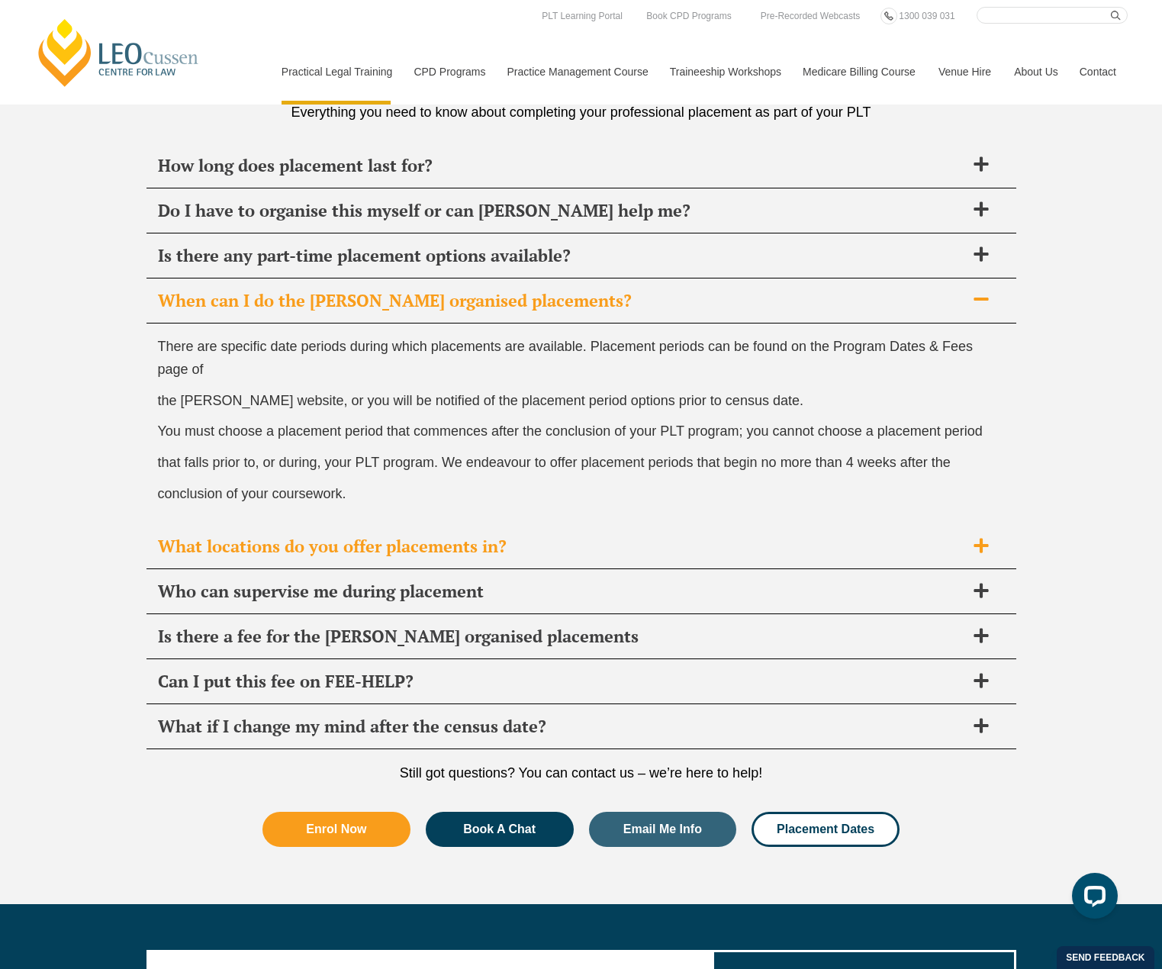
click at [375, 541] on span "What locations do you offer placements in?" at bounding box center [561, 545] width 807 height 21
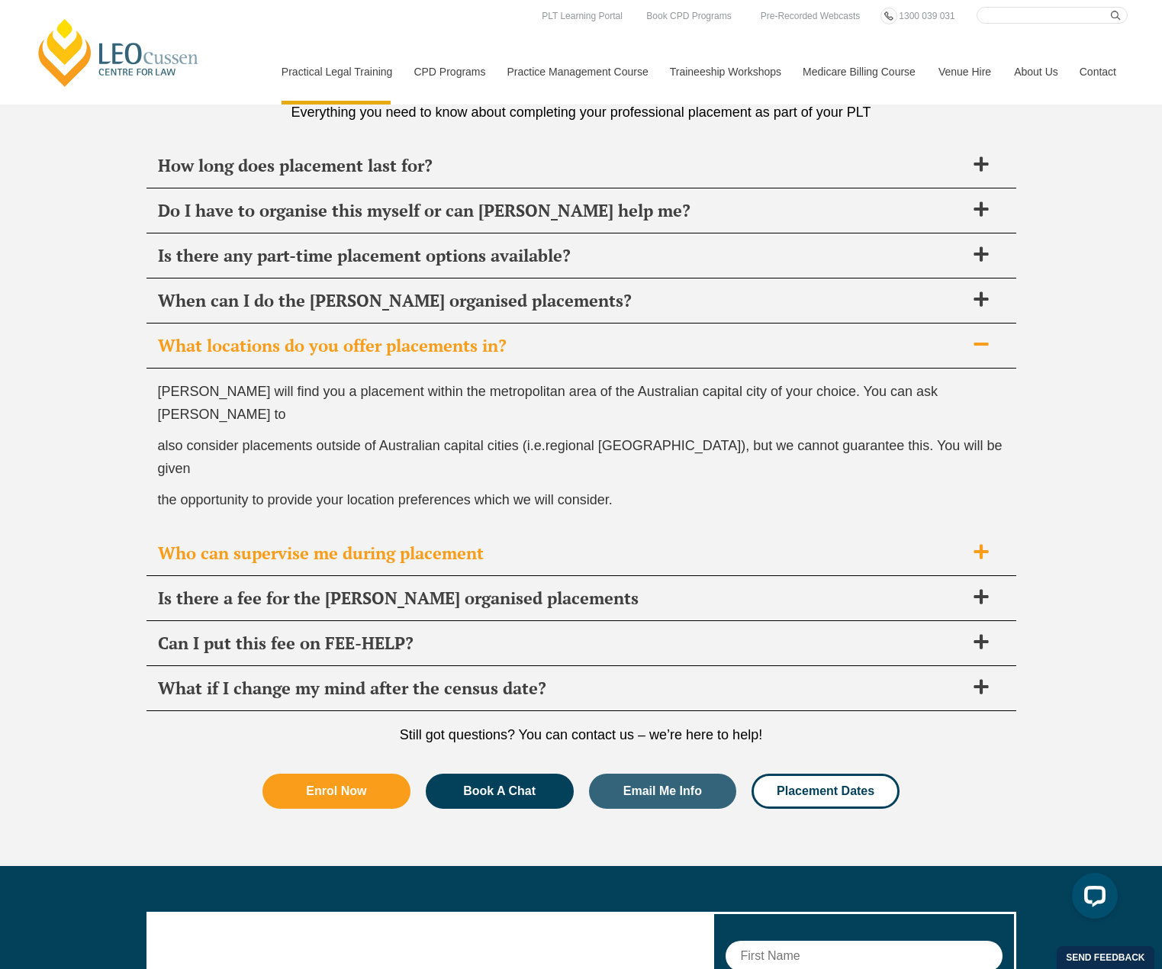
click at [427, 531] on div "Who can supervise me during placement" at bounding box center [581, 553] width 870 height 45
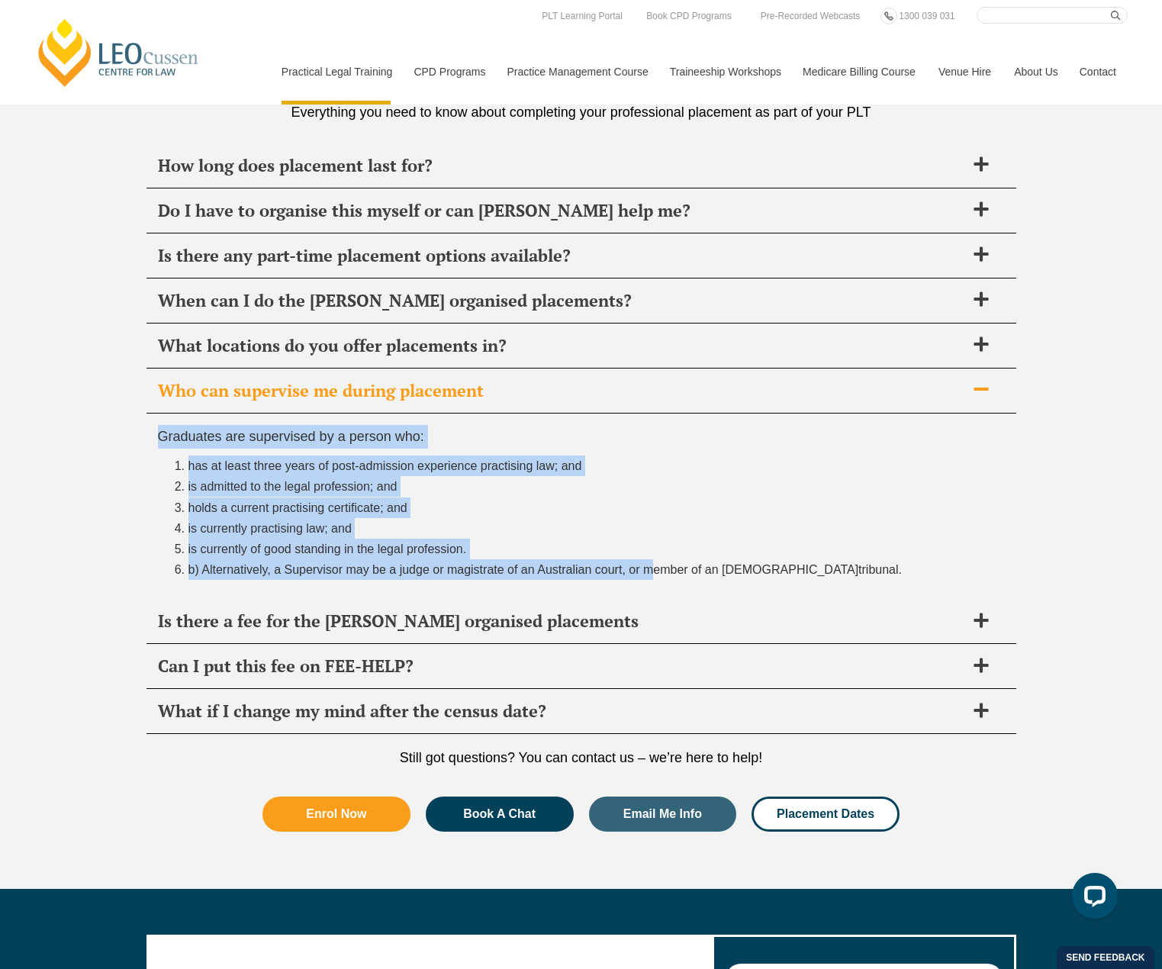
drag, startPoint x: 141, startPoint y: 445, endPoint x: 654, endPoint y: 568, distance: 528.0
click at [654, 568] on div "PLT Placement FAQ’s Everything you need to know about completing your professio…" at bounding box center [581, 444] width 1162 height 889
click at [654, 568] on span "b) Alternatively, a Supervisor may be a judge or magistrate of an Australian co…" at bounding box center [523, 569] width 671 height 13
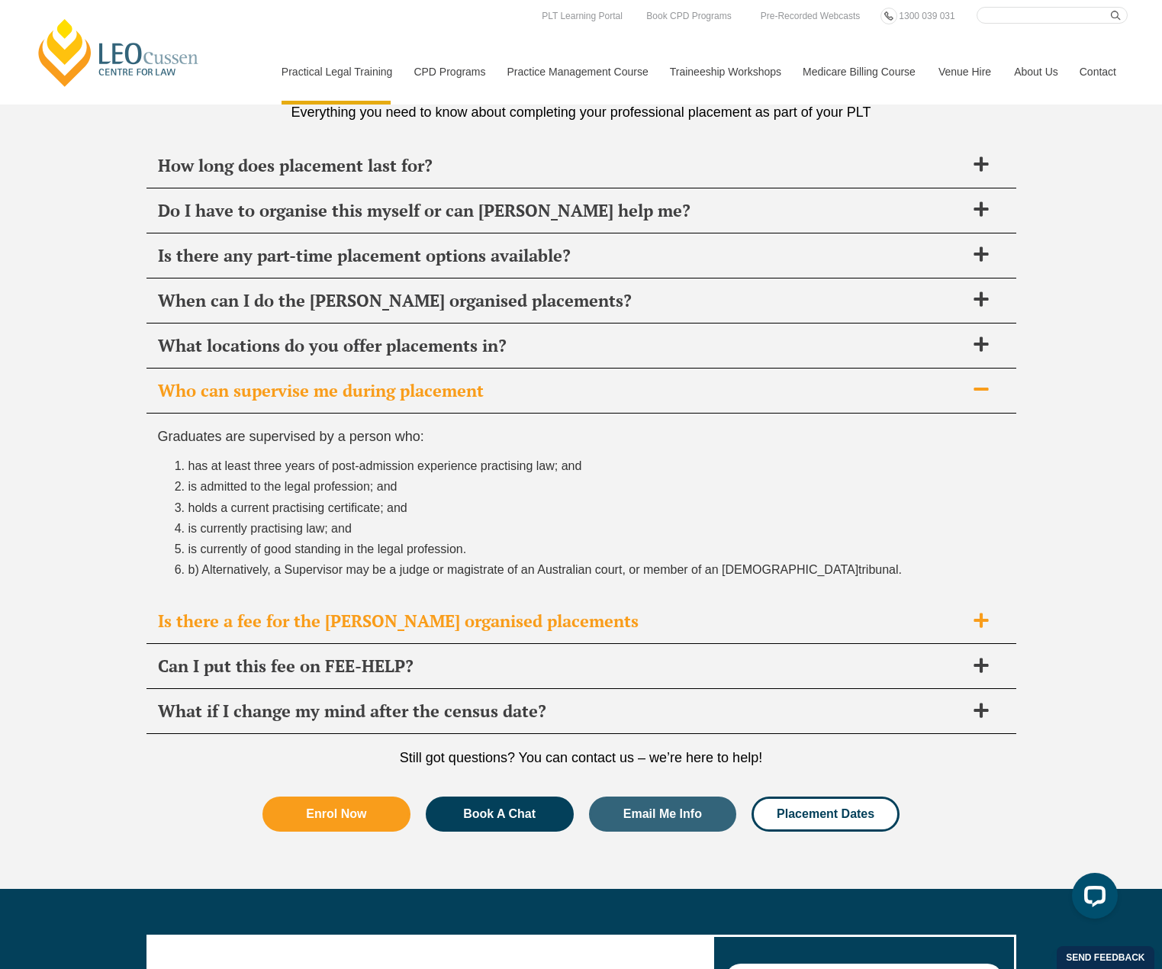
click at [493, 632] on span "Is there a fee for the Leo Cussen organised placements" at bounding box center [561, 620] width 807 height 21
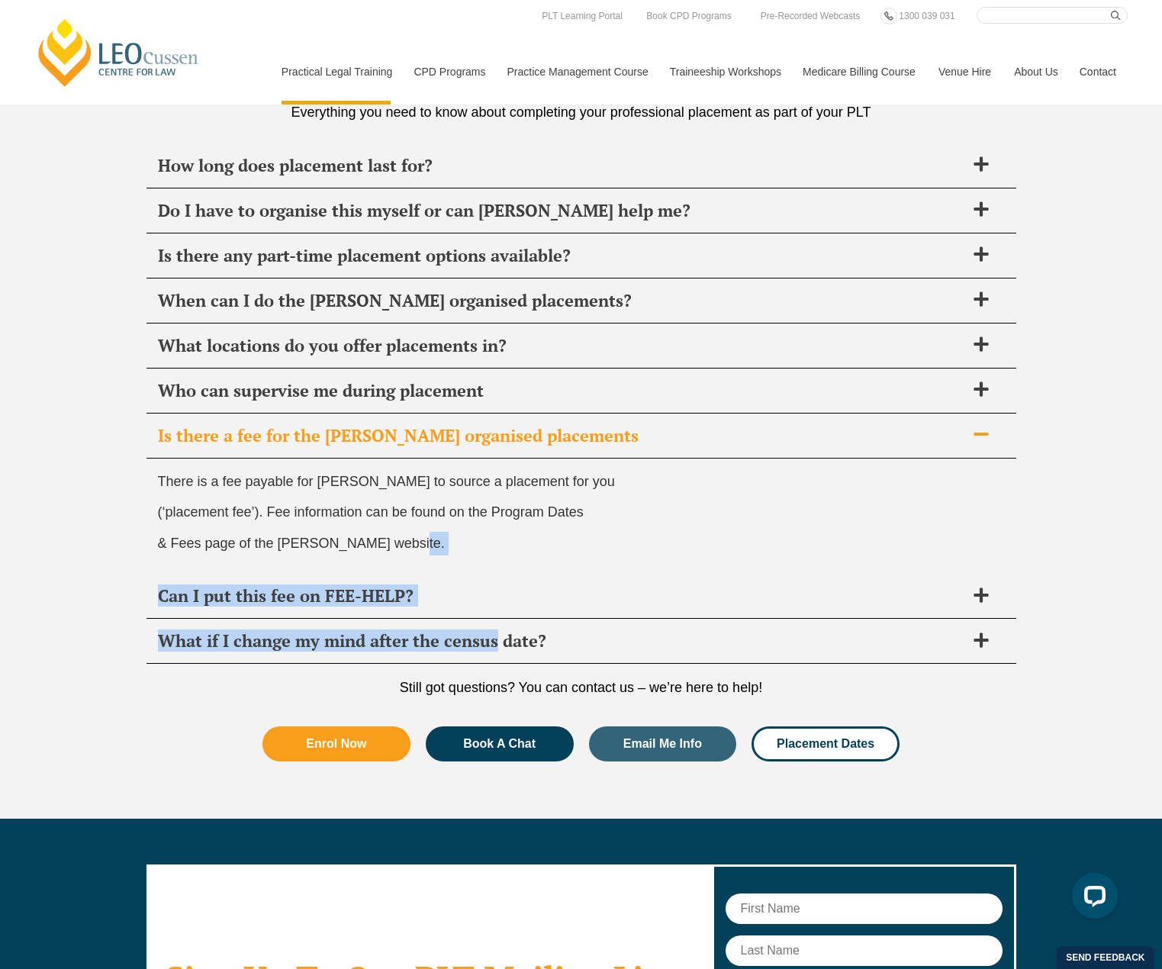
drag, startPoint x: 494, startPoint y: 619, endPoint x: 520, endPoint y: 568, distance: 58.0
click at [520, 568] on div "How long does placement last for? Placements carried out as part of the Leo Cus…" at bounding box center [581, 403] width 870 height 521
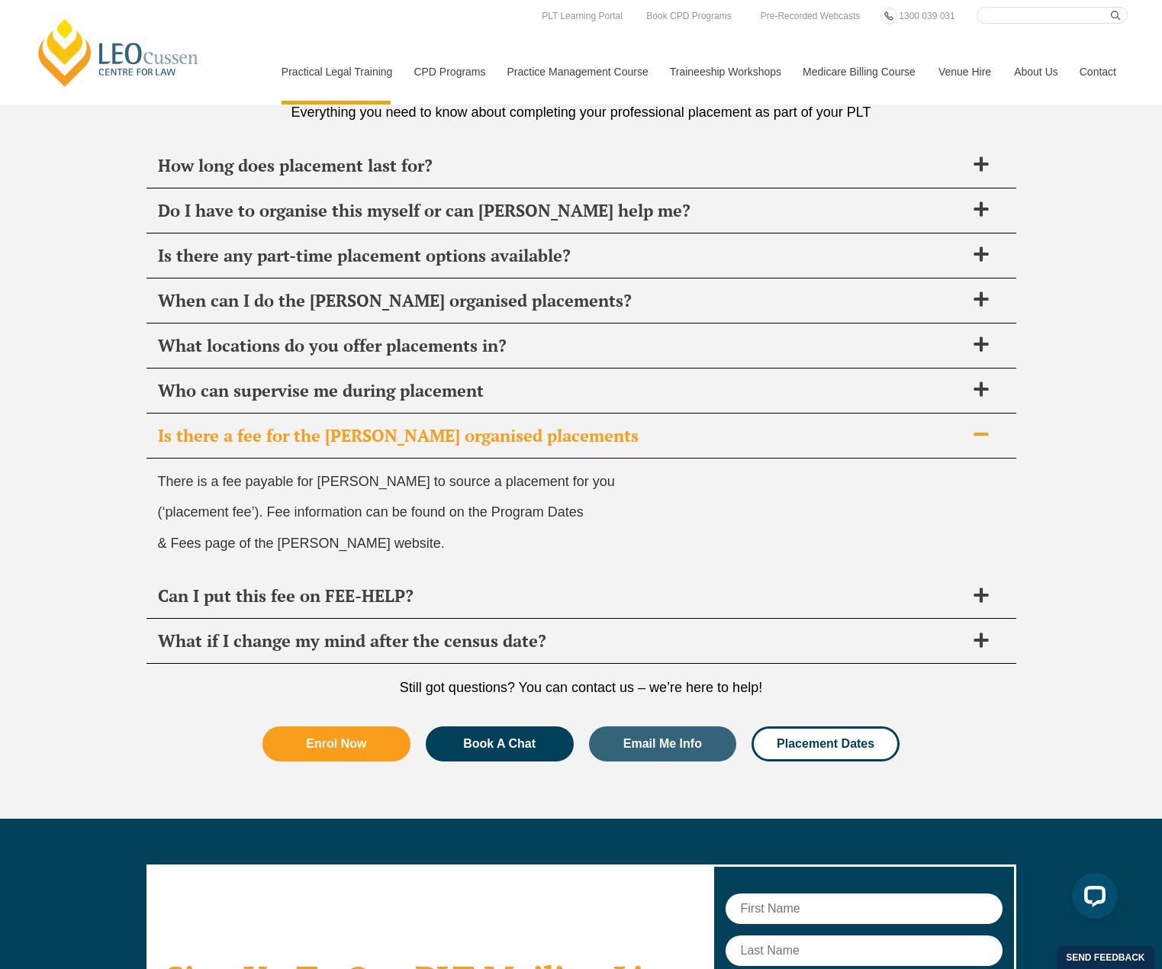
click at [94, 497] on div "PLT Placement FAQ’s Everything you need to know about completing your professio…" at bounding box center [581, 409] width 1162 height 818
click at [383, 594] on span "Can I put this fee on FEE-HELP?" at bounding box center [561, 595] width 807 height 21
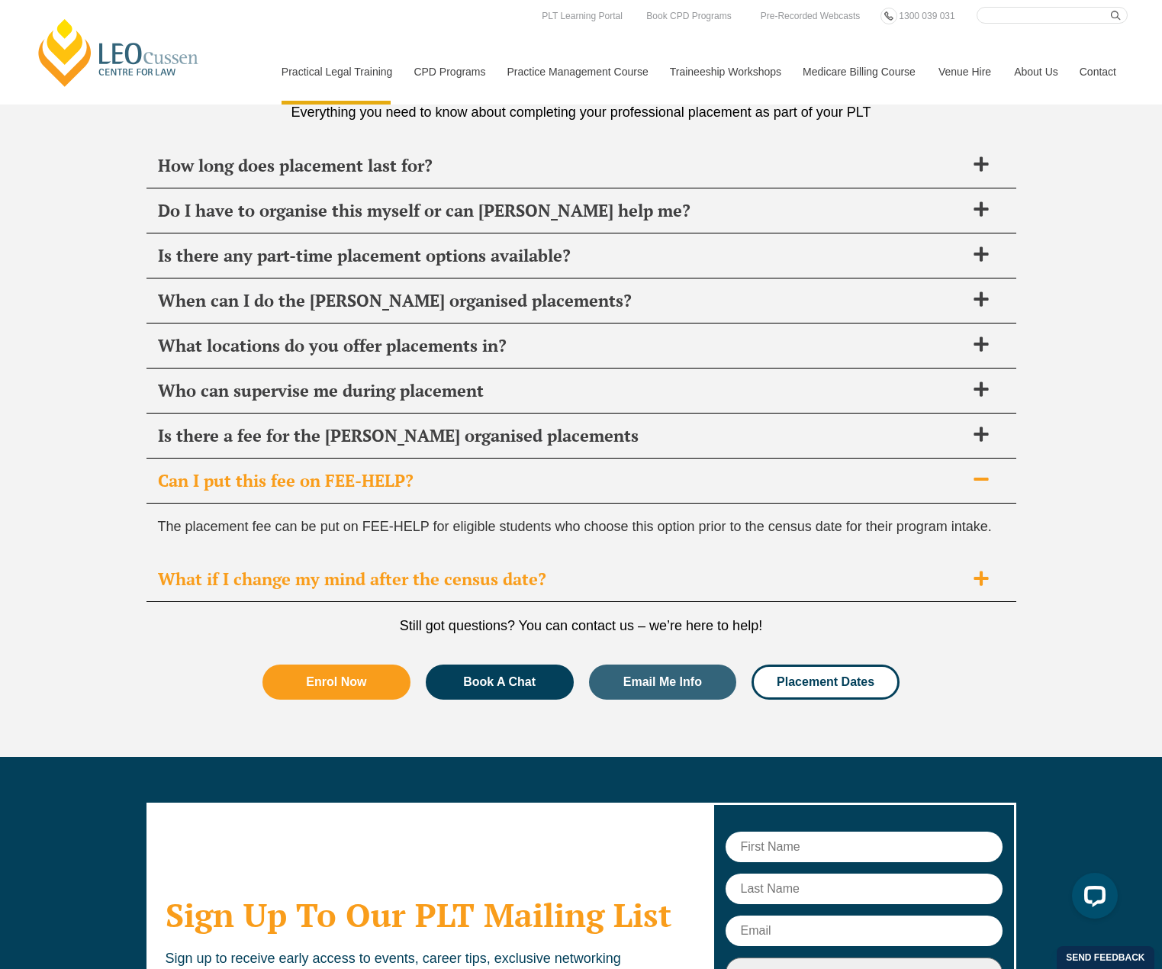
click at [516, 568] on span "What if I change my mind after the census date?" at bounding box center [561, 578] width 807 height 21
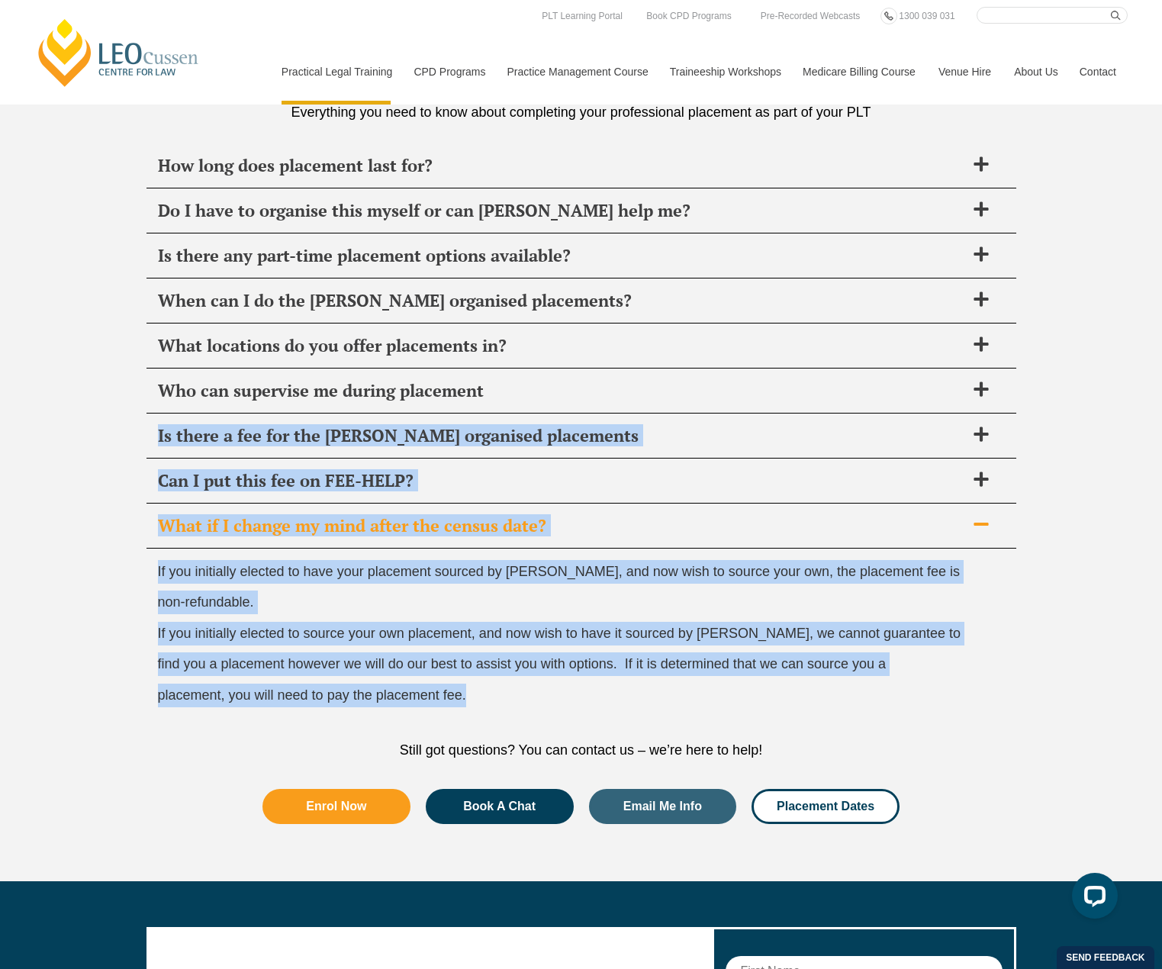
drag, startPoint x: 516, startPoint y: 689, endPoint x: 83, endPoint y: 490, distance: 476.5
click at [87, 484] on div "PLT Placement FAQ’s Everything you need to know about completing your professio…" at bounding box center [581, 440] width 1162 height 880
click at [83, 500] on div "PLT Placement FAQ’s Everything you need to know about completing your professio…" at bounding box center [581, 440] width 1162 height 880
click at [73, 658] on div "PLT Placement FAQ’s Everything you need to know about completing your professio…" at bounding box center [581, 440] width 1162 height 880
click at [574, 650] on div "If you initially elected to have your placement sourced by Leo Cussen, and now …" at bounding box center [581, 637] width 870 height 178
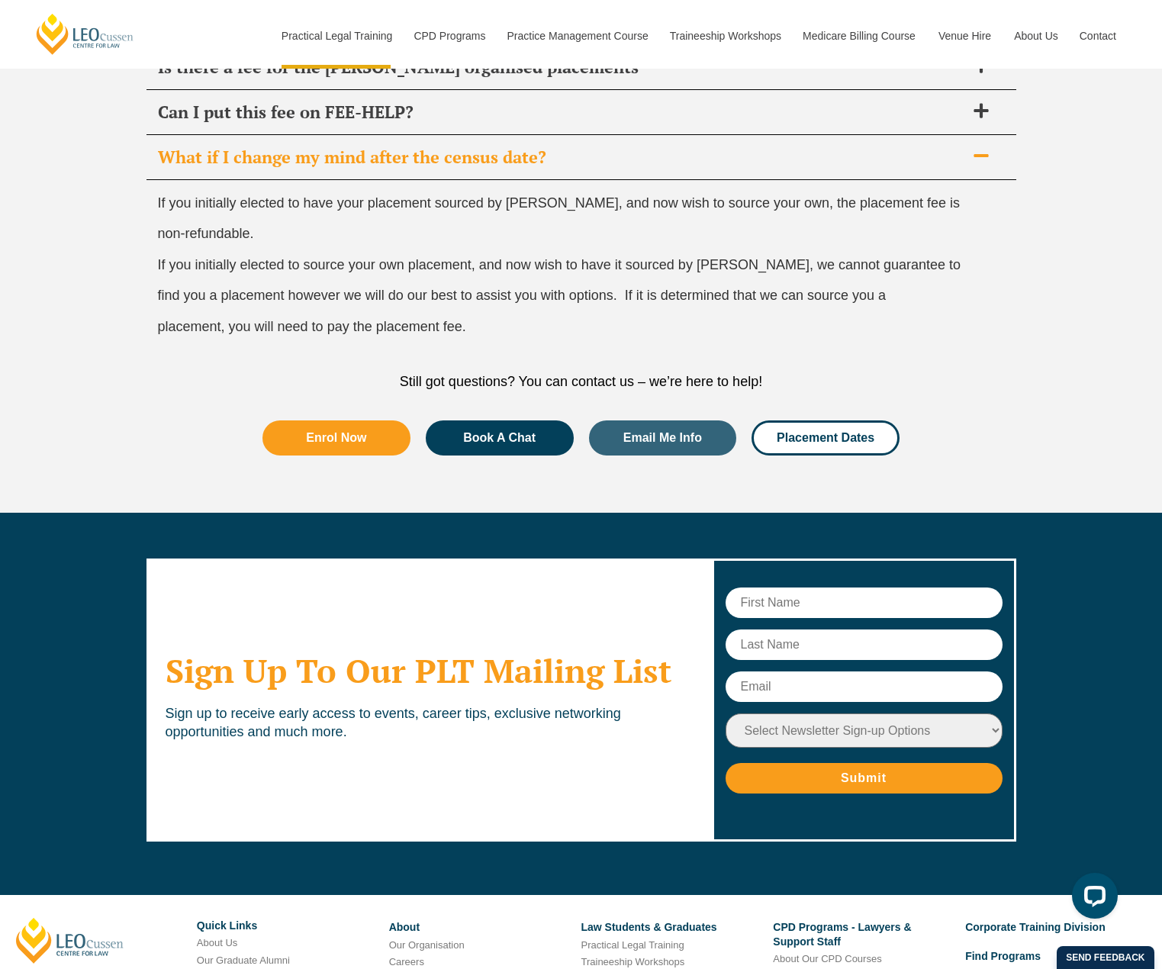
scroll to position [6138, 0]
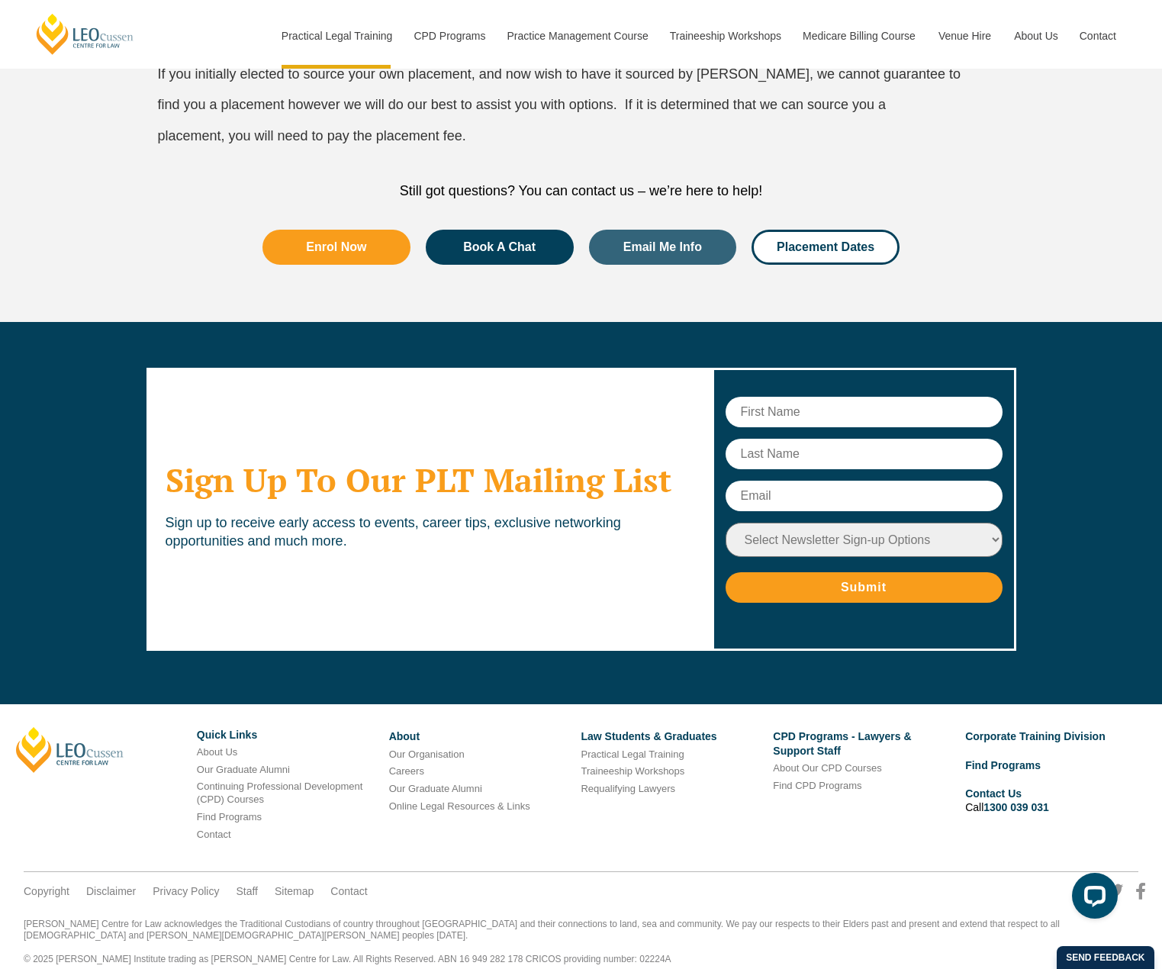
drag, startPoint x: 595, startPoint y: 786, endPoint x: 577, endPoint y: 735, distance: 54.3
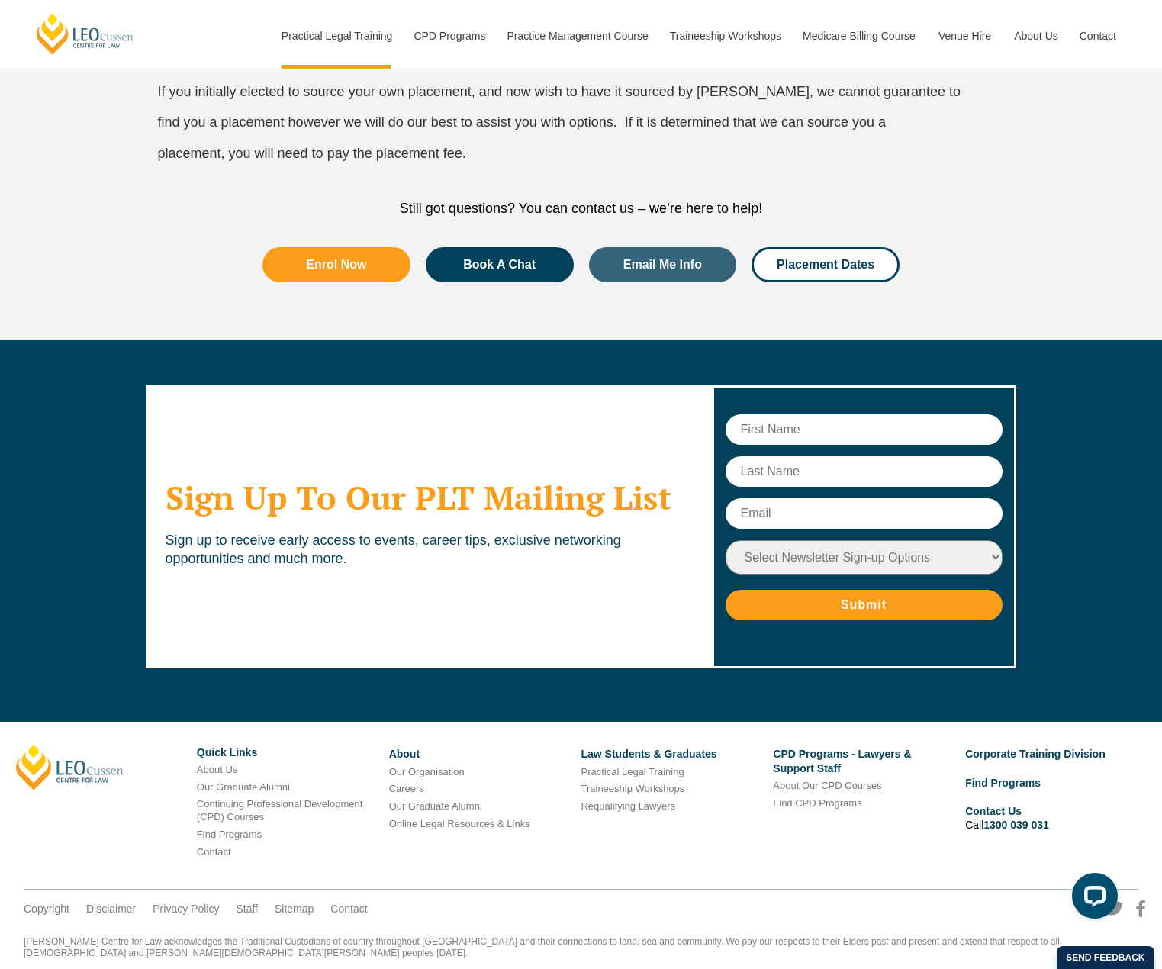
click at [218, 773] on link "About Us" at bounding box center [217, 769] width 40 height 11
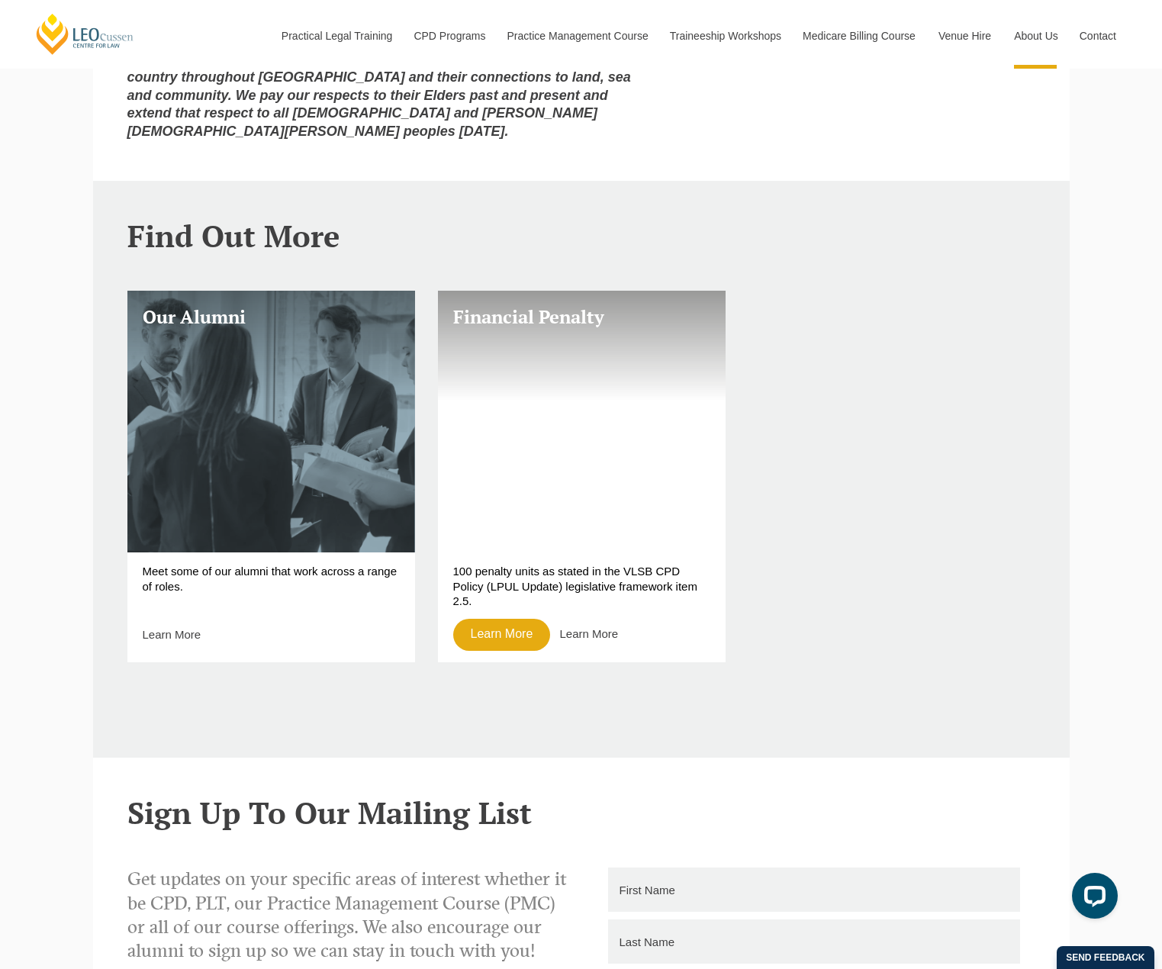
scroll to position [1068, 0]
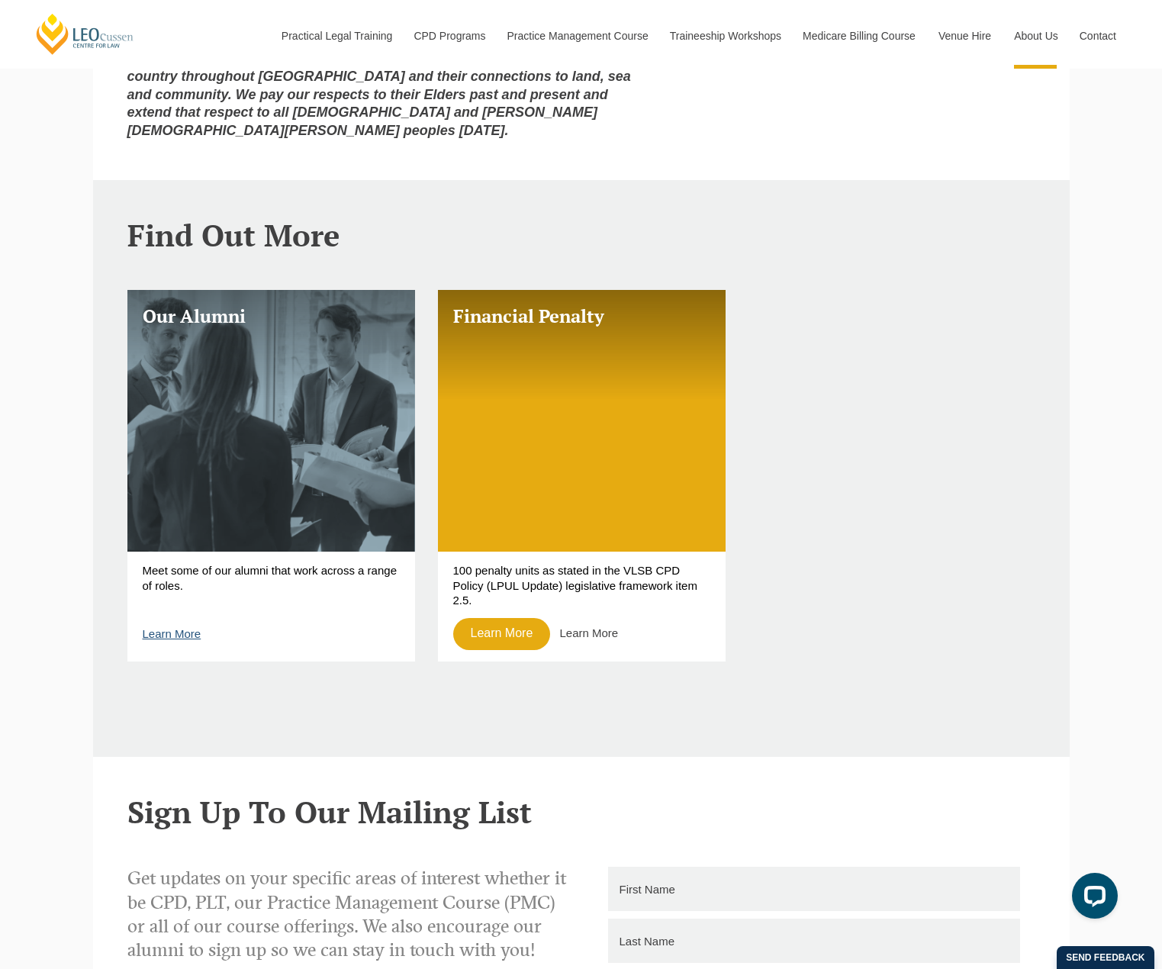
click at [150, 627] on link "Learn More" at bounding box center [172, 633] width 59 height 13
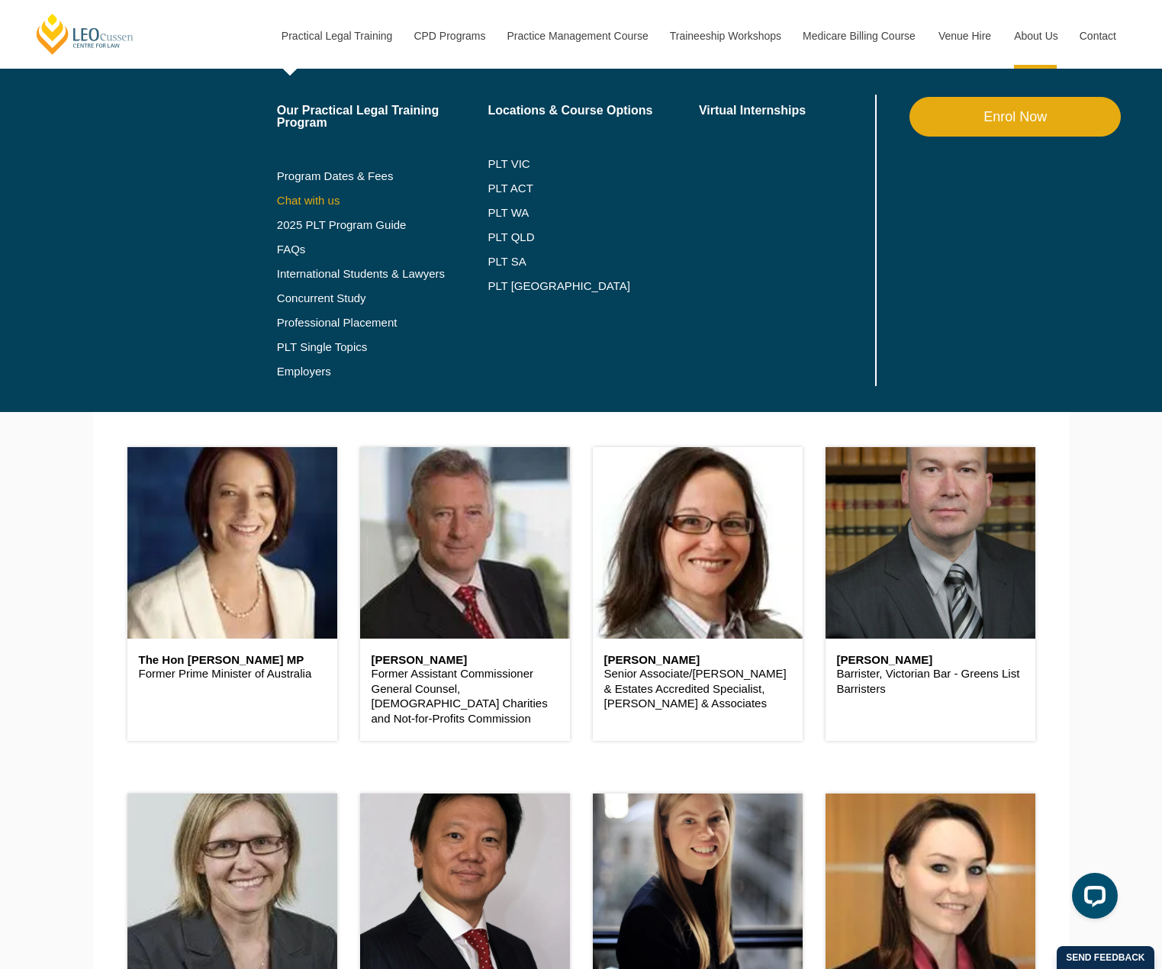
scroll to position [458, 0]
